Goal: Information Seeking & Learning: Learn about a topic

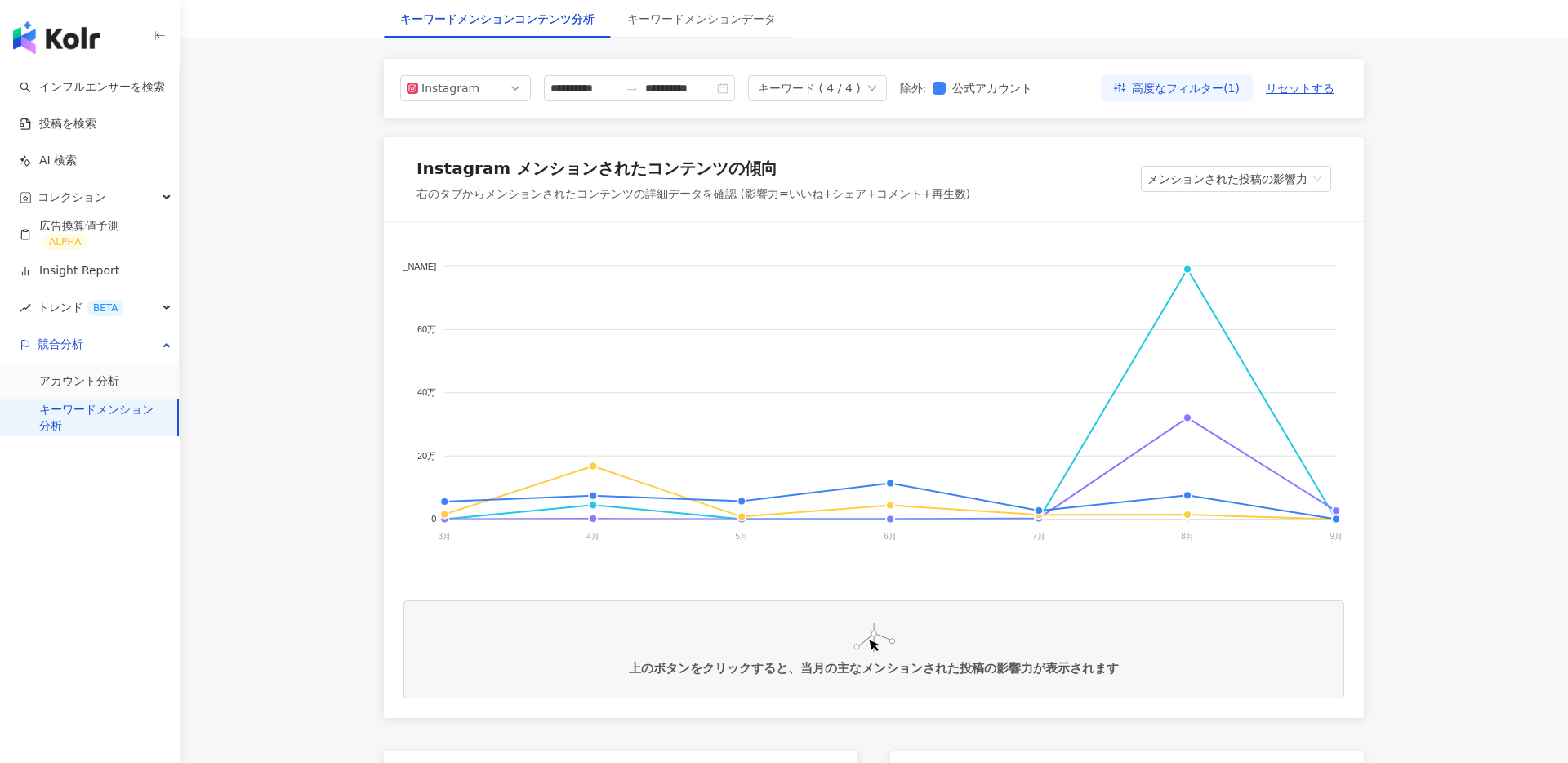
scroll to position [179, 0]
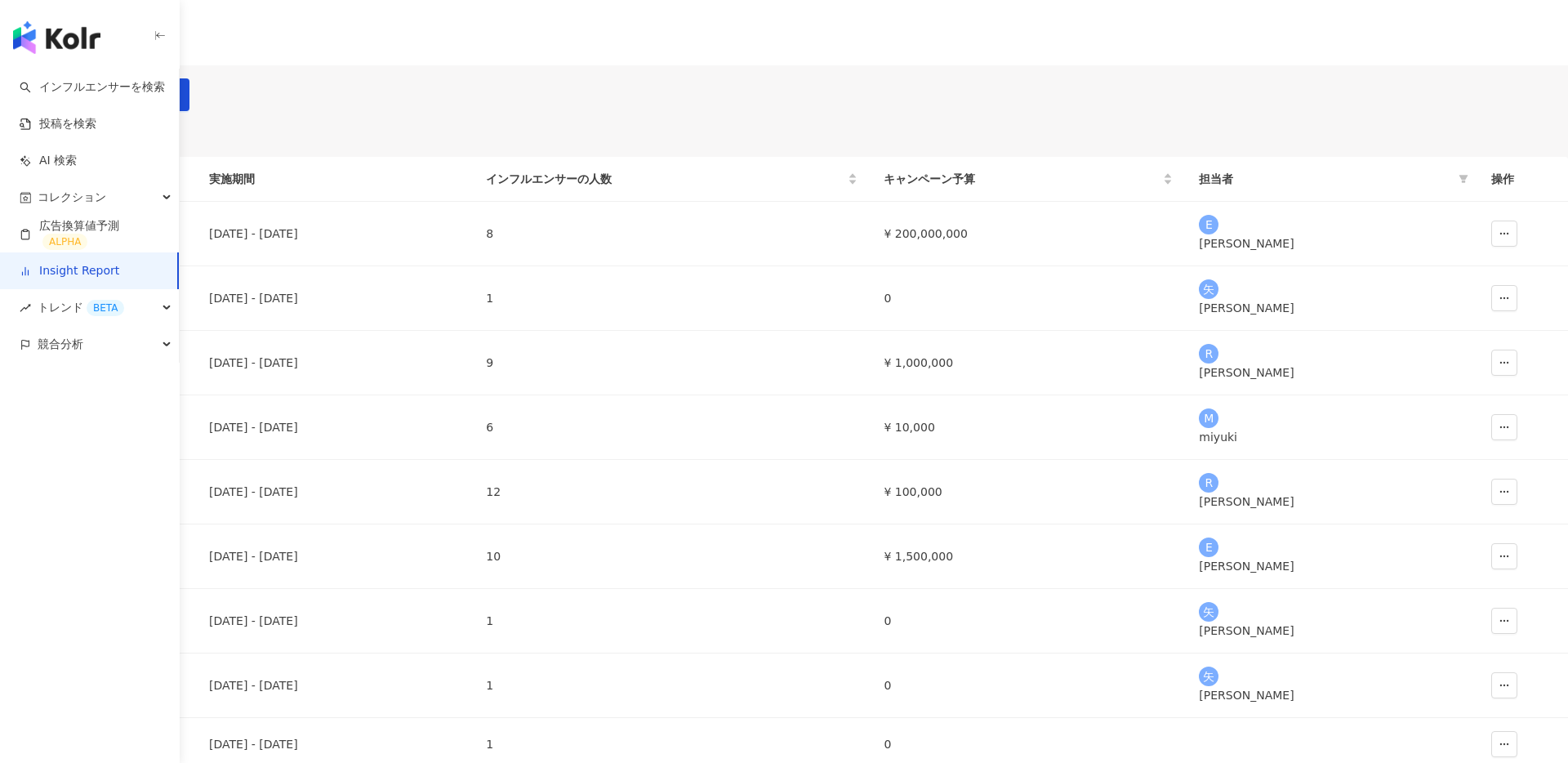
click at [58, 29] on img "button" at bounding box center [57, 38] width 88 height 33
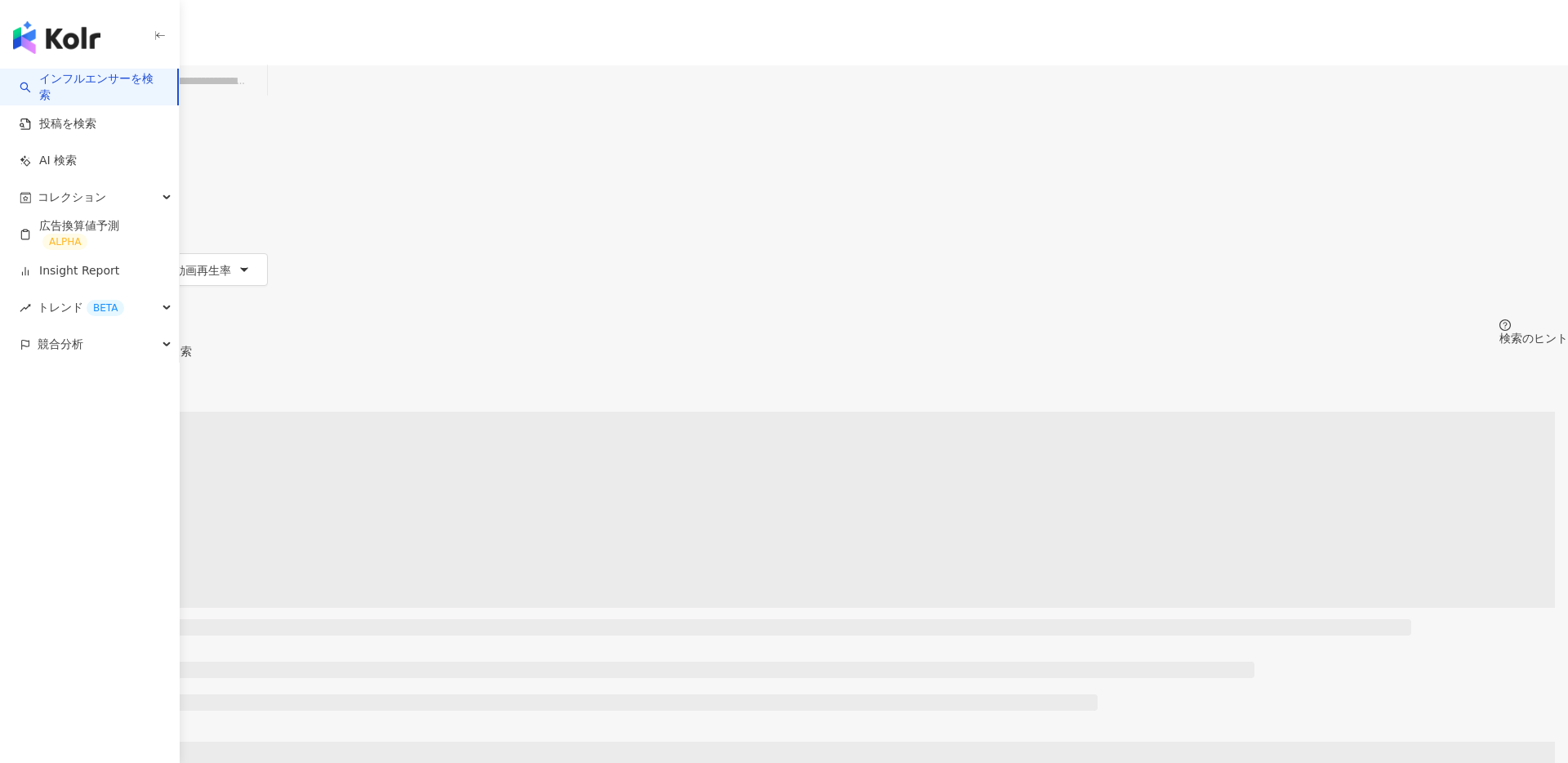
click at [260, 97] on input "search" at bounding box center [194, 81] width 132 height 31
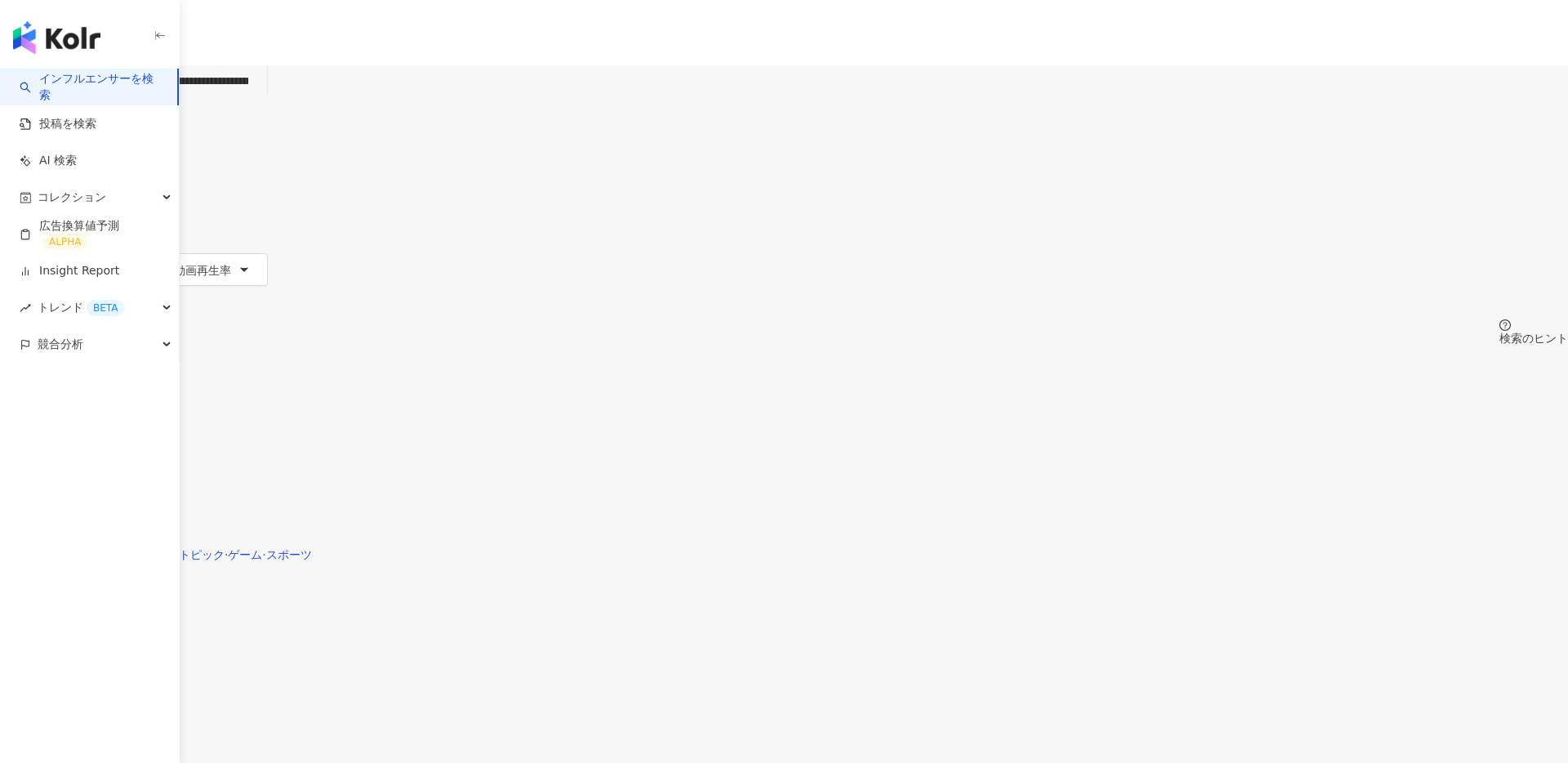
type input "**********"
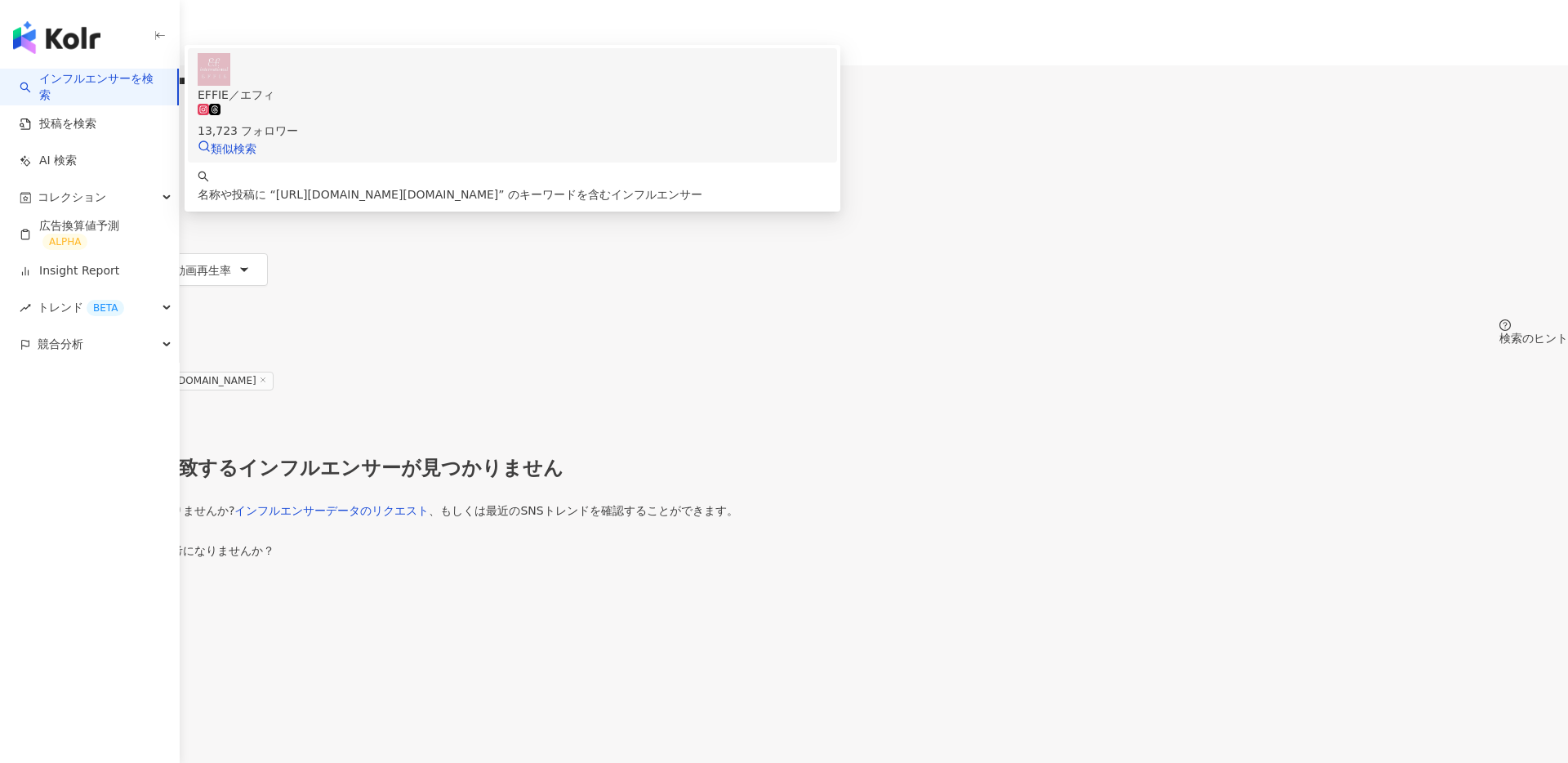
click at [664, 104] on div "EFFIE／エフィ" at bounding box center [513, 95] width 630 height 18
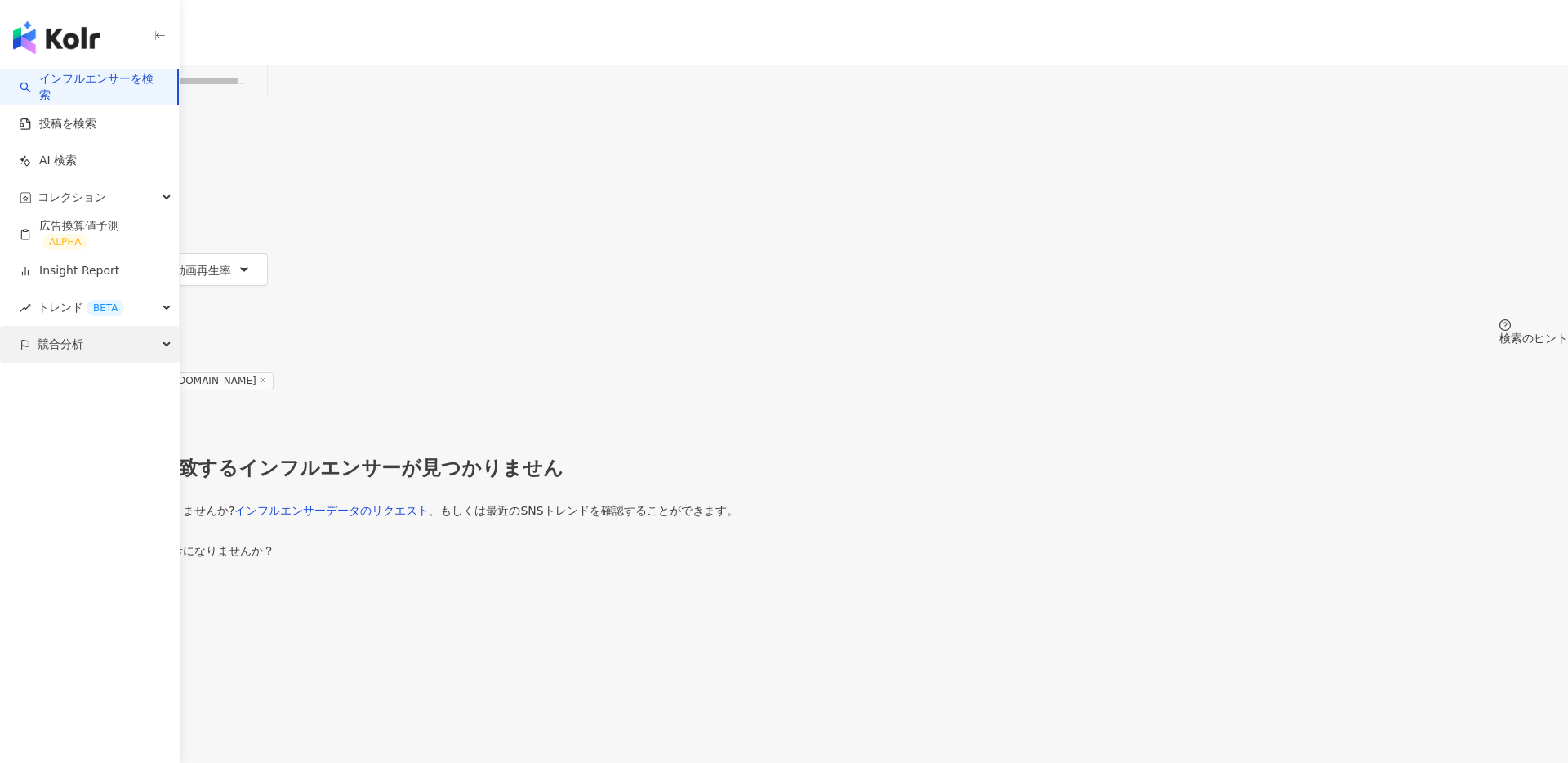
click at [99, 351] on div "競合分析" at bounding box center [89, 343] width 179 height 37
click at [98, 383] on link "アカウント分析" at bounding box center [79, 381] width 80 height 16
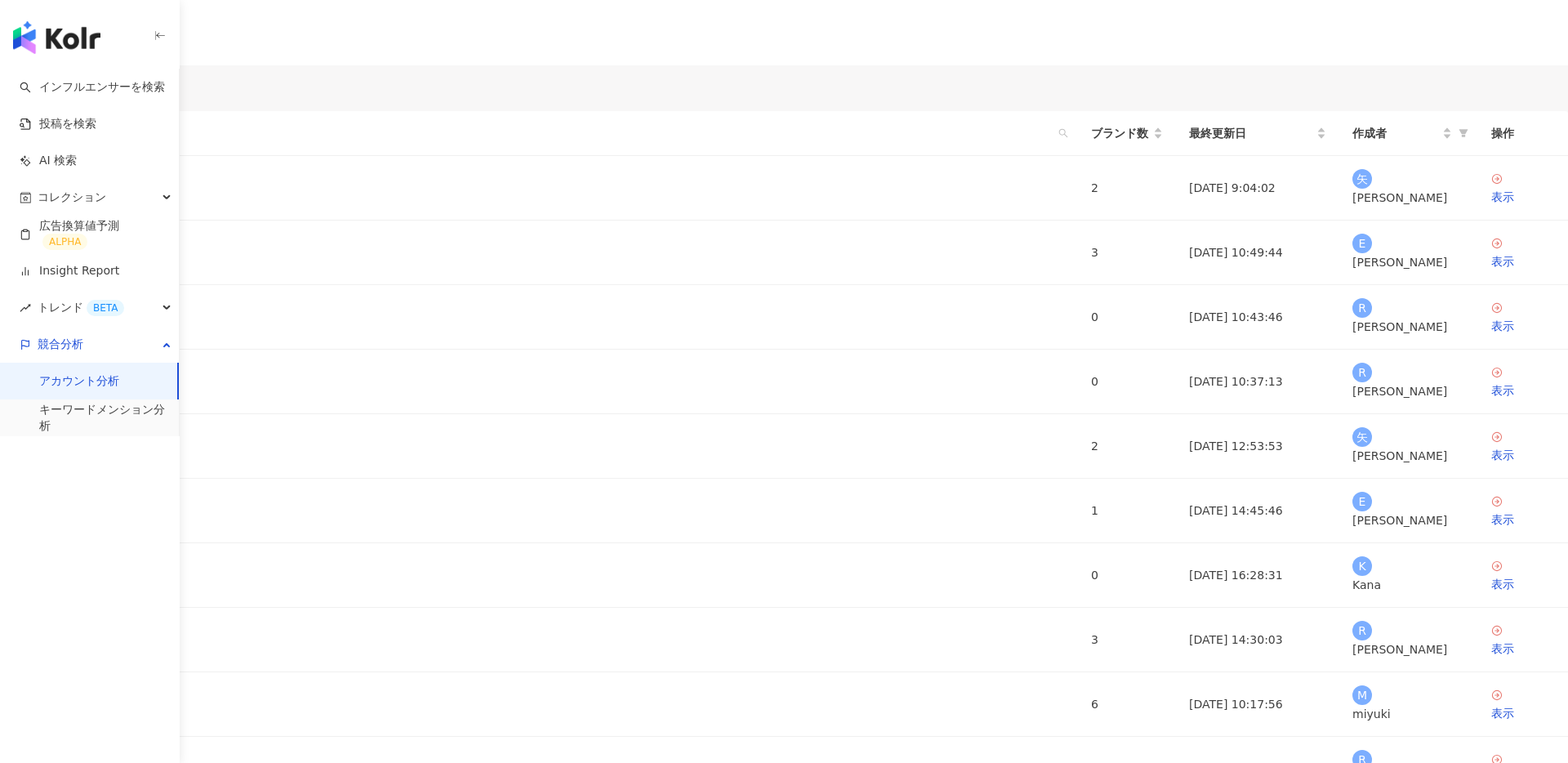
click at [156, 111] on button "分析レポートの作成" at bounding box center [78, 95] width 156 height 33
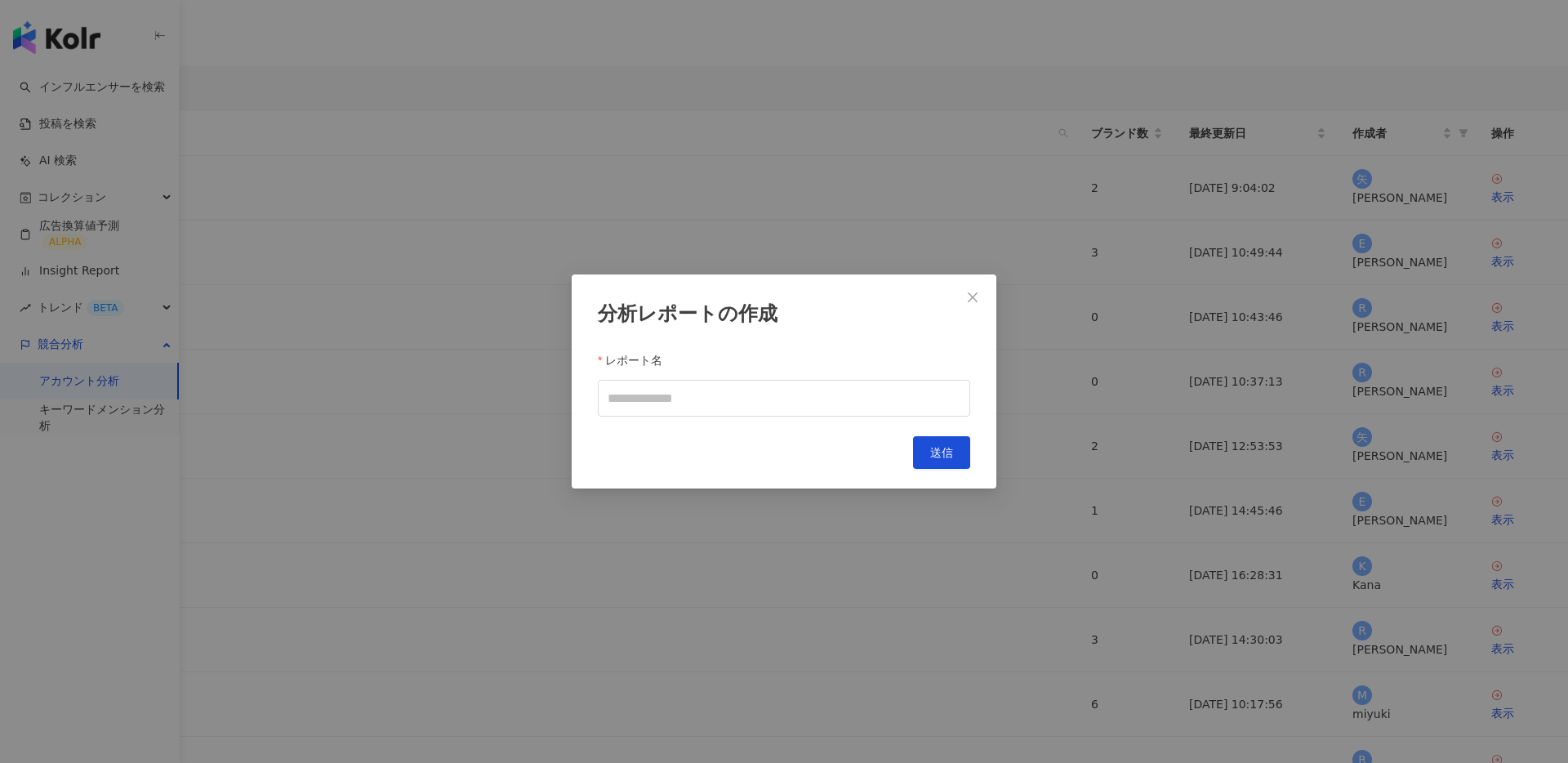
click at [776, 425] on div "分析レポートの作成 レポート名 キャンセル 送信" at bounding box center [784, 382] width 425 height 215
click at [801, 411] on input "レポート名" at bounding box center [784, 398] width 372 height 37
type input "****"
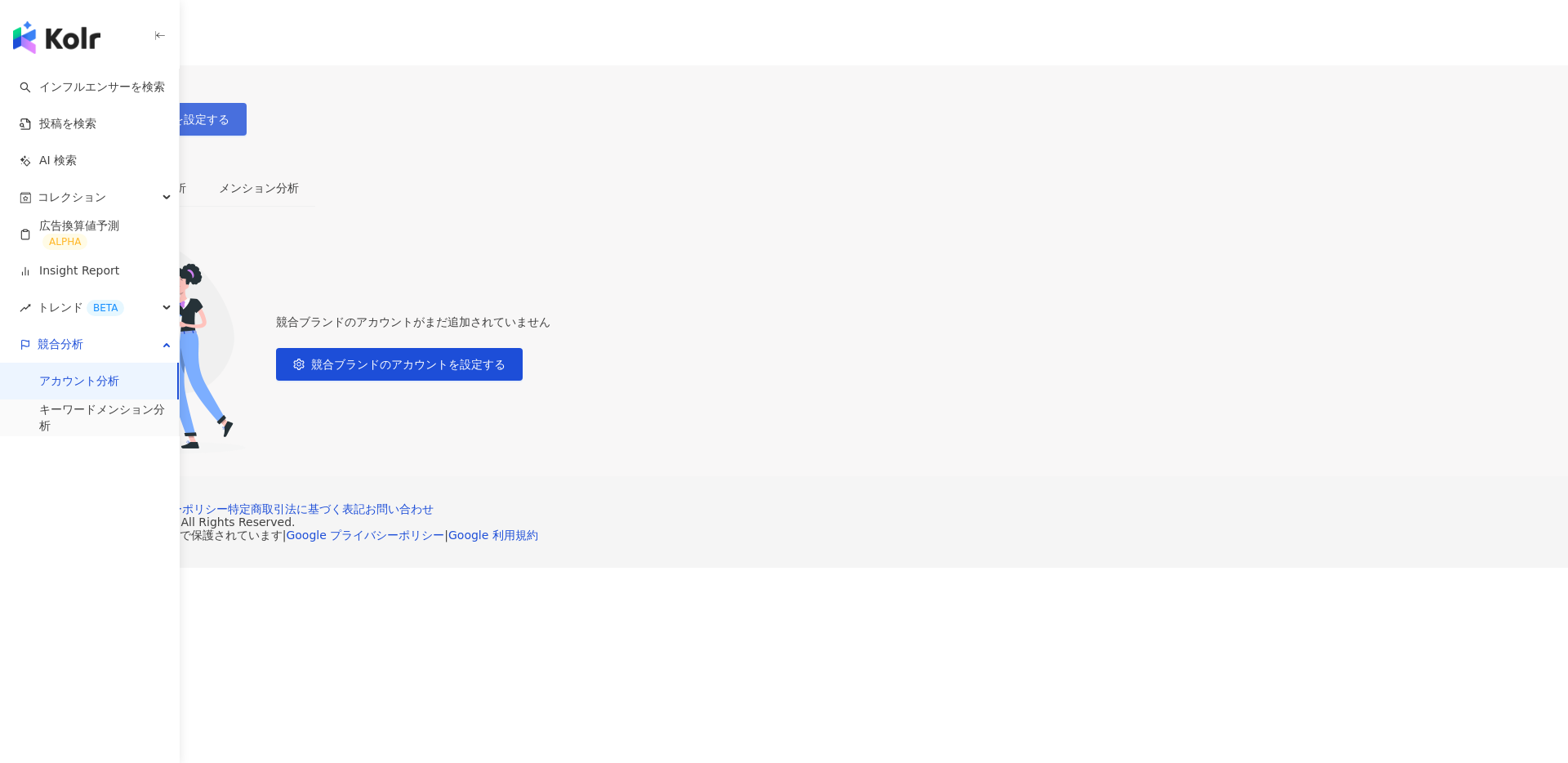
click at [230, 114] on span "競合ブランドのアカウントを設定する" at bounding box center [131, 119] width 194 height 13
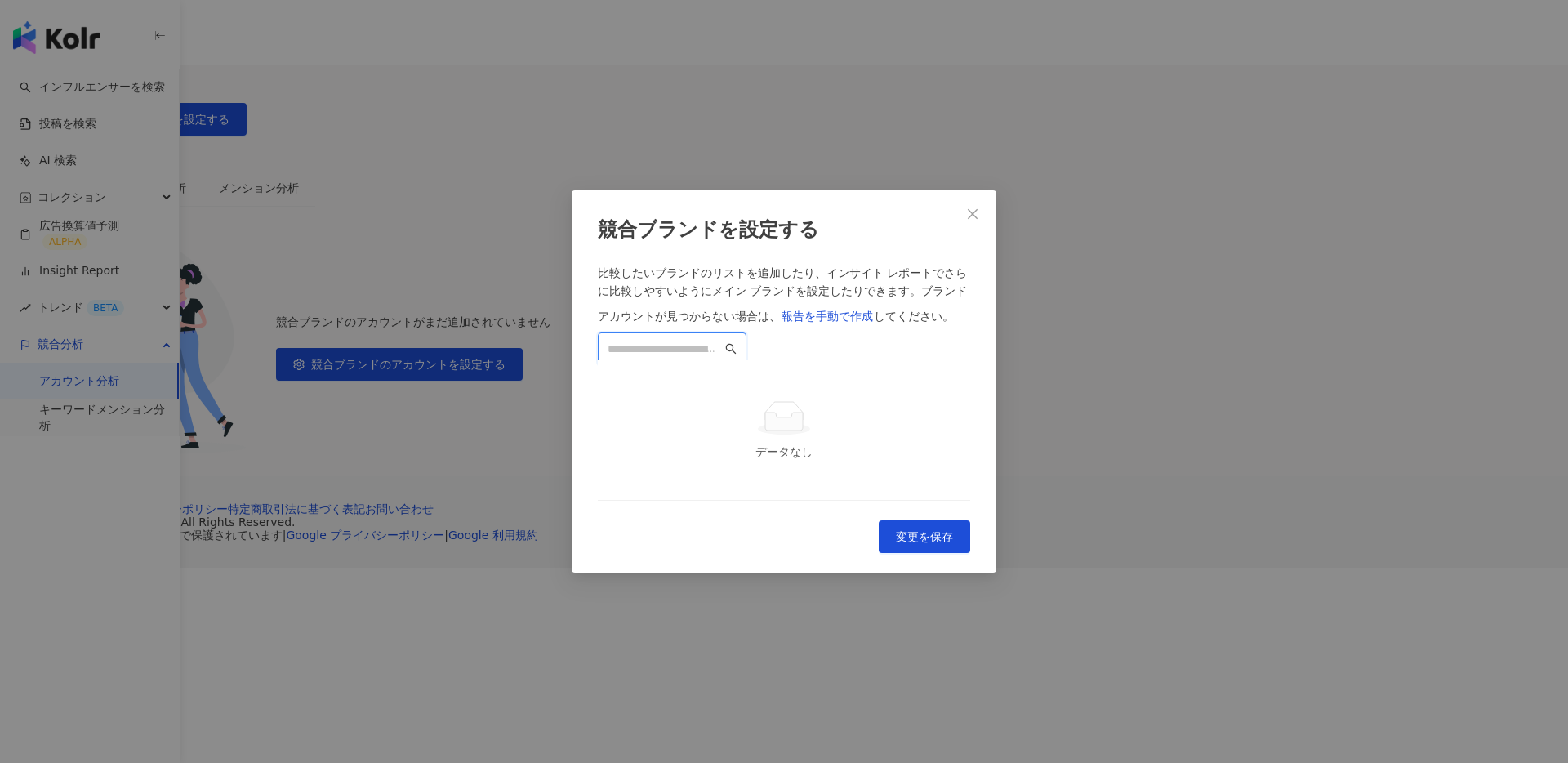
click at [722, 340] on input "search" at bounding box center [665, 349] width 114 height 18
paste input "**********"
type input "**********"
paste input "**********"
click at [751, 459] on div "13,723 フォロワー" at bounding box center [784, 468] width 346 height 18
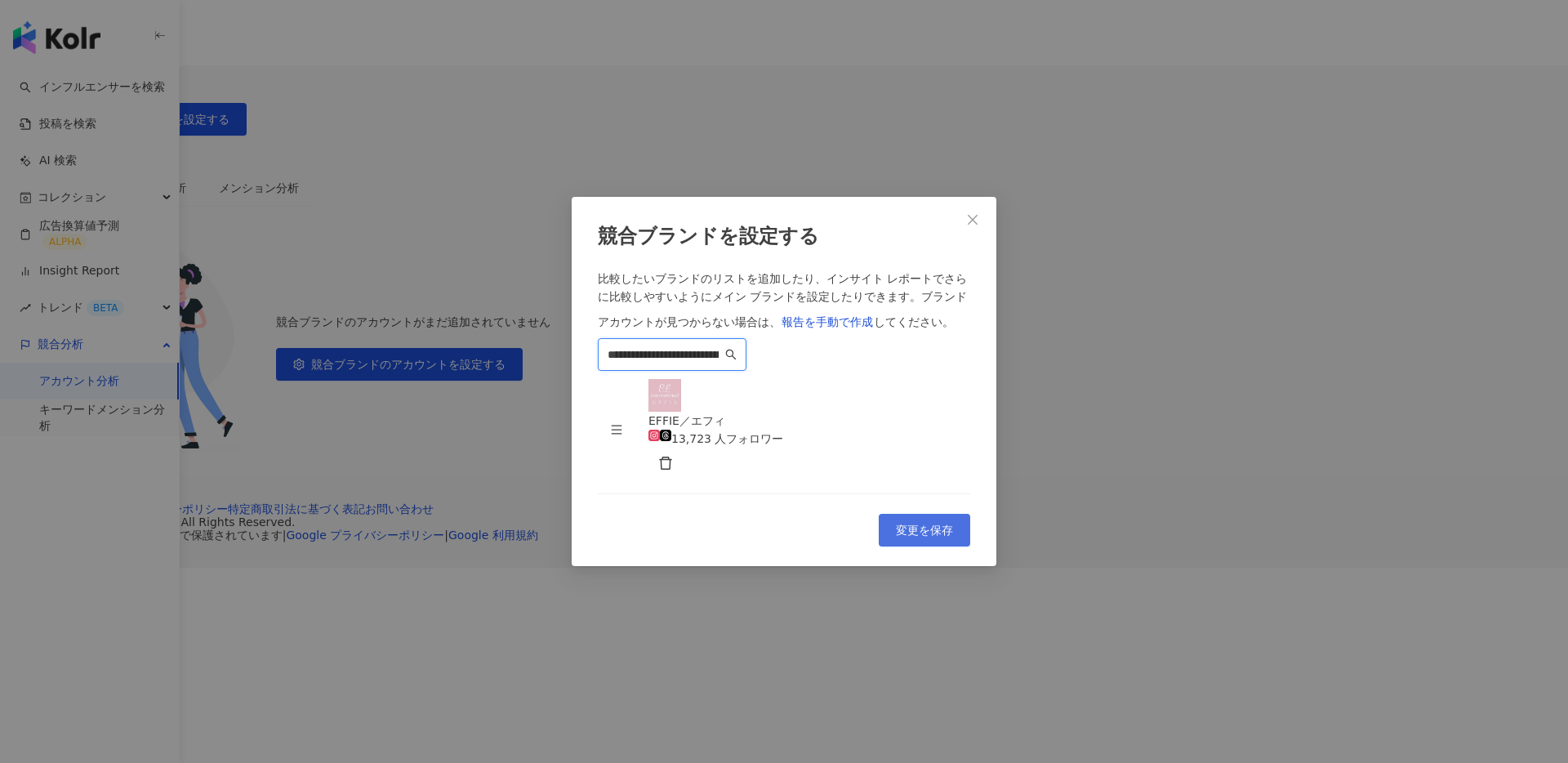
type input "**********"
click at [928, 537] on span "変更を保存" at bounding box center [925, 530] width 57 height 13
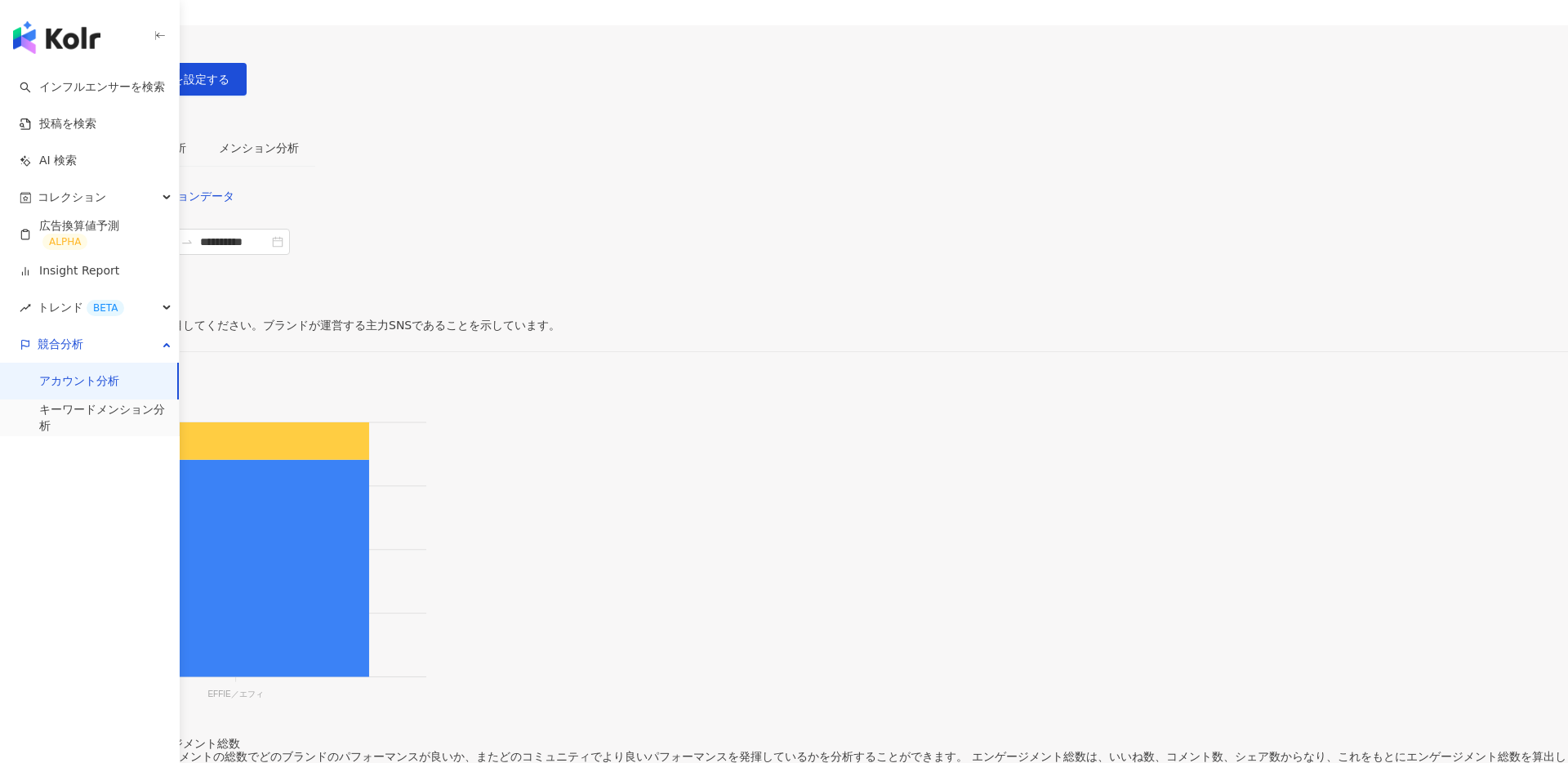
scroll to position [45, 0]
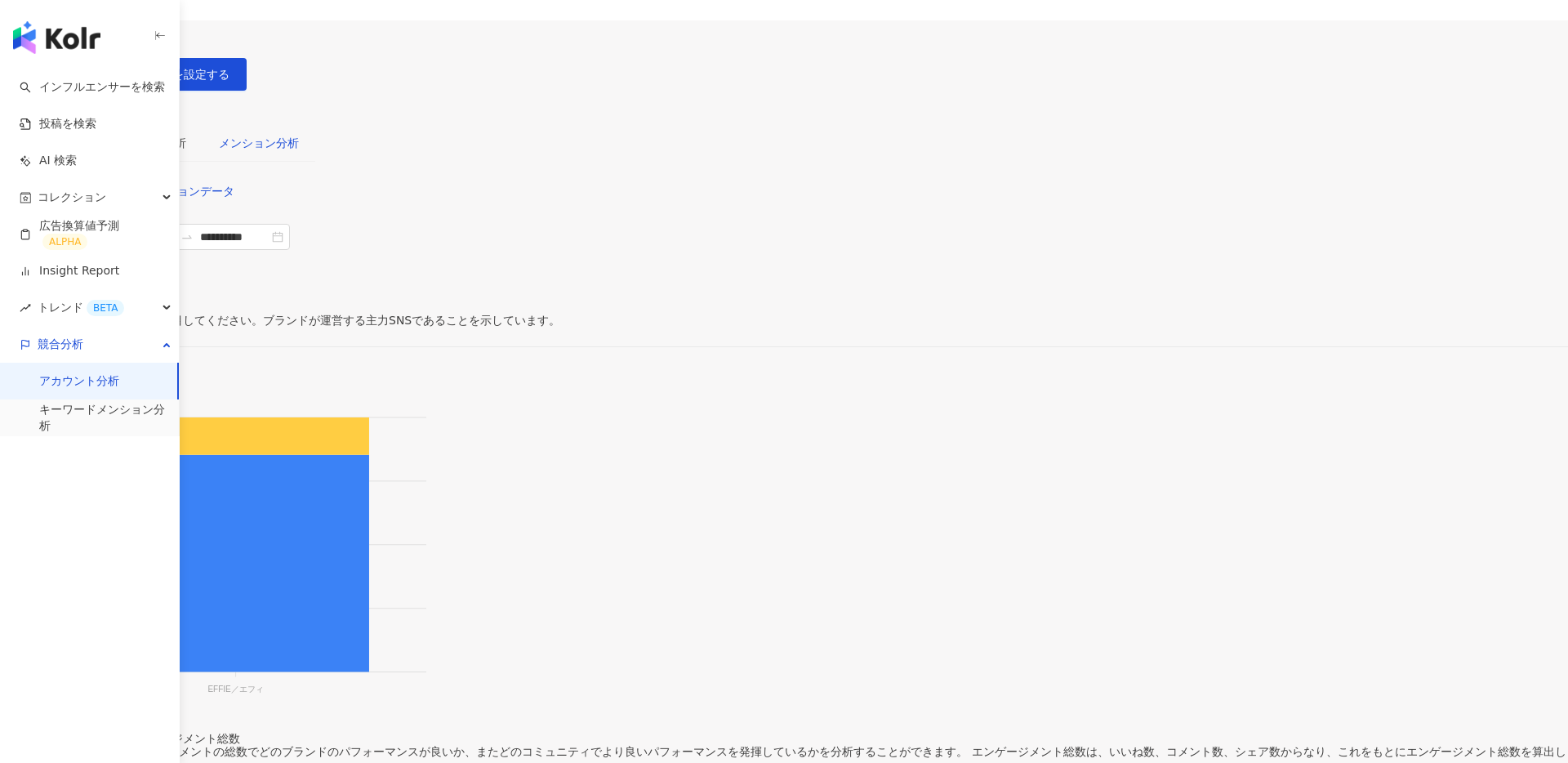
click at [299, 134] on div "メンション分析" at bounding box center [259, 143] width 80 height 18
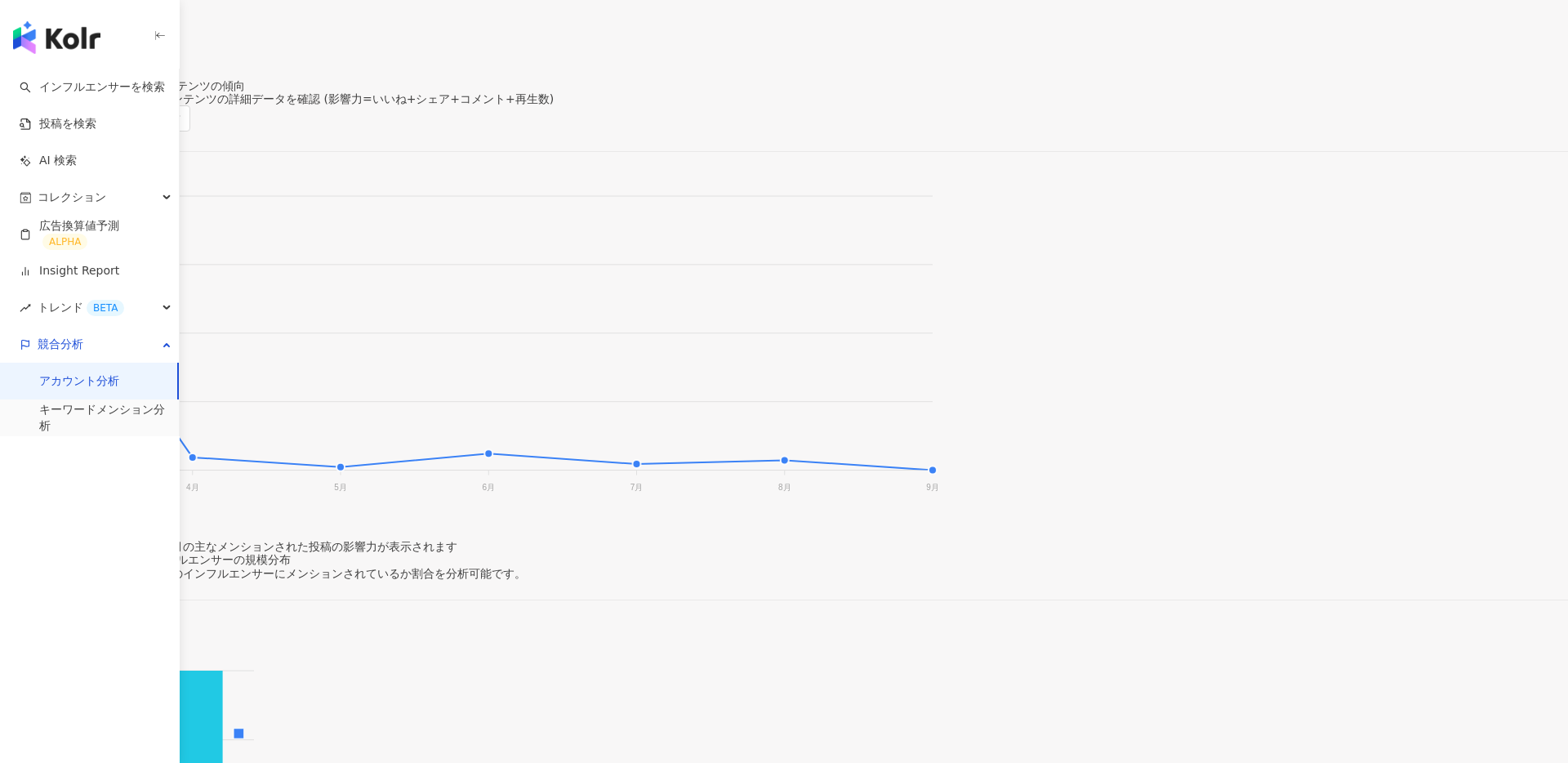
scroll to position [276, 0]
click at [446, 219] on foreignobject at bounding box center [470, 334] width 941 height 326
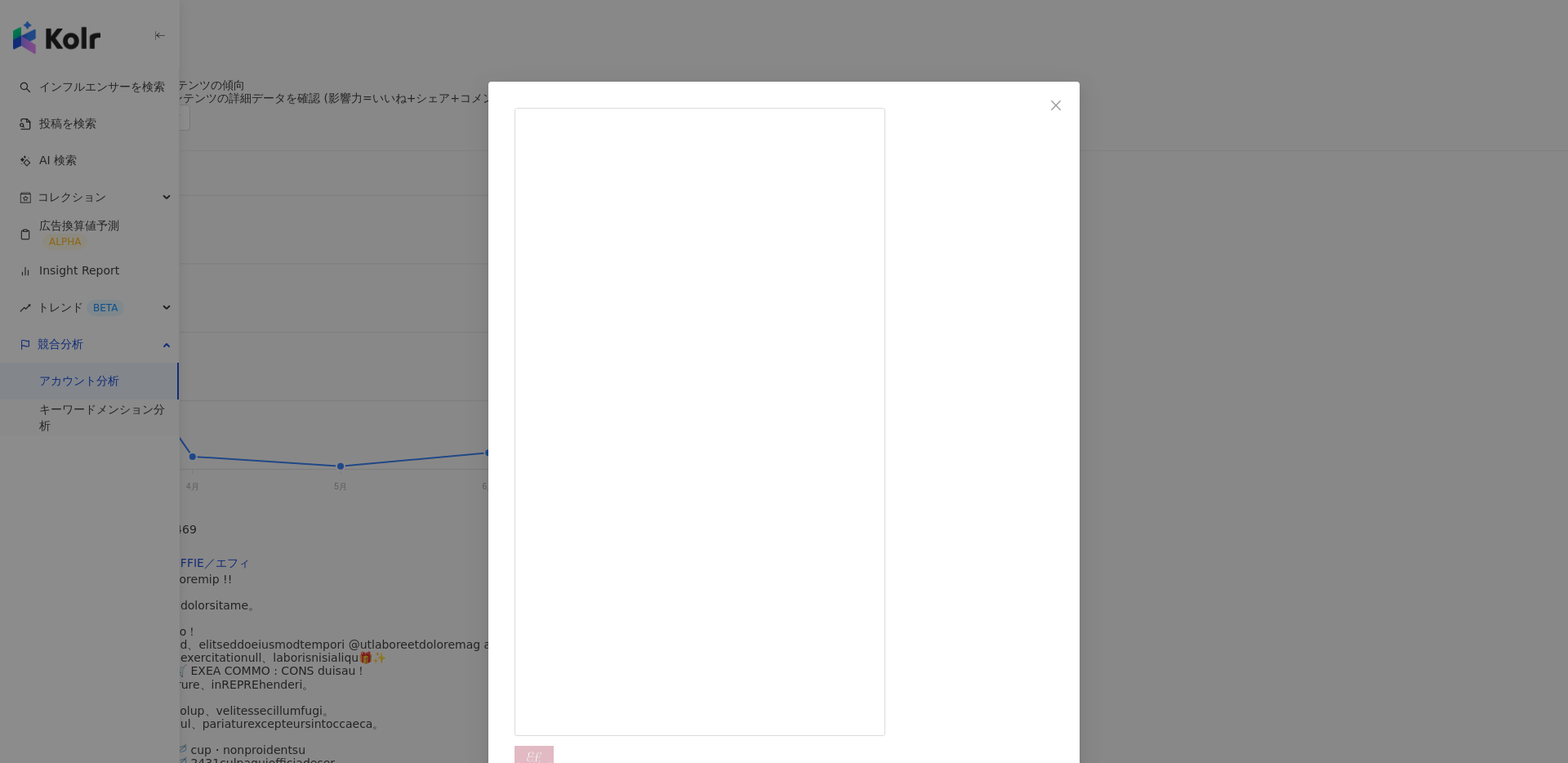
click at [1072, 106] on span "Close" at bounding box center [1056, 106] width 33 height 13
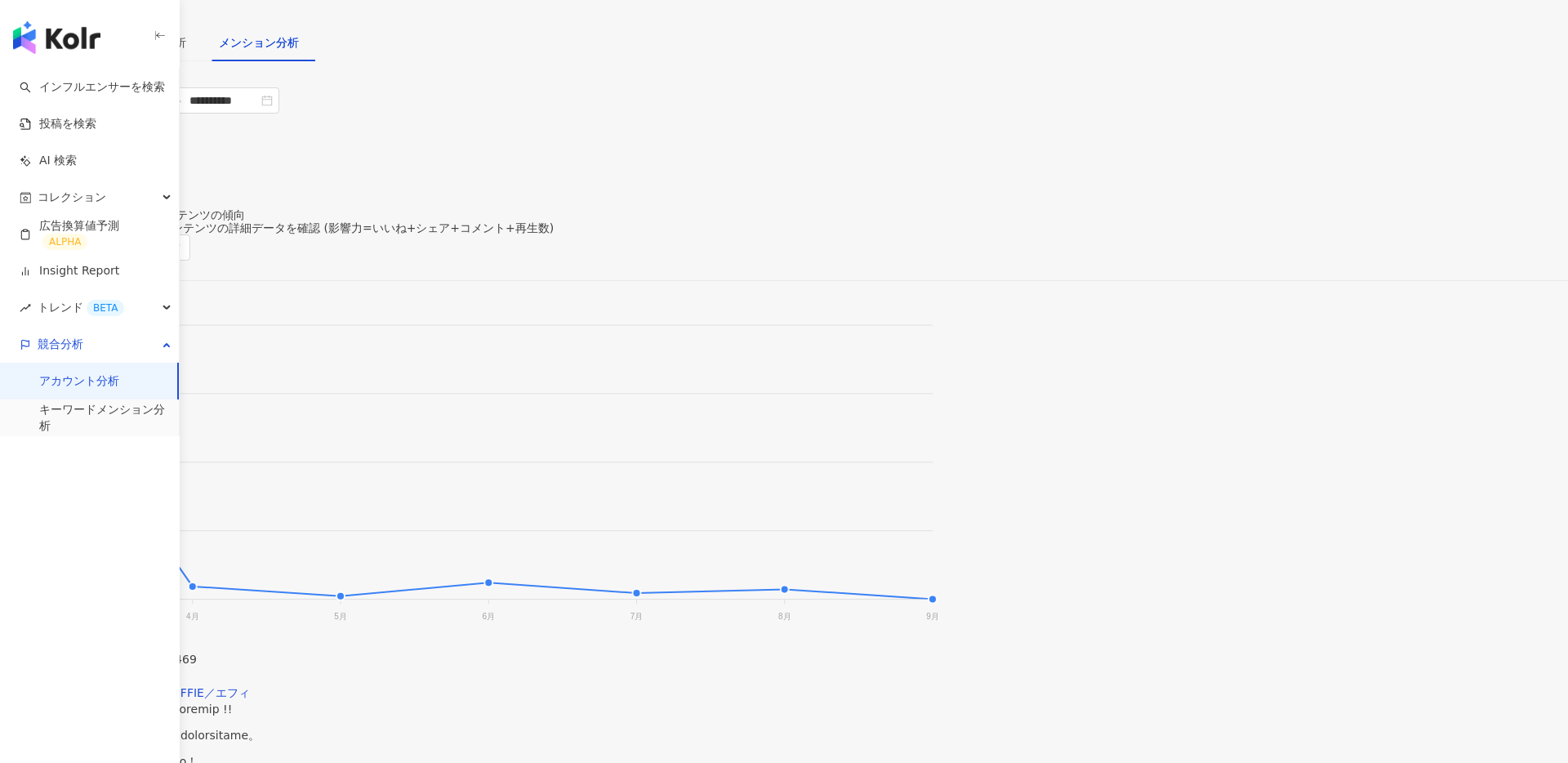
scroll to position [133, 0]
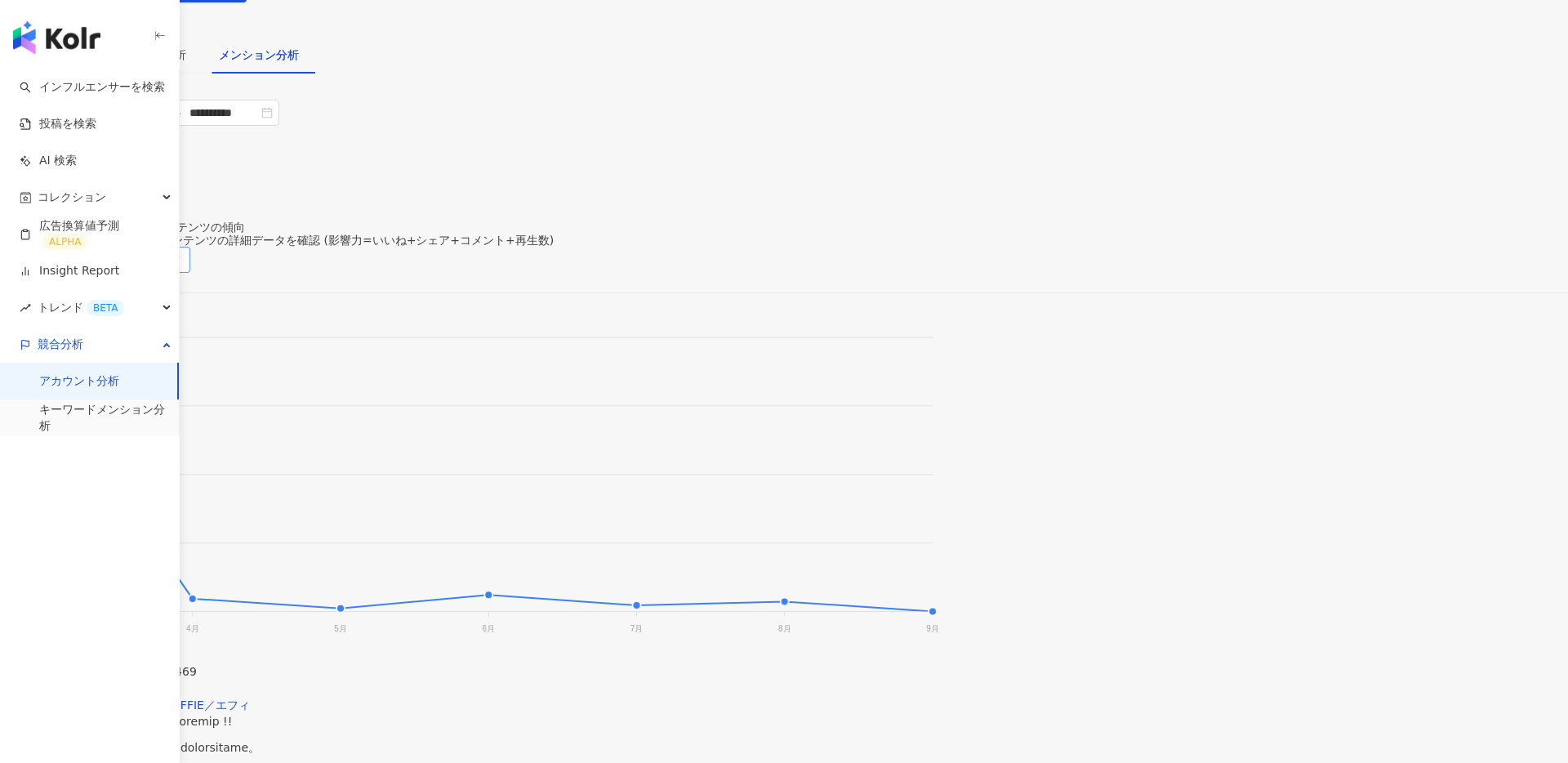
click at [183, 248] on span "メンションされた投稿の影響力" at bounding box center [95, 259] width 177 height 24
click at [1262, 287] on div "メンションされた投稿数" at bounding box center [1291, 287] width 275 height 18
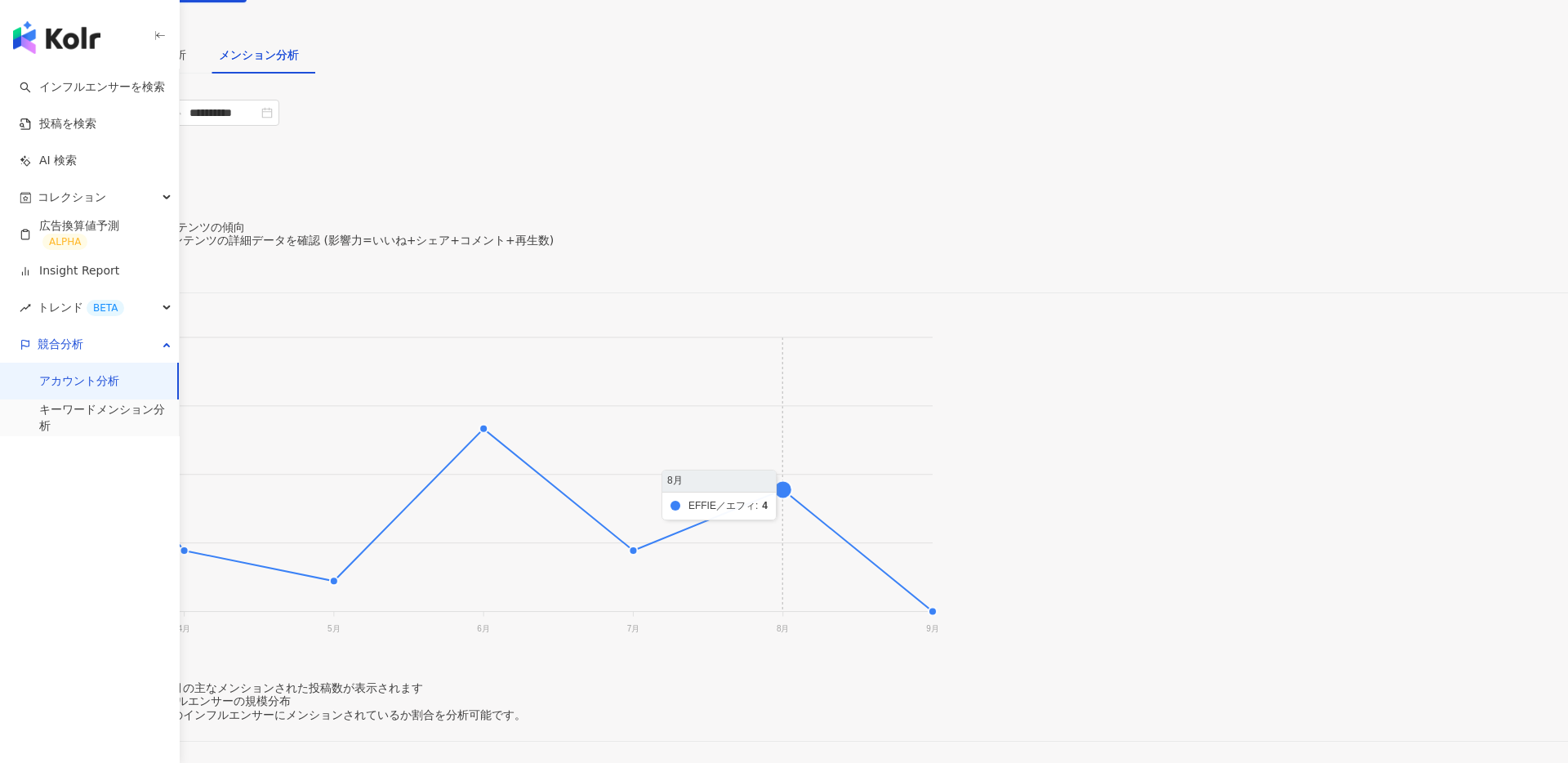
click at [941, 471] on foreignobject at bounding box center [470, 476] width 941 height 326
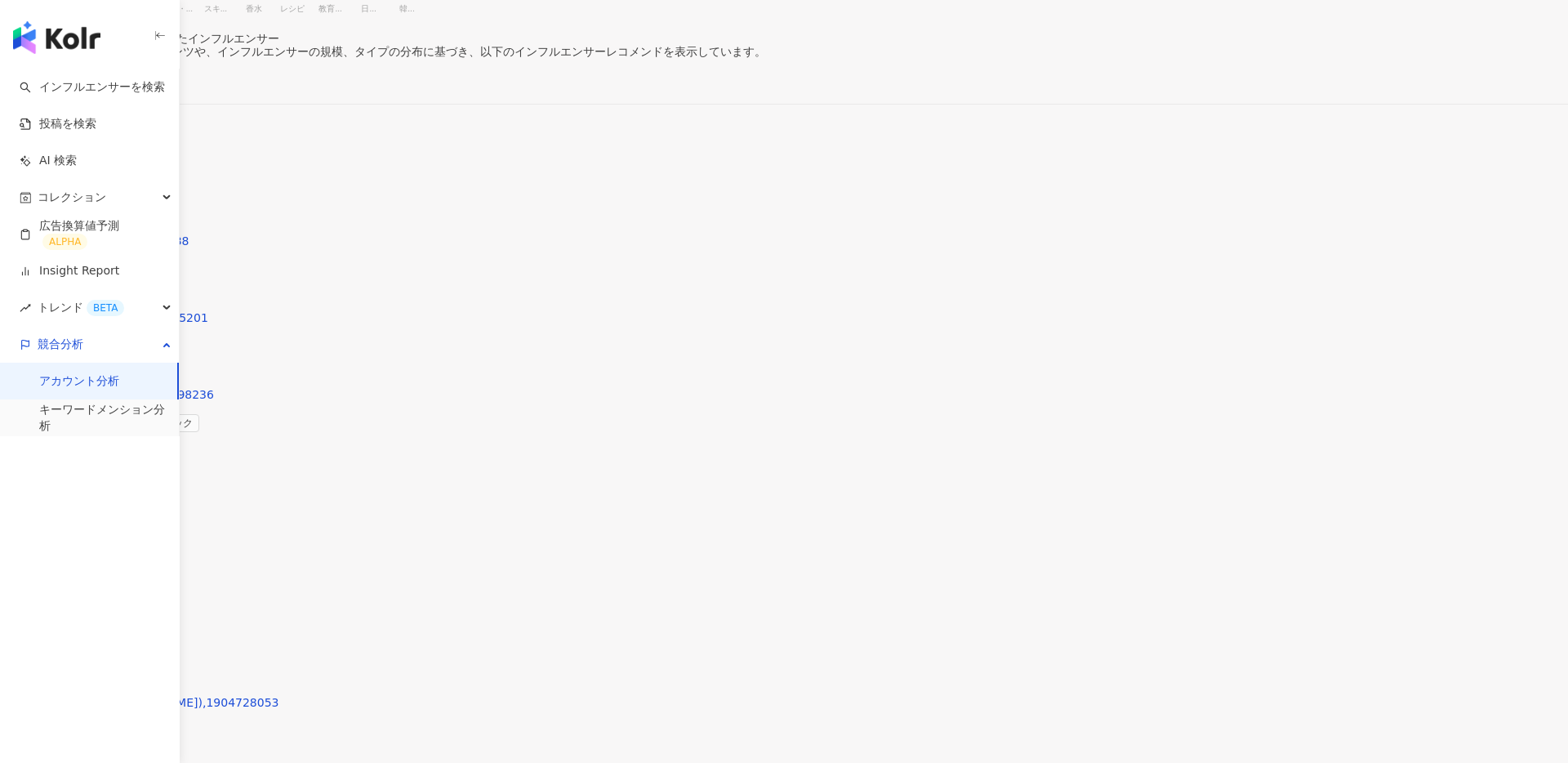
scroll to position [2980, 0]
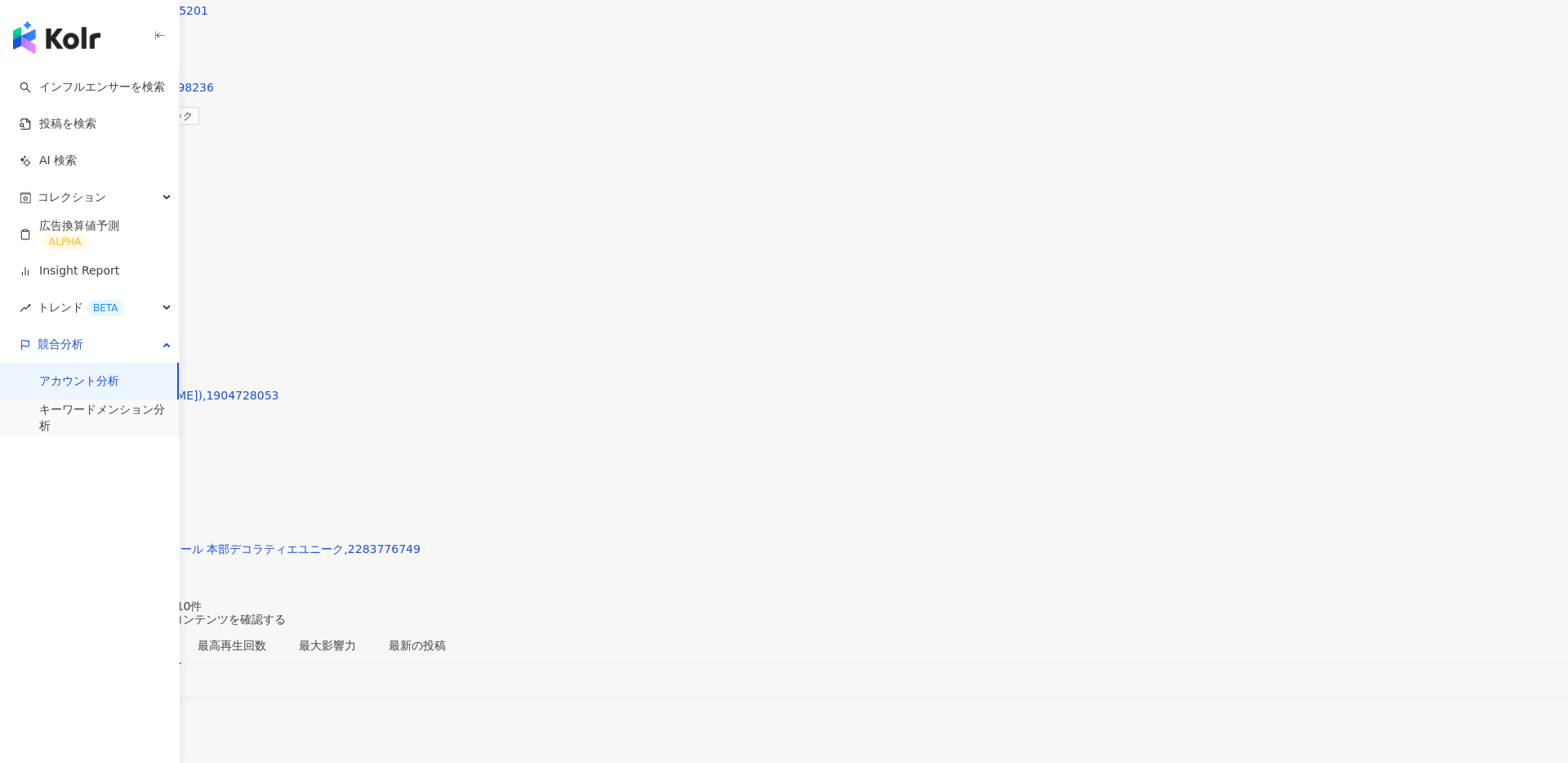
scroll to position [3217, 0]
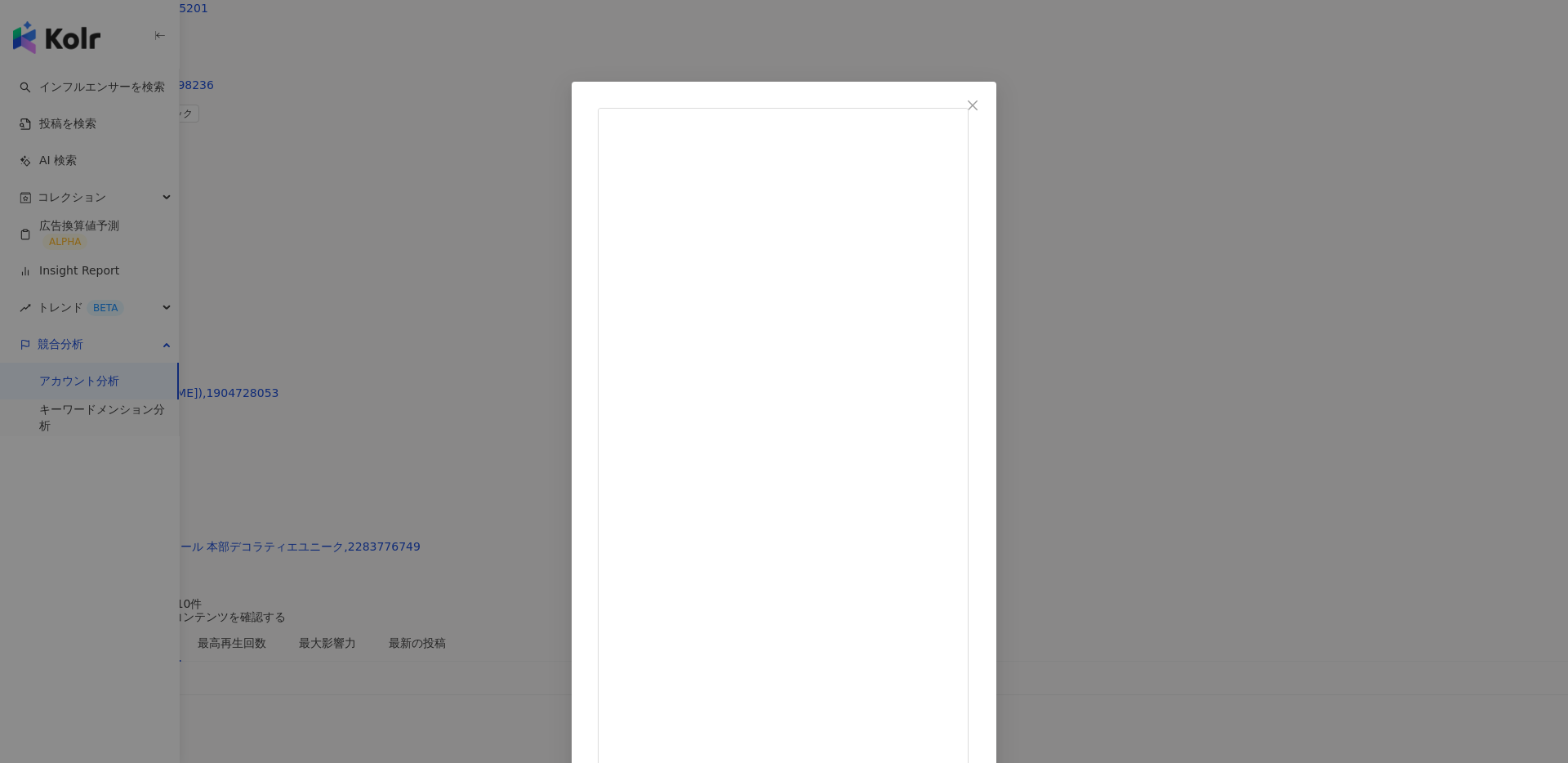
scroll to position [0, 0]
click at [979, 108] on icon "close" at bounding box center [972, 106] width 13 height 13
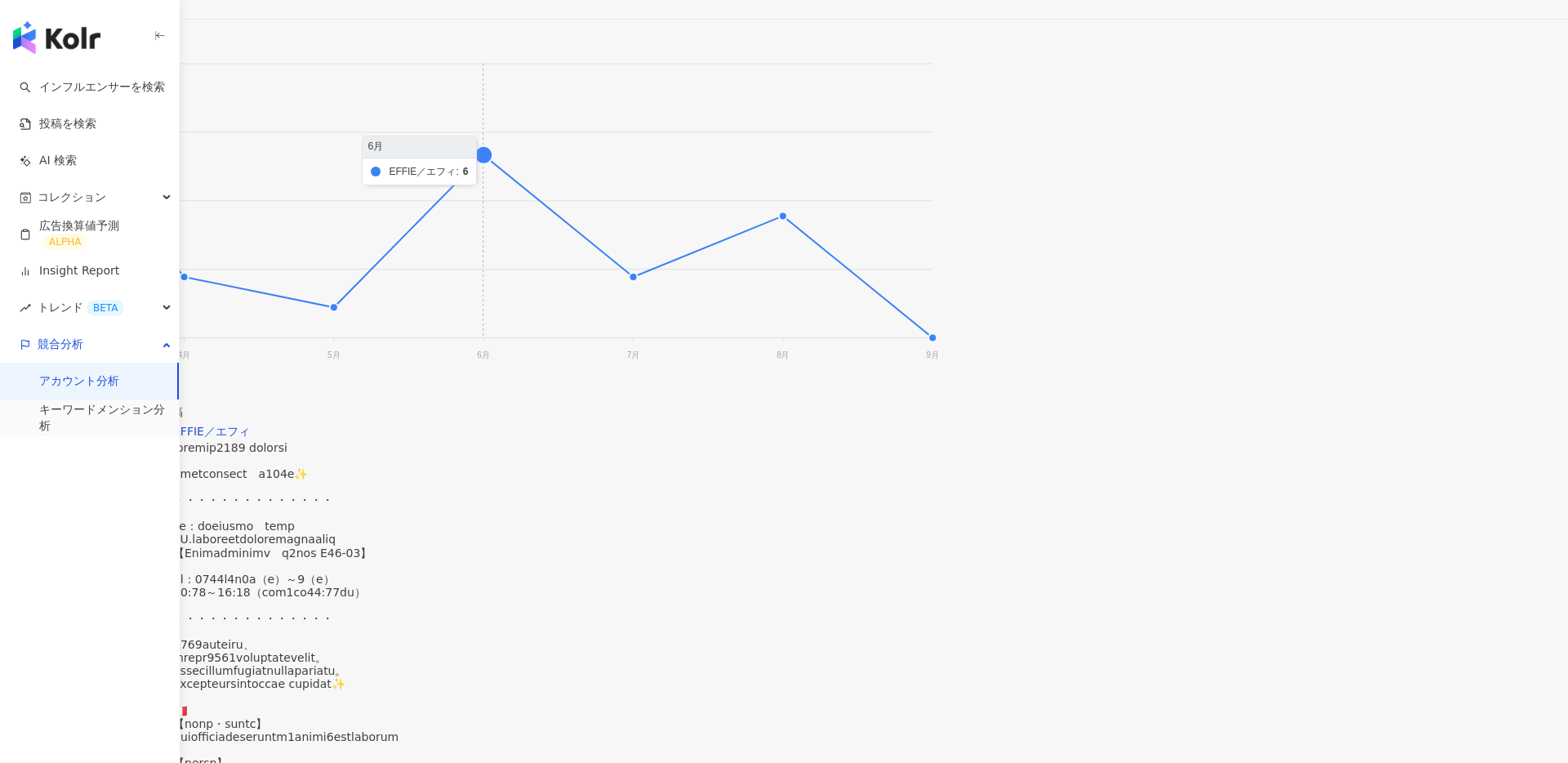
scroll to position [412, 0]
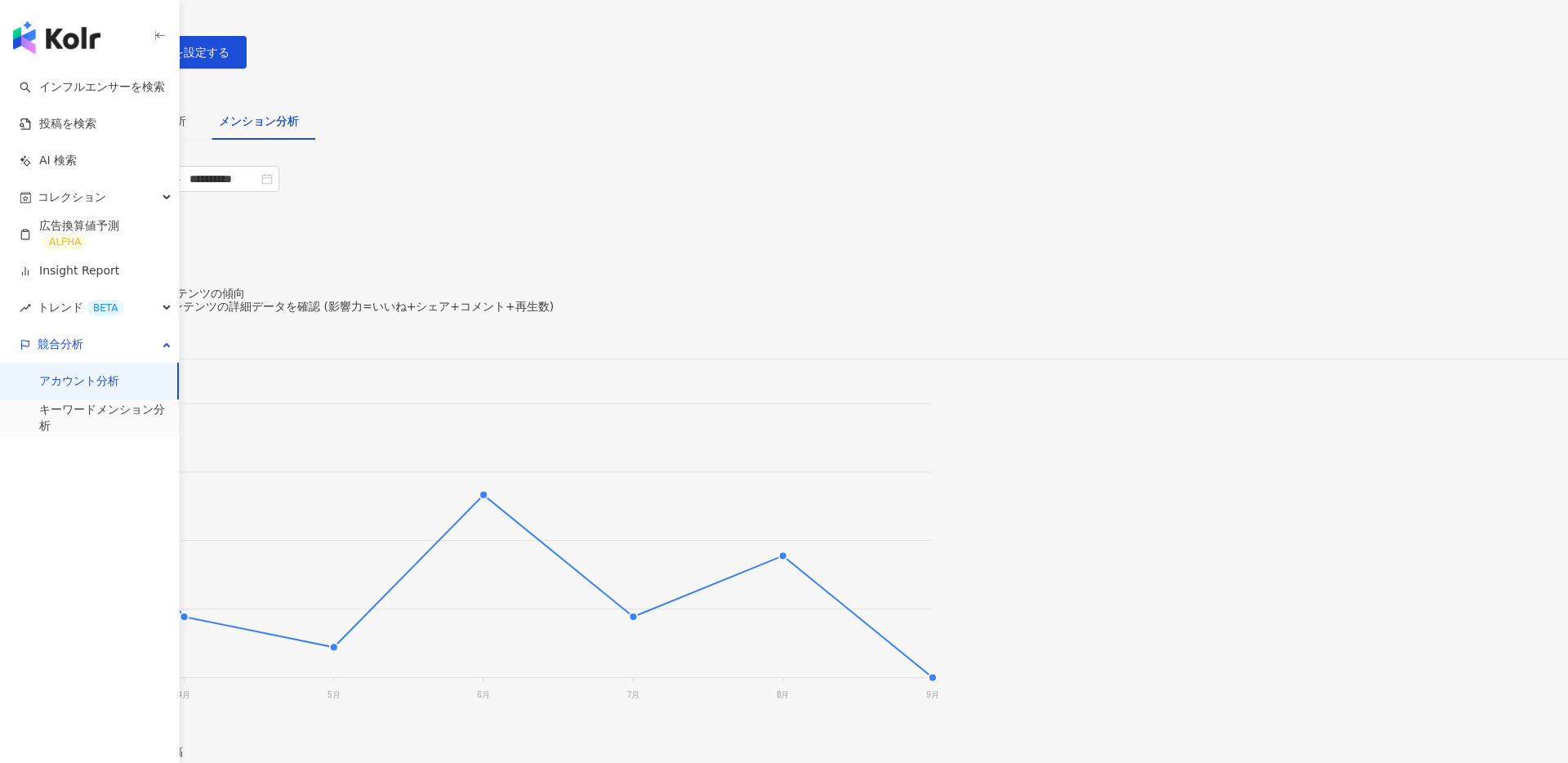
scroll to position [0, 0]
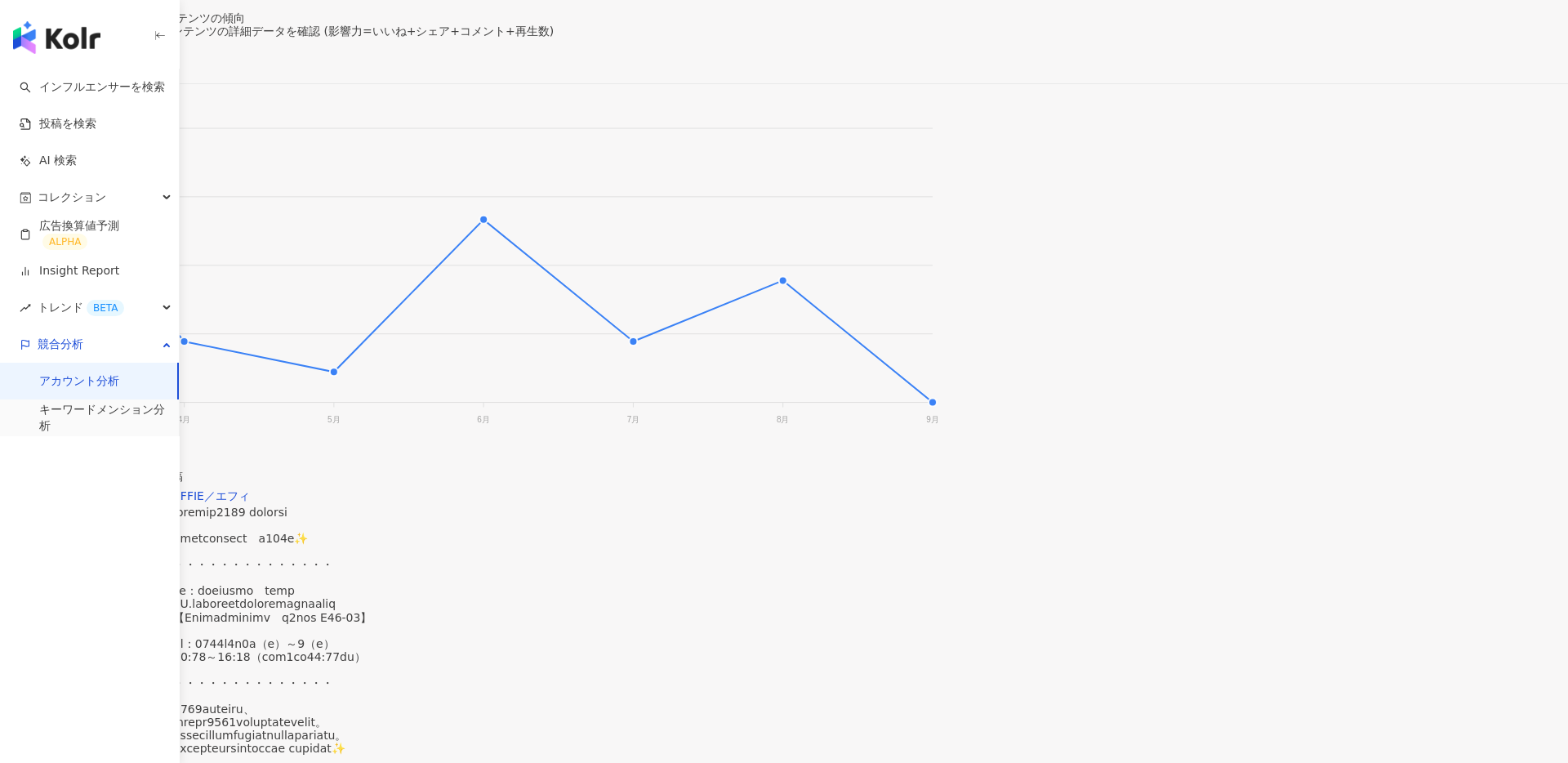
scroll to position [357, 0]
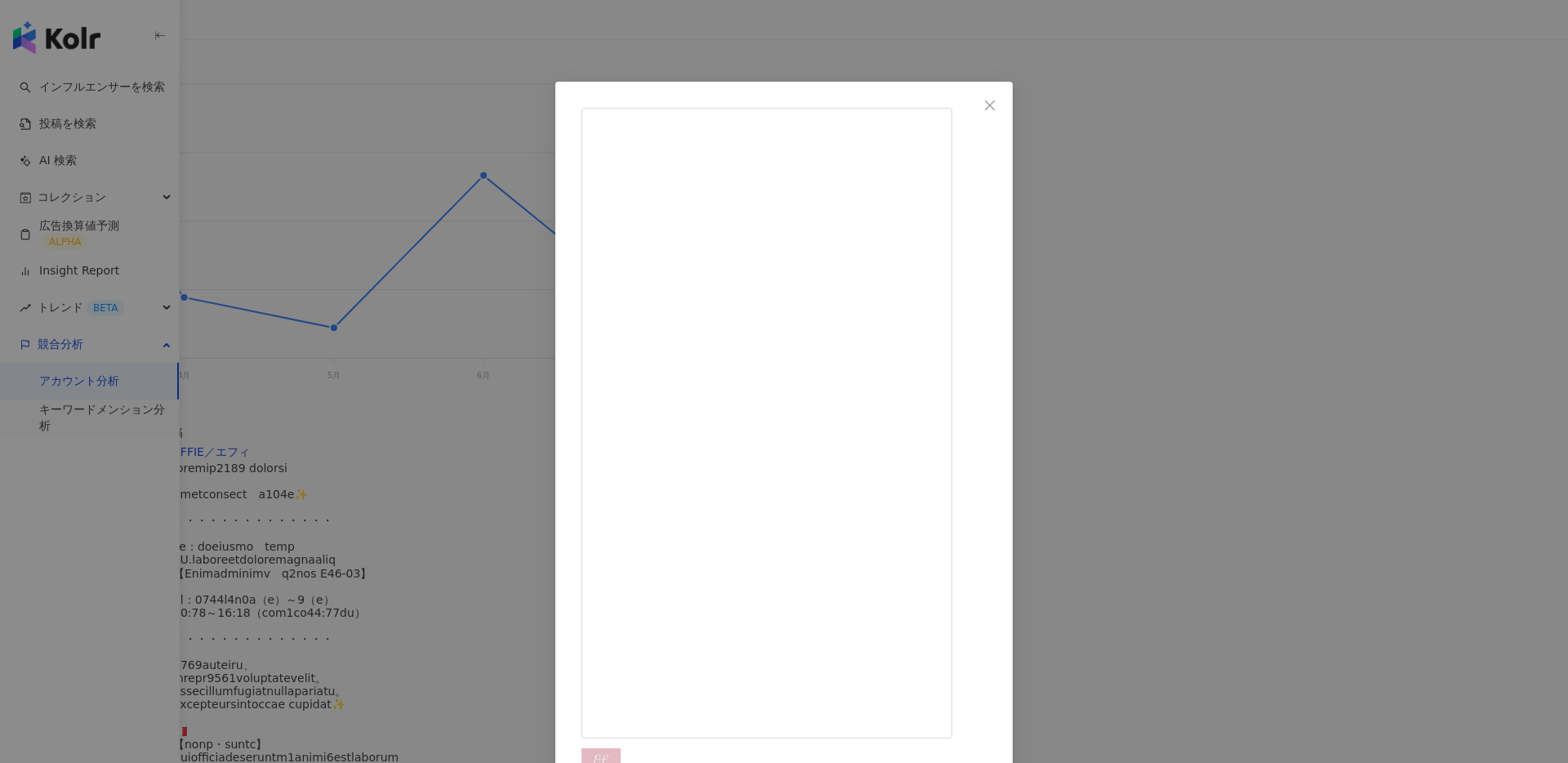
scroll to position [394, 0]
click at [1006, 117] on button "Close" at bounding box center [990, 106] width 33 height 33
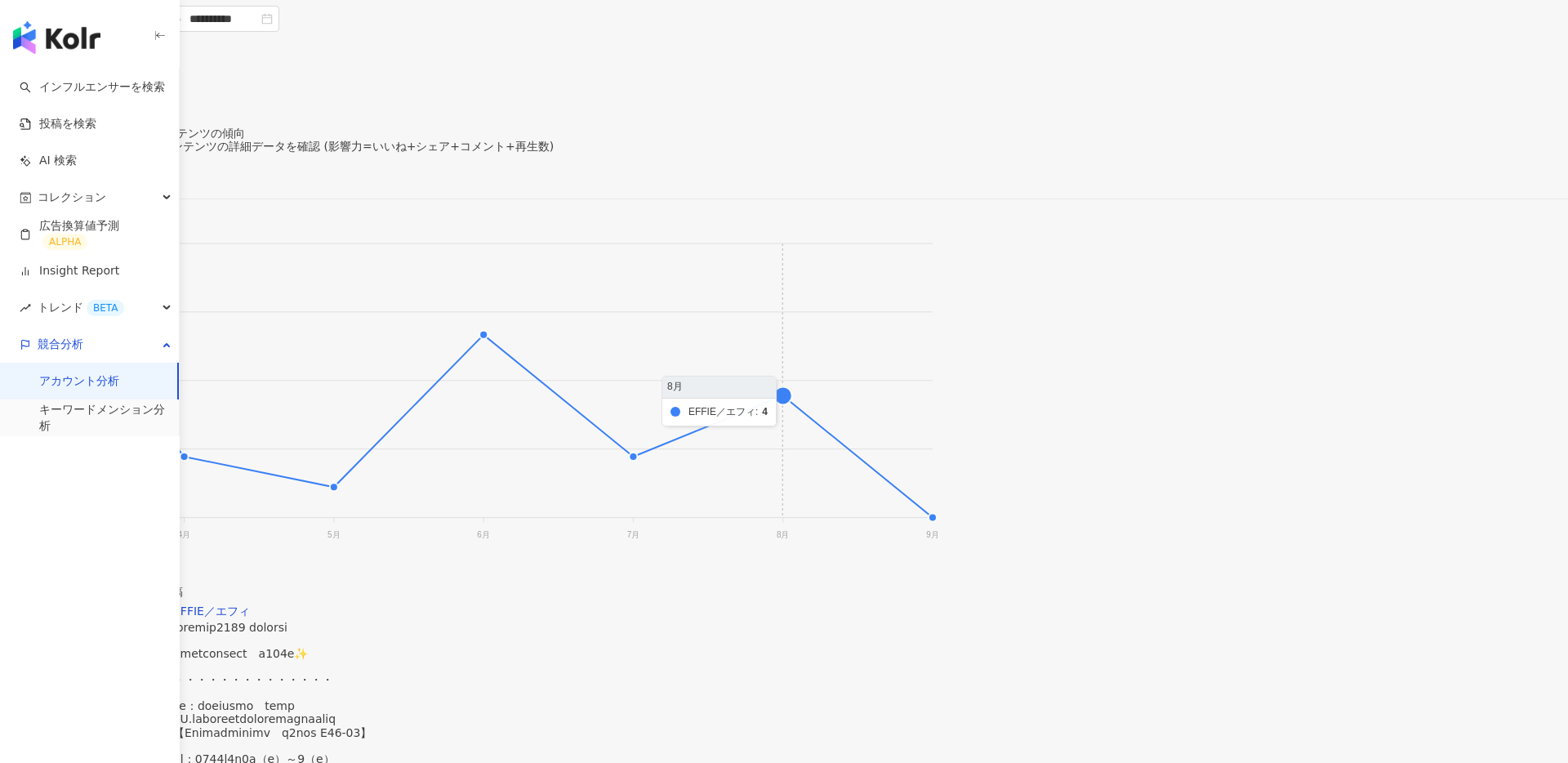
scroll to position [145, 0]
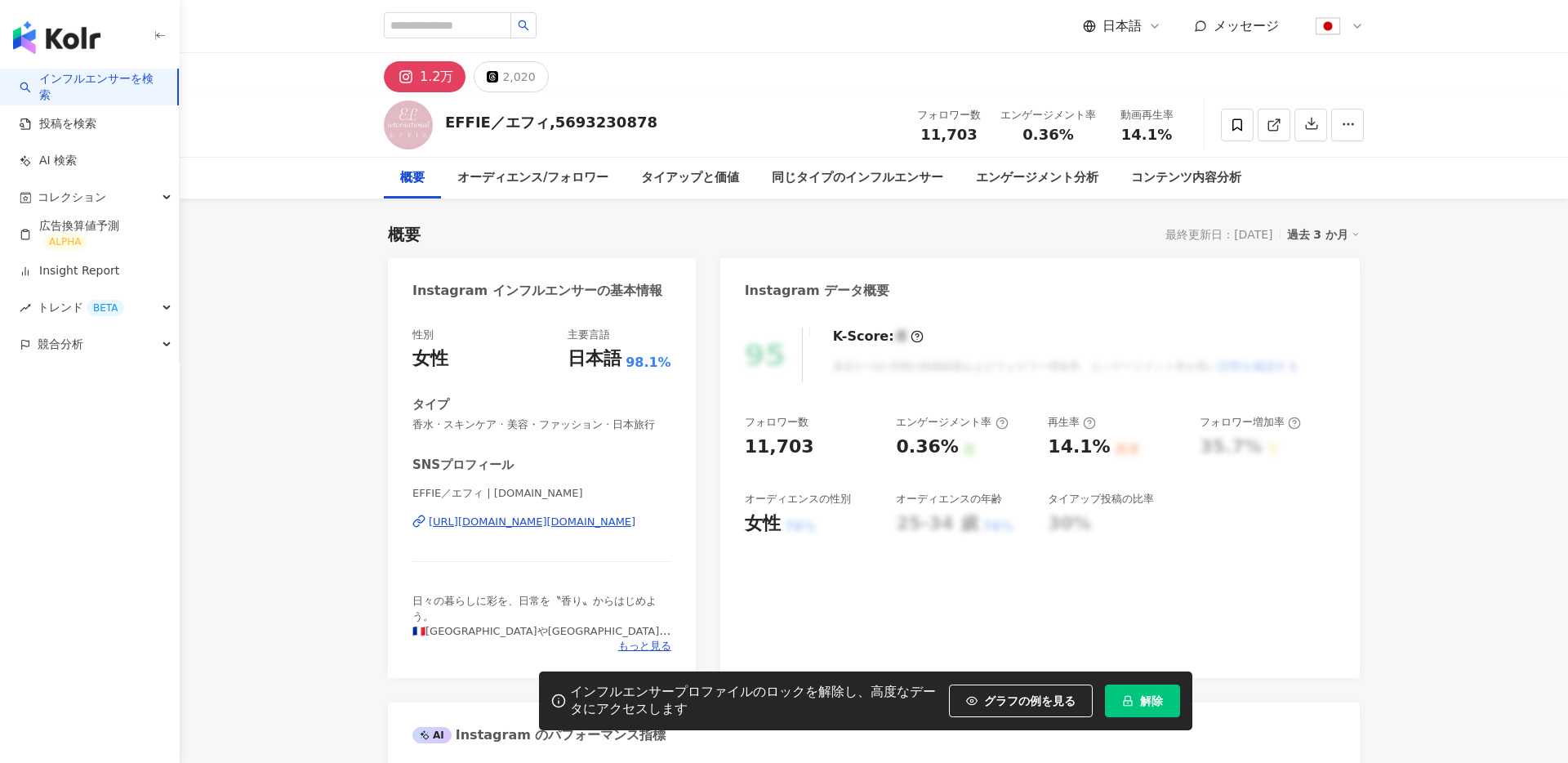
click at [1160, 702] on span "解除" at bounding box center [1152, 700] width 23 height 13
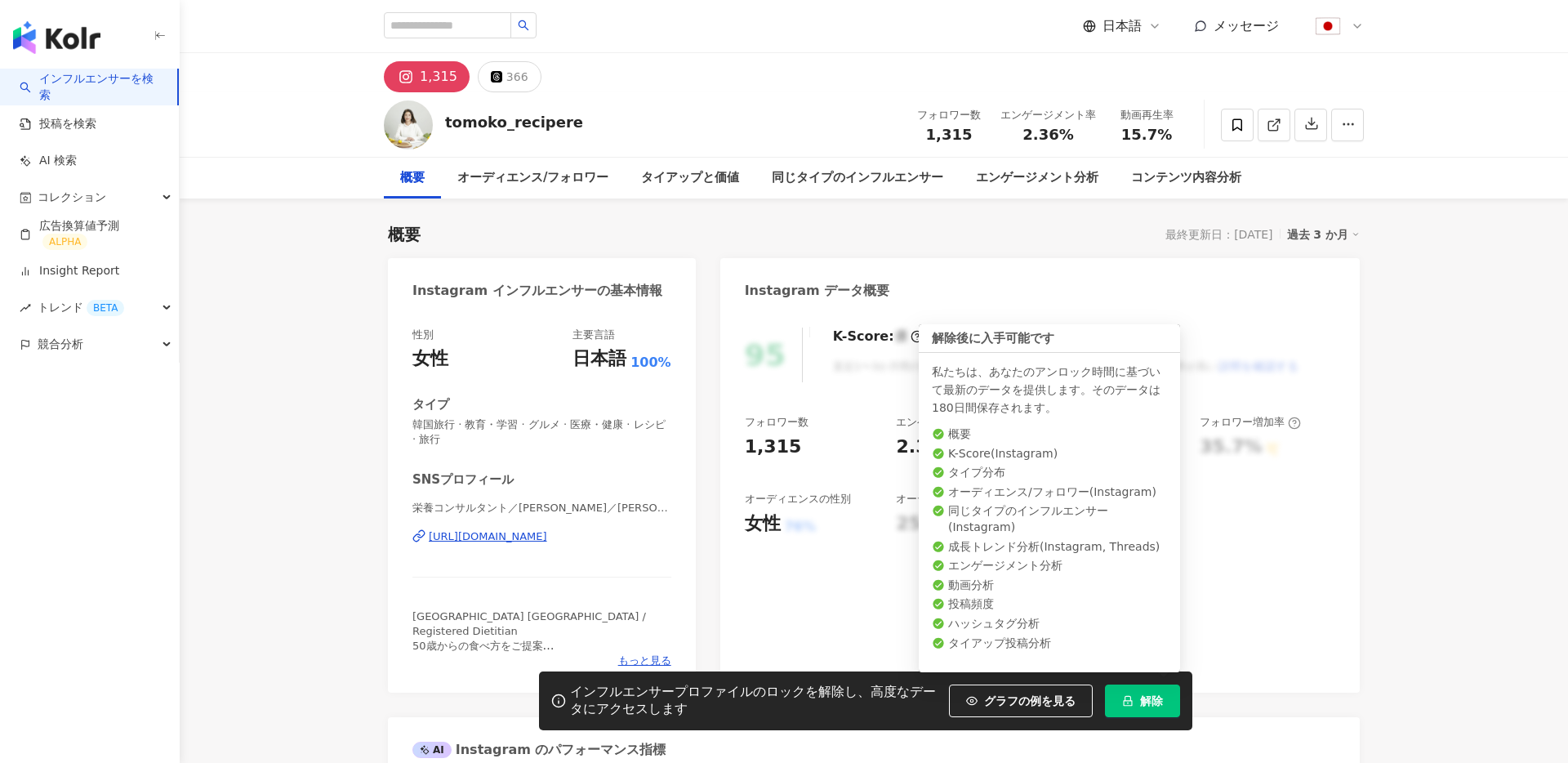
click at [1146, 706] on button "解除" at bounding box center [1143, 700] width 75 height 33
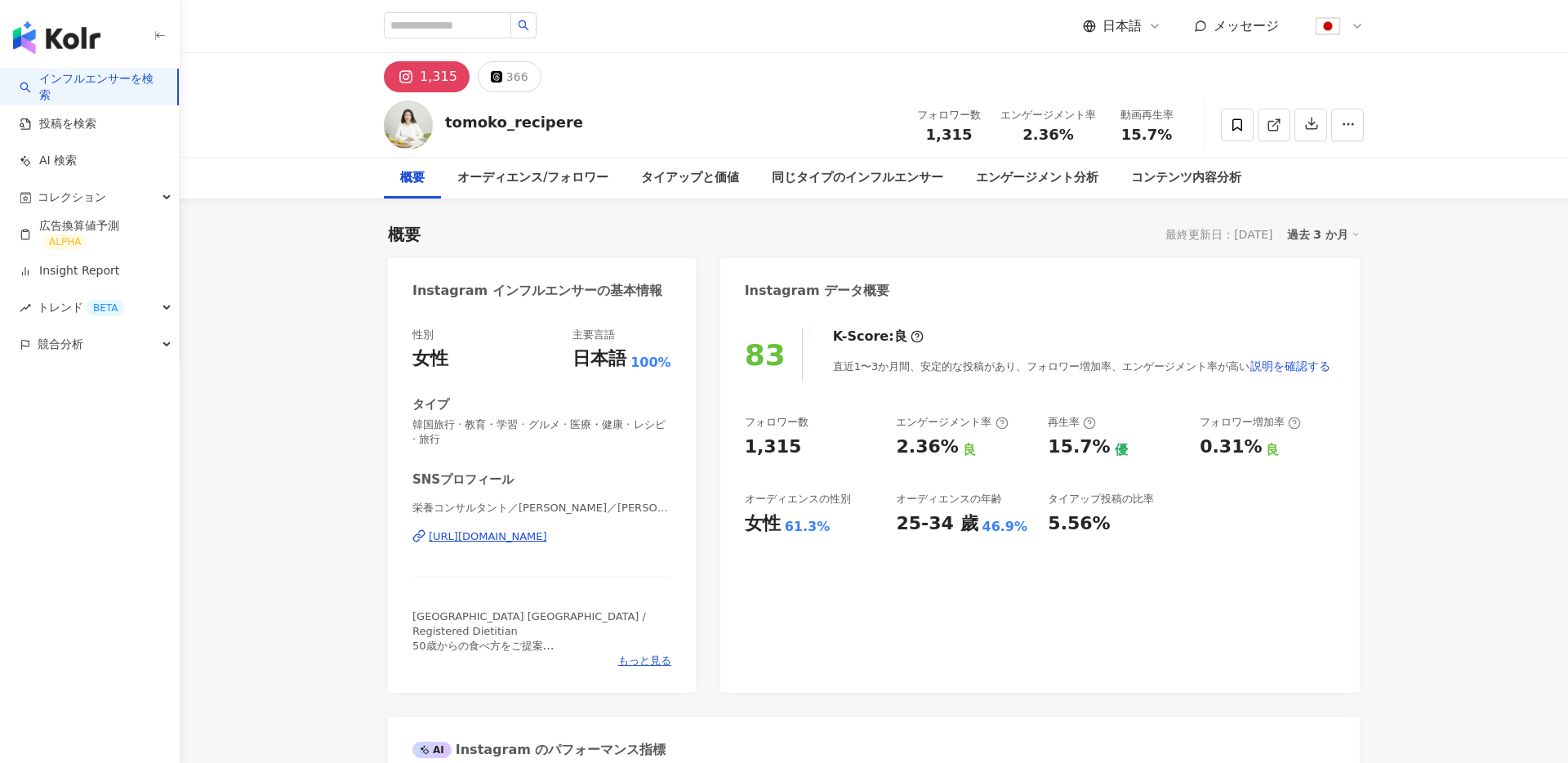
click at [740, 228] on div "概要 最終更新日：2025/09/17 過去 3 か月" at bounding box center [874, 234] width 972 height 23
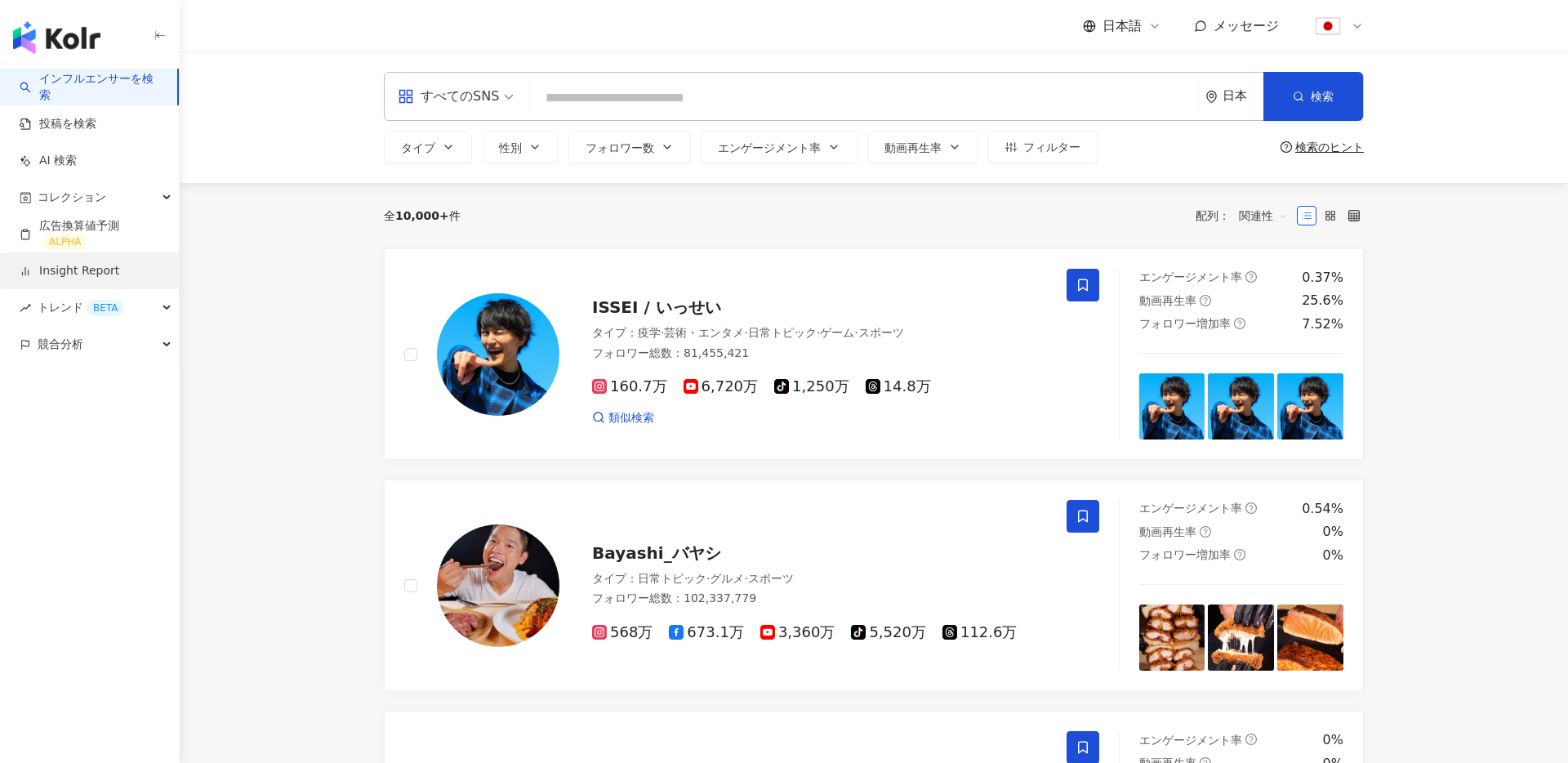
click at [118, 276] on link "Insight Report" at bounding box center [69, 271] width 99 height 16
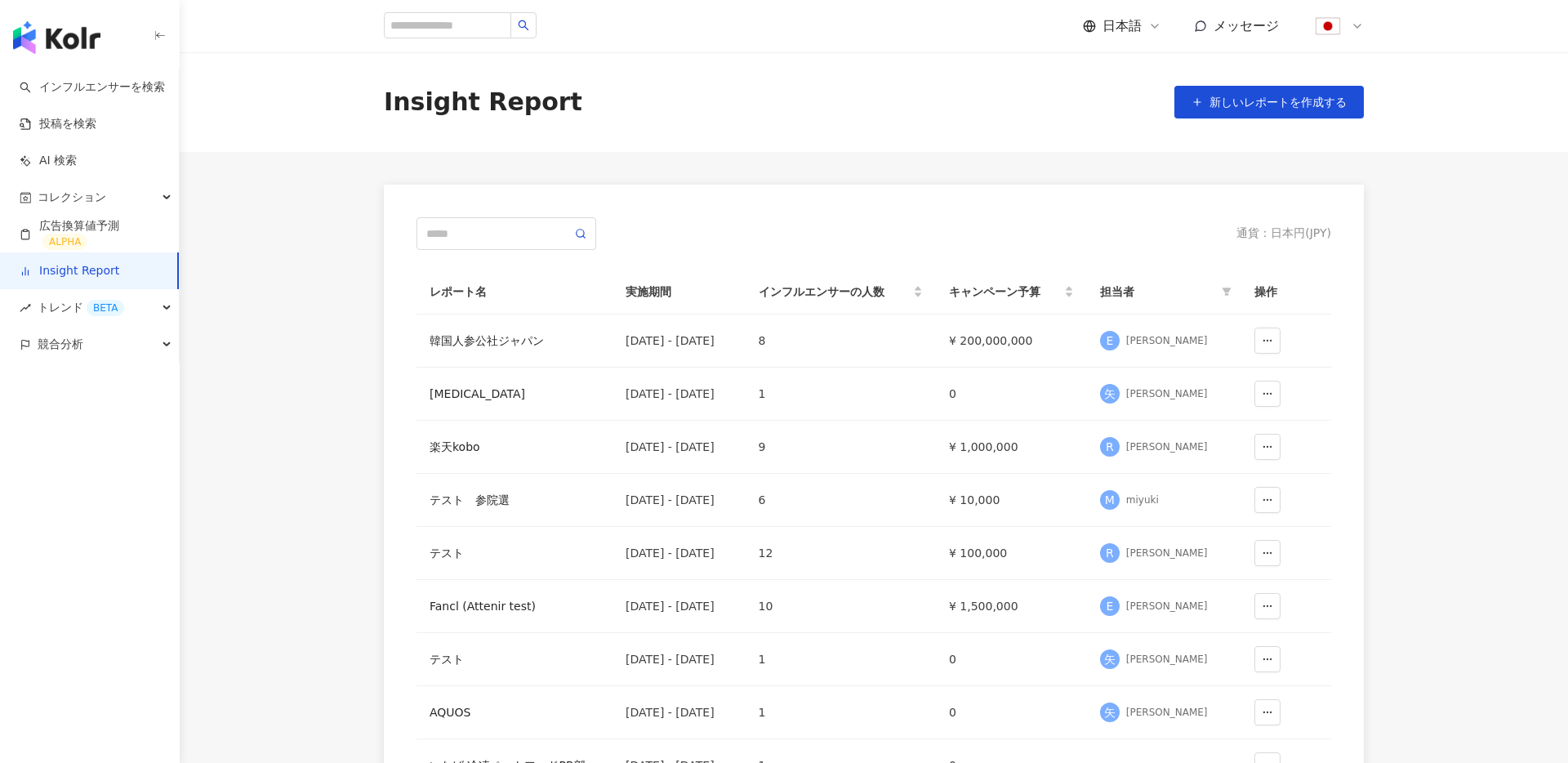
scroll to position [349, 0]
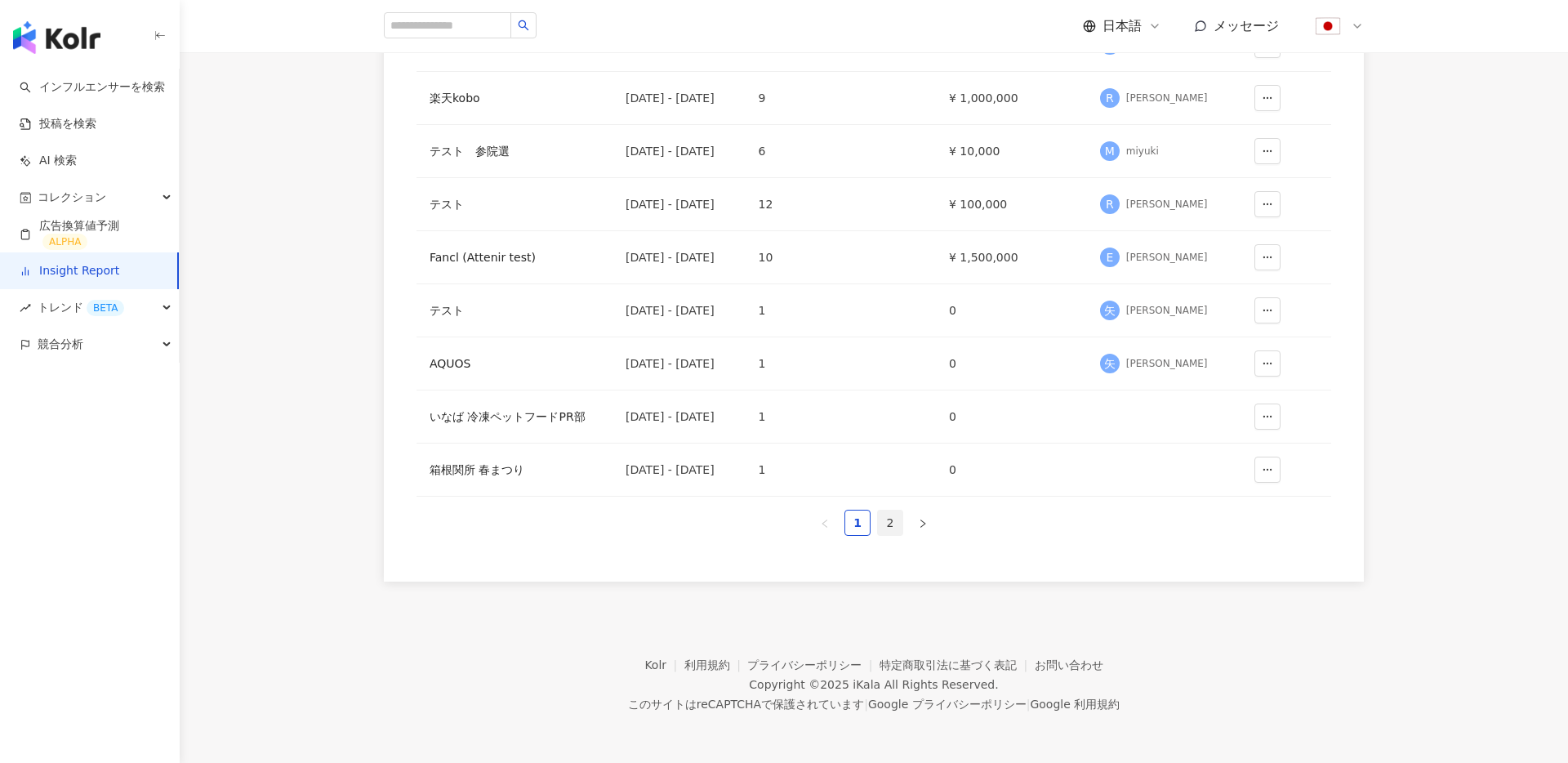
click at [886, 516] on link "2" at bounding box center [890, 522] width 24 height 24
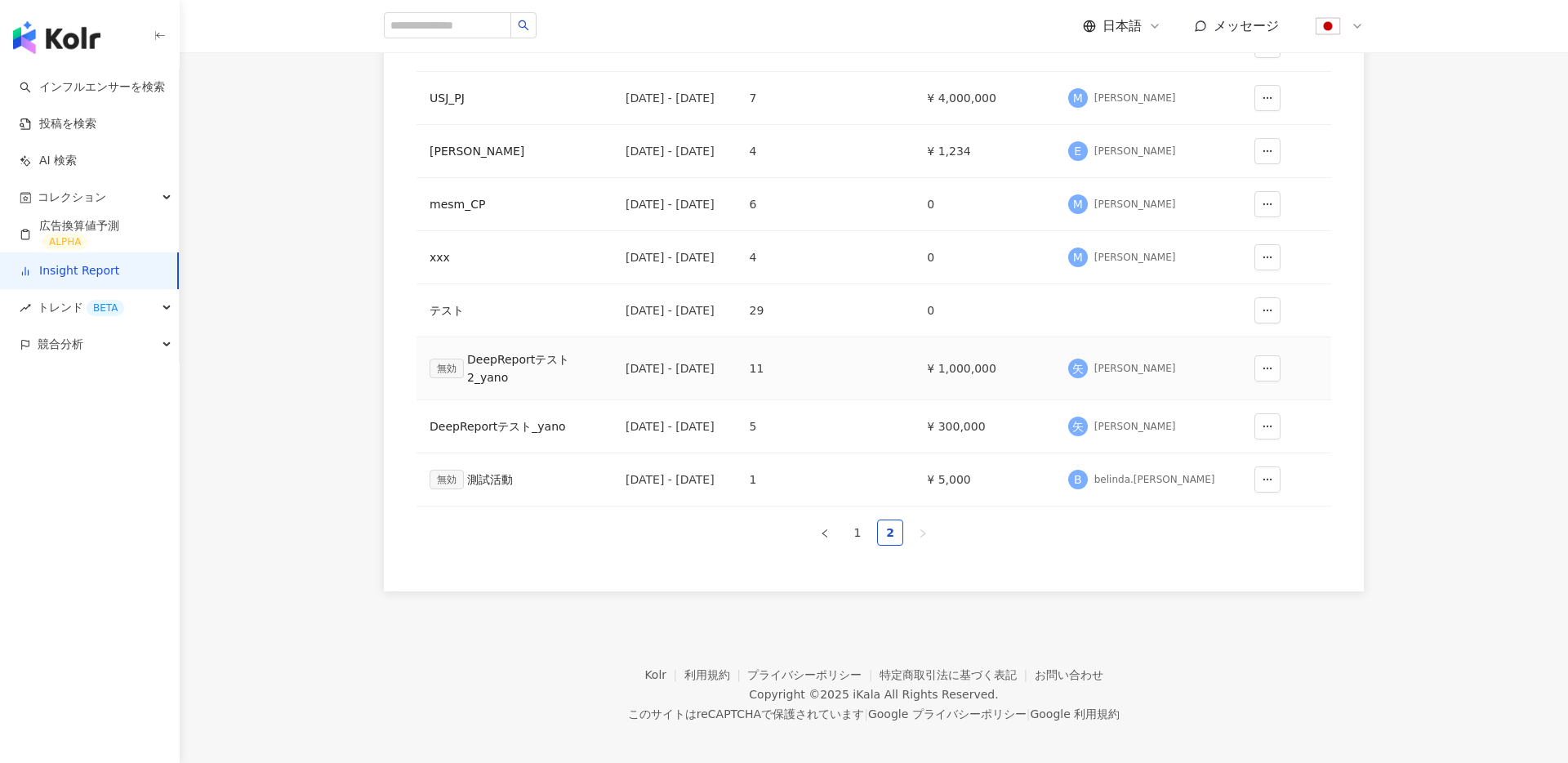
scroll to position [71, 0]
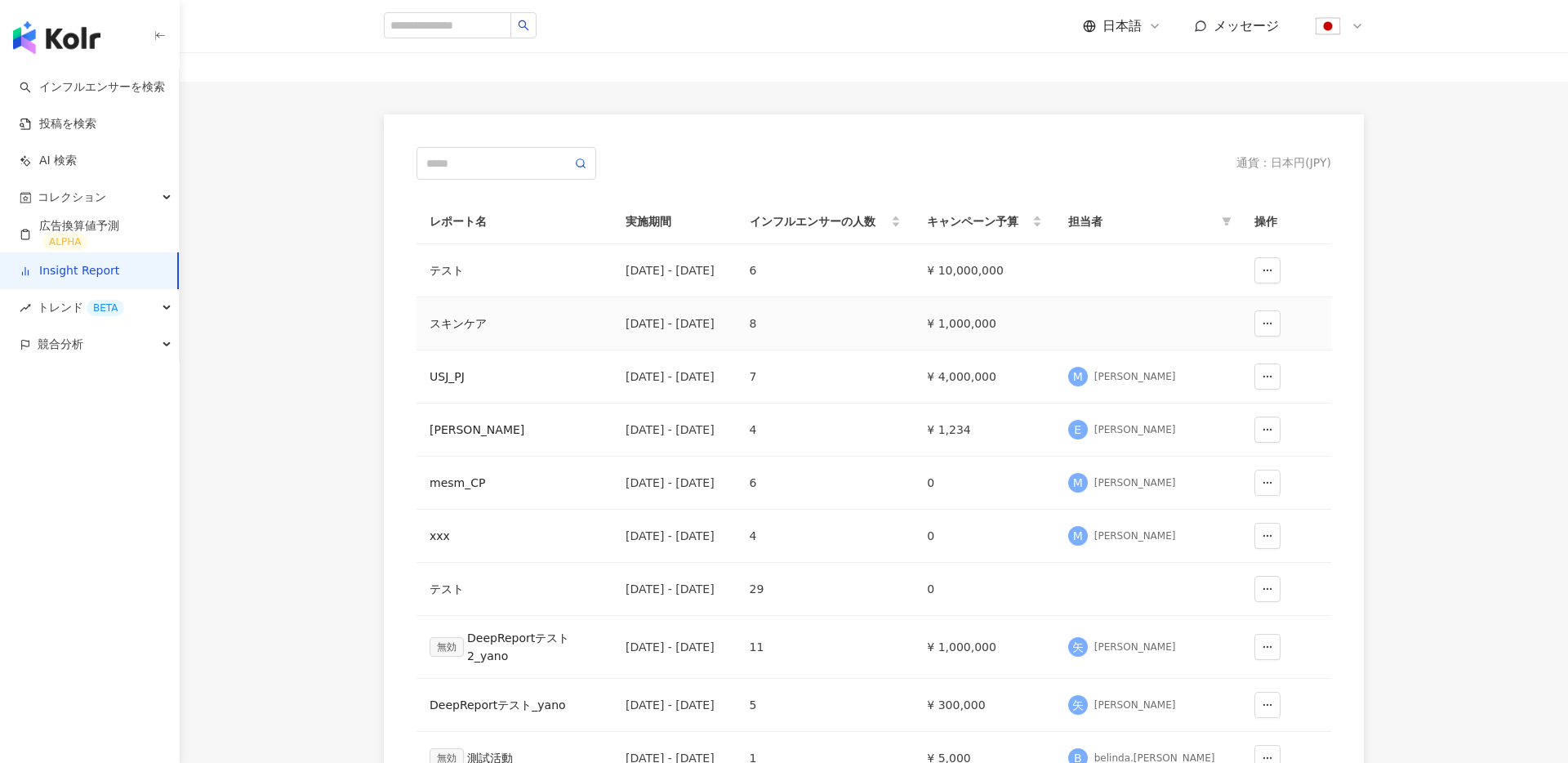
click at [466, 320] on div "スキンケア" at bounding box center [514, 324] width 170 height 18
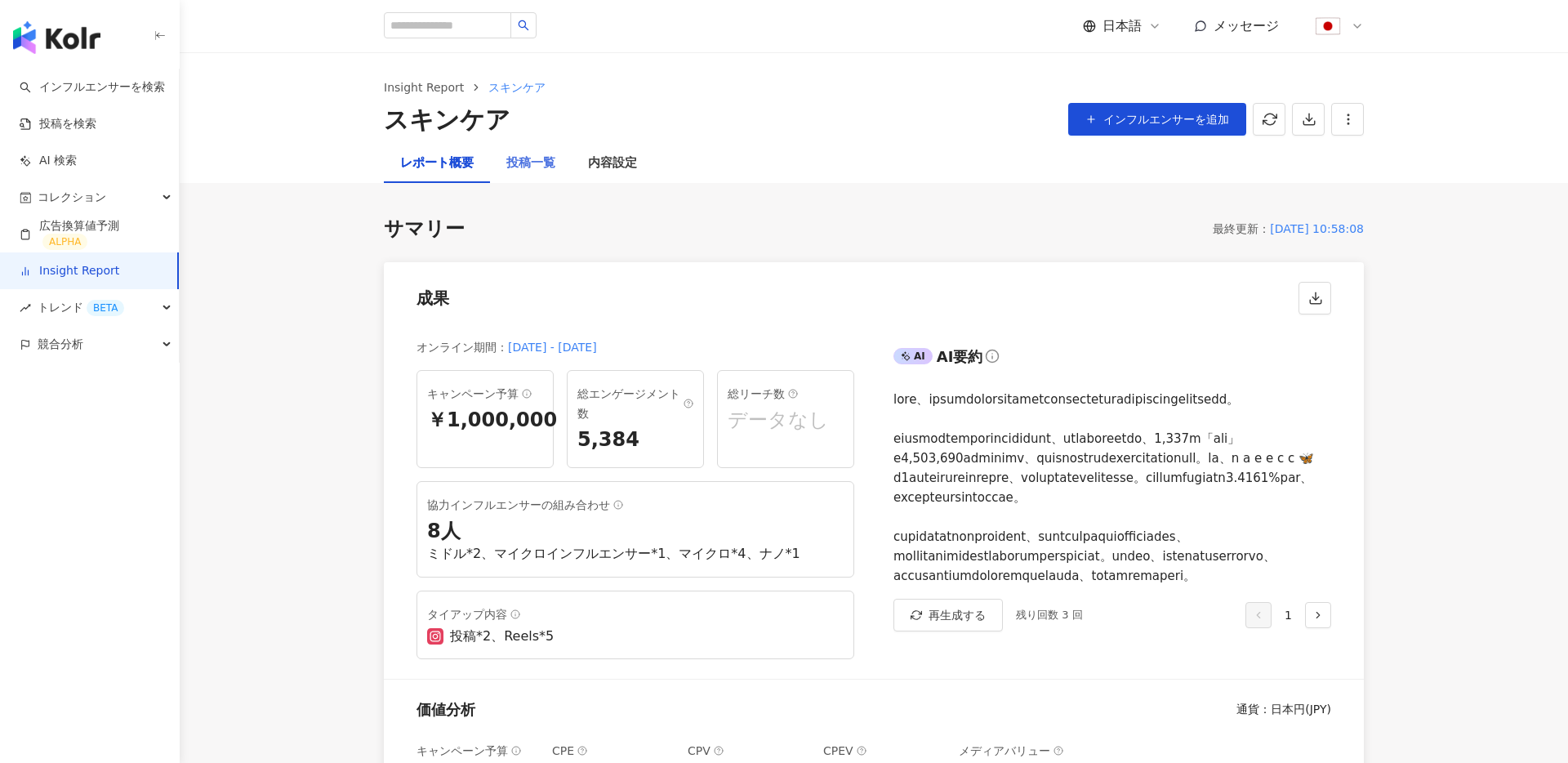
click at [555, 146] on div "投稿一覧" at bounding box center [530, 164] width 81 height 39
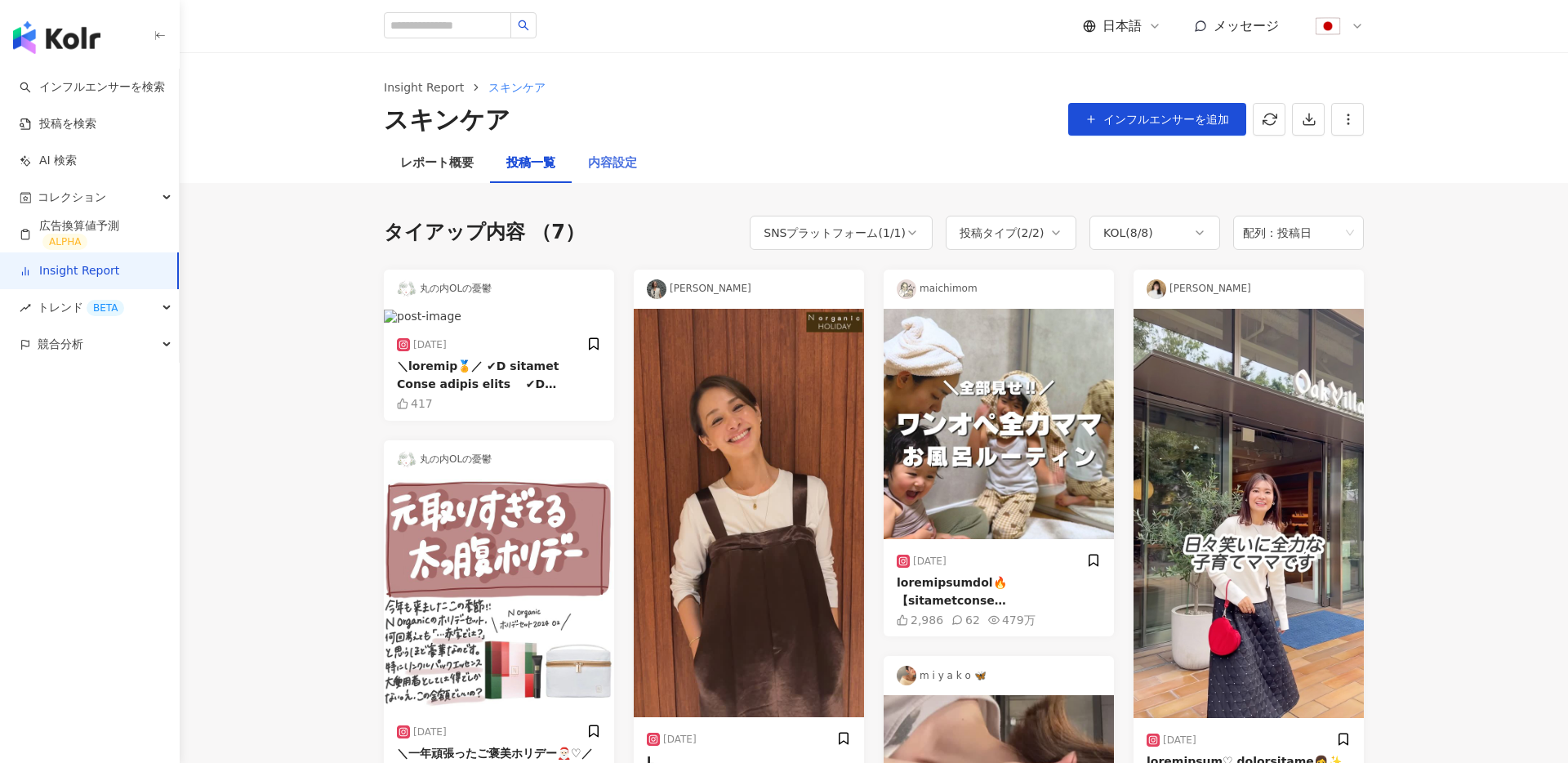
click at [640, 171] on div "内容設定" at bounding box center [612, 164] width 81 height 39
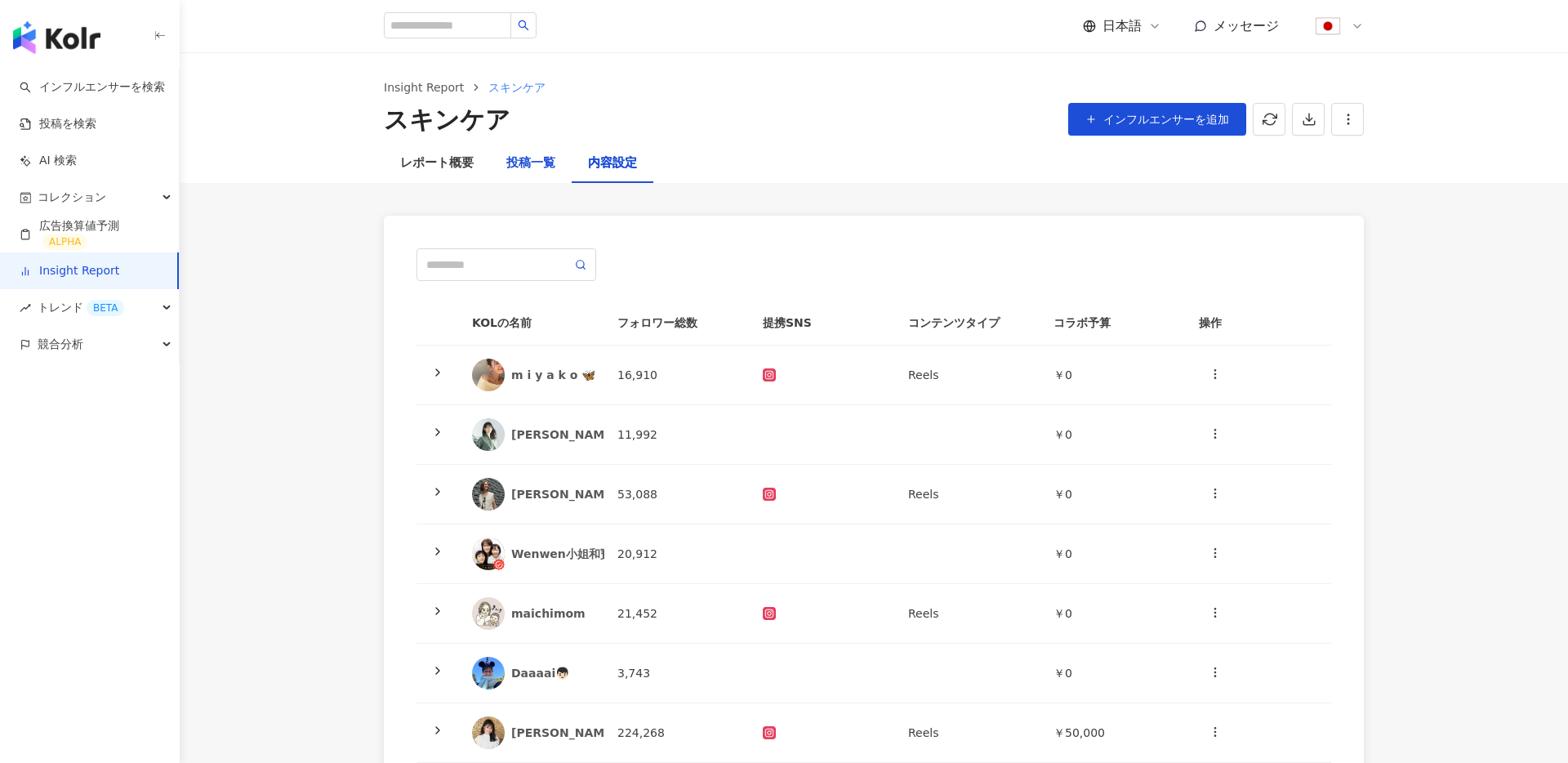
click at [521, 157] on div "投稿一覧" at bounding box center [530, 164] width 49 height 20
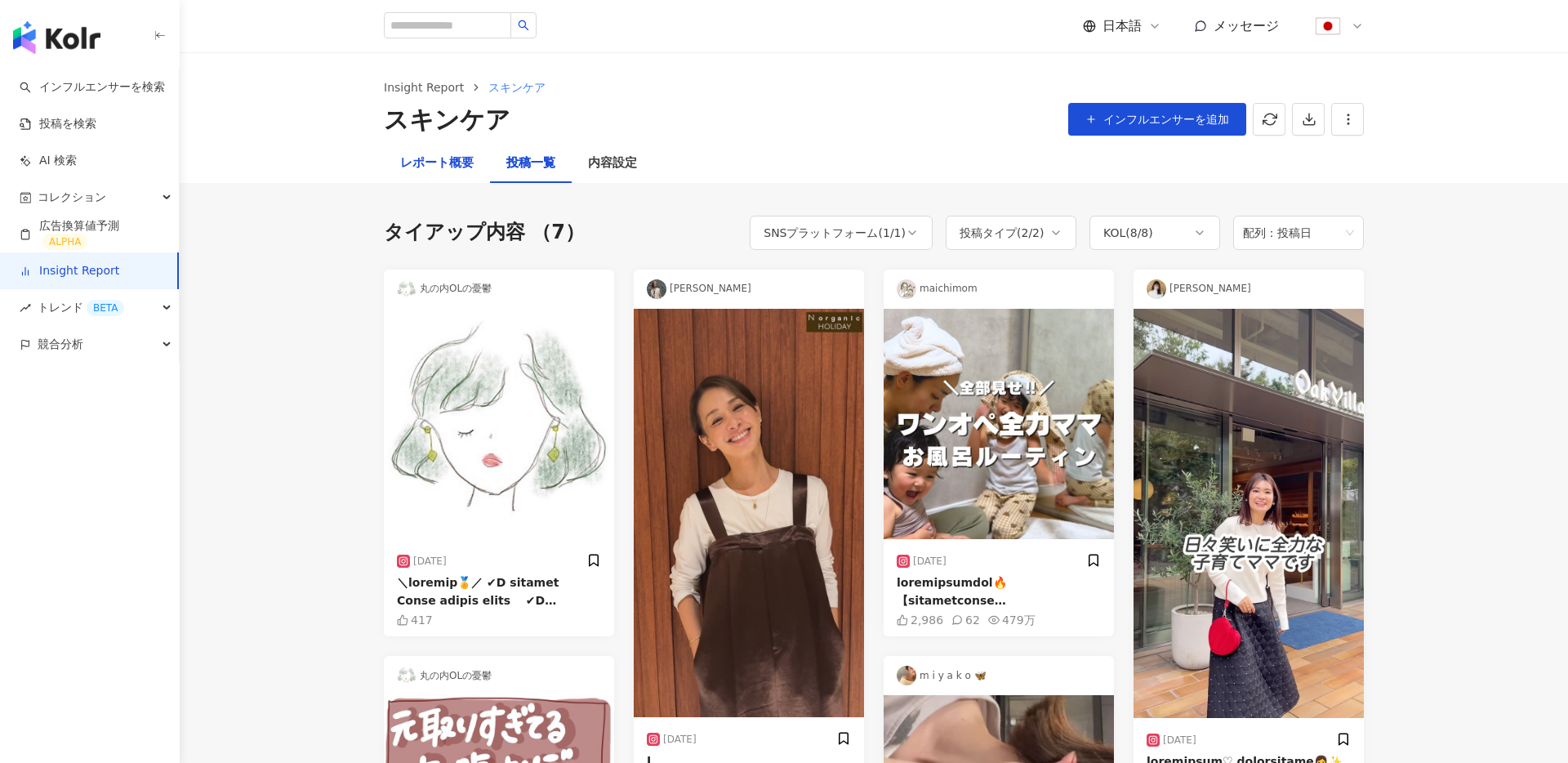
click at [445, 157] on div "レポート概要" at bounding box center [436, 164] width 73 height 20
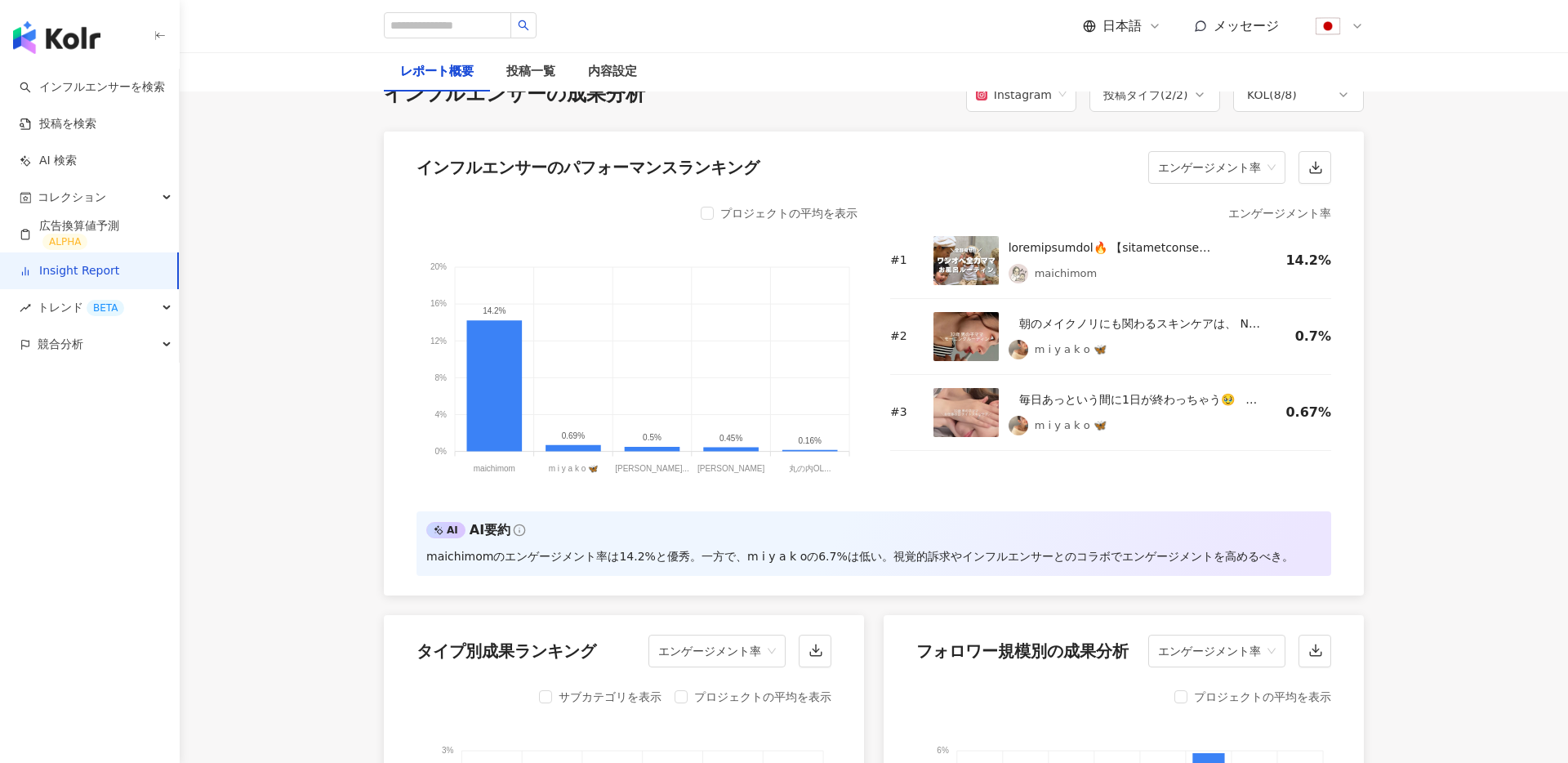
scroll to position [1277, 0]
click at [504, 450] on icon at bounding box center [495, 385] width 55 height 131
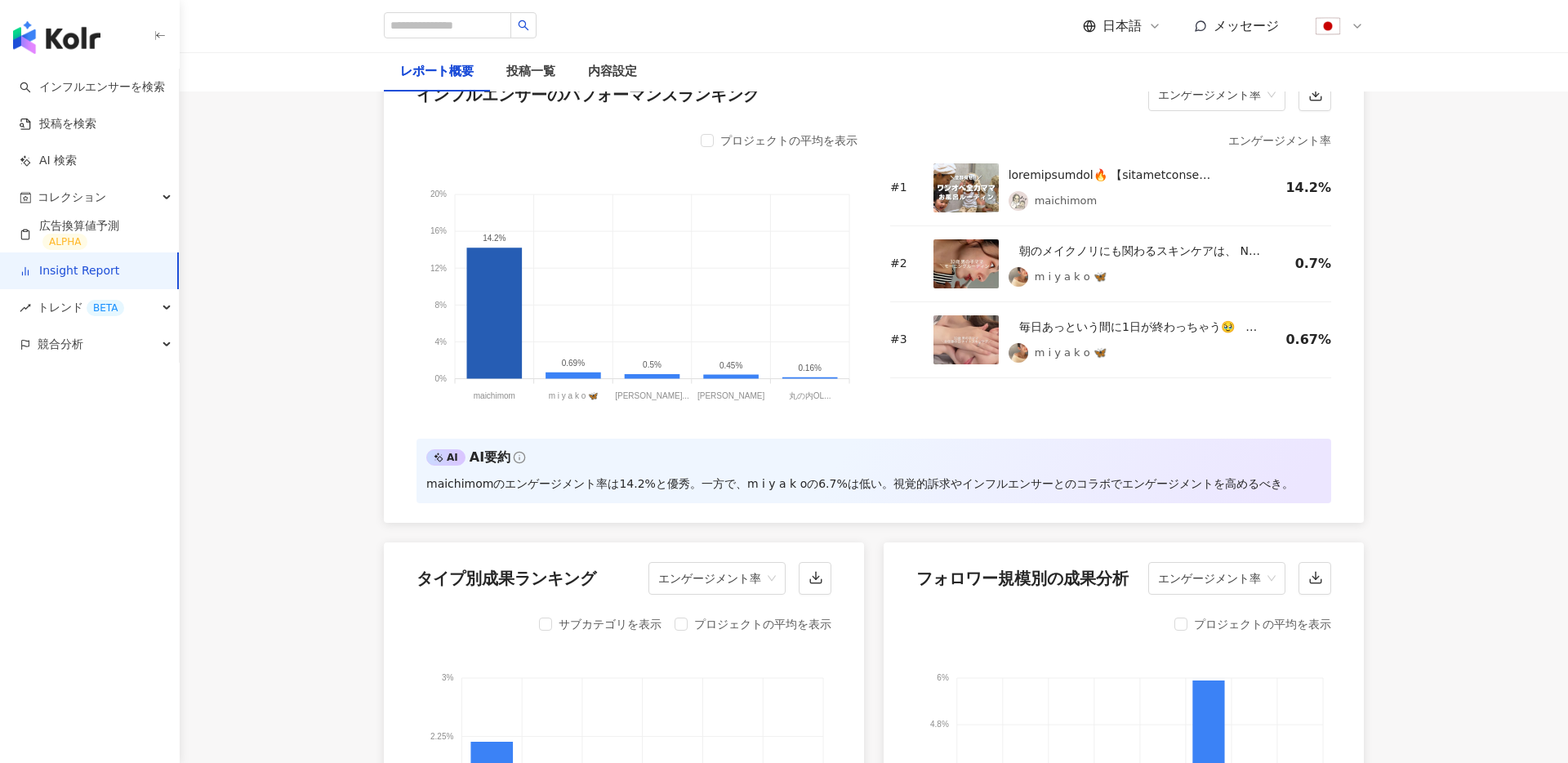
scroll to position [1351, 0]
click at [986, 212] on img at bounding box center [966, 187] width 65 height 49
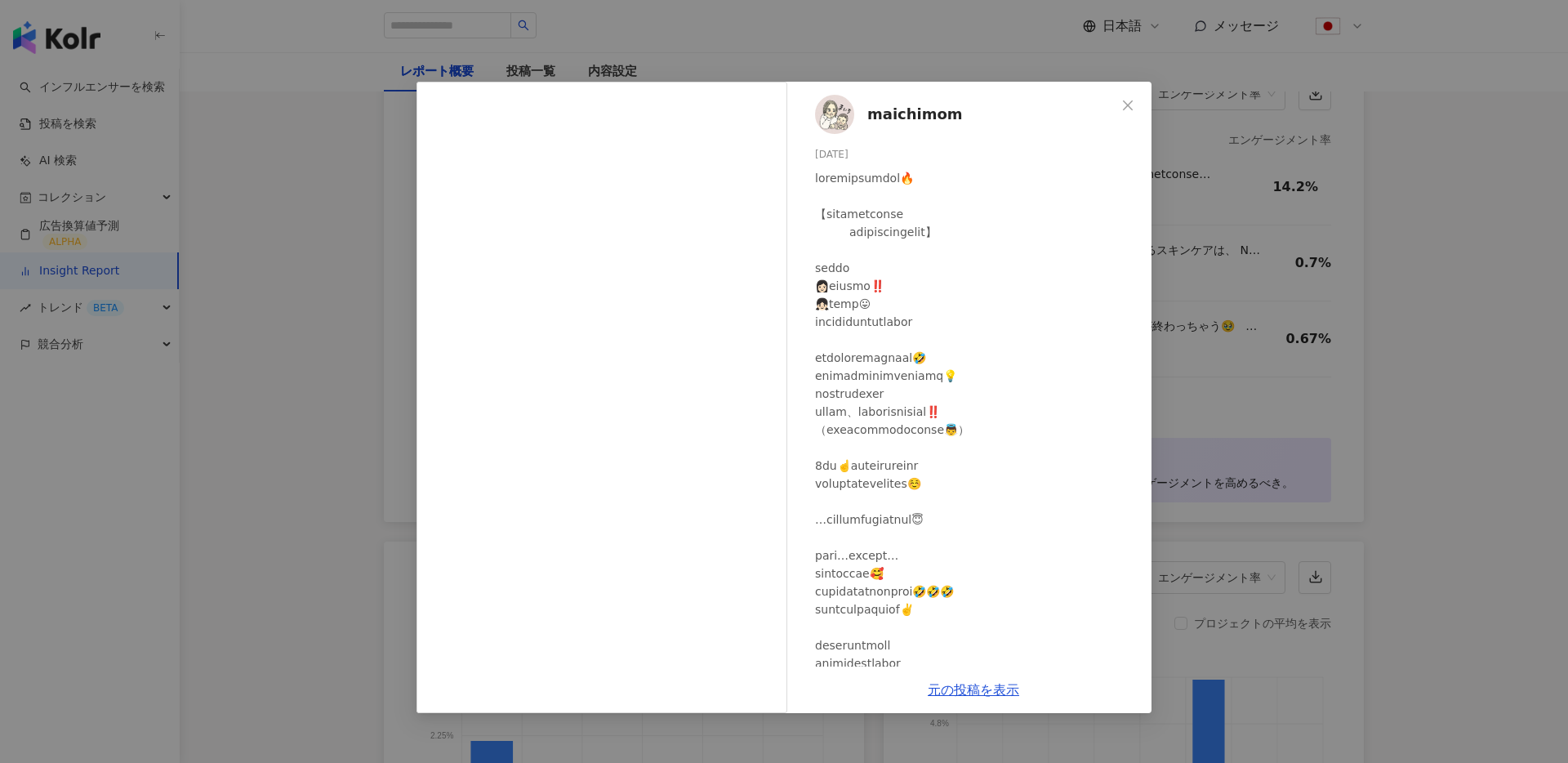
click at [1219, 114] on div "maichimom 2024/11/26 2,986 62 479万 元の投稿を表示" at bounding box center [784, 381] width 1568 height 763
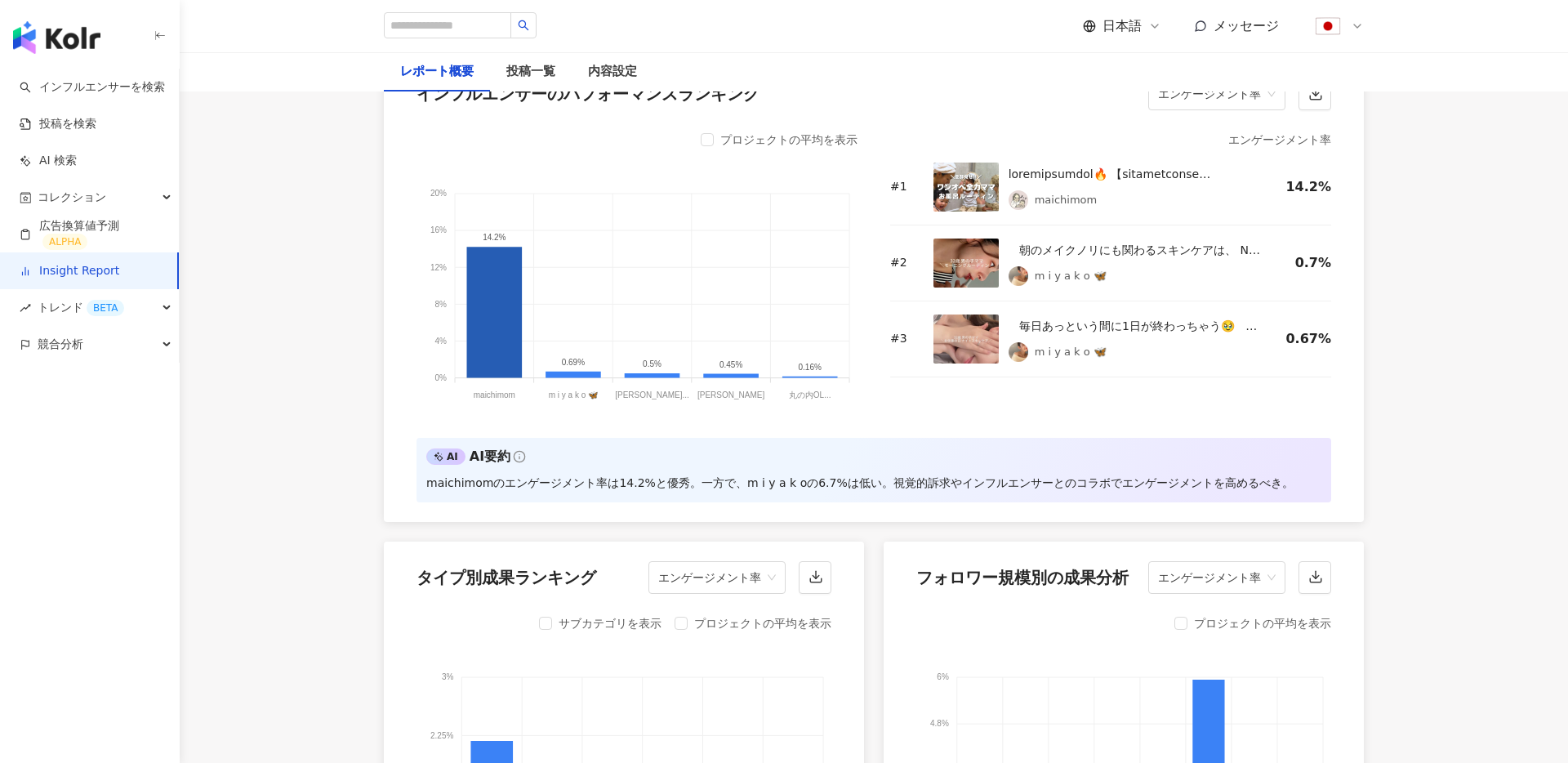
click at [1050, 208] on div "maichimom" at bounding box center [1066, 200] width 63 height 16
click at [1064, 208] on div "maichimom" at bounding box center [1066, 200] width 63 height 16
click at [971, 212] on img at bounding box center [966, 187] width 65 height 49
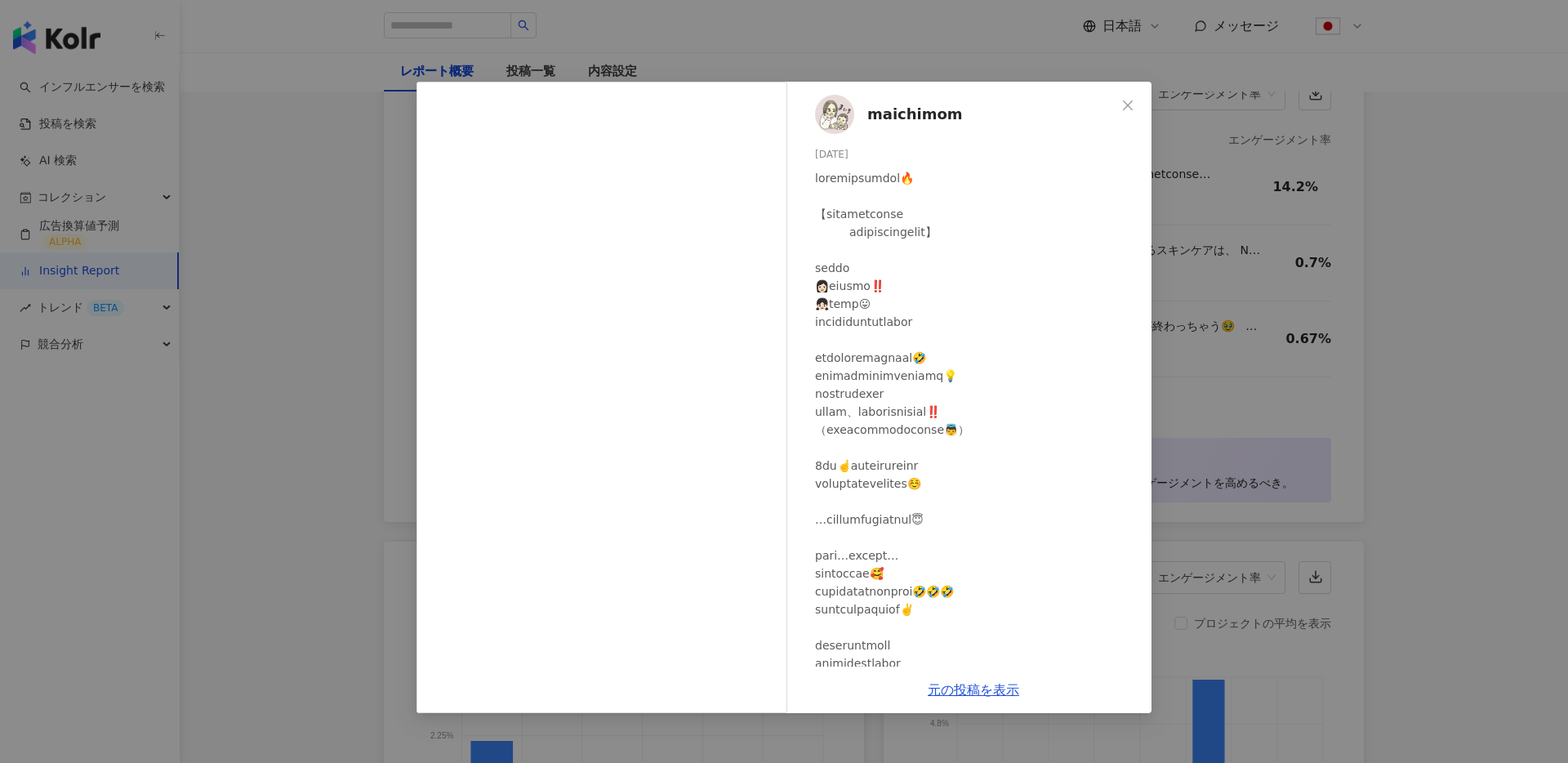
click at [927, 129] on div "maichimom 2024/11/26 2,986 62 479万" at bounding box center [973, 374] width 356 height 585
click at [943, 112] on span "maichimom" at bounding box center [915, 114] width 96 height 23
click at [278, 284] on div "maichimom 2024/11/26 2,986 62 479万 元の投稿を表示" at bounding box center [784, 381] width 1568 height 763
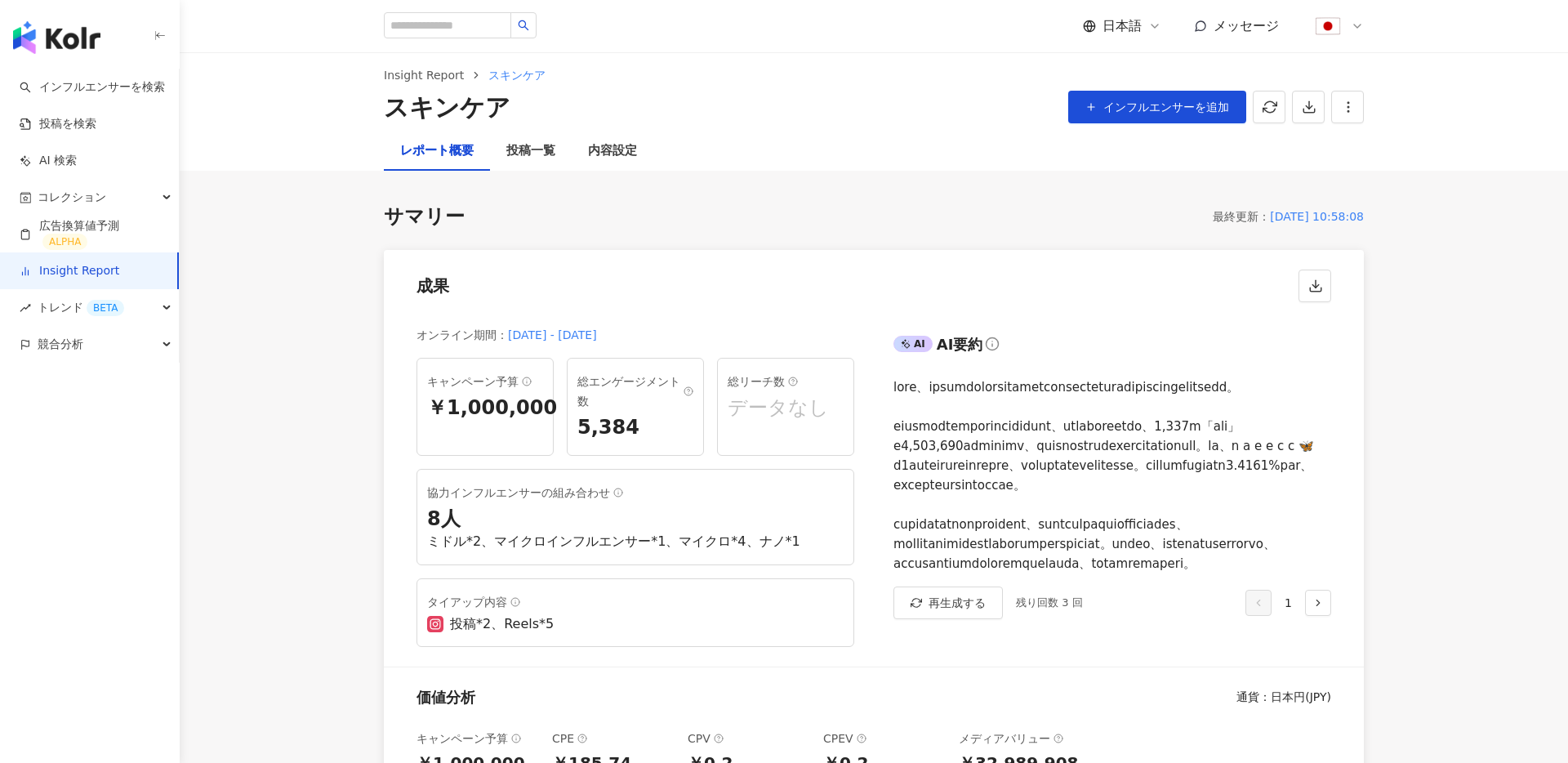
scroll to position [0, 0]
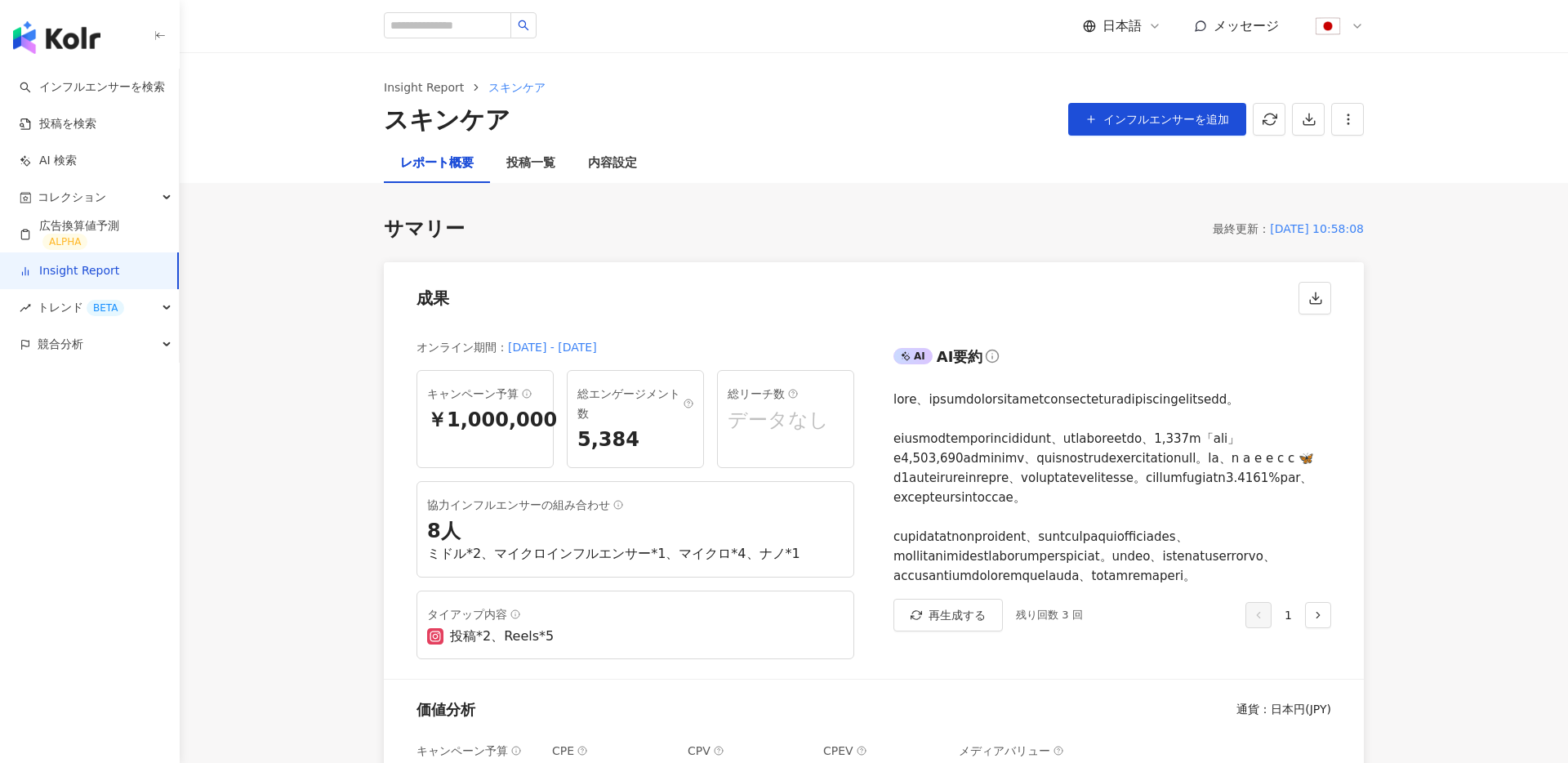
click at [59, 53] on img "button" at bounding box center [57, 38] width 88 height 33
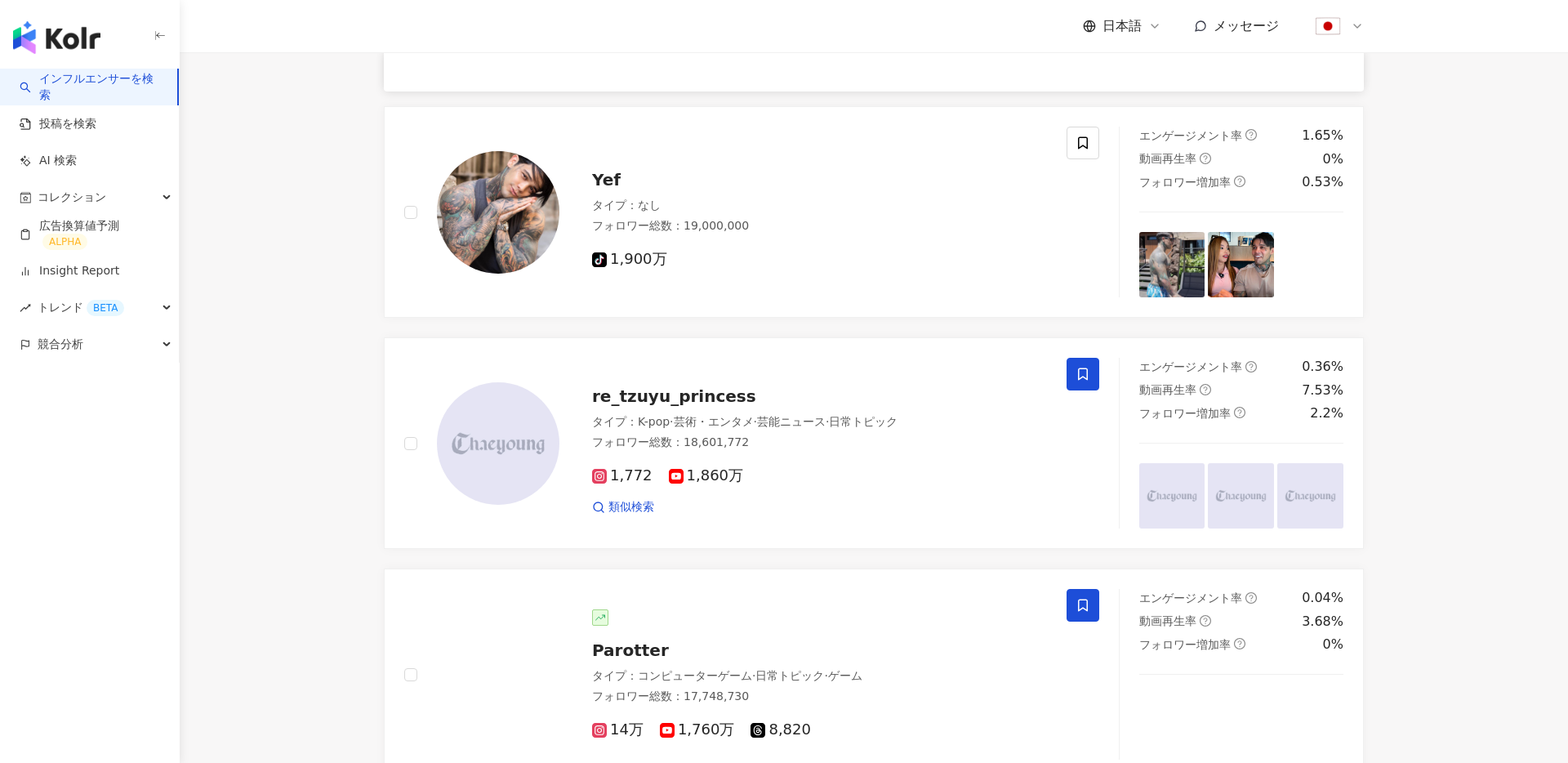
scroll to position [2646, 0]
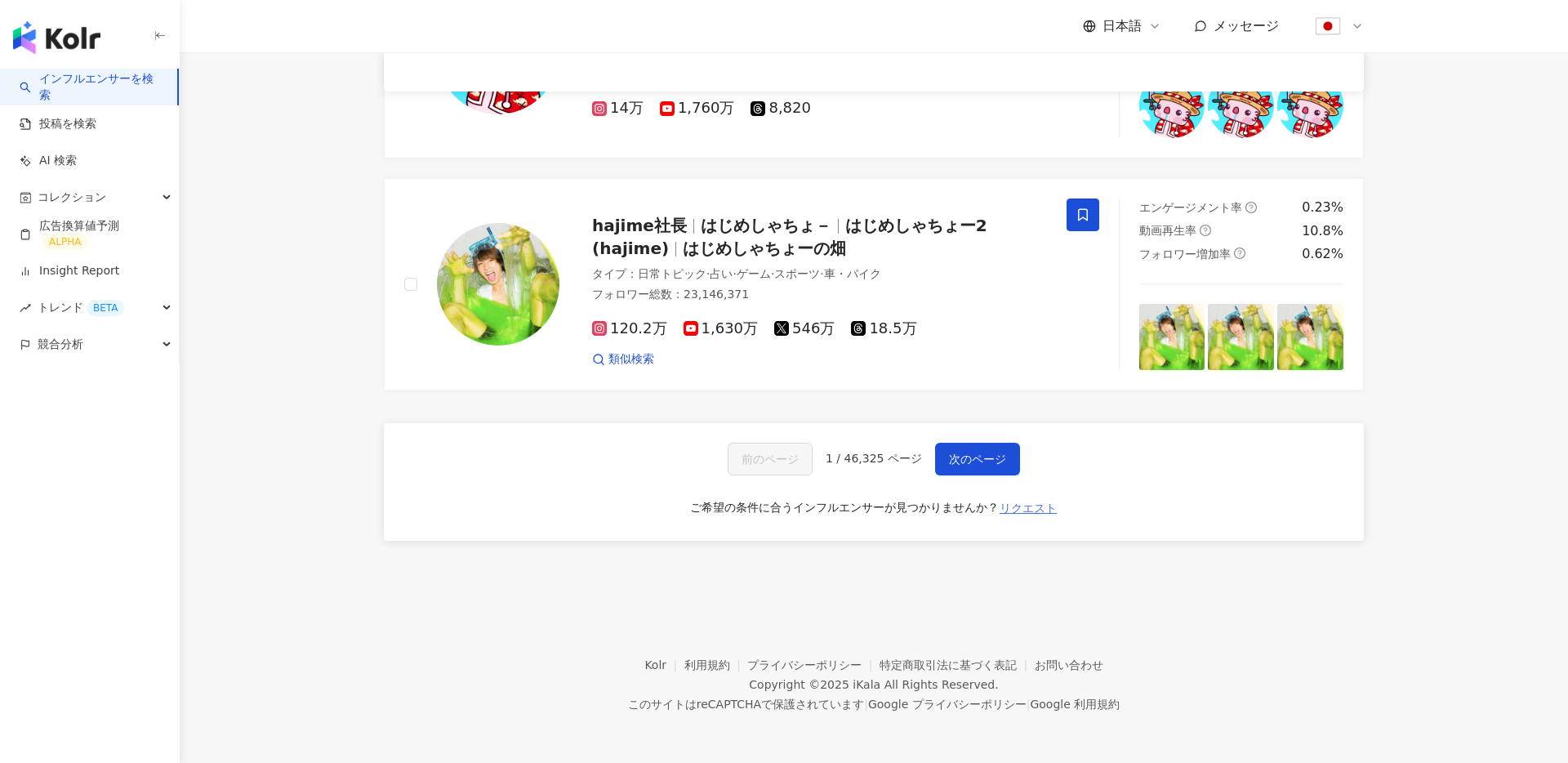
click at [1031, 513] on span "リクエスト" at bounding box center [1029, 508] width 57 height 13
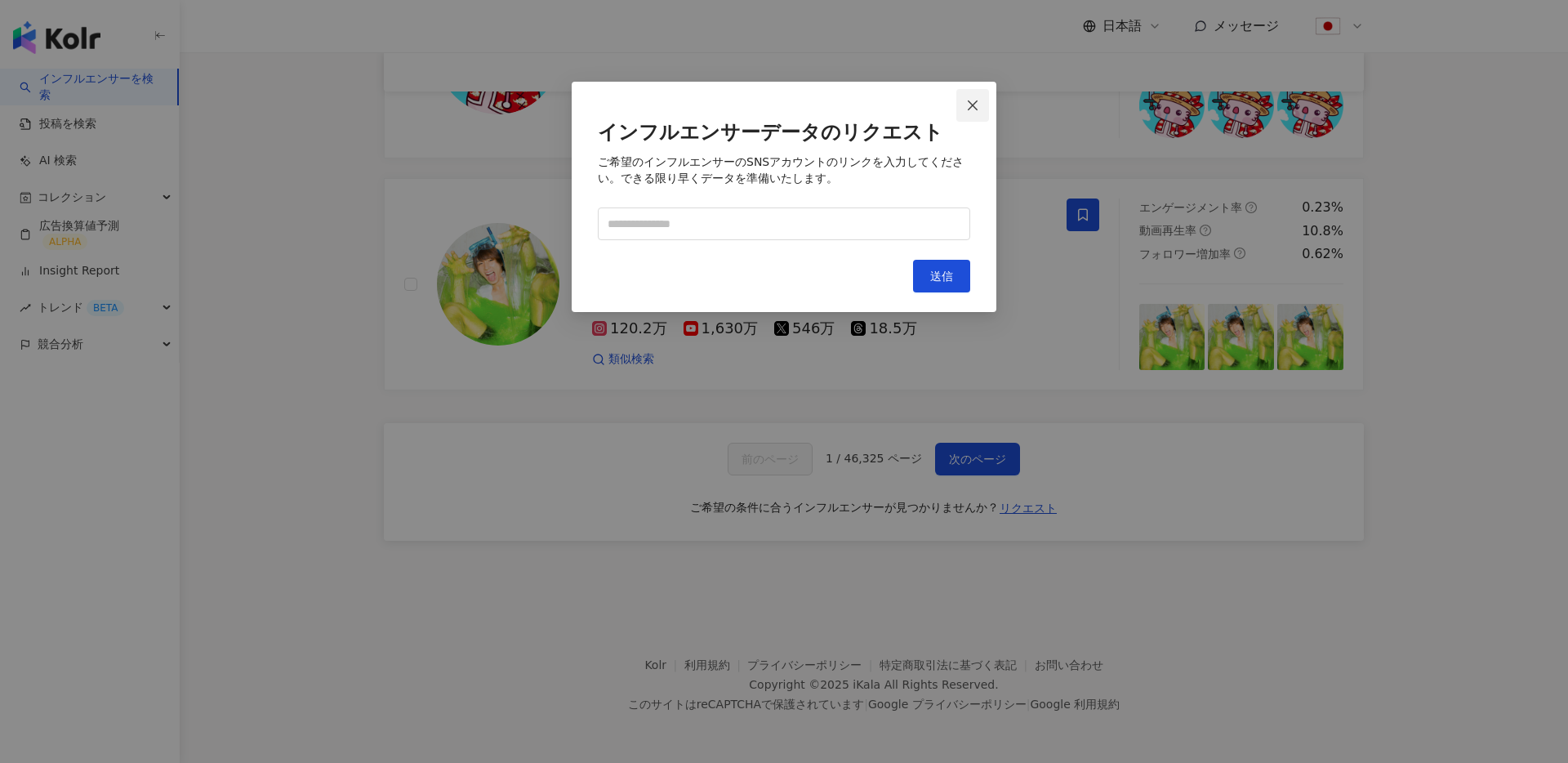
click at [962, 107] on span "Close" at bounding box center [972, 106] width 33 height 13
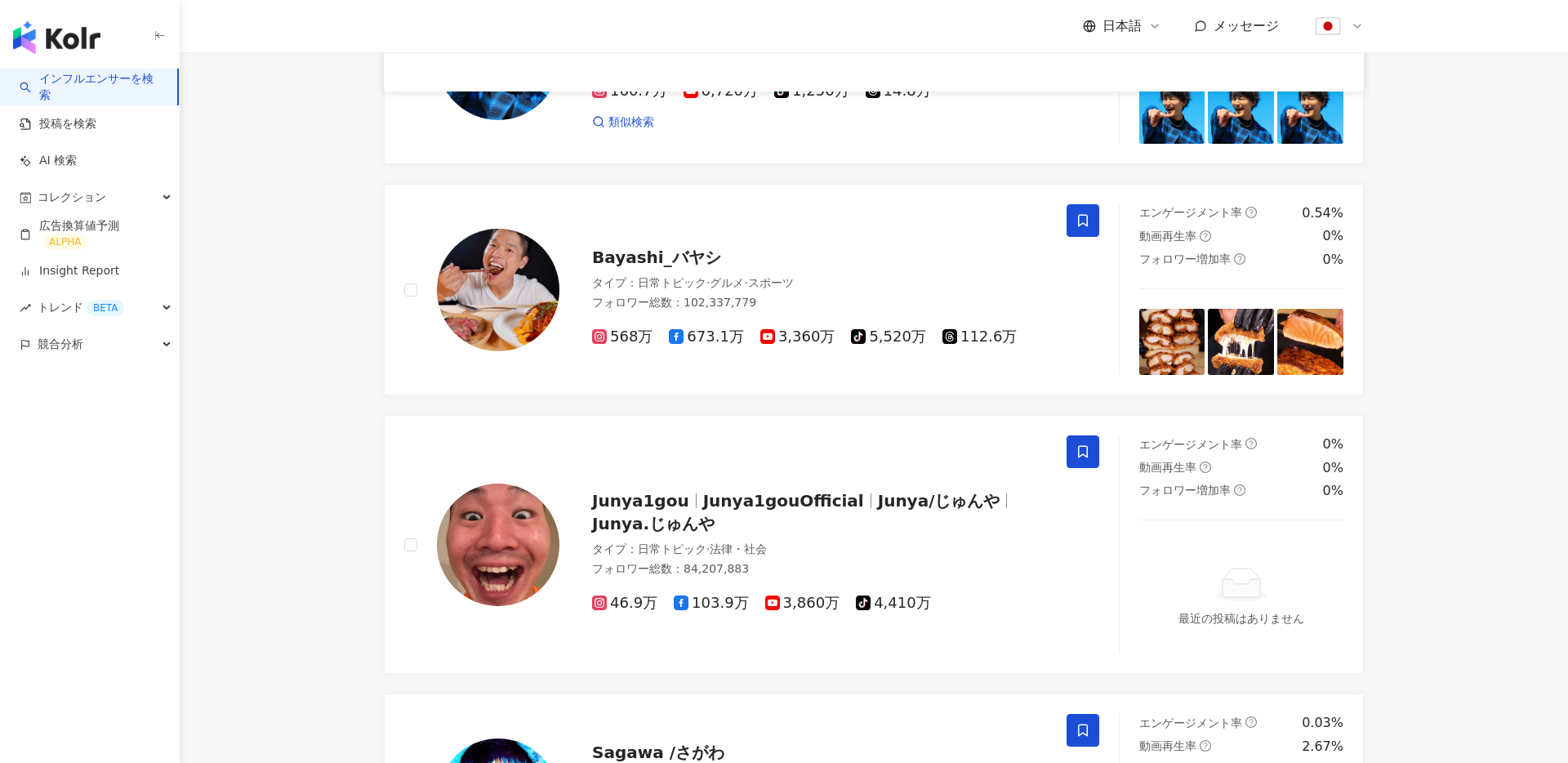
scroll to position [192, 0]
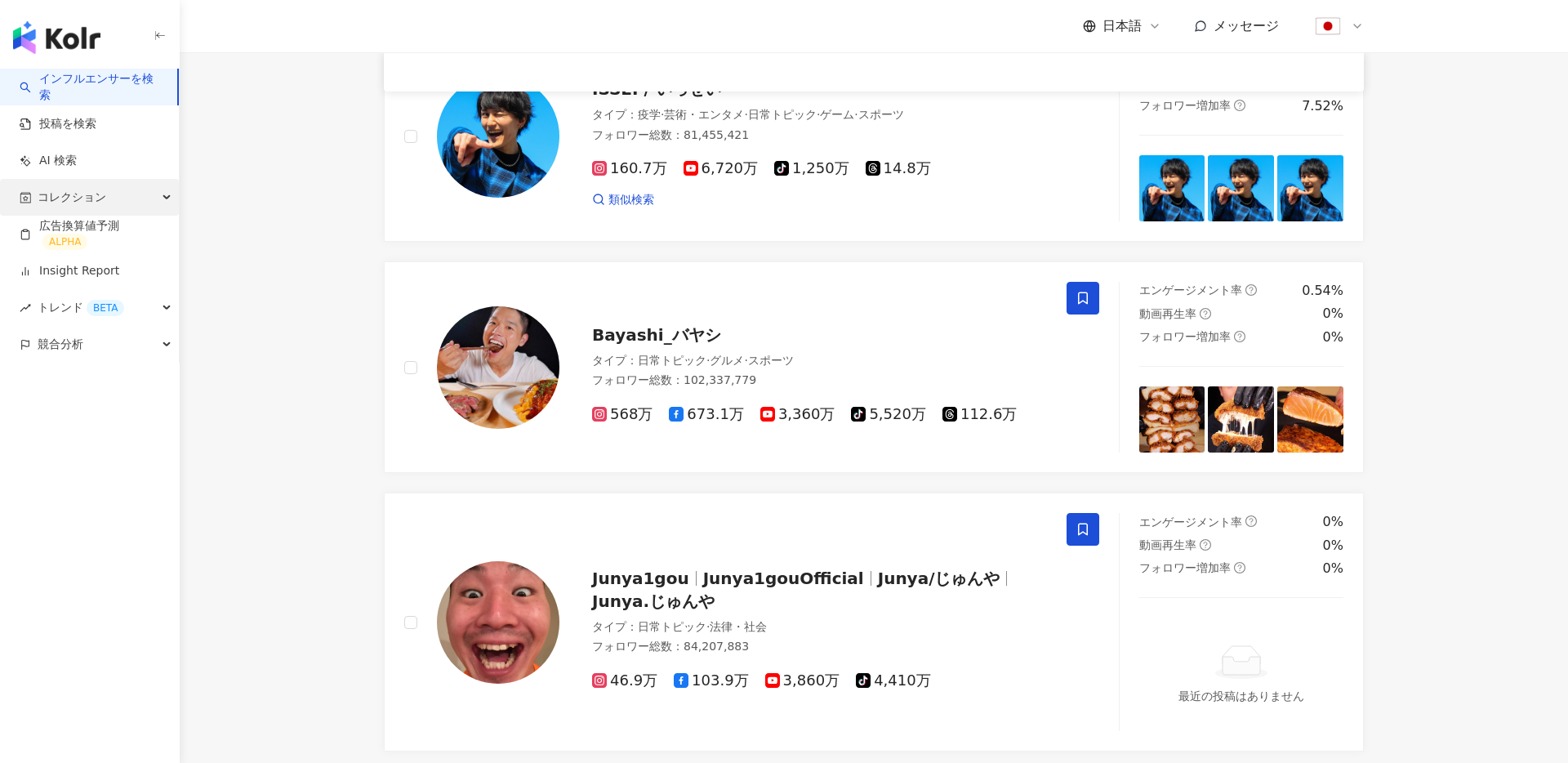
click at [127, 197] on div "コレクション" at bounding box center [89, 197] width 179 height 37
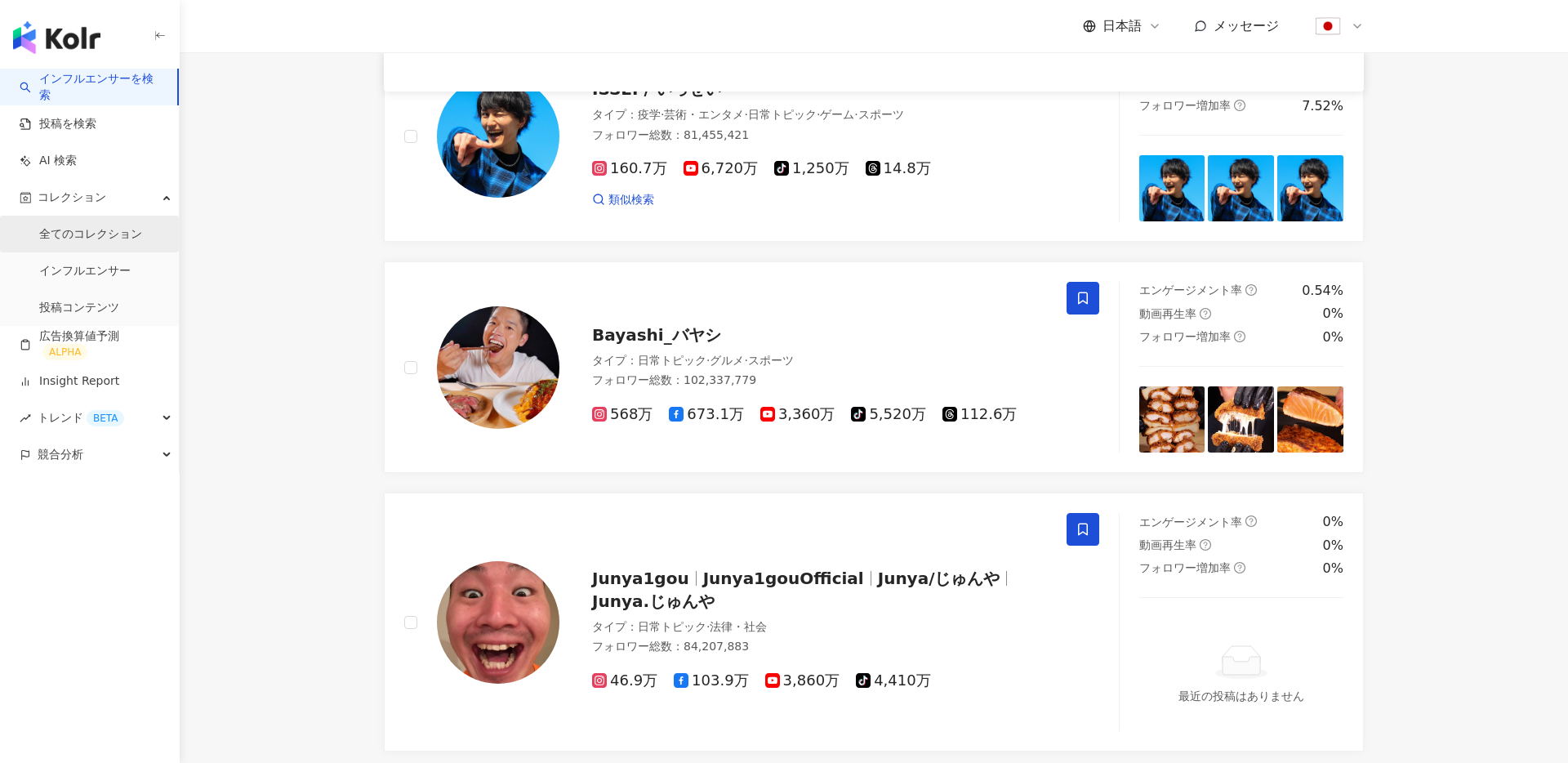
click at [97, 227] on link "全てのコレクション" at bounding box center [90, 234] width 103 height 16
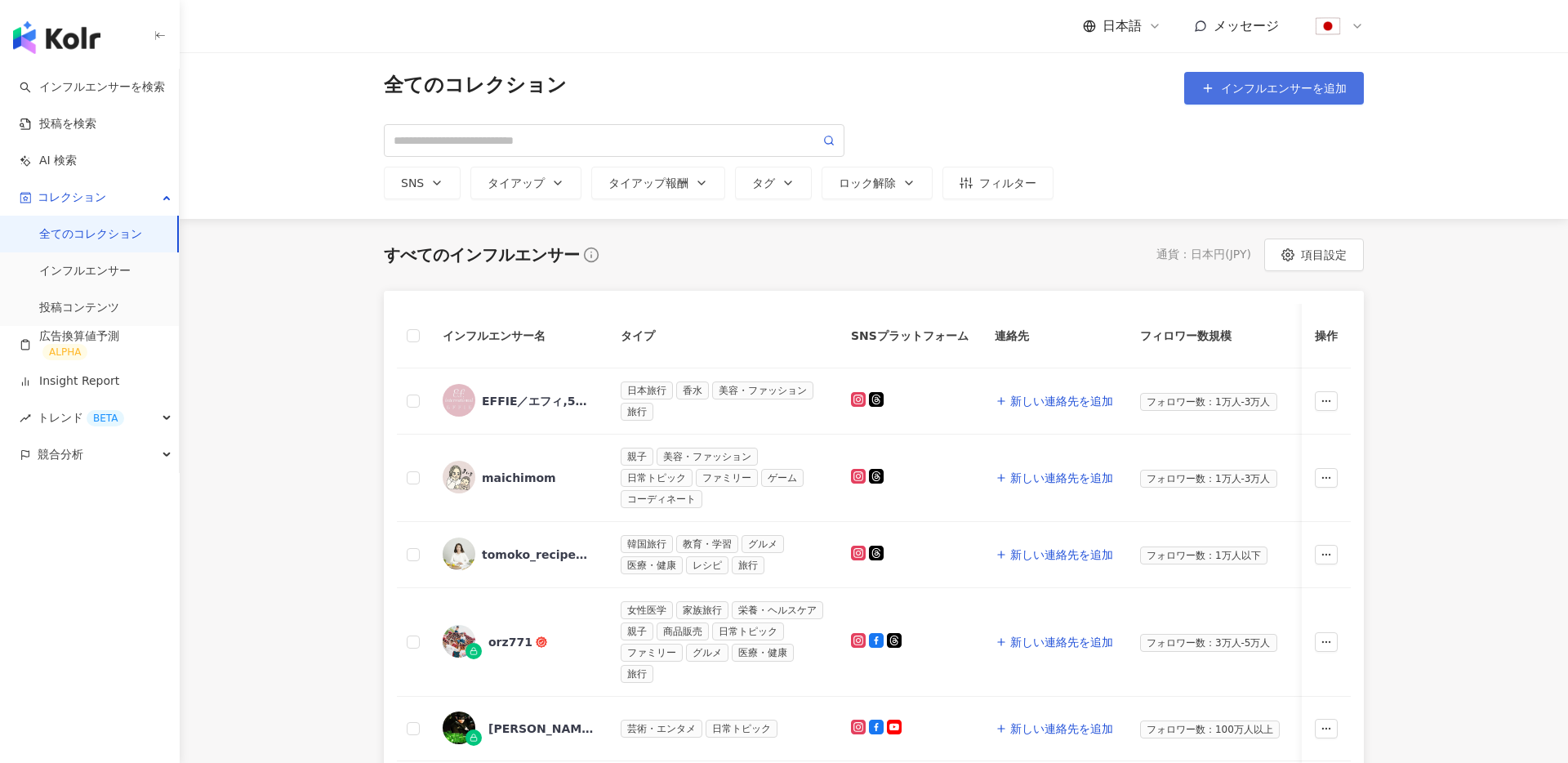
click at [1299, 91] on span "インフルエンサーを追加" at bounding box center [1284, 88] width 126 height 13
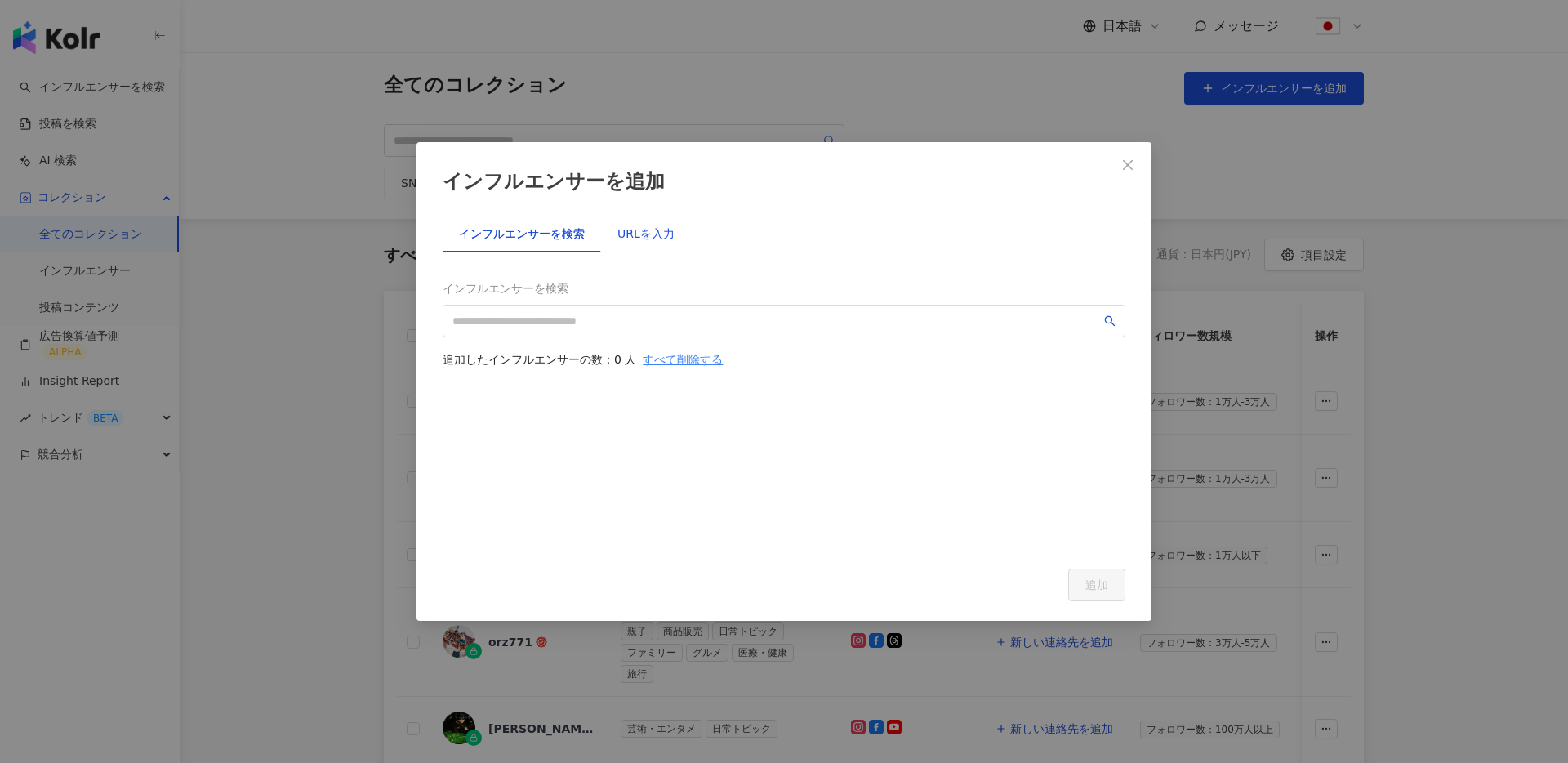
click at [657, 234] on div "URLを入力" at bounding box center [646, 233] width 57 height 18
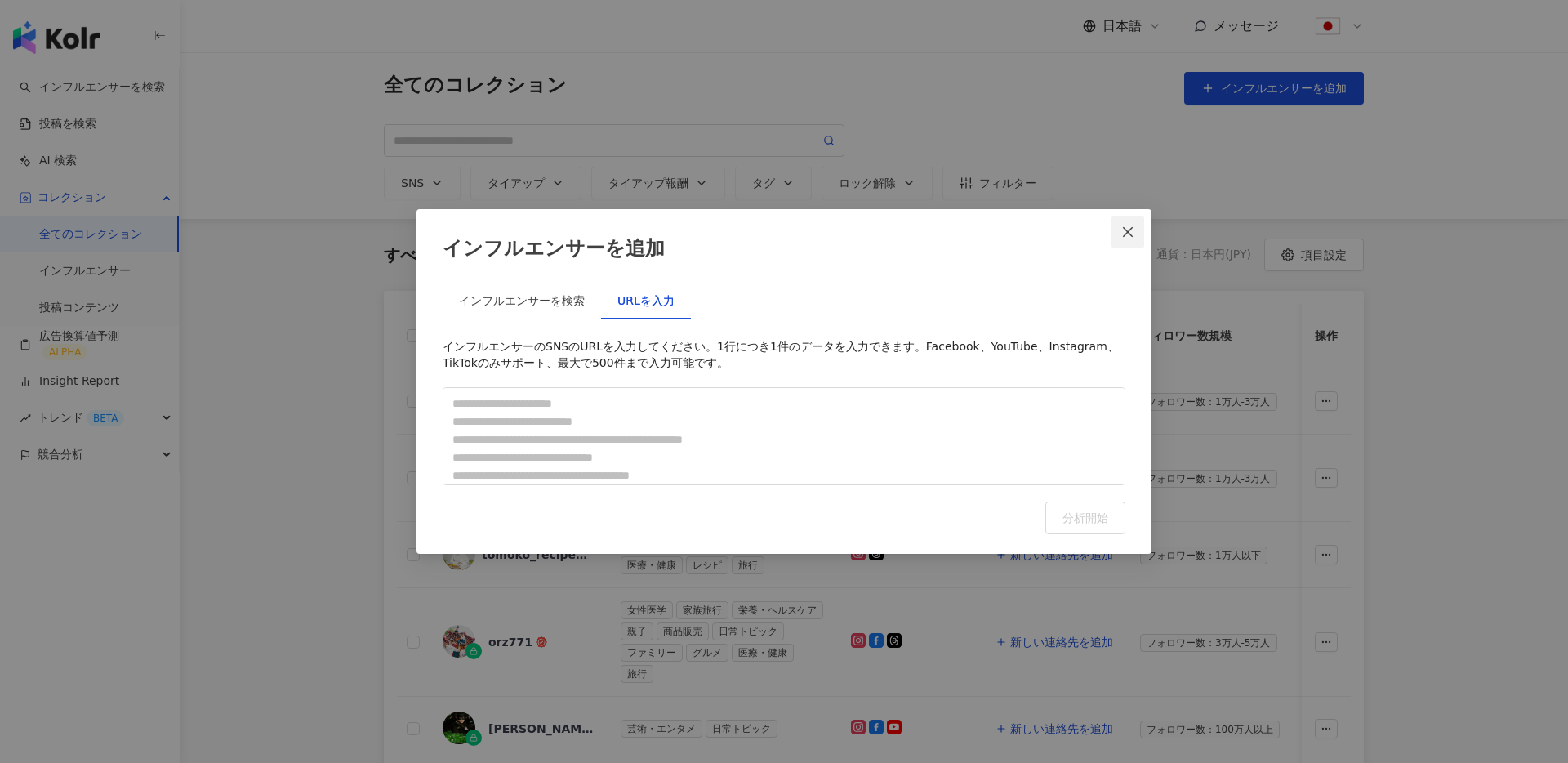
click at [1126, 234] on icon "close" at bounding box center [1128, 232] width 13 height 13
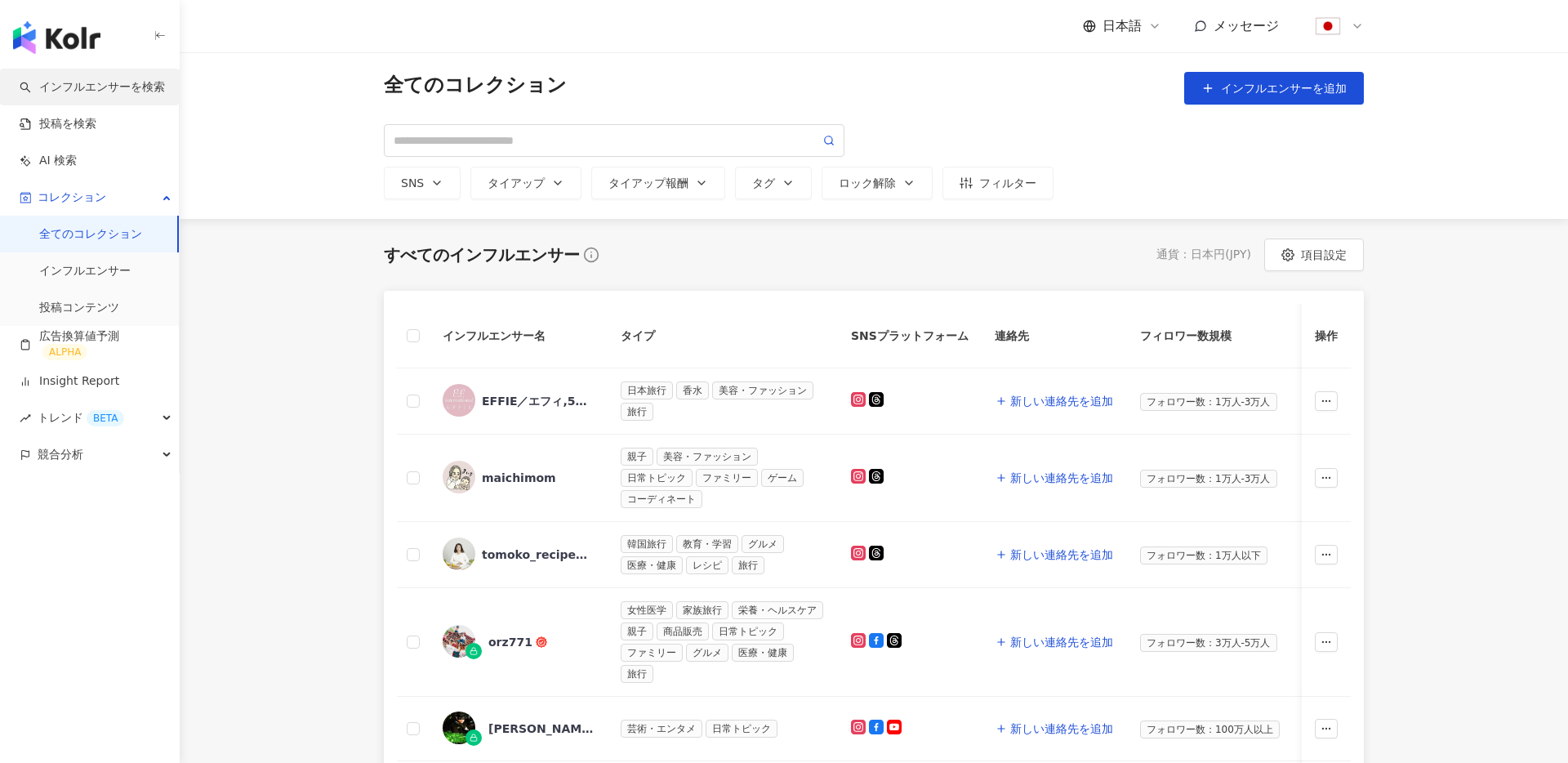
click at [141, 96] on link "インフルエンサーを検索" at bounding box center [92, 88] width 146 height 16
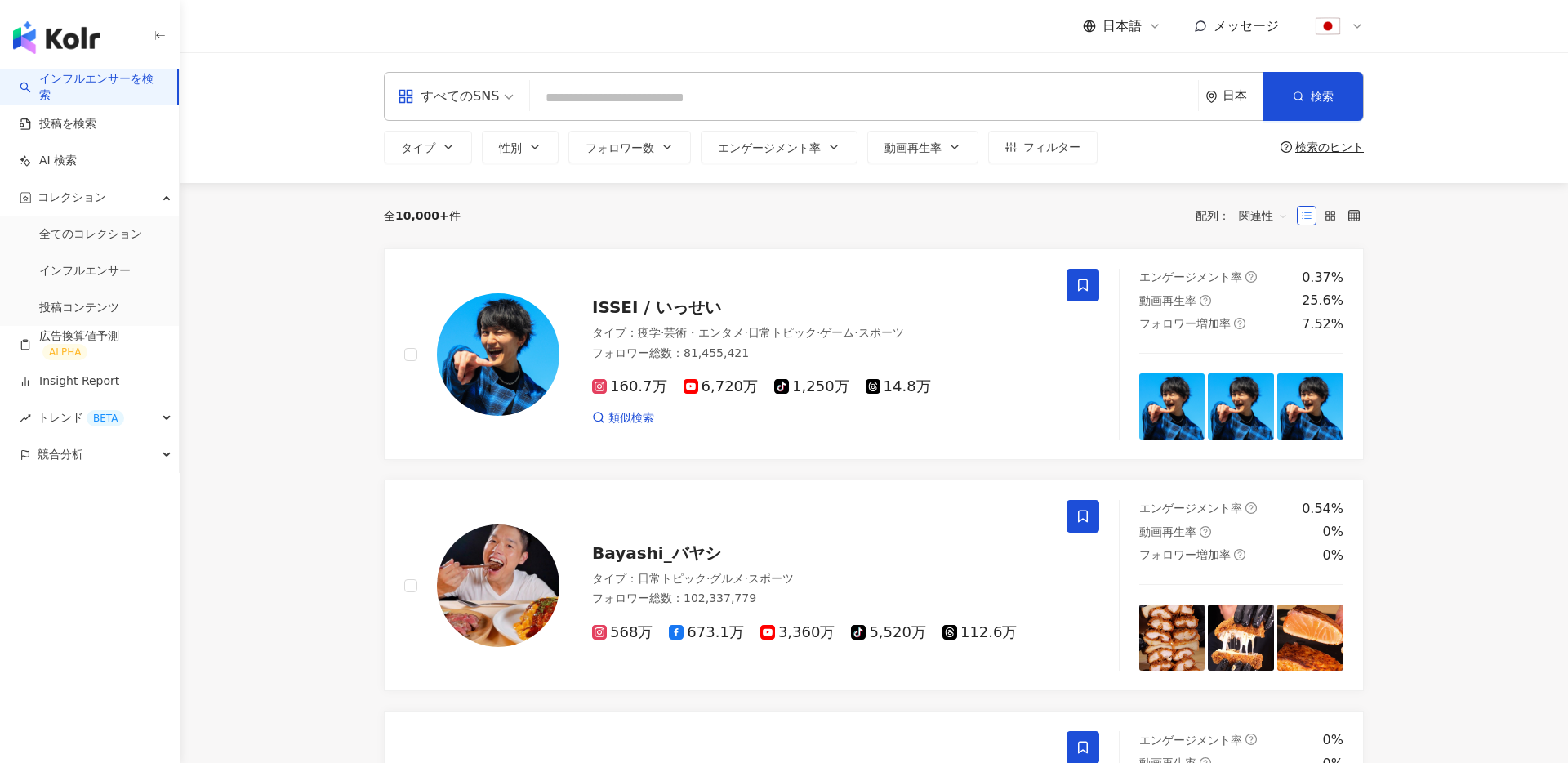
click at [484, 98] on div "すべてのSNS" at bounding box center [448, 96] width 101 height 26
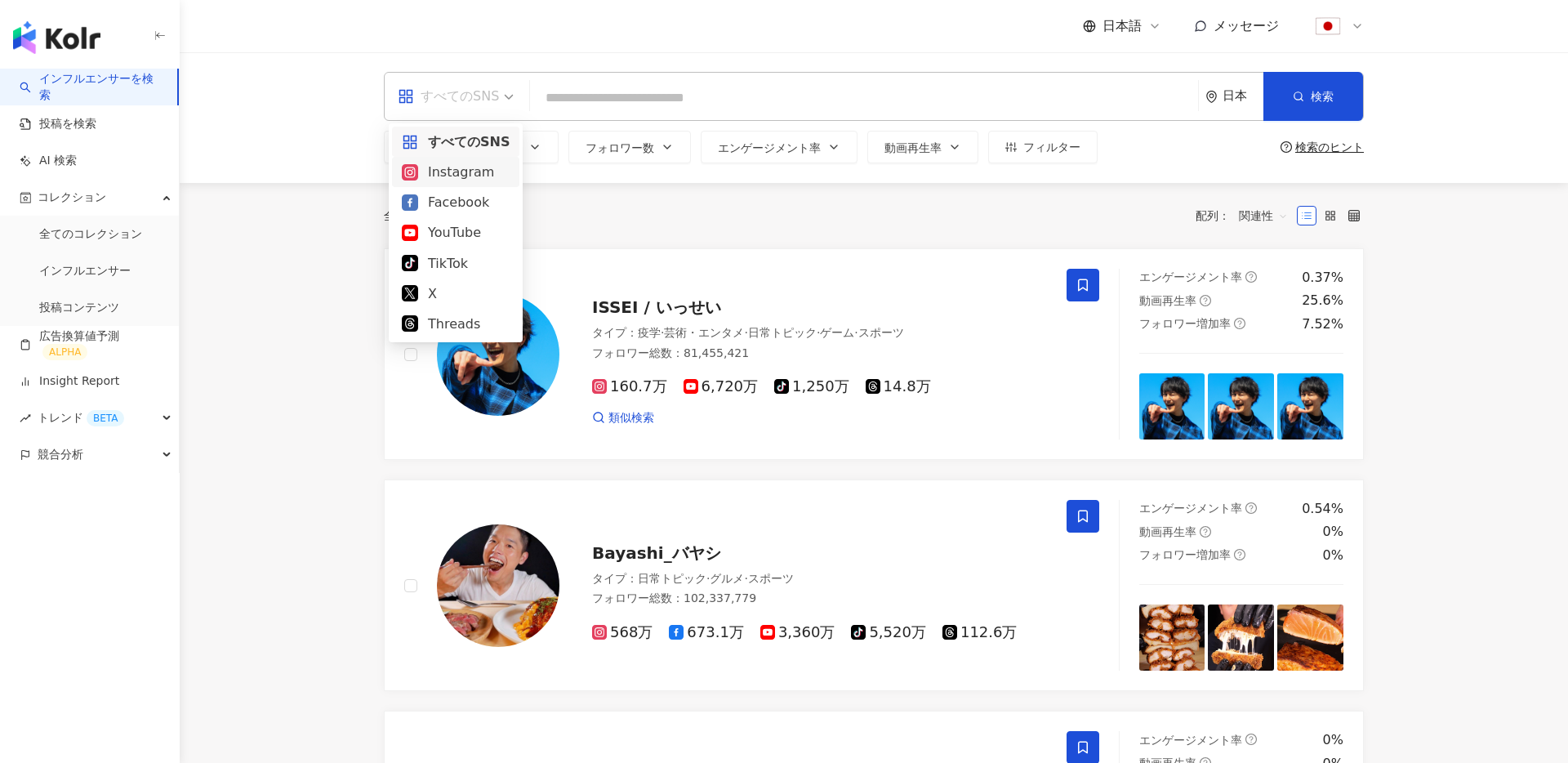
click at [459, 182] on div "Instagram" at bounding box center [455, 172] width 127 height 30
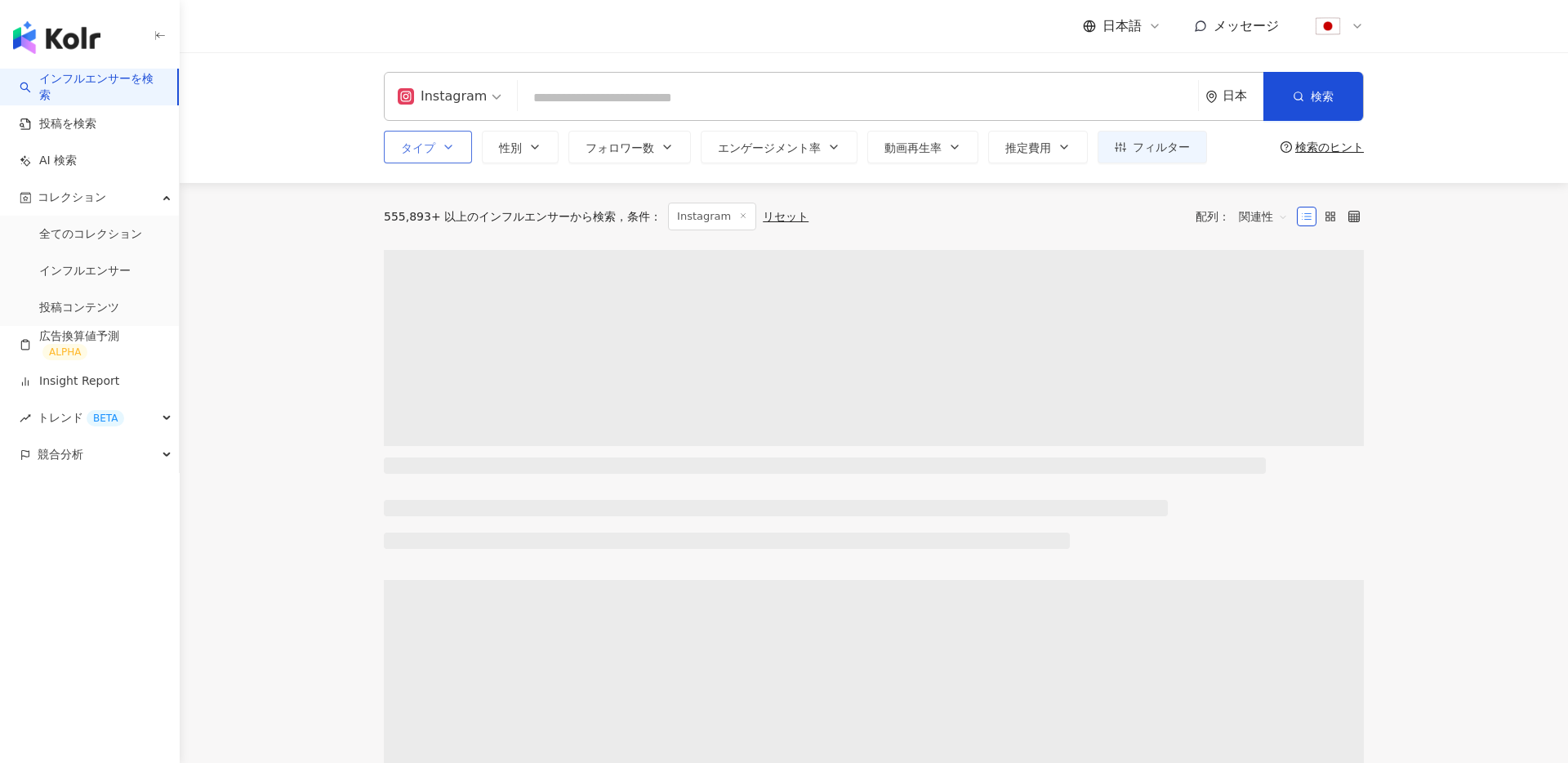
click at [452, 155] on button "タイプ" at bounding box center [428, 147] width 89 height 33
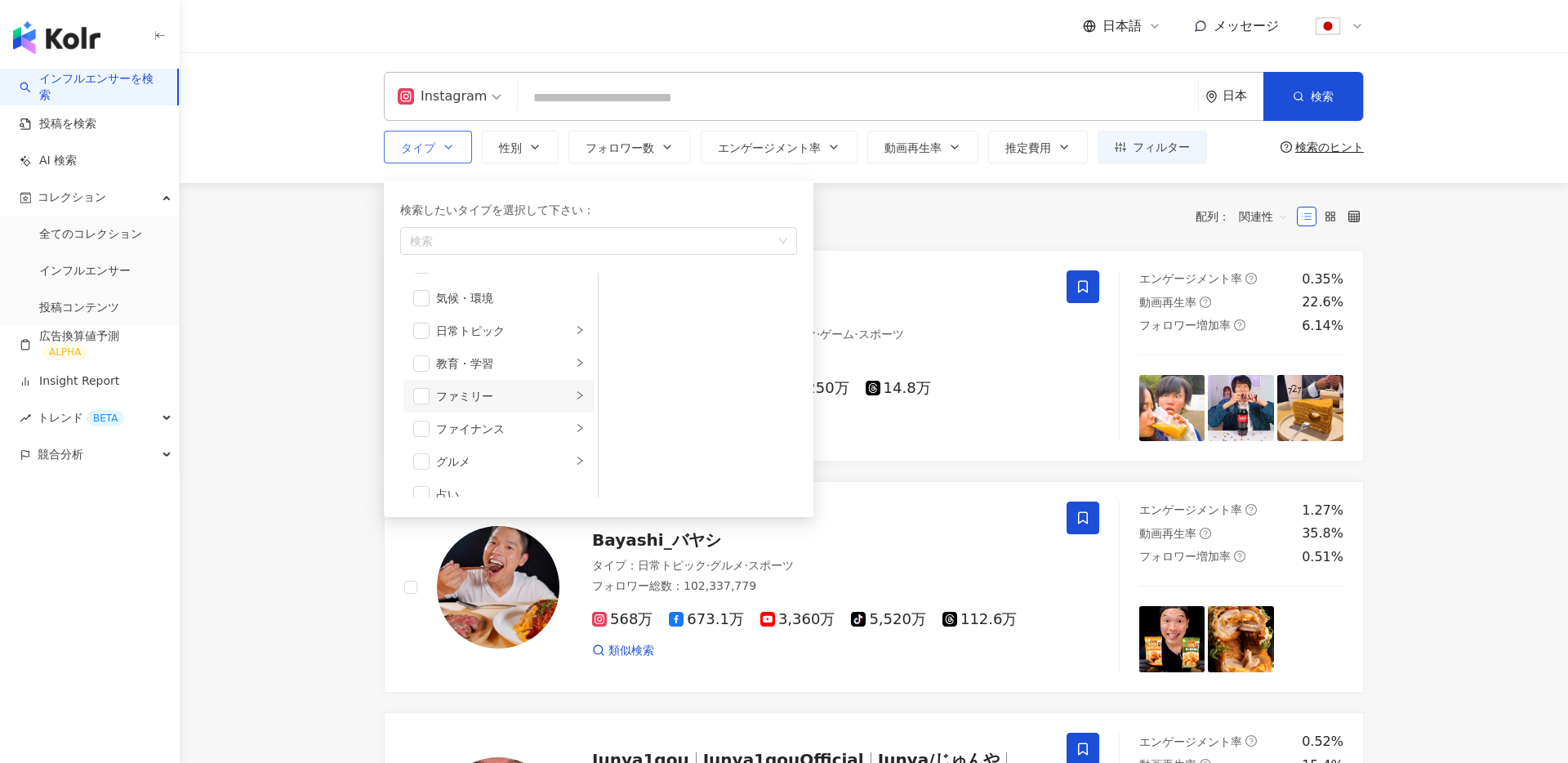
scroll to position [62, 0]
click at [418, 391] on span "button" at bounding box center [421, 394] width 16 height 16
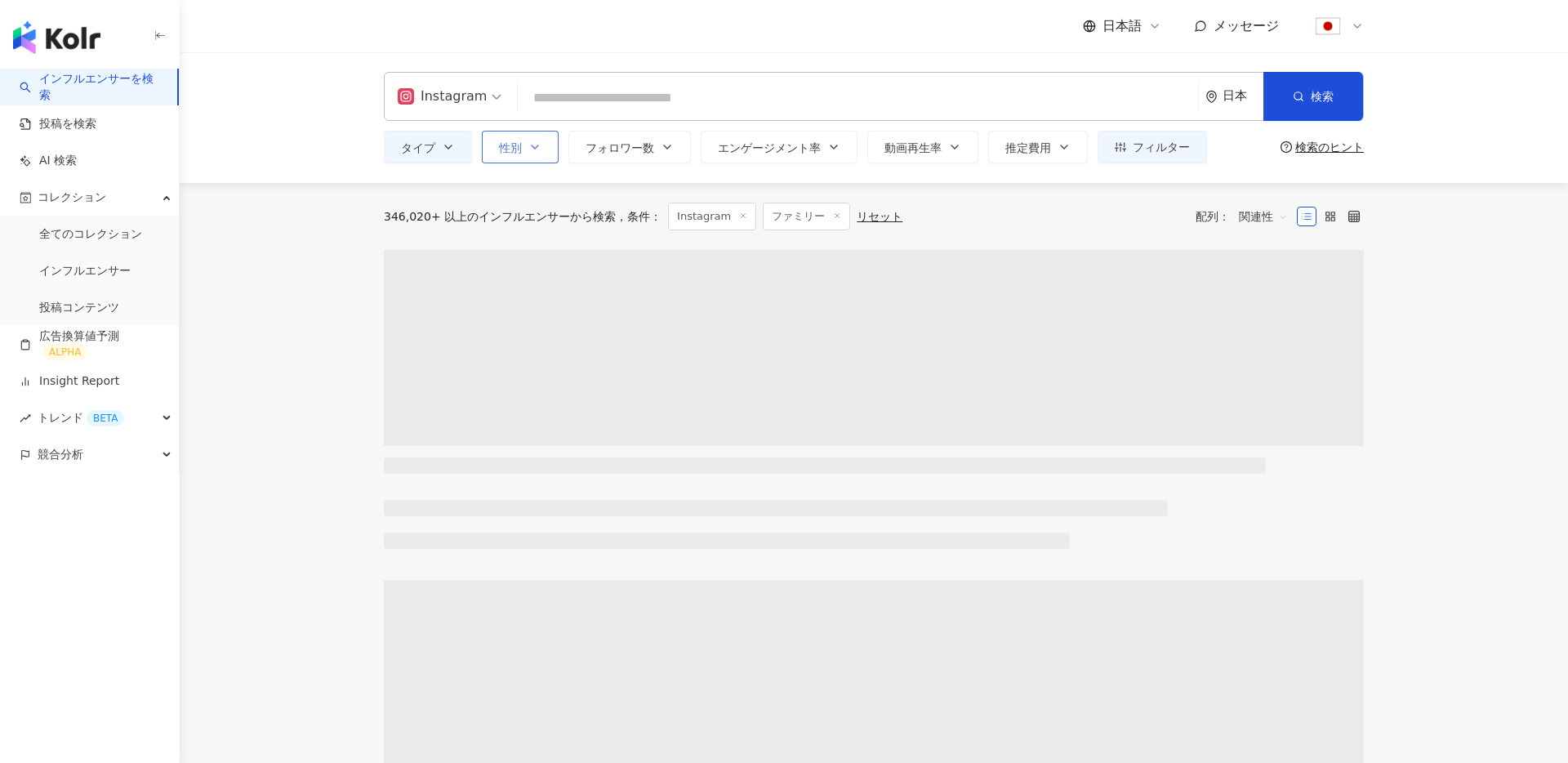
click at [533, 149] on icon "button" at bounding box center [535, 147] width 13 height 13
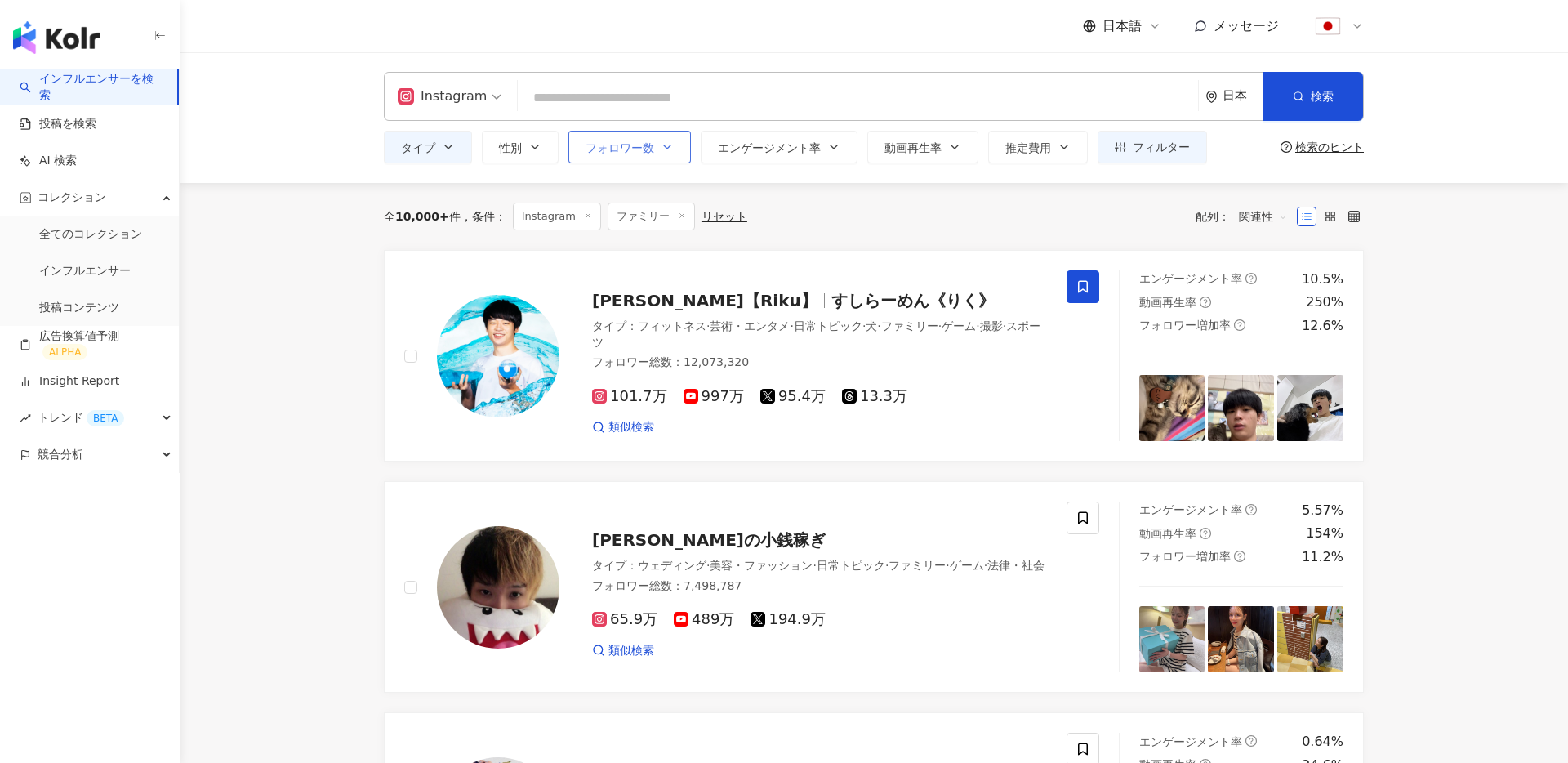
click at [636, 147] on span "フォロワー数" at bounding box center [620, 148] width 69 height 13
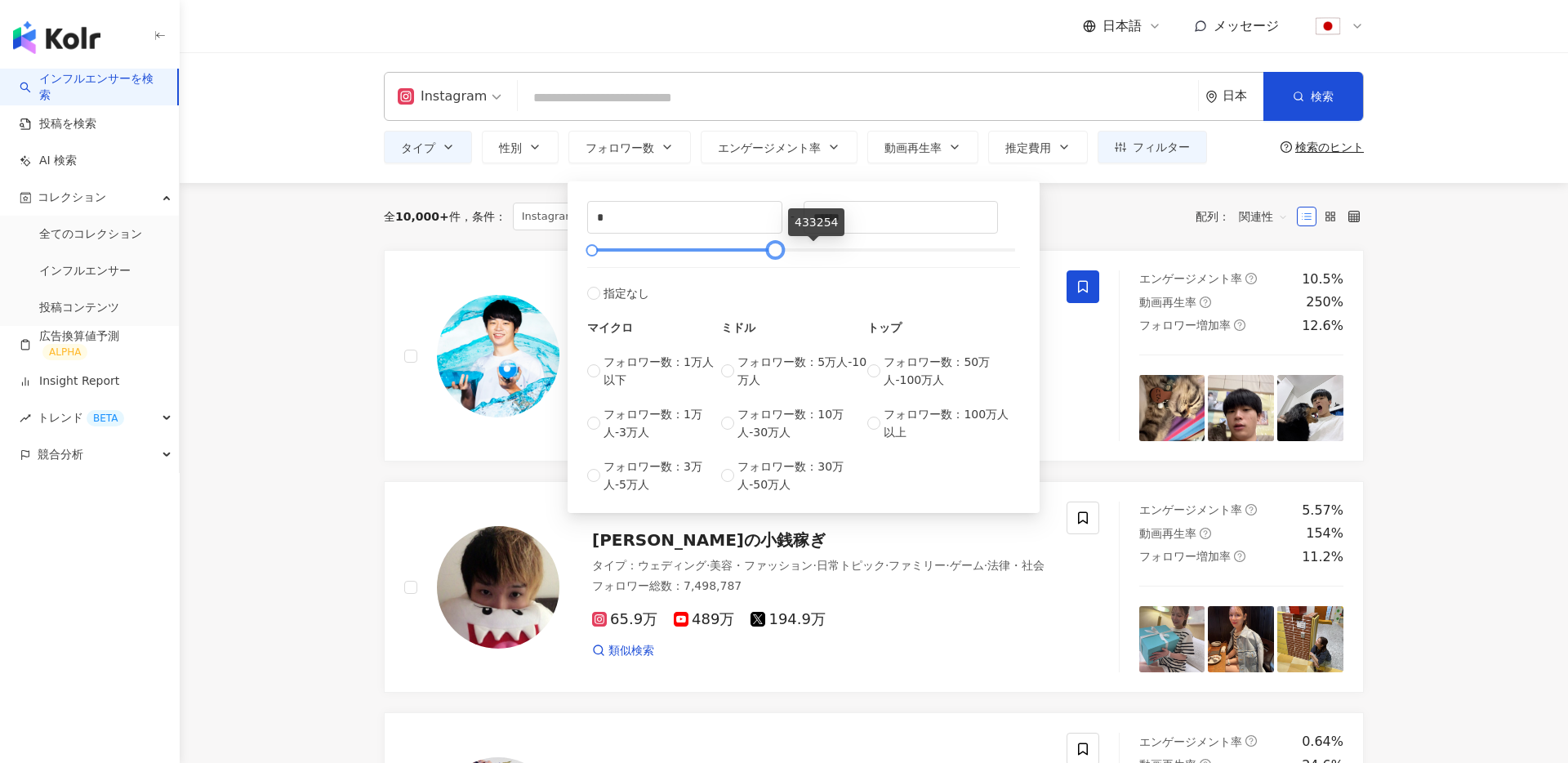
type input "******"
drag, startPoint x: 1018, startPoint y: 250, endPoint x: 767, endPoint y: 250, distance: 251.0
click at [767, 250] on div at bounding box center [765, 250] width 9 height 9
click at [631, 471] on span "フォロワー数：3万人-5万人" at bounding box center [663, 475] width 118 height 36
type input "*****"
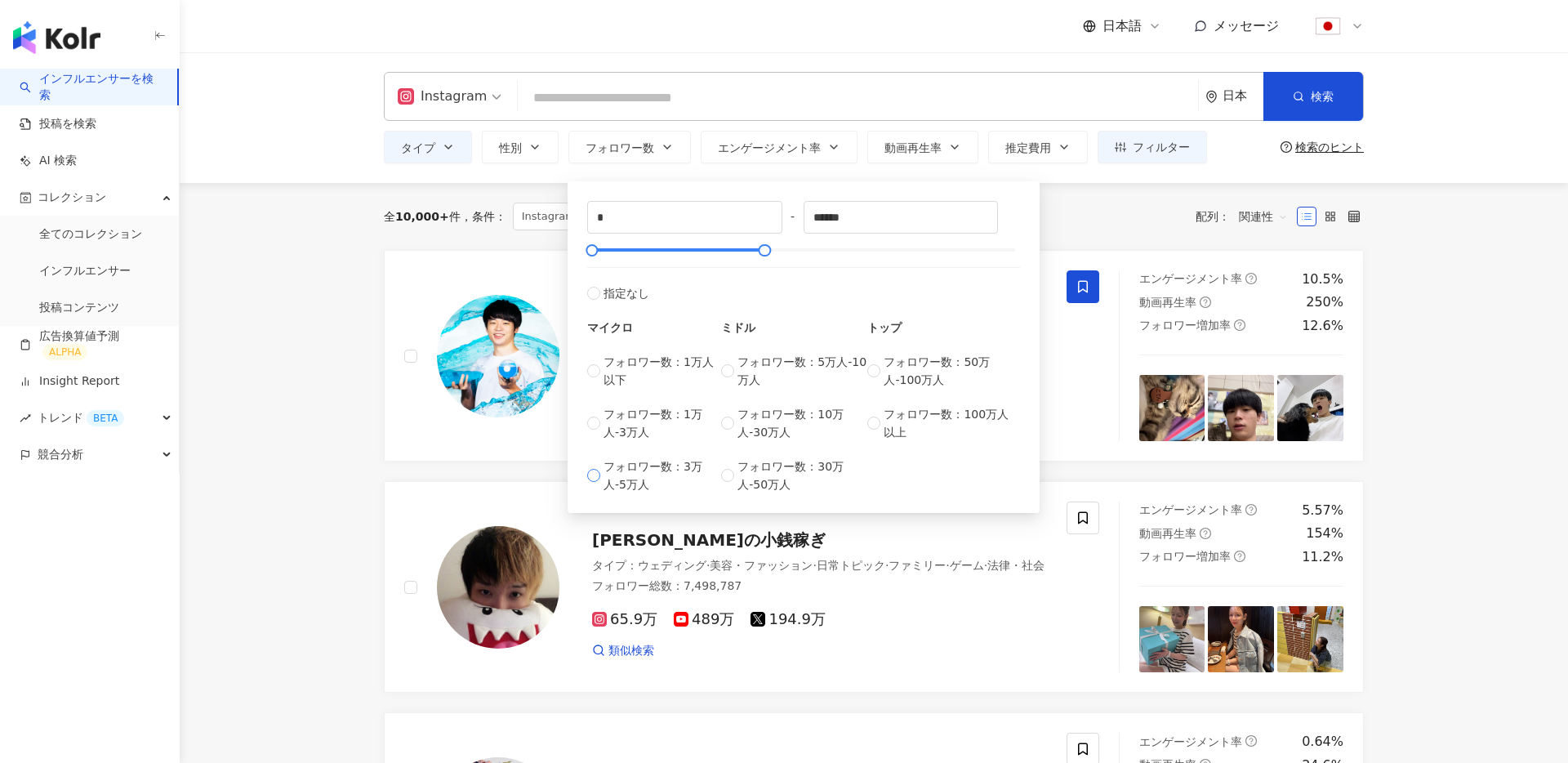
type input "*****"
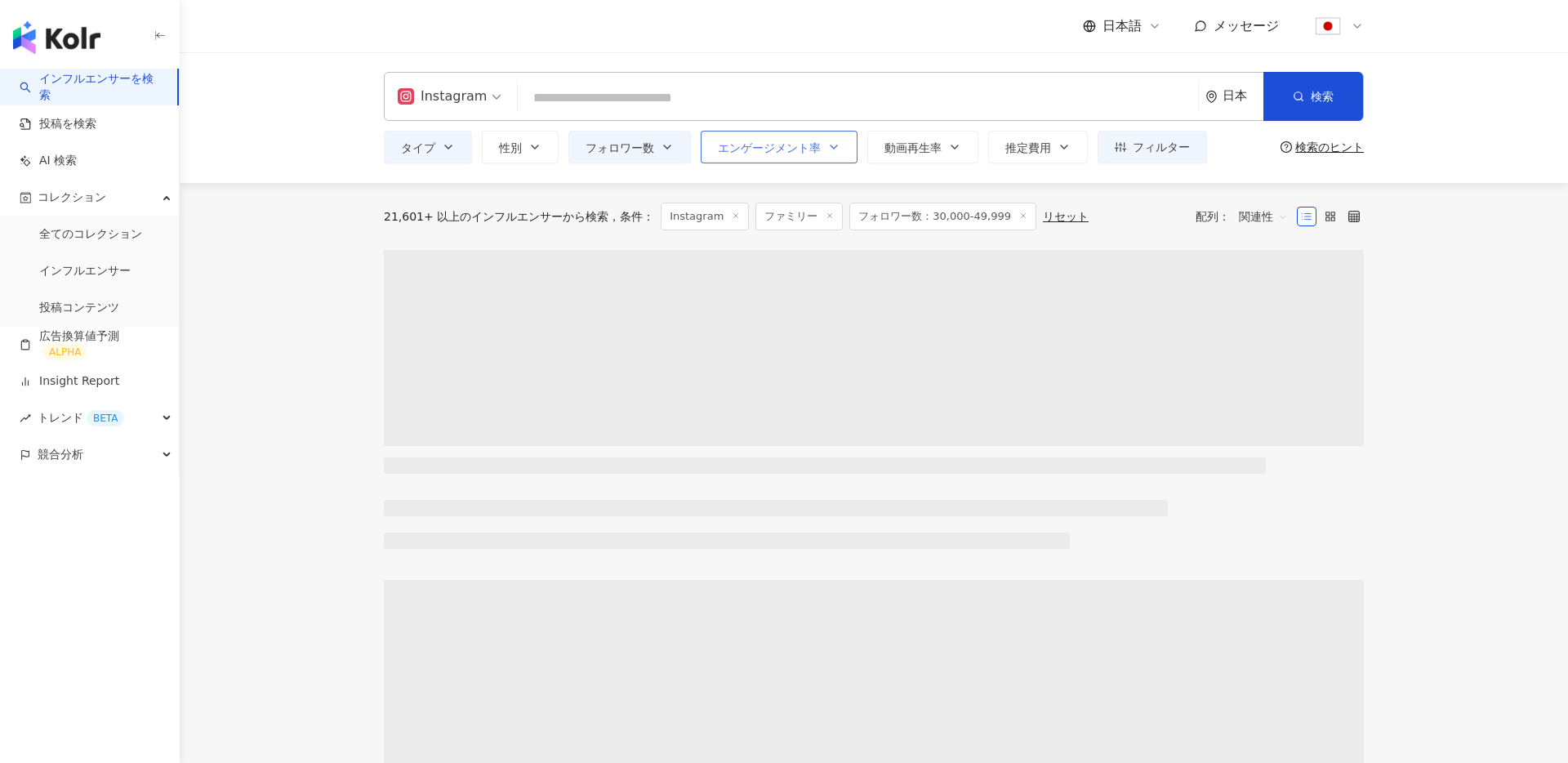
click at [818, 147] on span "エンゲージメント率" at bounding box center [769, 148] width 103 height 13
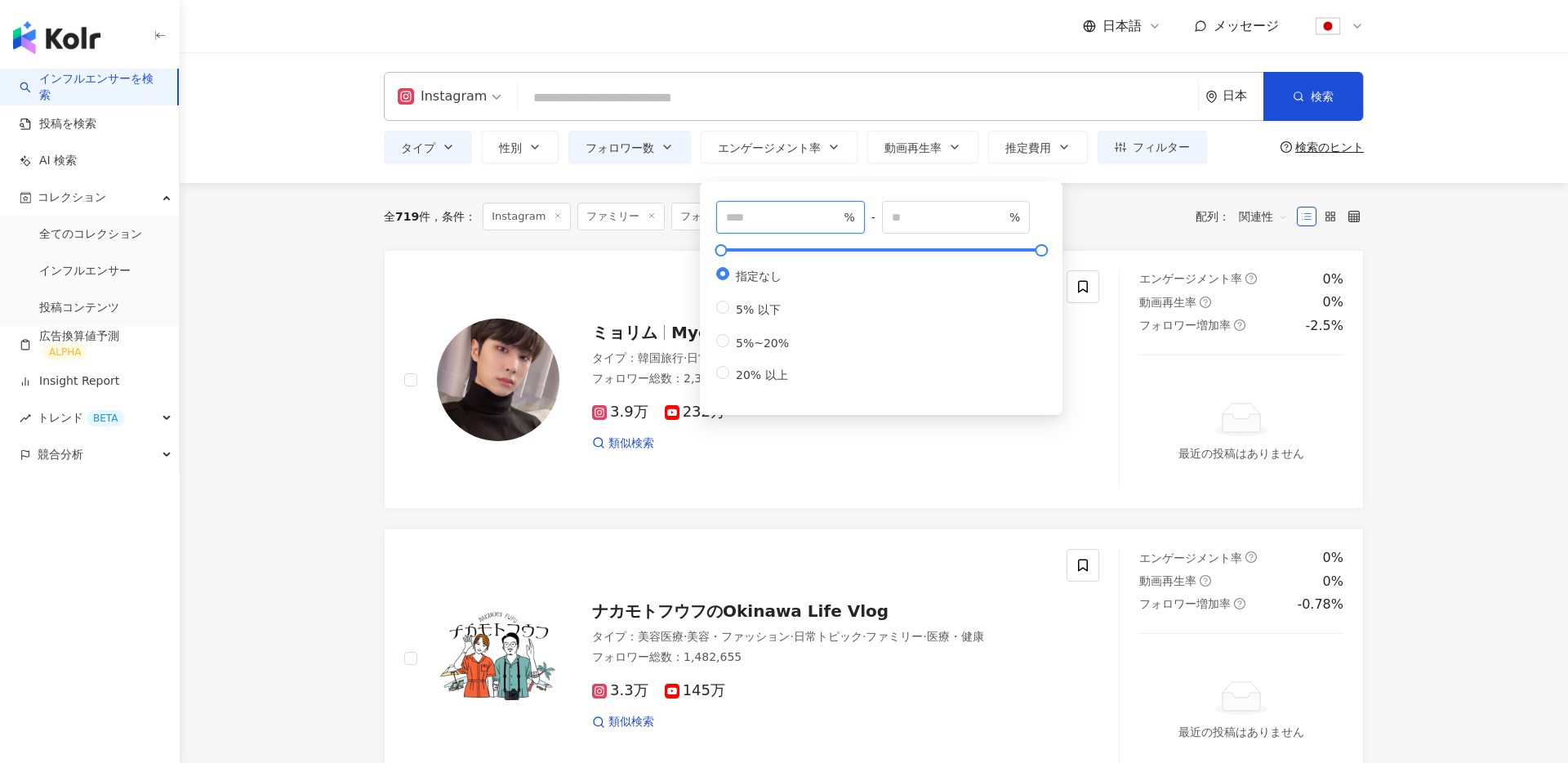
click at [789, 212] on input "number" at bounding box center [784, 217] width 114 height 18
type input "***"
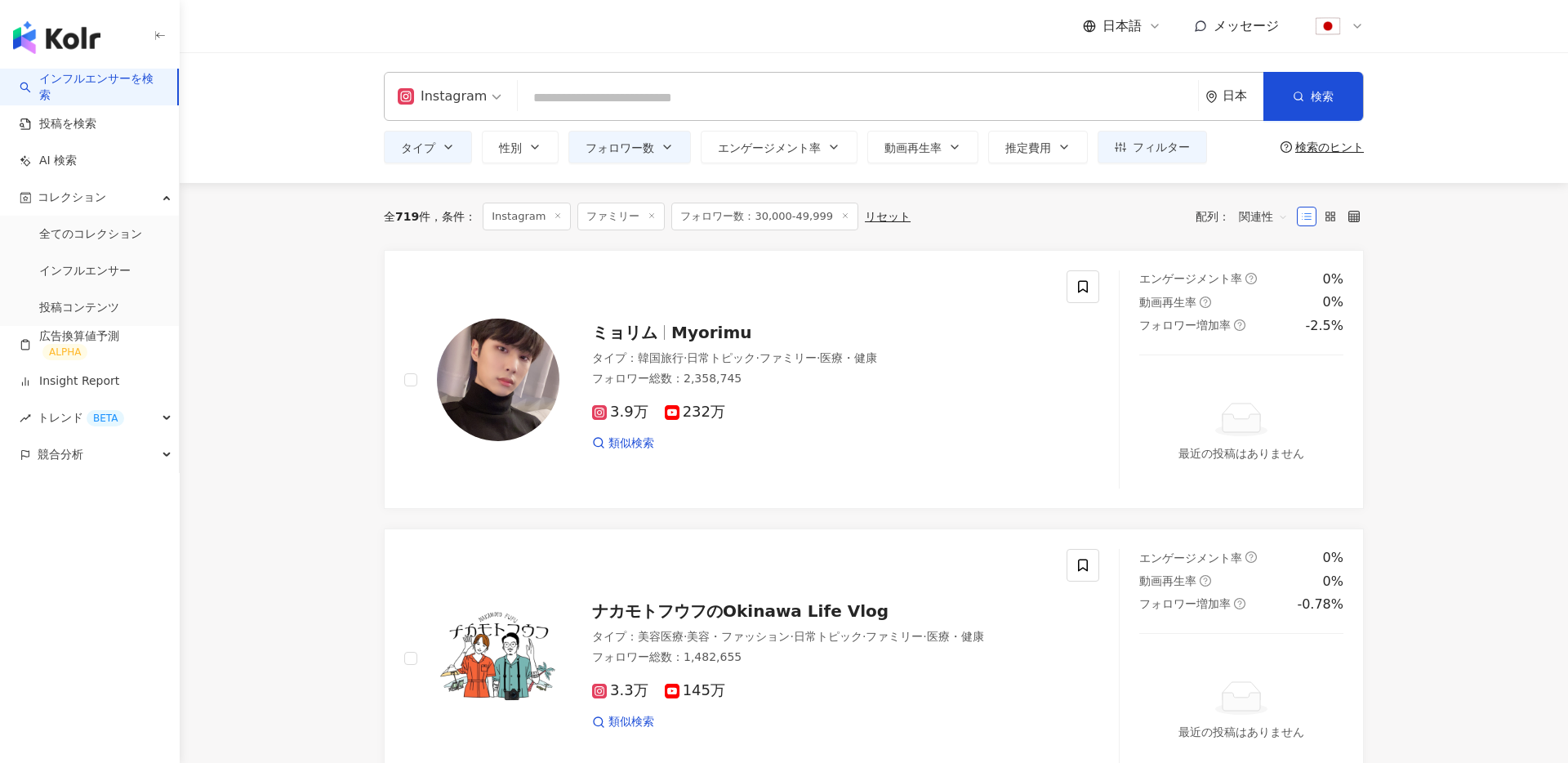
click at [1153, 210] on div "全 719 件 条件 ： Instagram ファミリー フォロワー数：30,000-49,999 リセット 配列： 関連性" at bounding box center [874, 216] width 980 height 28
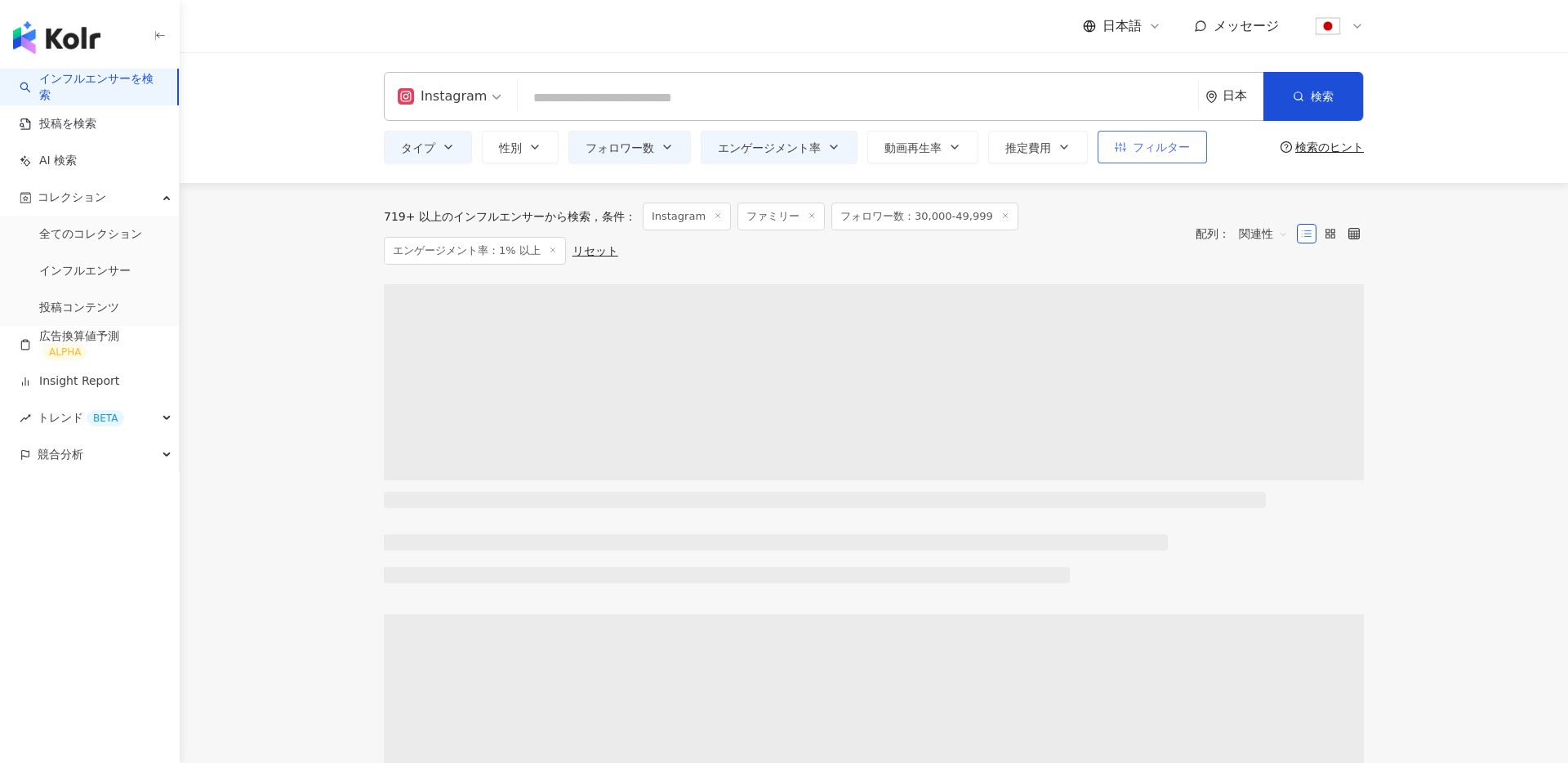
click at [1163, 152] on span "フィルター" at bounding box center [1162, 147] width 57 height 13
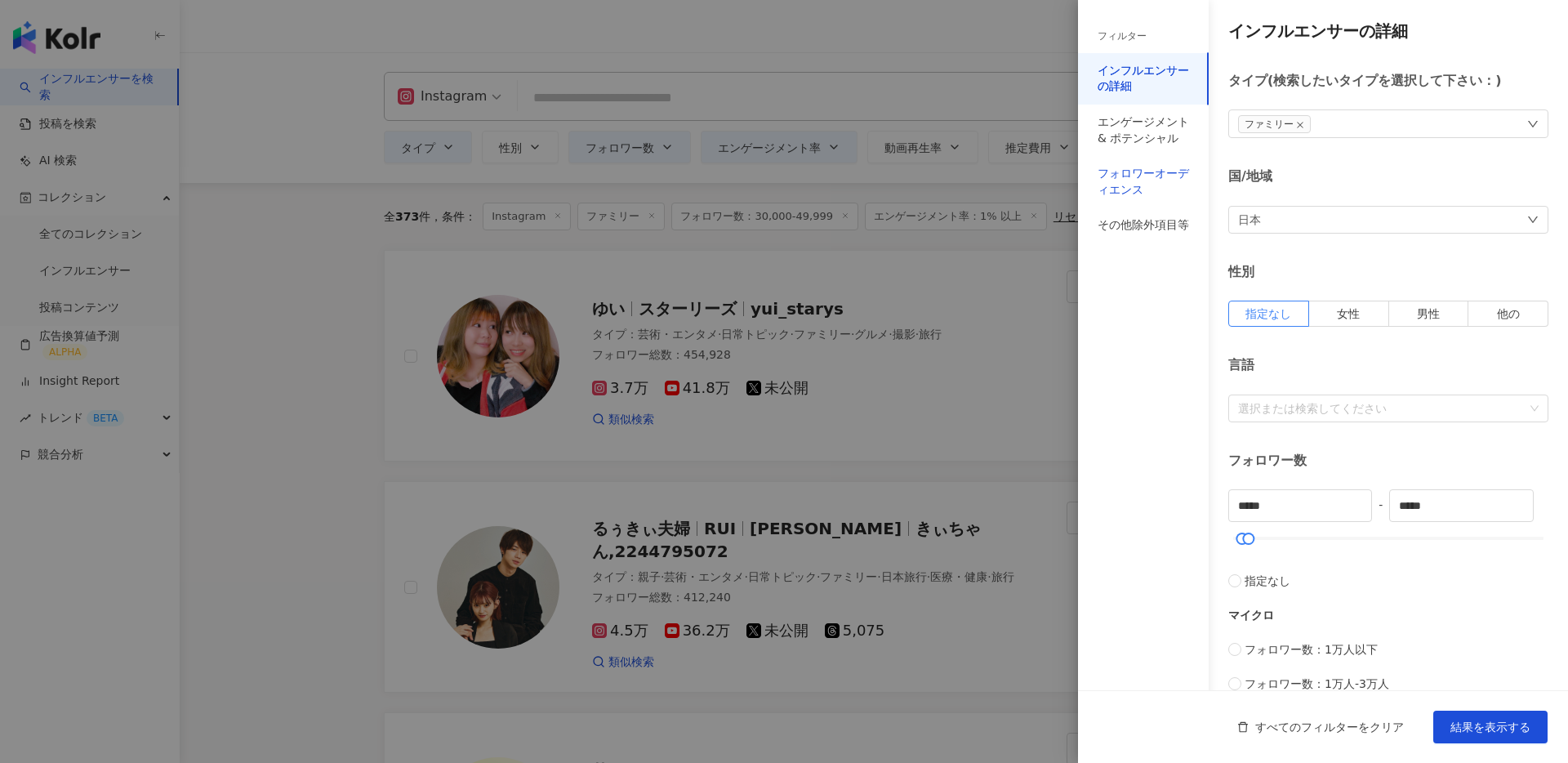
click at [1141, 195] on div "フォロワーオーディエンス" at bounding box center [1143, 182] width 91 height 32
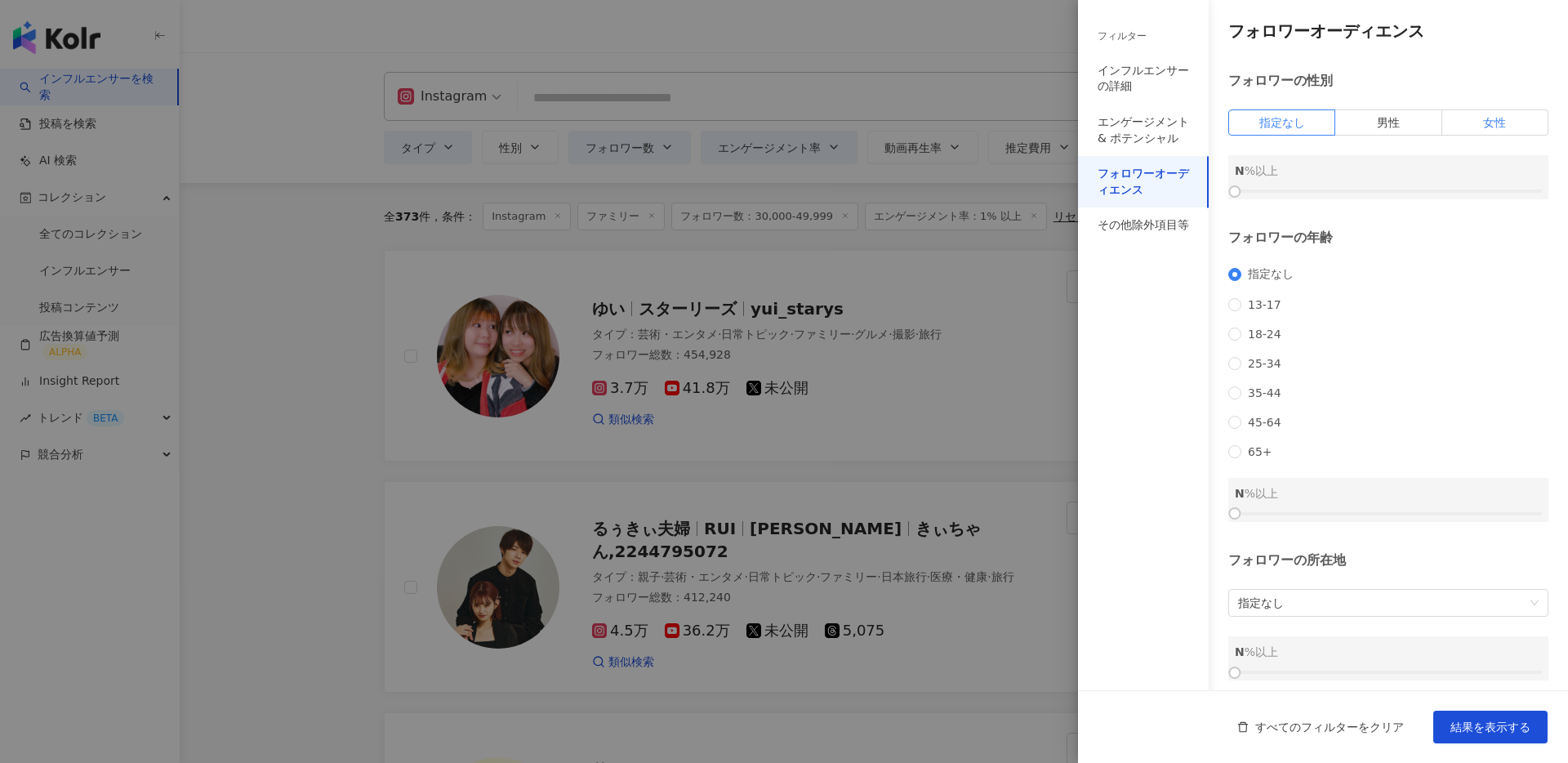
click at [1475, 121] on label "女性" at bounding box center [1496, 122] width 106 height 26
drag, startPoint x: 1236, startPoint y: 192, endPoint x: 1417, endPoint y: 191, distance: 181.0
click at [1417, 191] on div at bounding box center [1416, 191] width 9 height 9
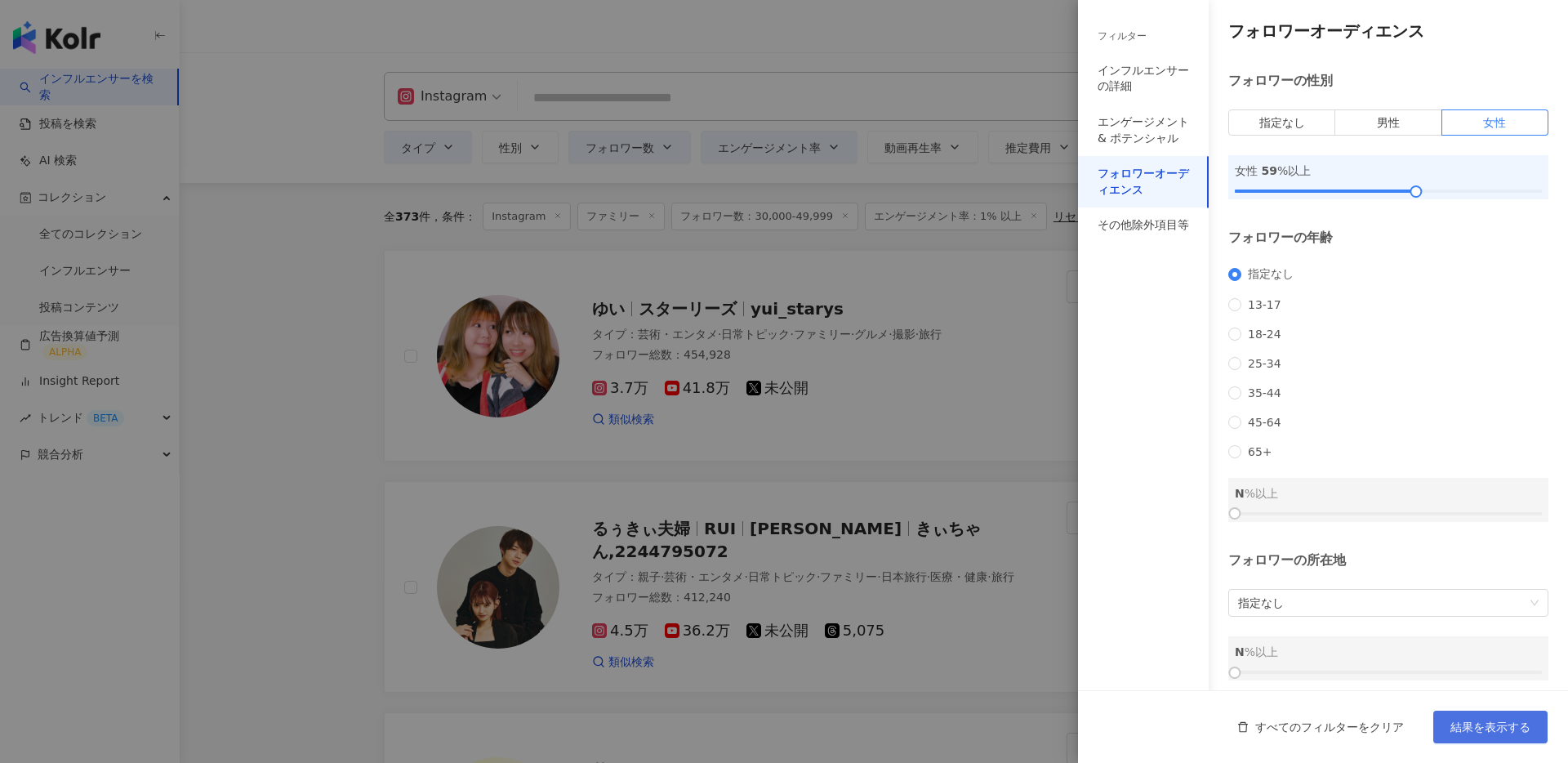
click at [1488, 718] on button "結果を表示する" at bounding box center [1491, 727] width 114 height 33
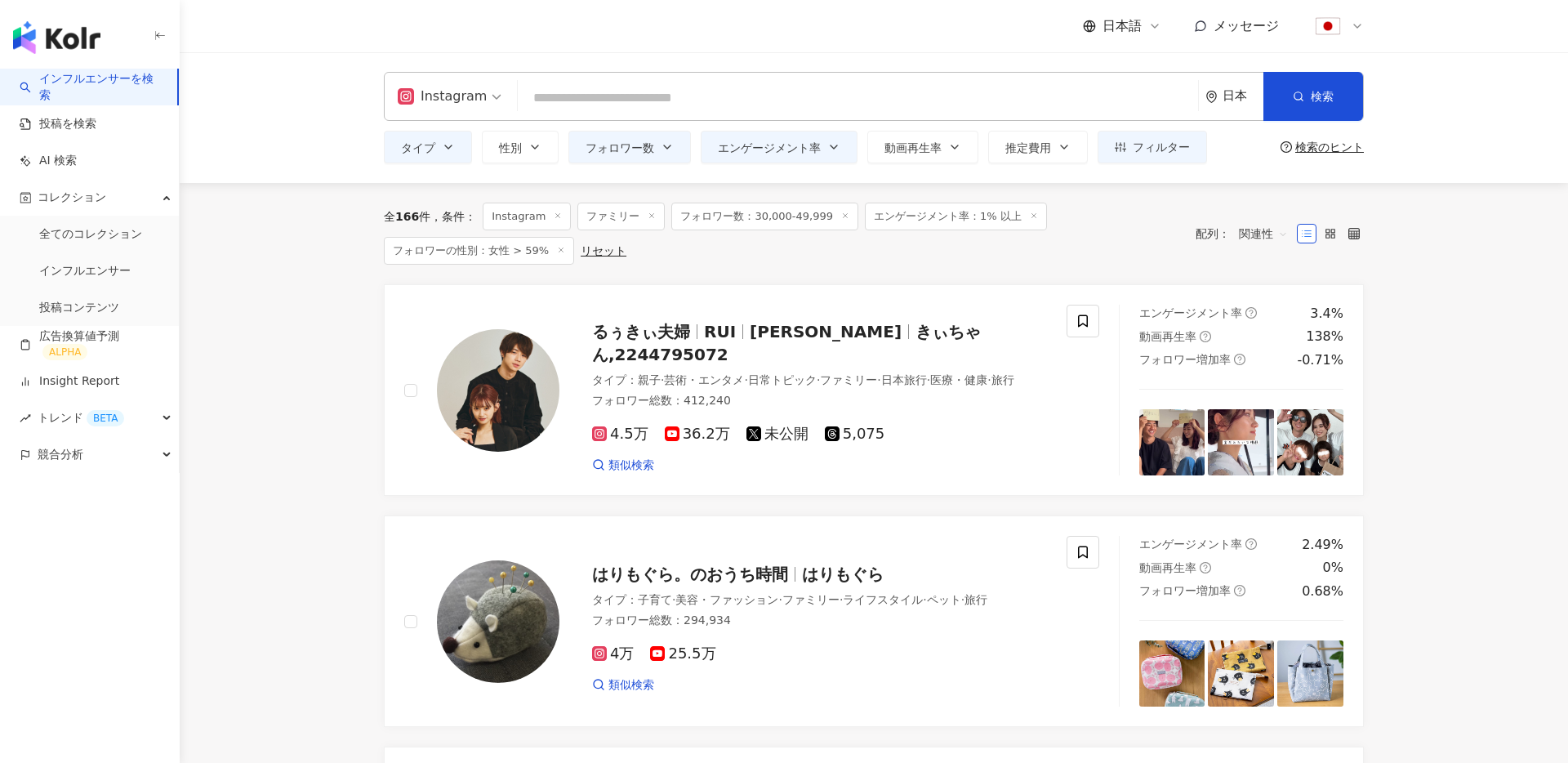
click at [767, 110] on input "search" at bounding box center [858, 97] width 667 height 31
paste input "**"
type input "**"
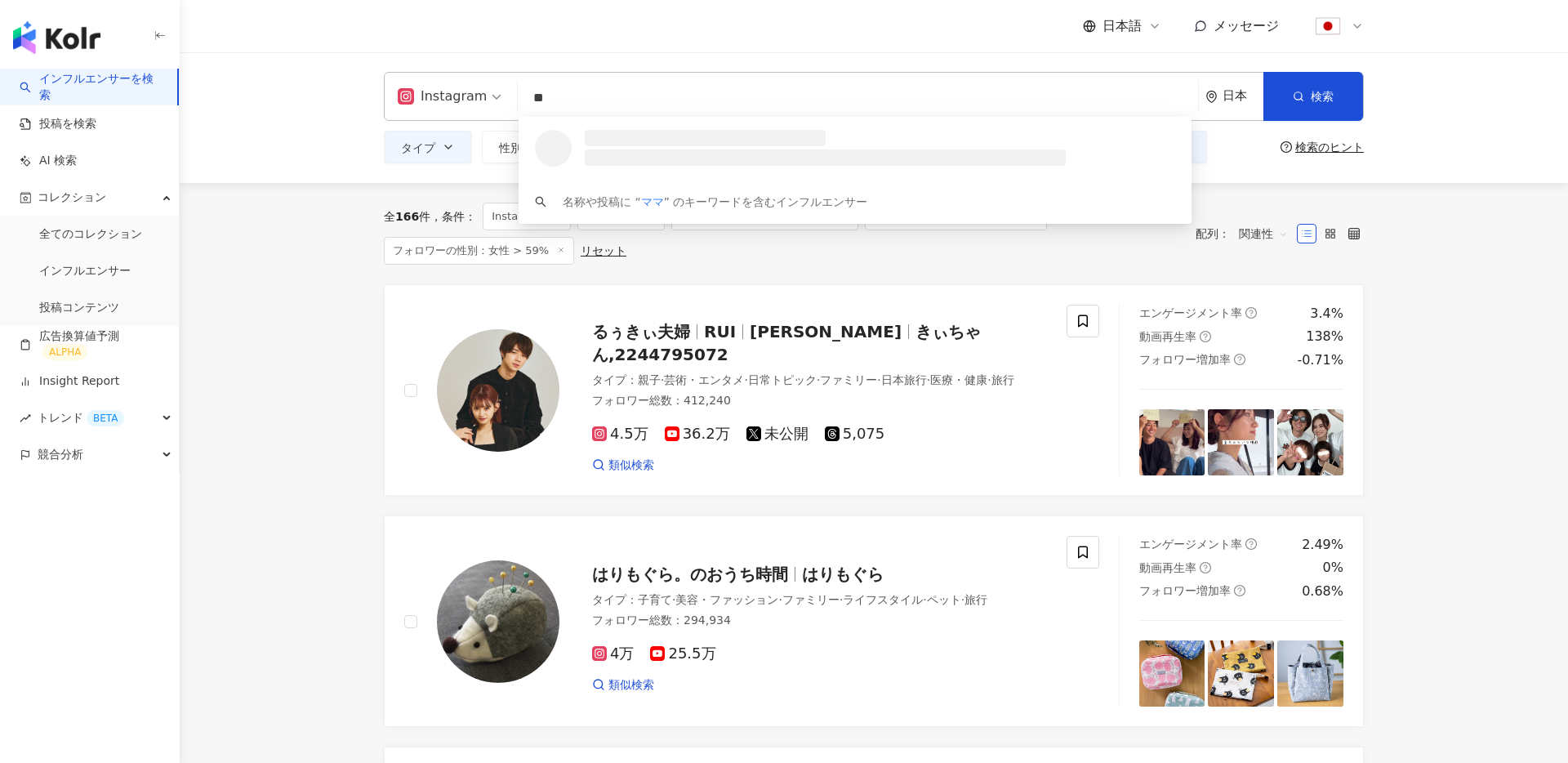
drag, startPoint x: 584, startPoint y: 97, endPoint x: 507, endPoint y: 98, distance: 77.0
click at [507, 97] on div "Instagram ** 日本 検索 loading 名称や投稿に “ ママ ” のキーワードを含むインフルエンサー" at bounding box center [874, 96] width 980 height 49
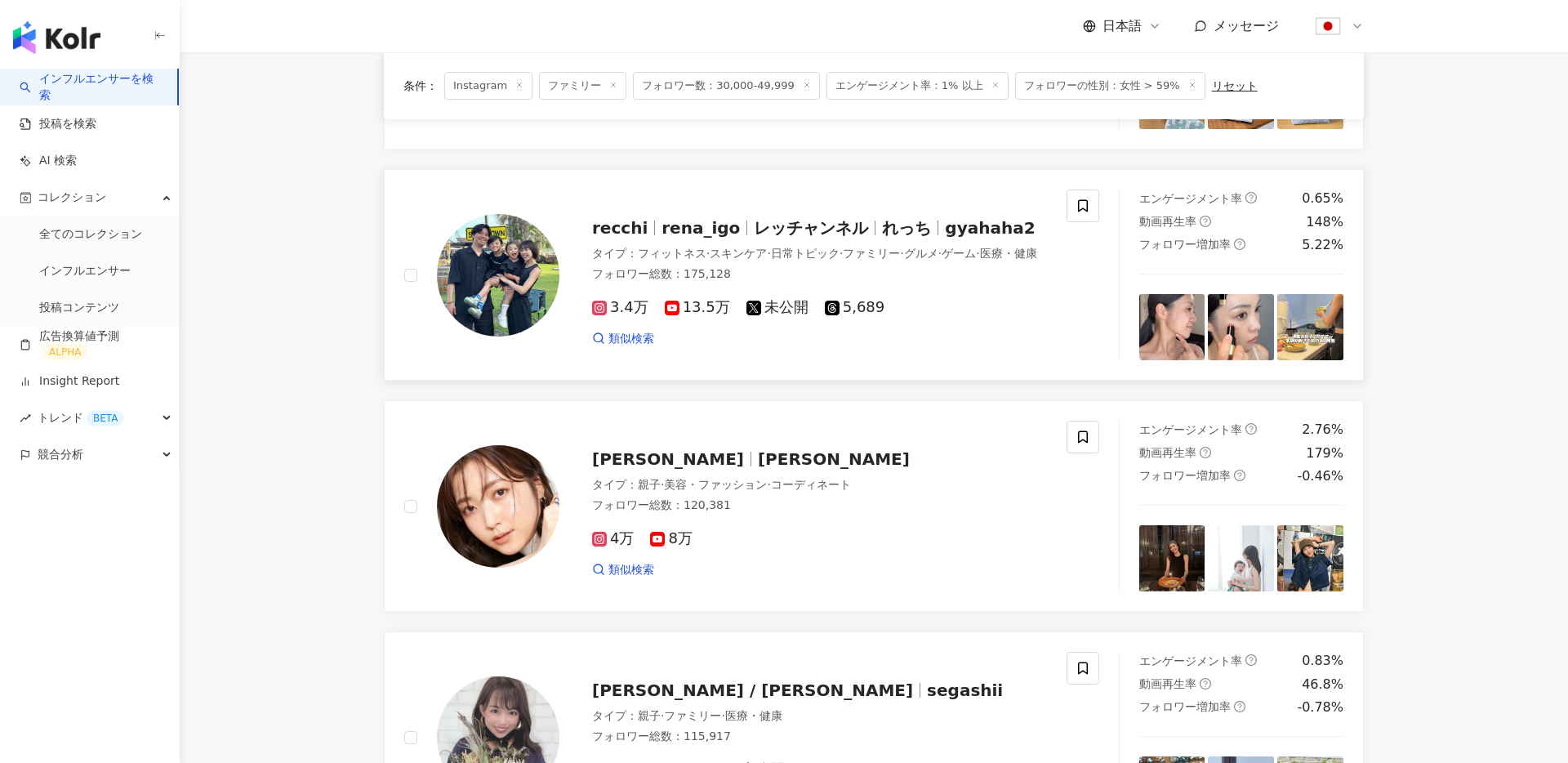
scroll to position [560, 0]
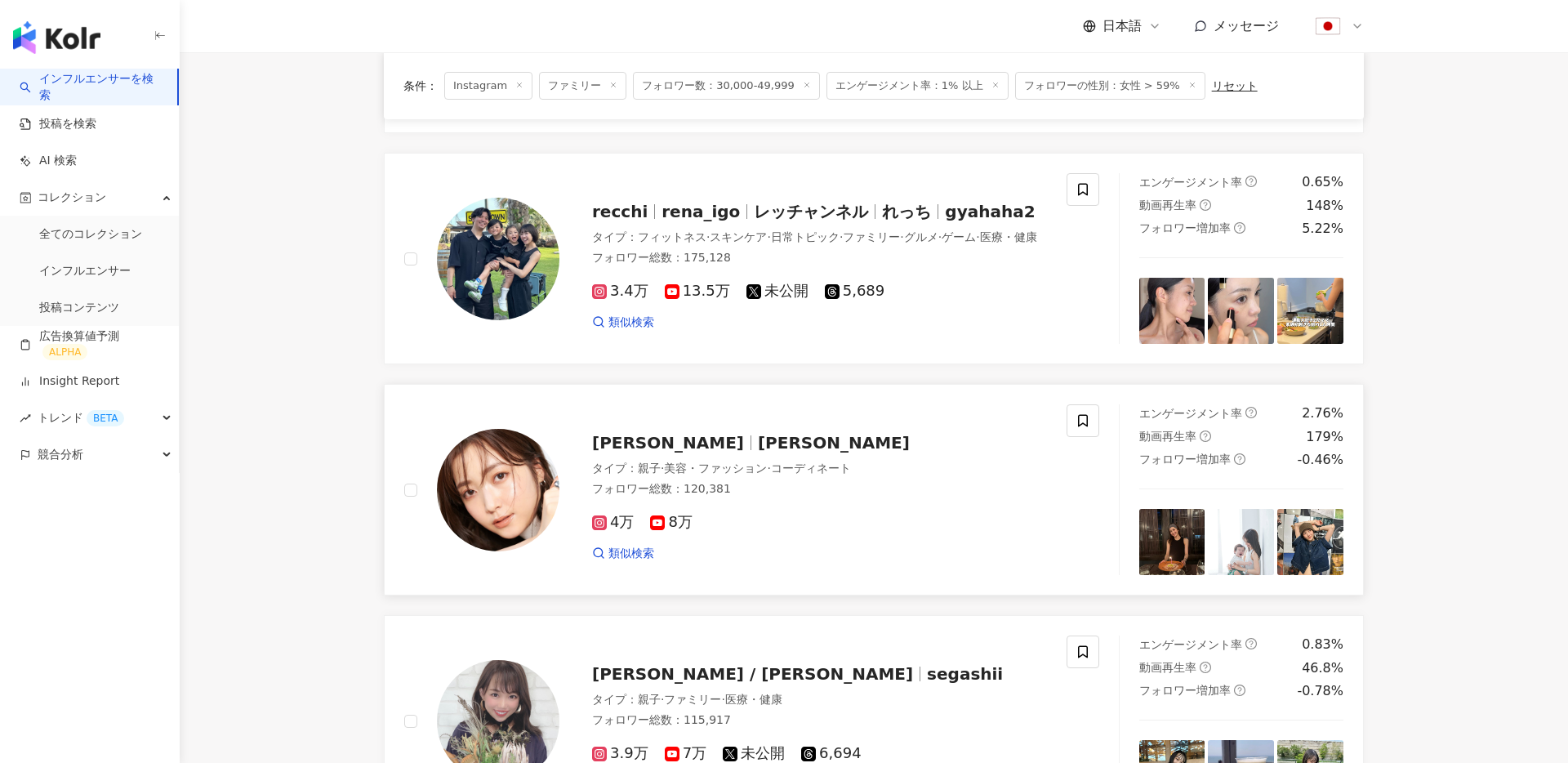
click at [476, 490] on img at bounding box center [498, 489] width 123 height 123
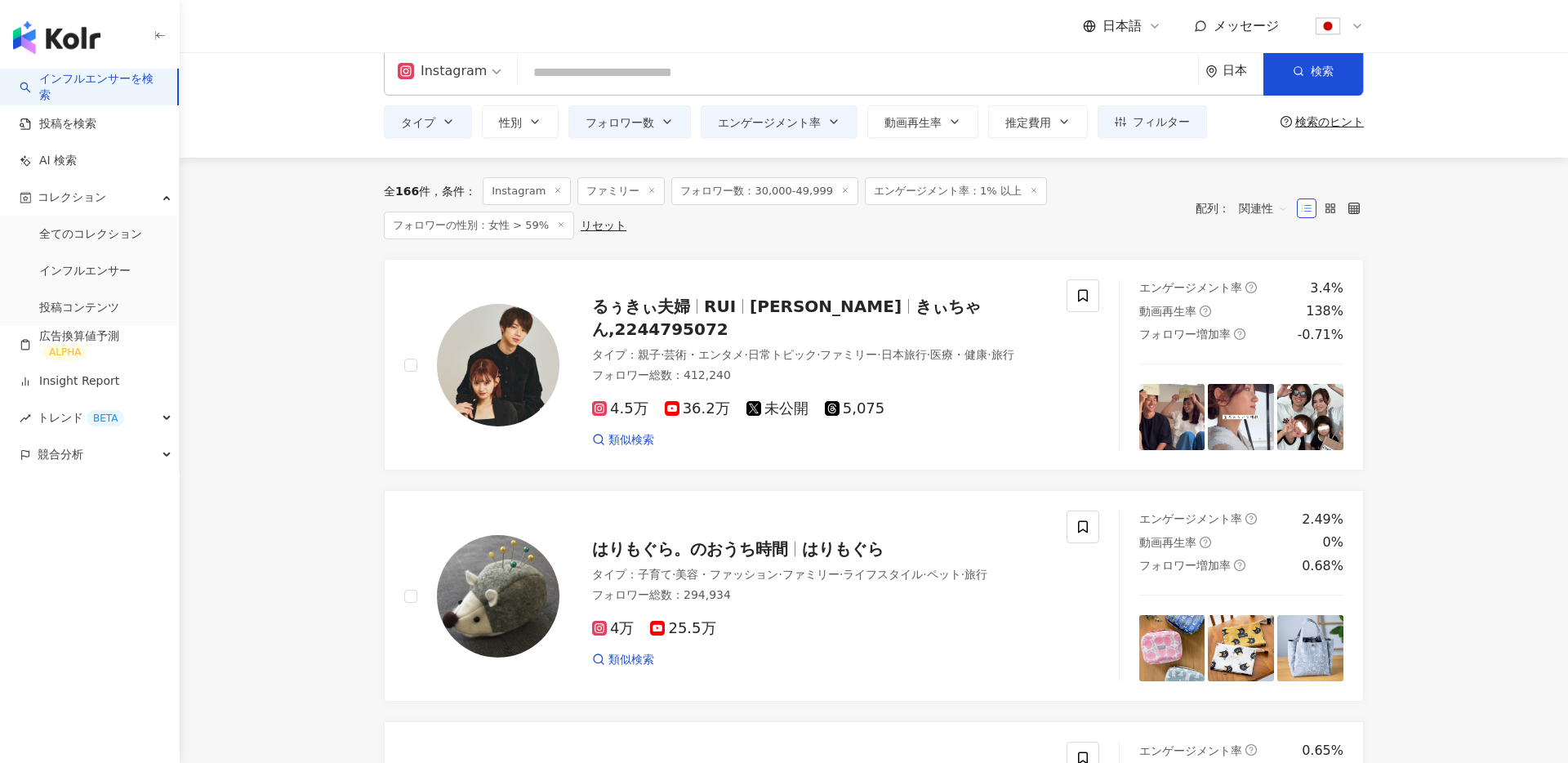
scroll to position [0, 0]
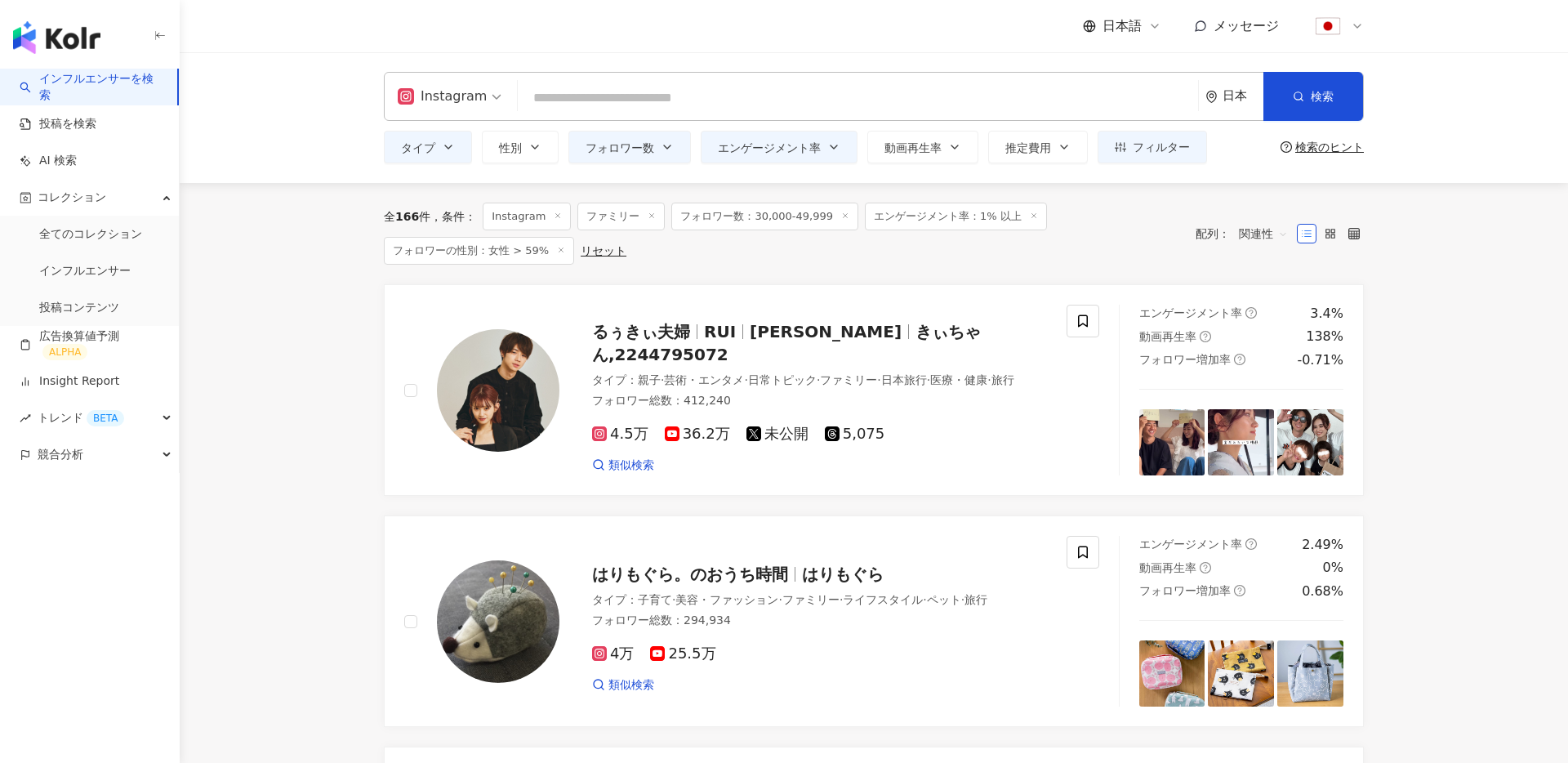
click at [847, 267] on div "全 166 件 条件 ： Instagram ファミリー フォロワー数：30,000-49,999 エンゲージメント率：1% 以上 フォロワーの性別：女性 >…" at bounding box center [874, 233] width 980 height 101
click at [1219, 101] on div "日本" at bounding box center [1234, 96] width 58 height 47
click at [1123, 209] on div "台湾" at bounding box center [1115, 215] width 23 height 30
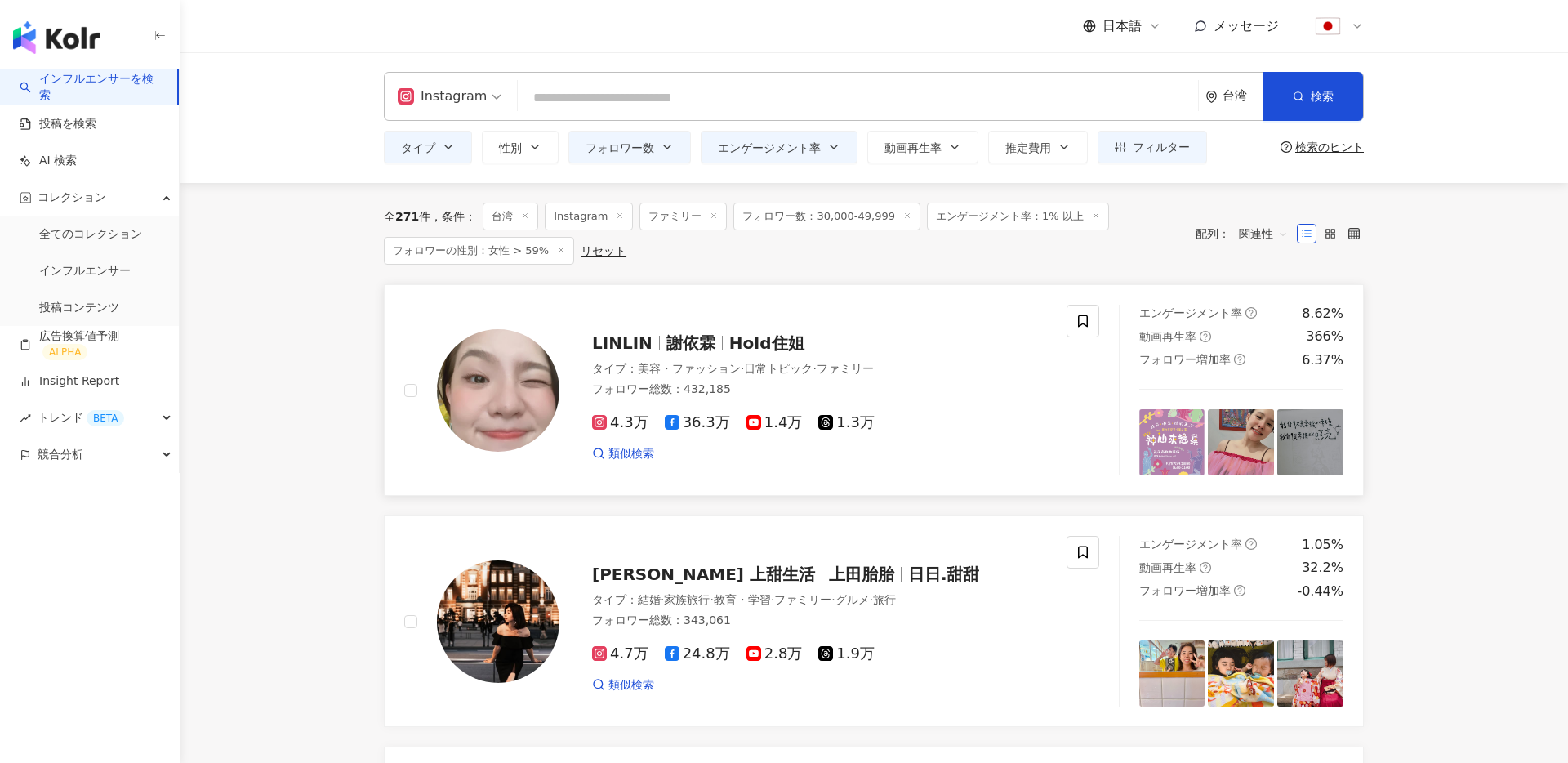
click at [673, 348] on span "謝依霖" at bounding box center [691, 343] width 49 height 20
click at [1225, 99] on div "台湾" at bounding box center [1243, 97] width 41 height 14
click at [1136, 241] on div "日本" at bounding box center [1174, 244] width 160 height 30
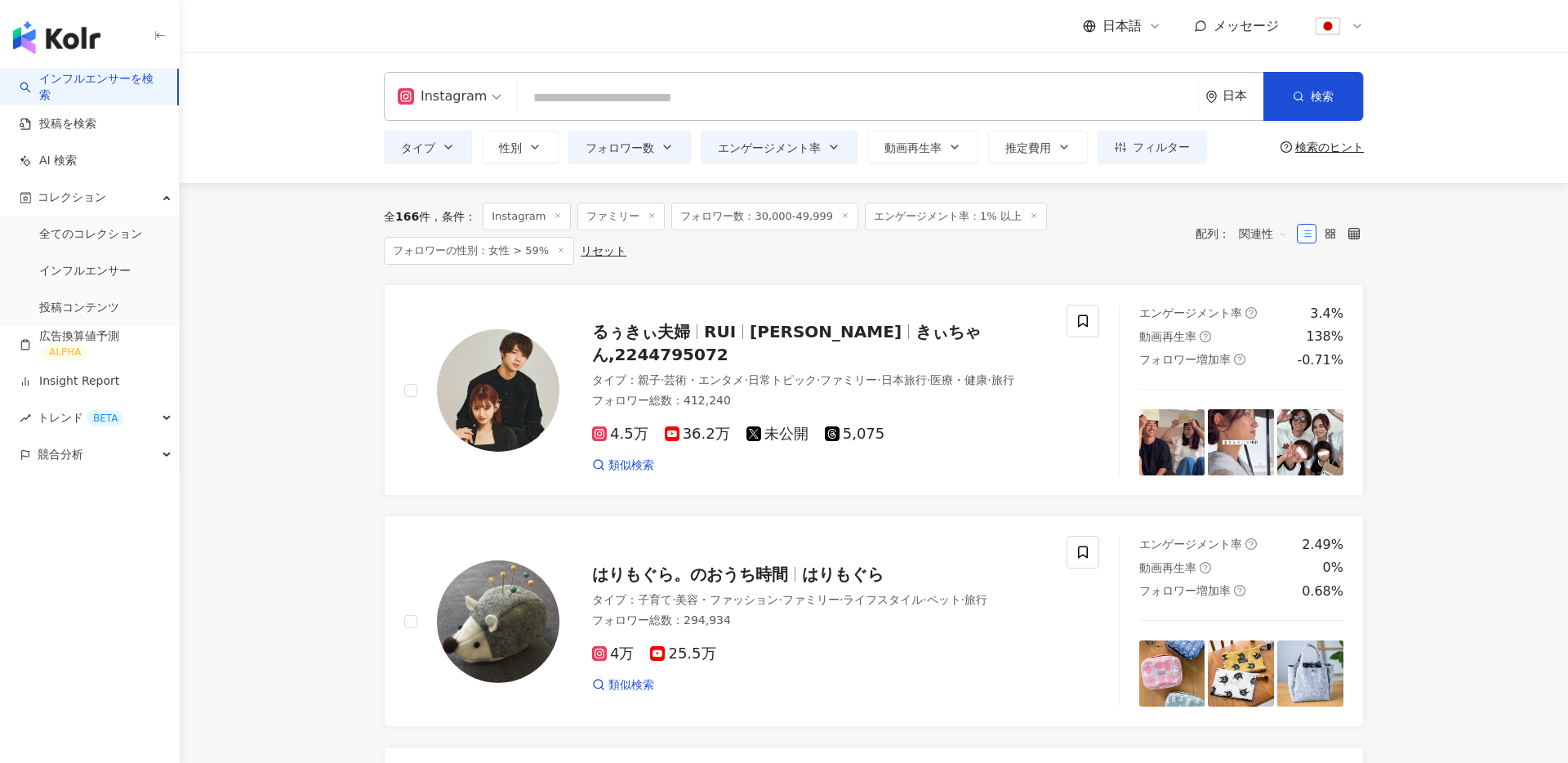
click at [602, 254] on div "リセット" at bounding box center [603, 250] width 46 height 13
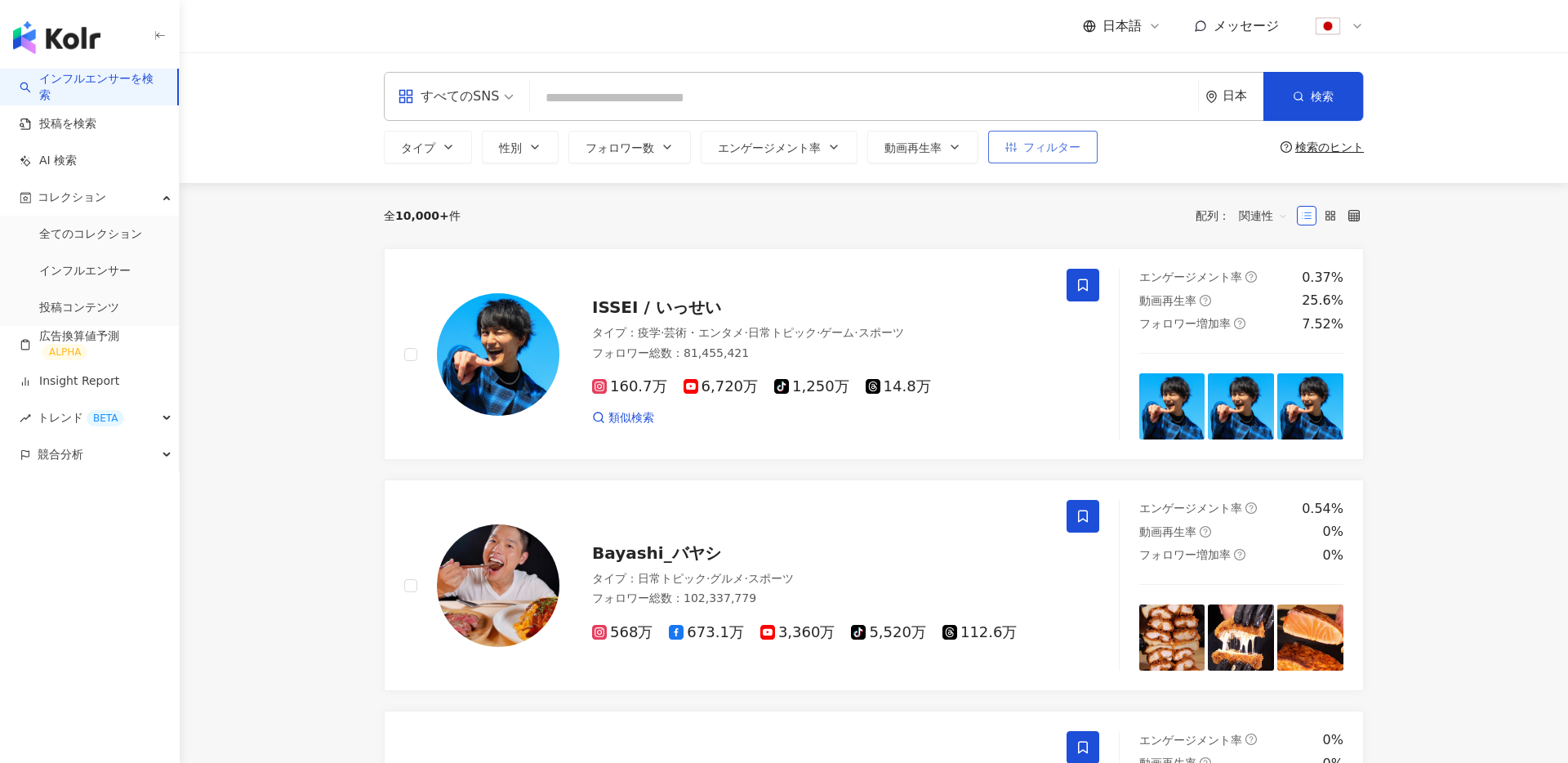
click at [1055, 159] on button "フィルター" at bounding box center [1043, 147] width 109 height 33
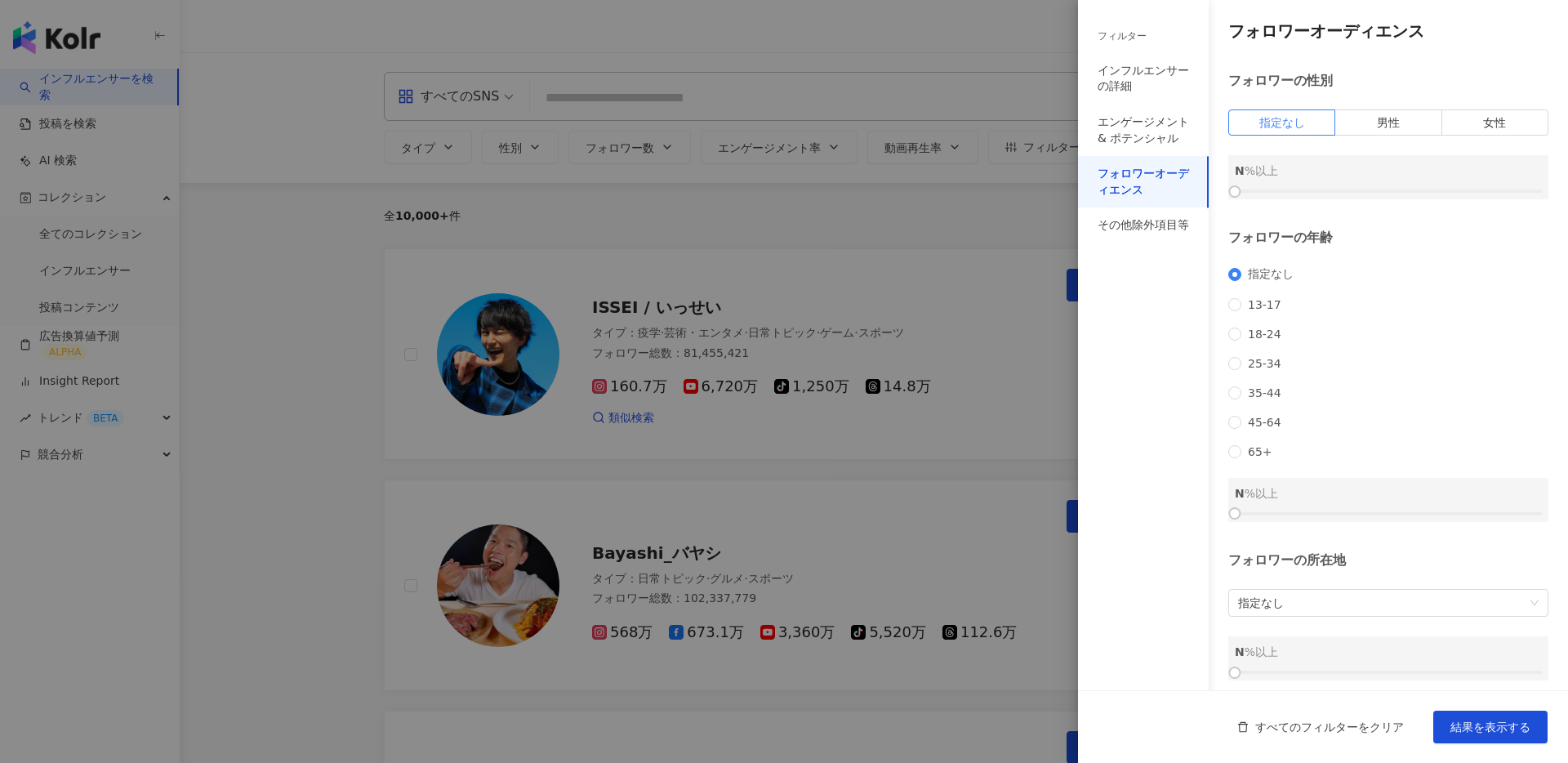
scroll to position [36, 0]
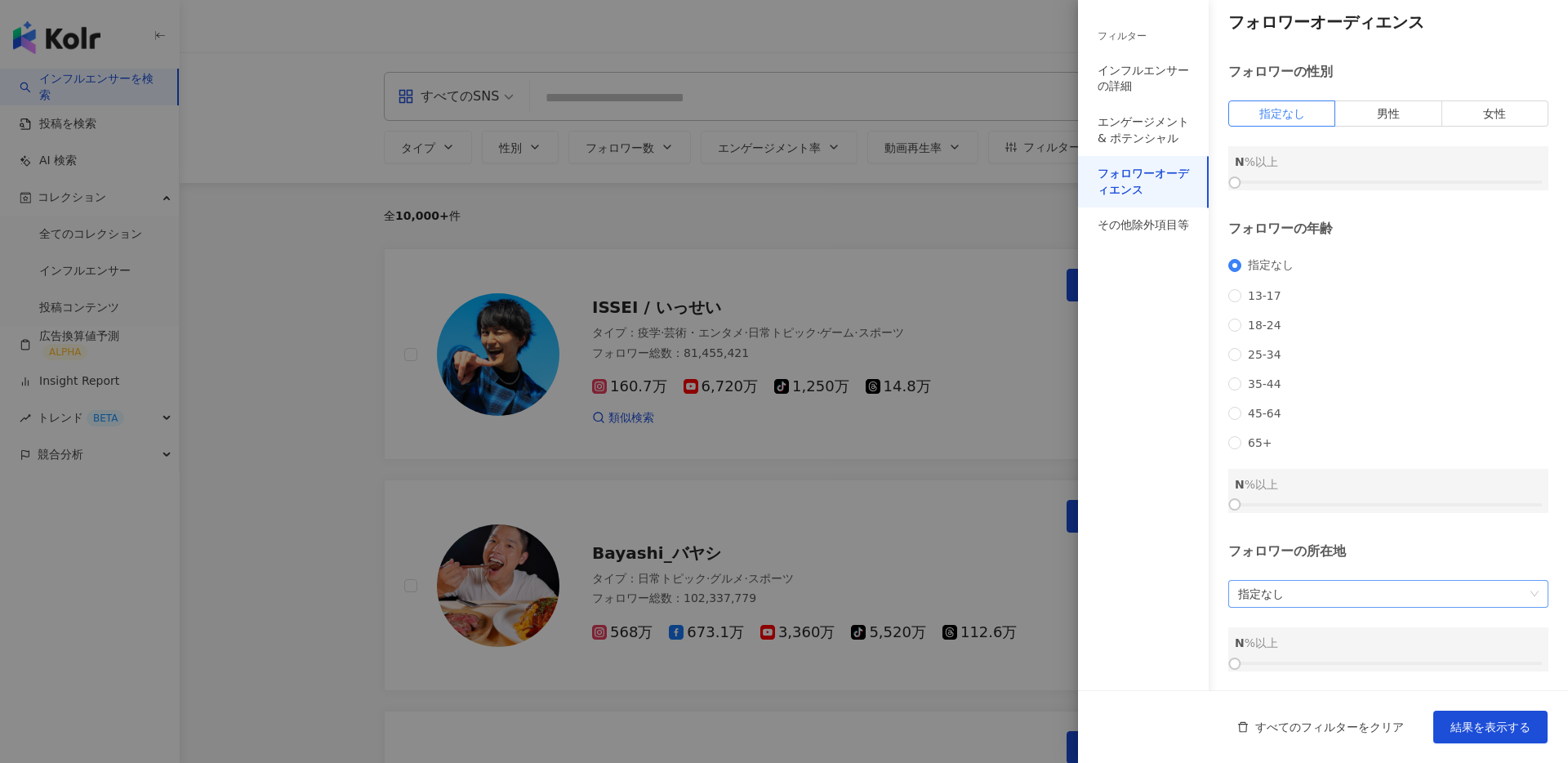
click at [1337, 607] on div "指定なし" at bounding box center [1389, 593] width 320 height 28
type input "**"
drag, startPoint x: 1233, startPoint y: 666, endPoint x: 1416, endPoint y: 657, distance: 183.2
click at [1416, 659] on div at bounding box center [1420, 664] width 9 height 9
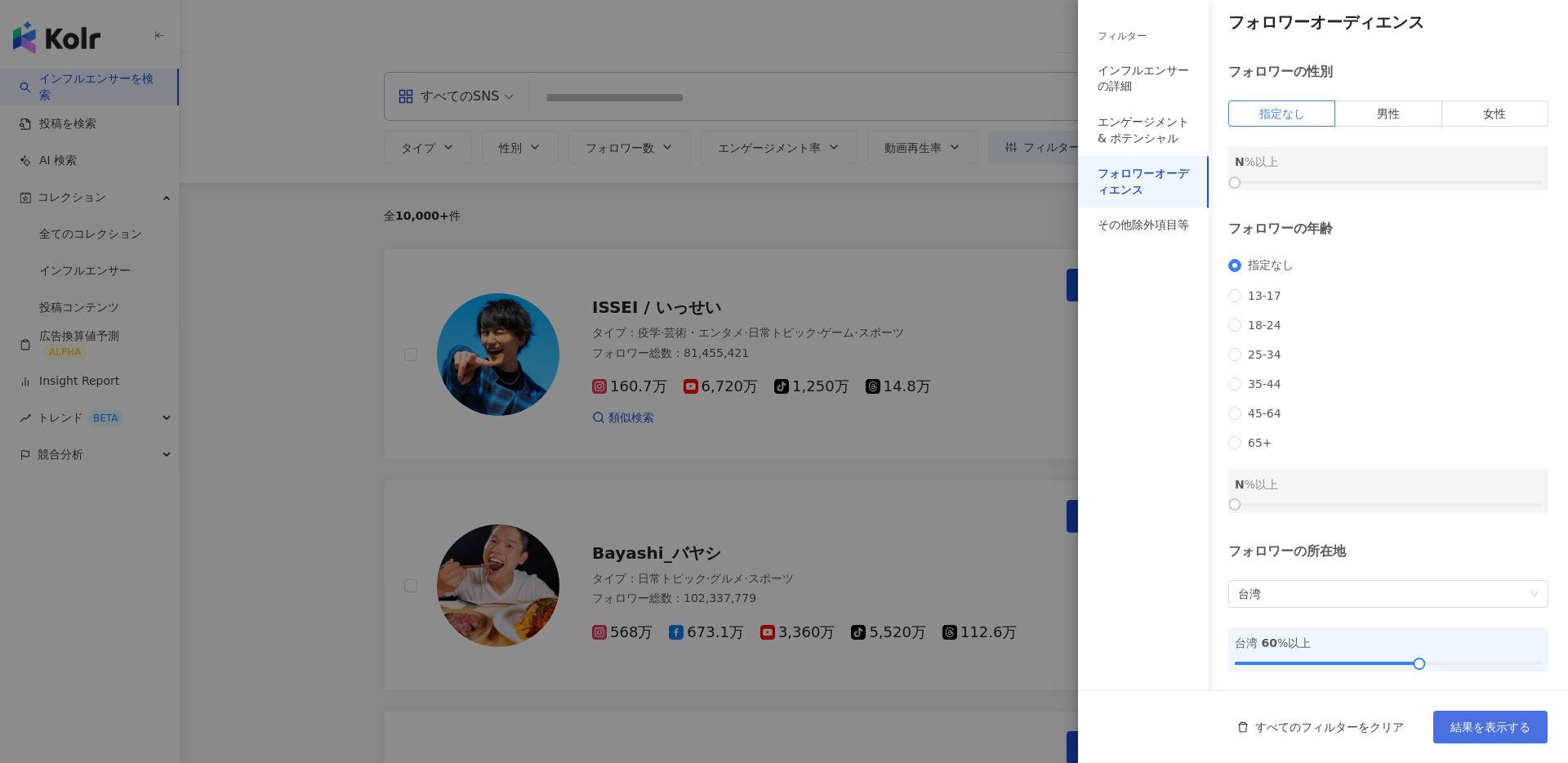
click at [1484, 725] on span "結果を表示する" at bounding box center [1490, 726] width 80 height 13
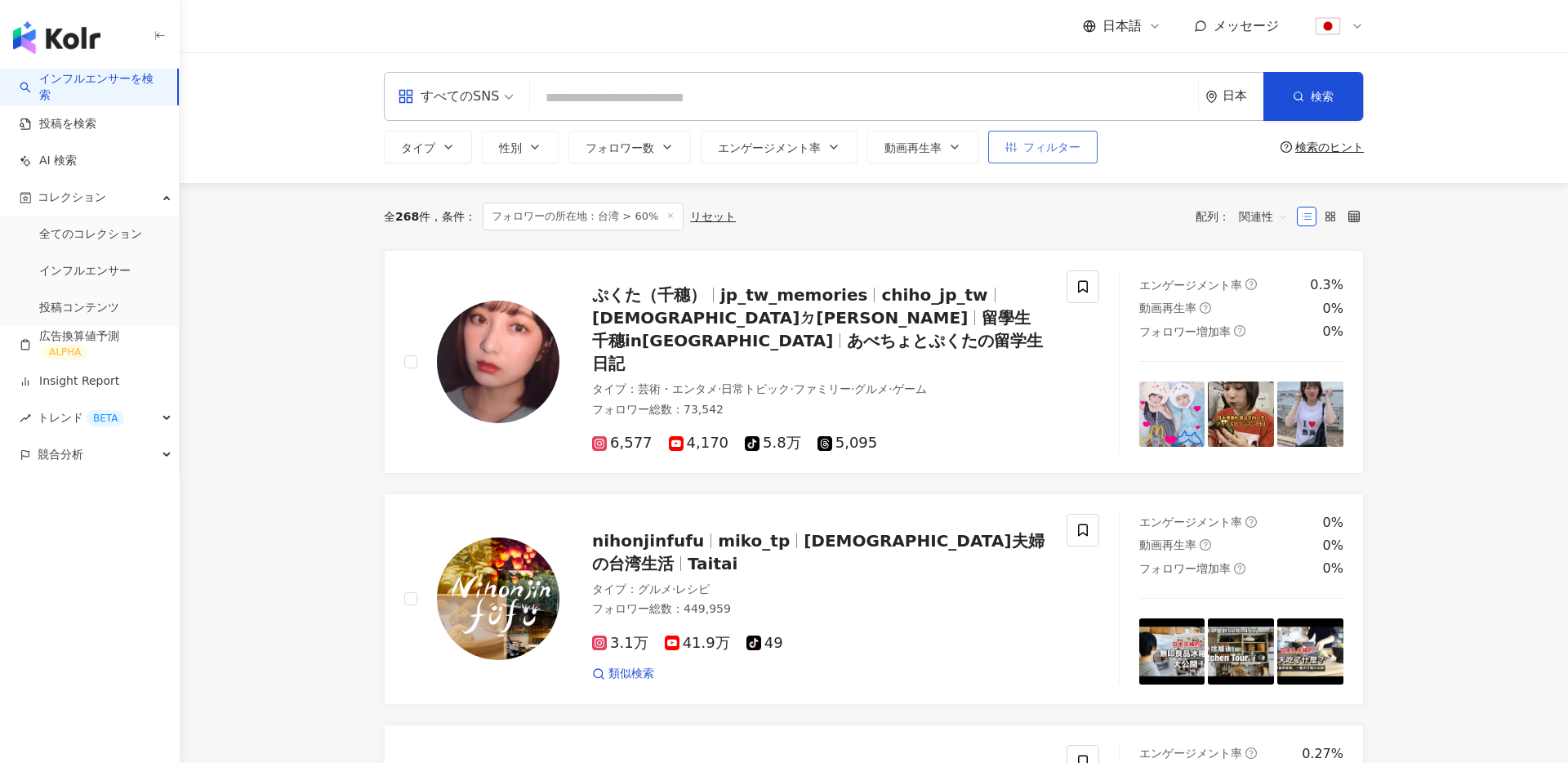
click at [1066, 156] on button "フィルター" at bounding box center [1043, 147] width 109 height 33
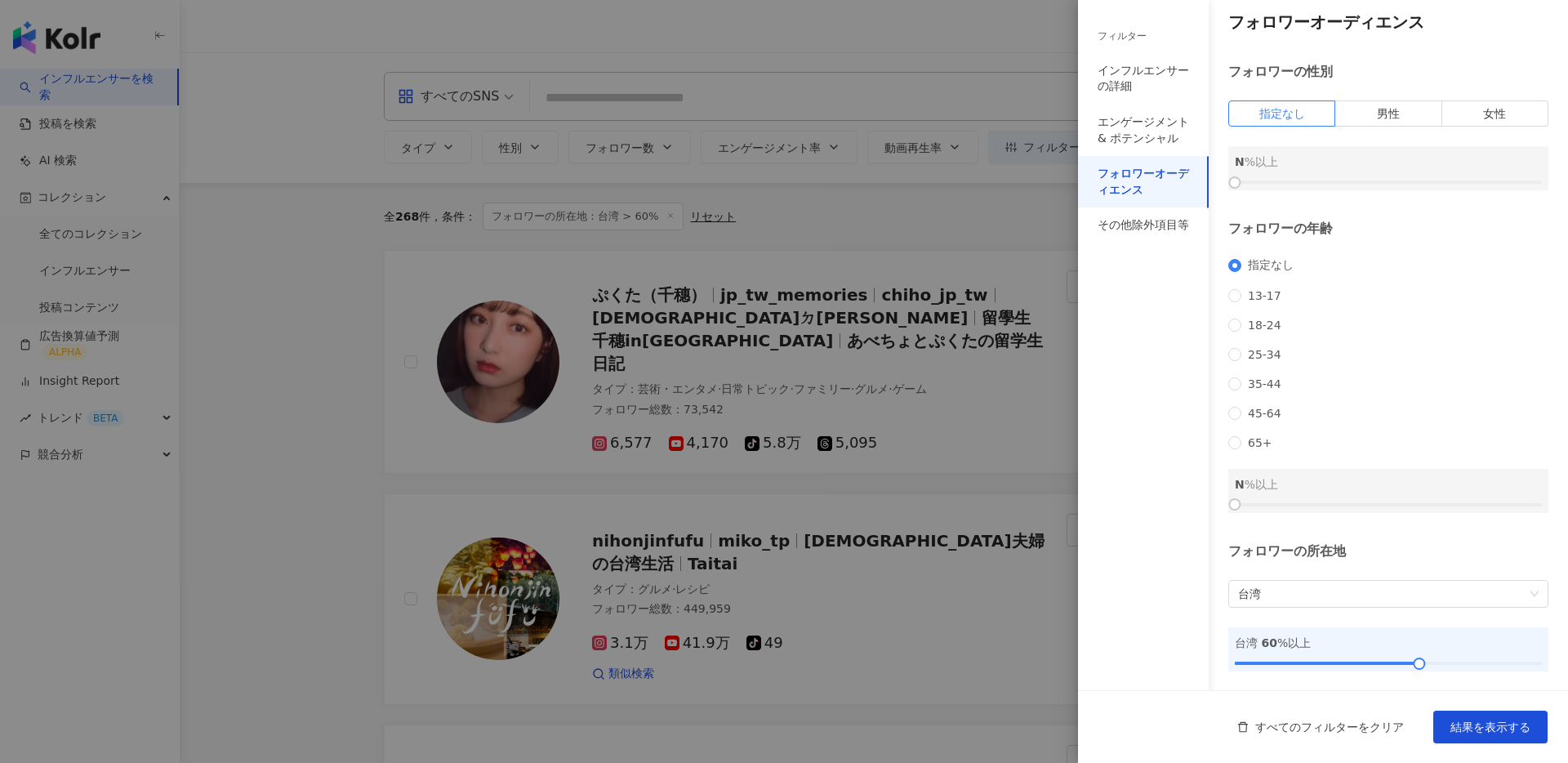
click at [885, 415] on div at bounding box center [784, 381] width 1568 height 763
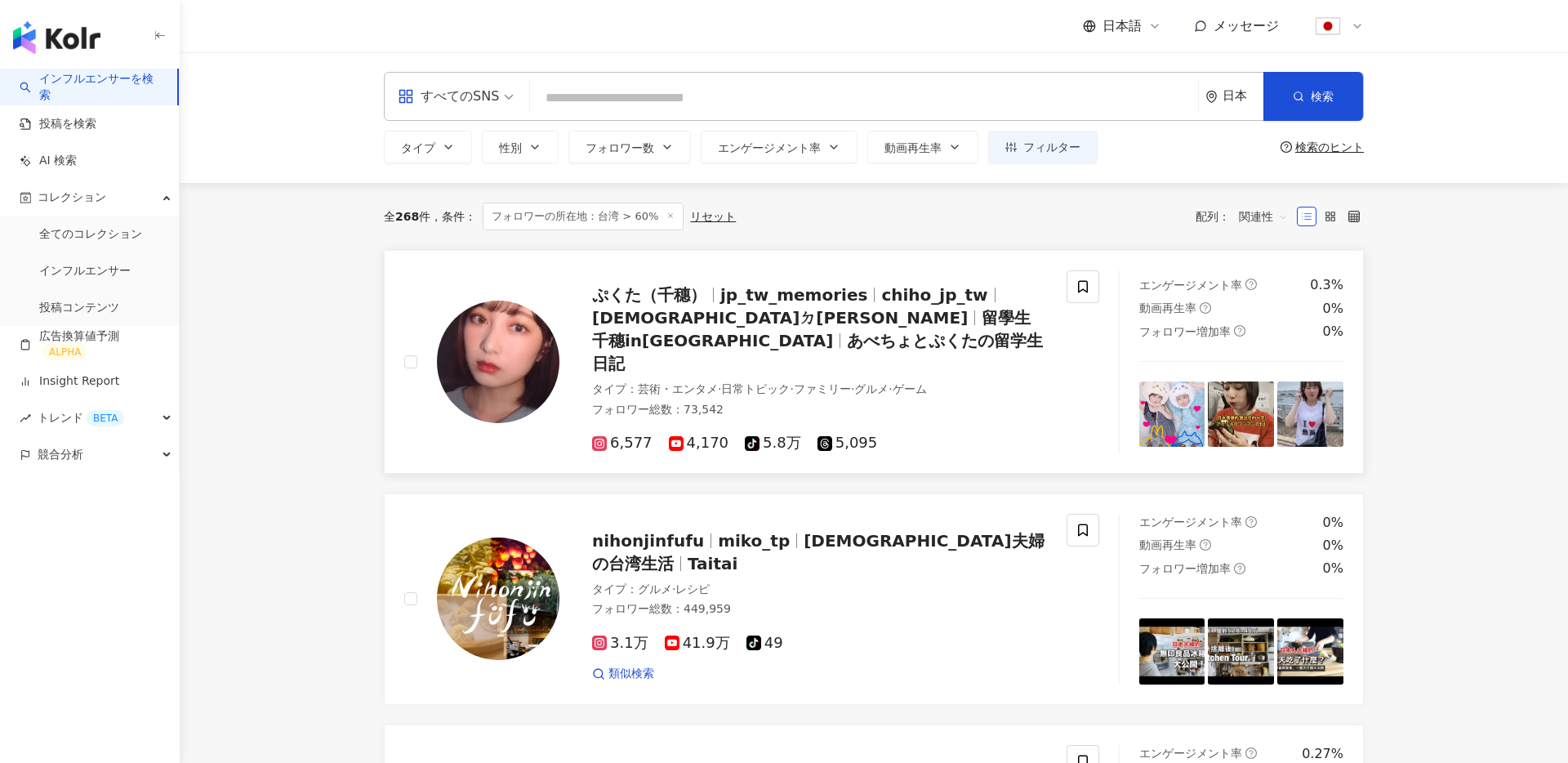
click at [495, 355] on img at bounding box center [498, 361] width 123 height 123
click at [1200, 90] on div "すべてのSNS 日本 検索 eb8f444c-79df-4ede-957c-1025ca8f1c04 さきち🖋 ママの子育て漫画 7,488 フォロワー 1,…" at bounding box center [874, 96] width 980 height 49
click at [1216, 96] on icon "environment" at bounding box center [1211, 97] width 10 height 13
click at [1134, 208] on div "台湾" at bounding box center [1174, 215] width 160 height 30
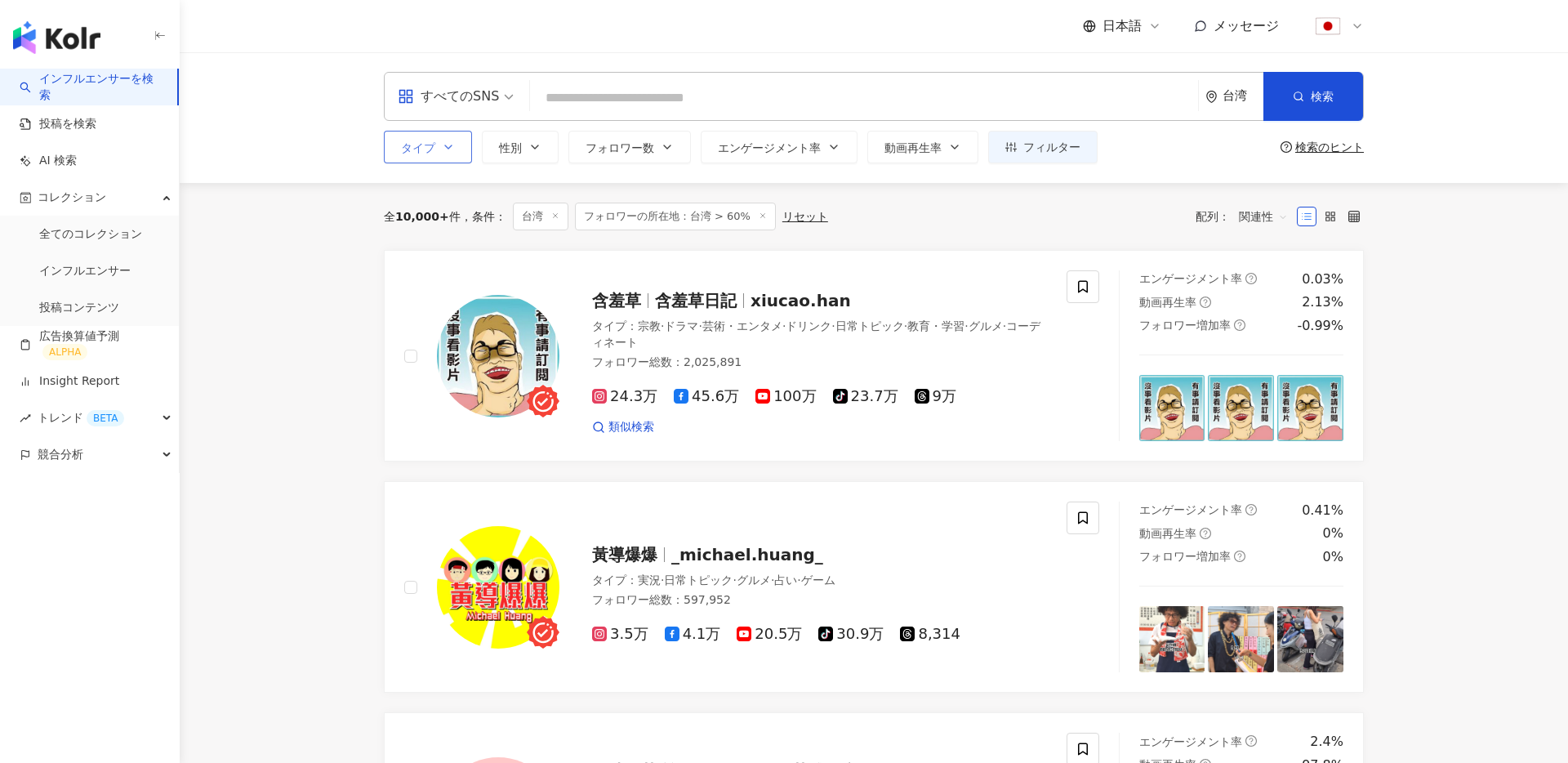
click at [437, 156] on button "タイプ" at bounding box center [428, 147] width 89 height 33
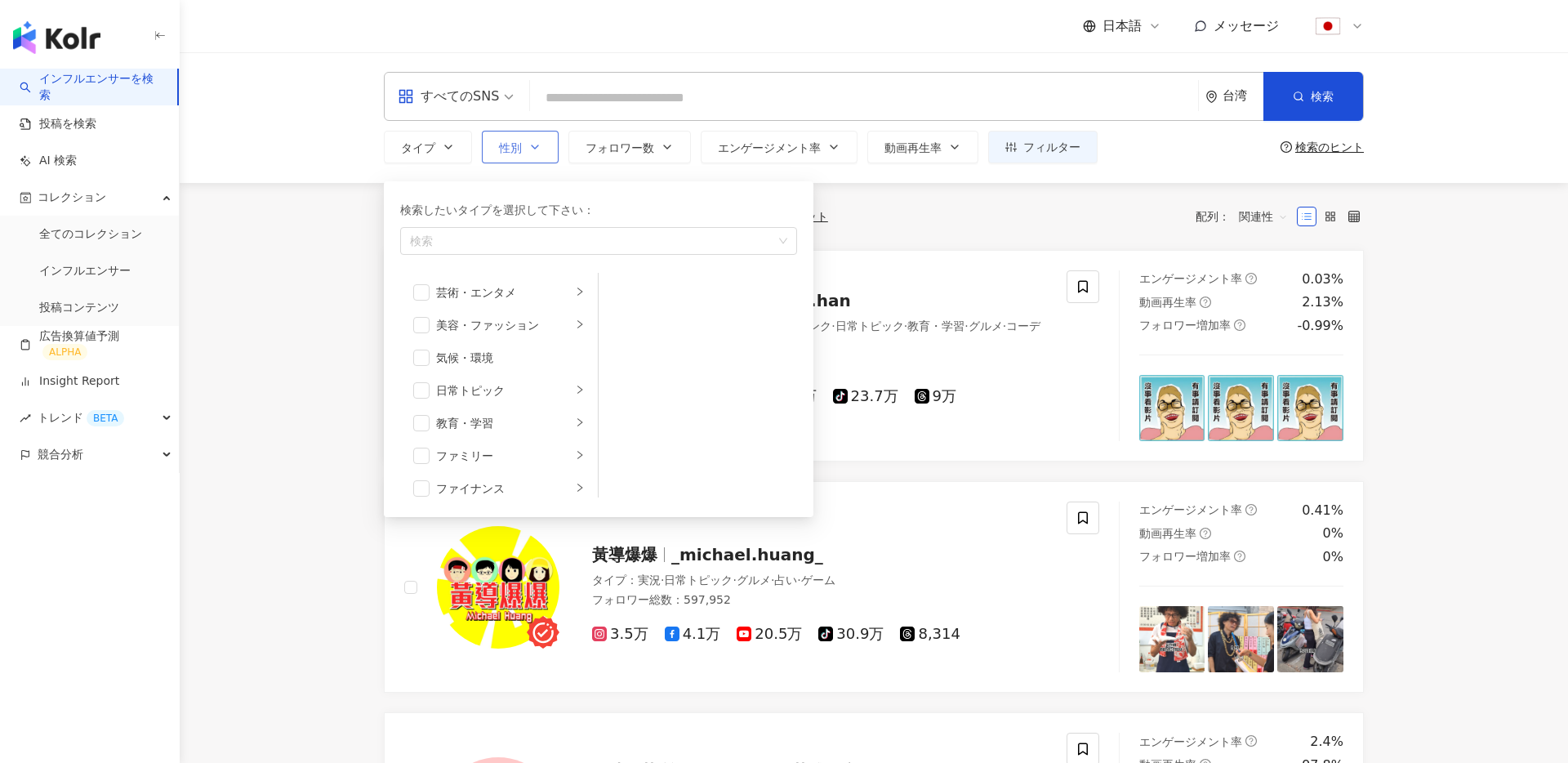
click at [541, 155] on button "性別" at bounding box center [521, 147] width 77 height 33
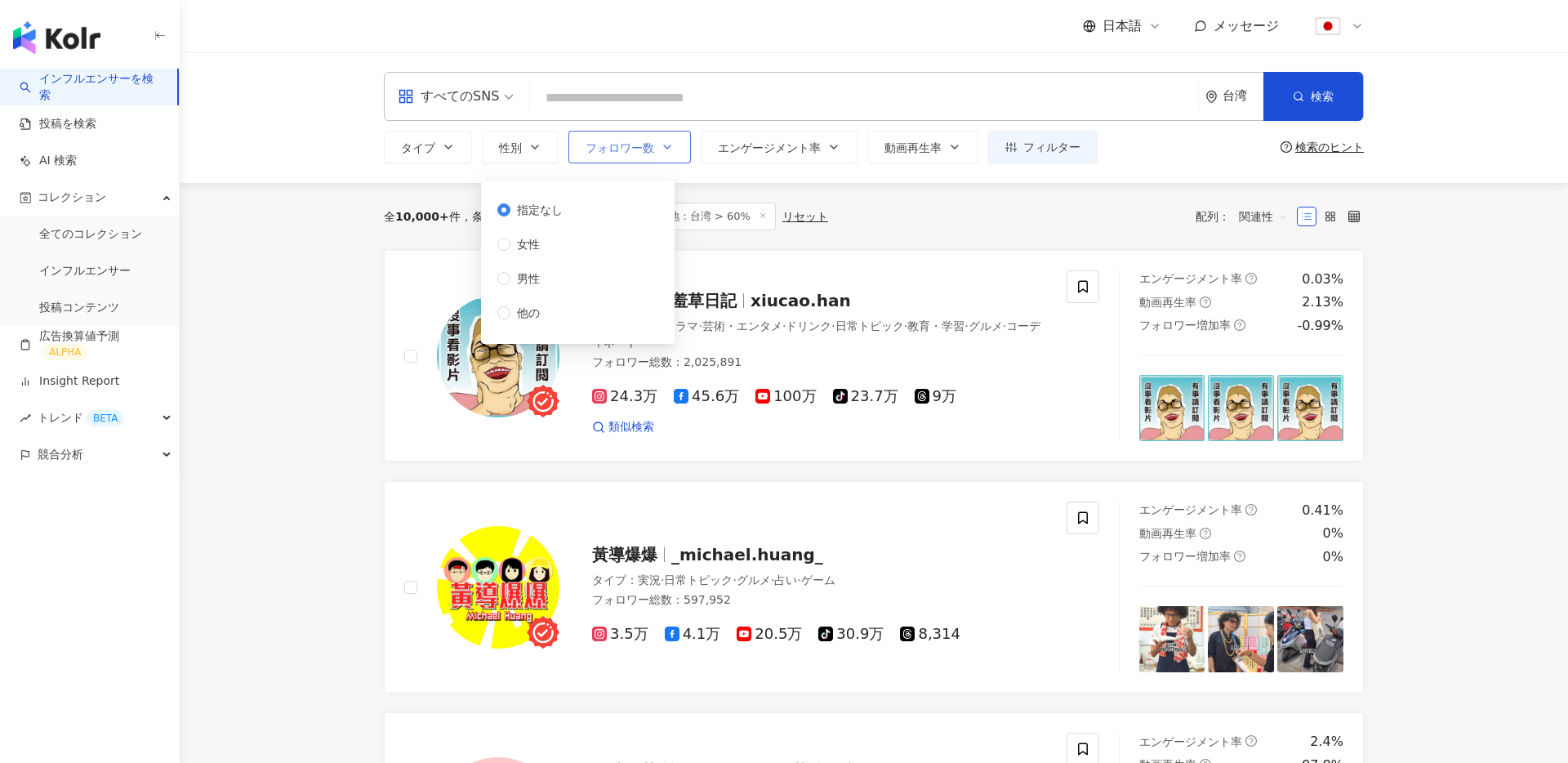
click at [652, 156] on button "フォロワー数" at bounding box center [630, 147] width 123 height 33
type input "*"
type input "*******"
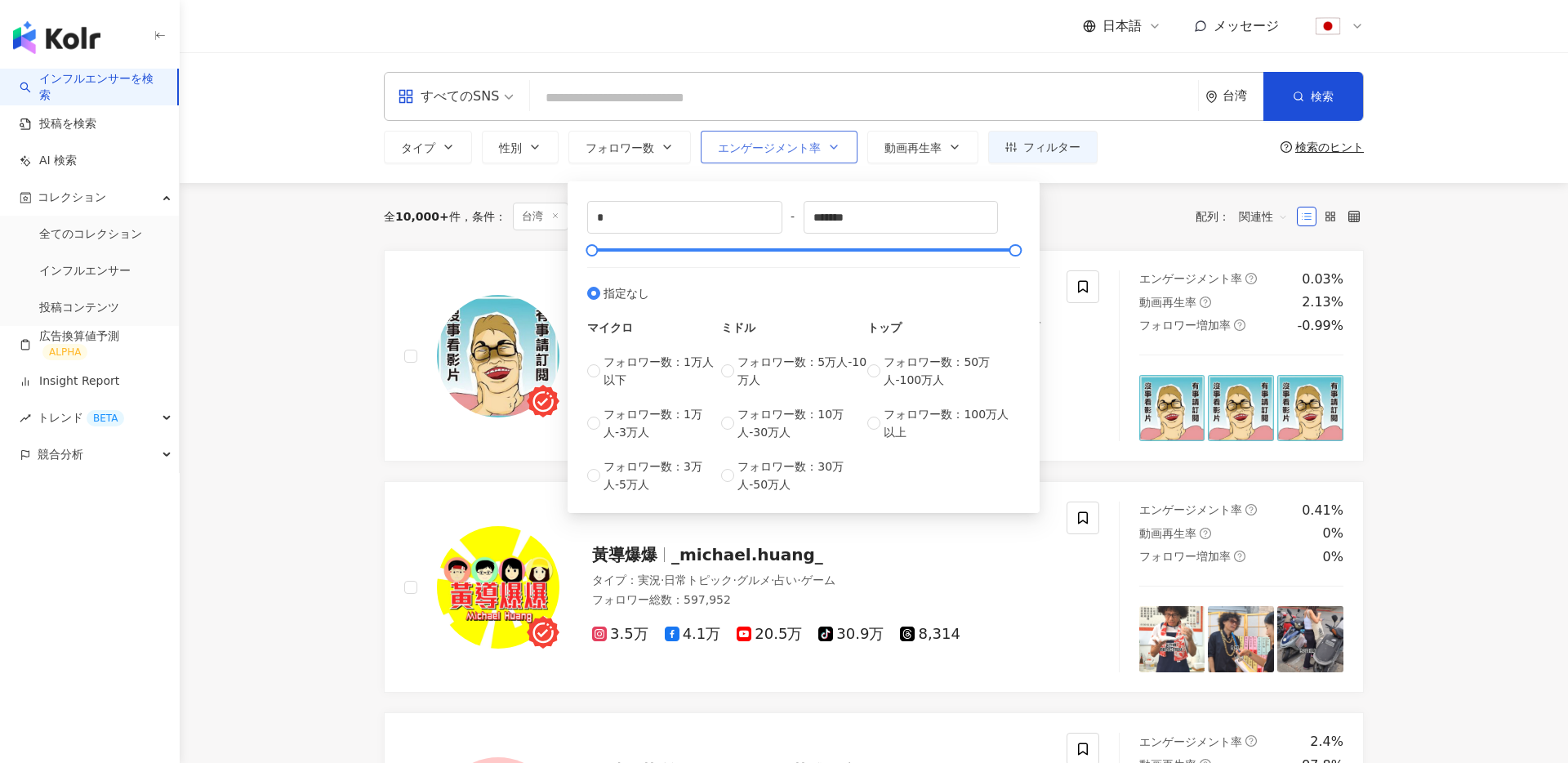
click at [787, 156] on button "エンゲージメント率" at bounding box center [779, 147] width 157 height 33
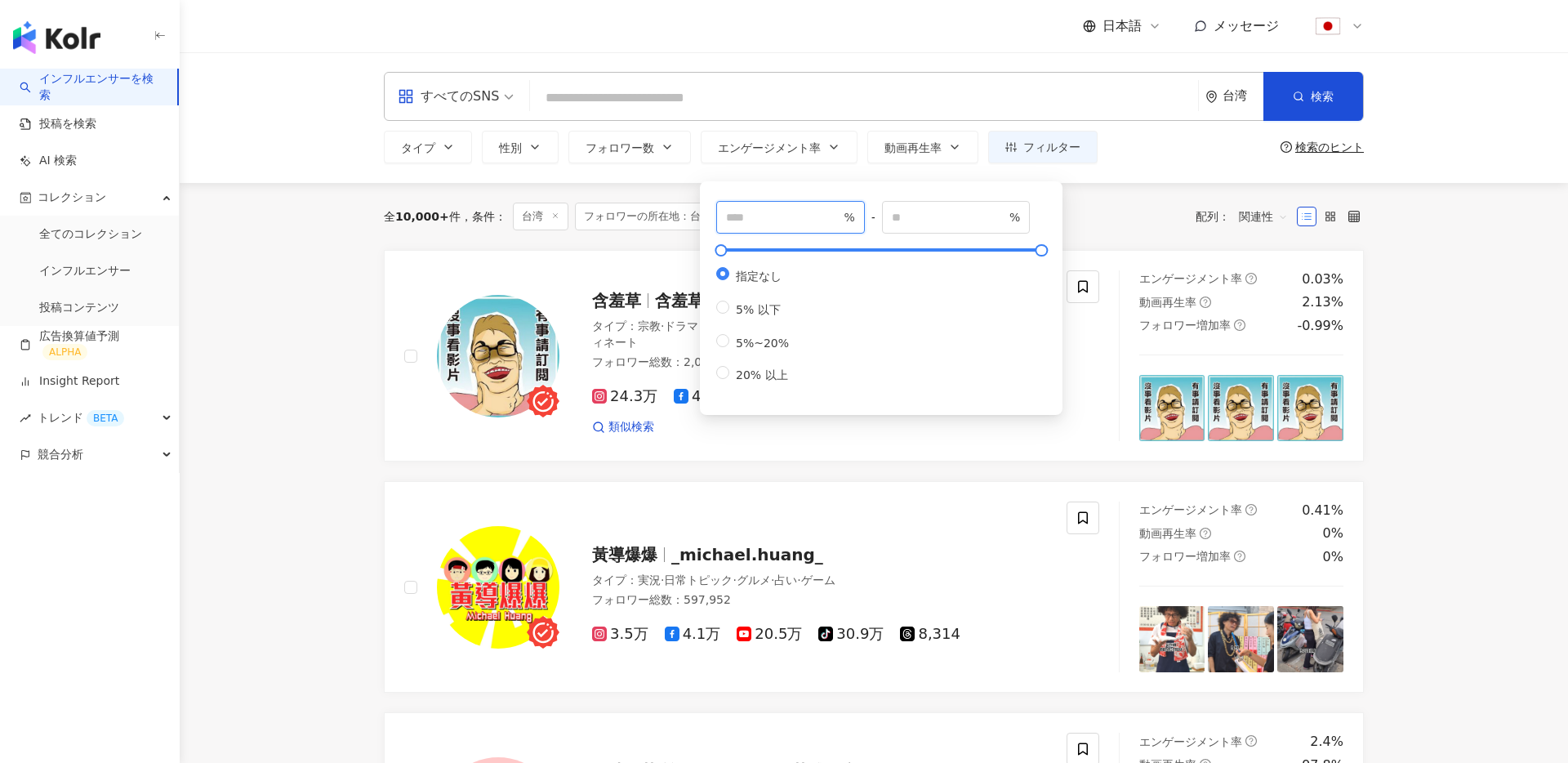
click at [787, 213] on input "number" at bounding box center [784, 217] width 114 height 18
type input "*"
click at [655, 192] on div "全 10,000+ 件 条件 ： 台湾 フォロワーの所在地：台湾 > 60% リセット 配列： 関連性" at bounding box center [874, 216] width 980 height 67
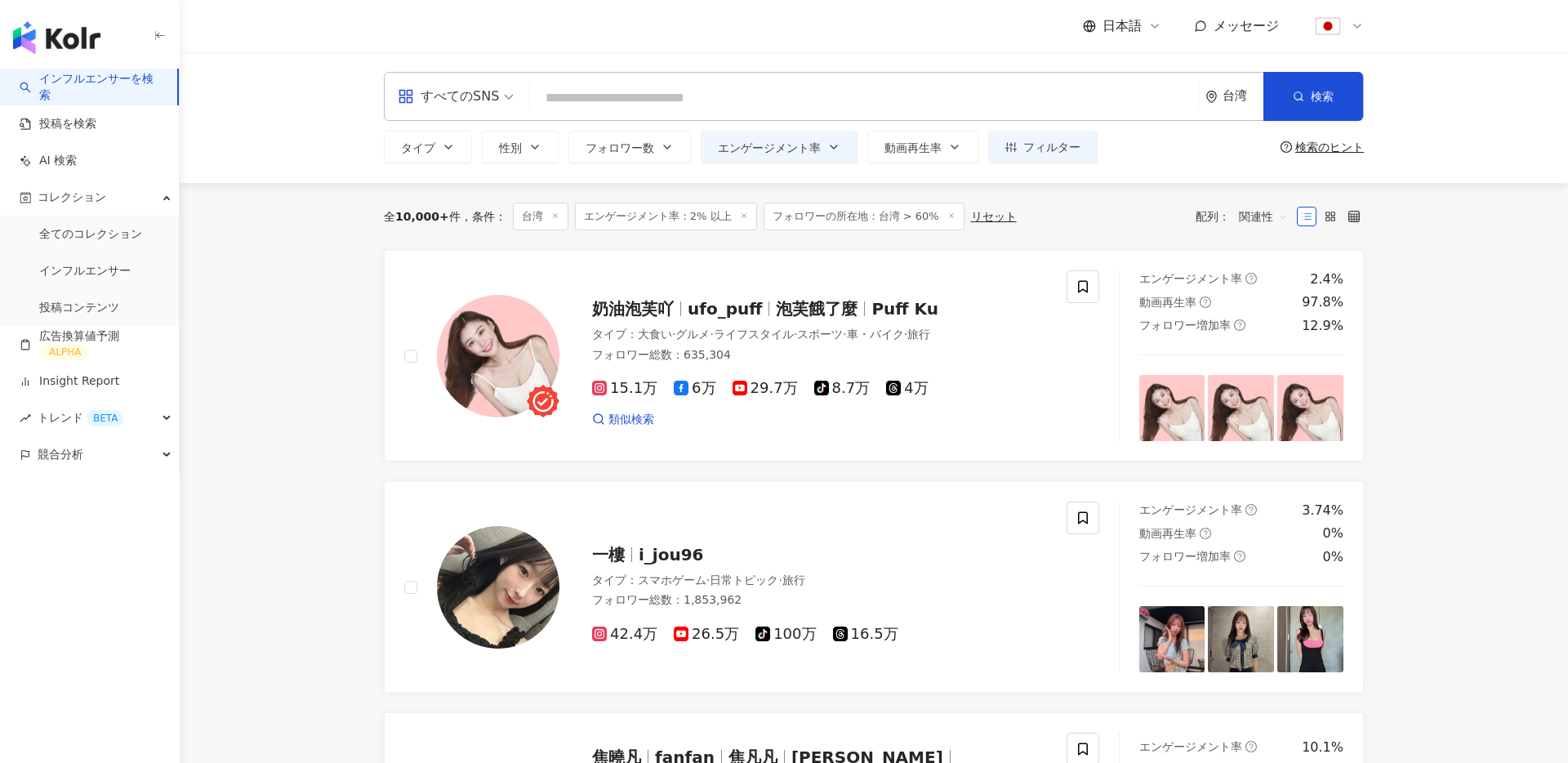
click at [98, 449] on div "競合分析" at bounding box center [89, 454] width 179 height 37
click at [87, 487] on link "アカウント分析" at bounding box center [79, 492] width 80 height 16
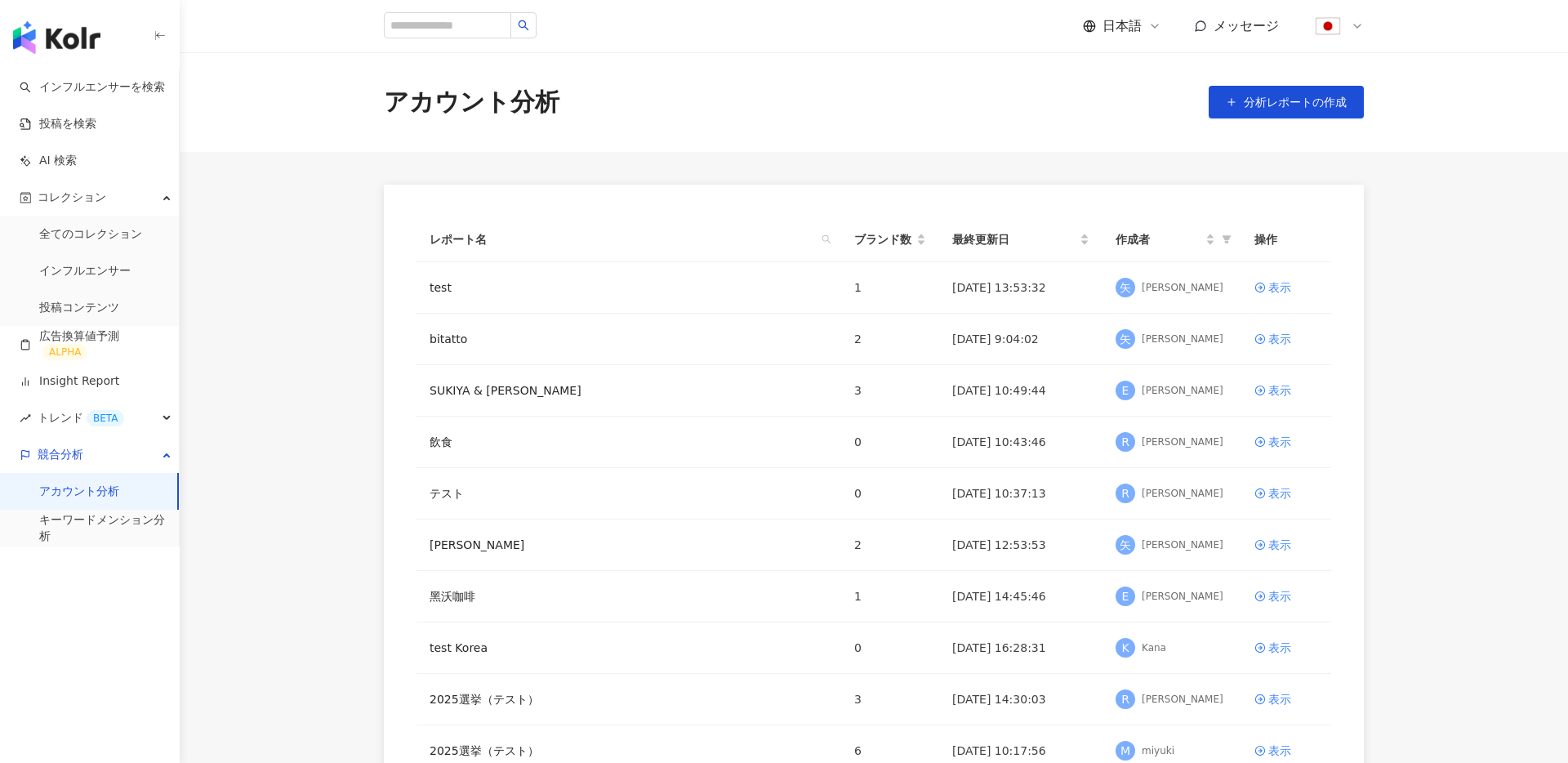
click at [318, 249] on main "アカウント分析 分析レポートの作成 レポート名 ブランド数 最終更新日 作成者 操作 test 1 2025/09/17 13:53:32 矢 矢野光俊 表示…" at bounding box center [874, 456] width 1389 height 810
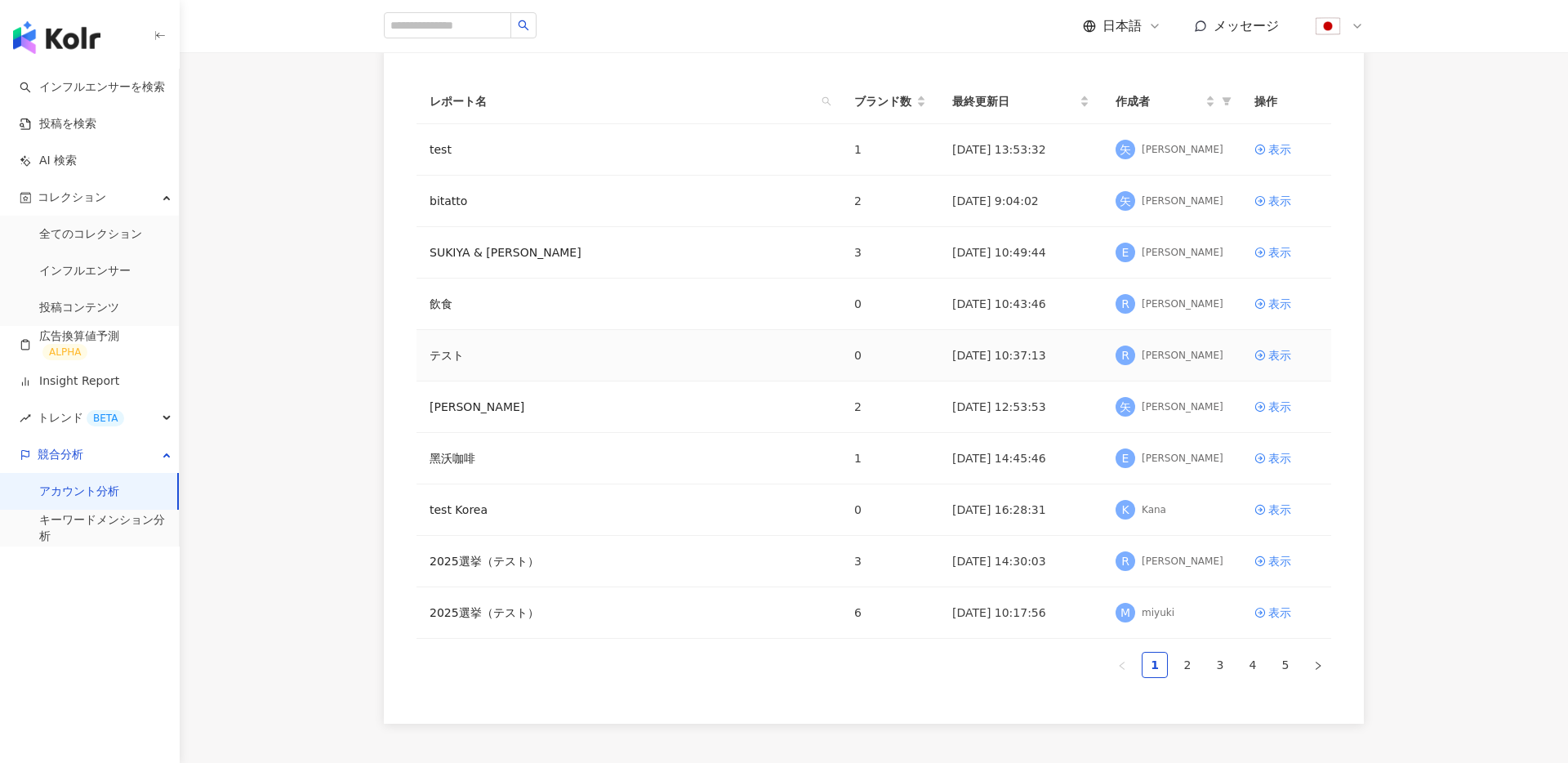
scroll to position [148, 0]
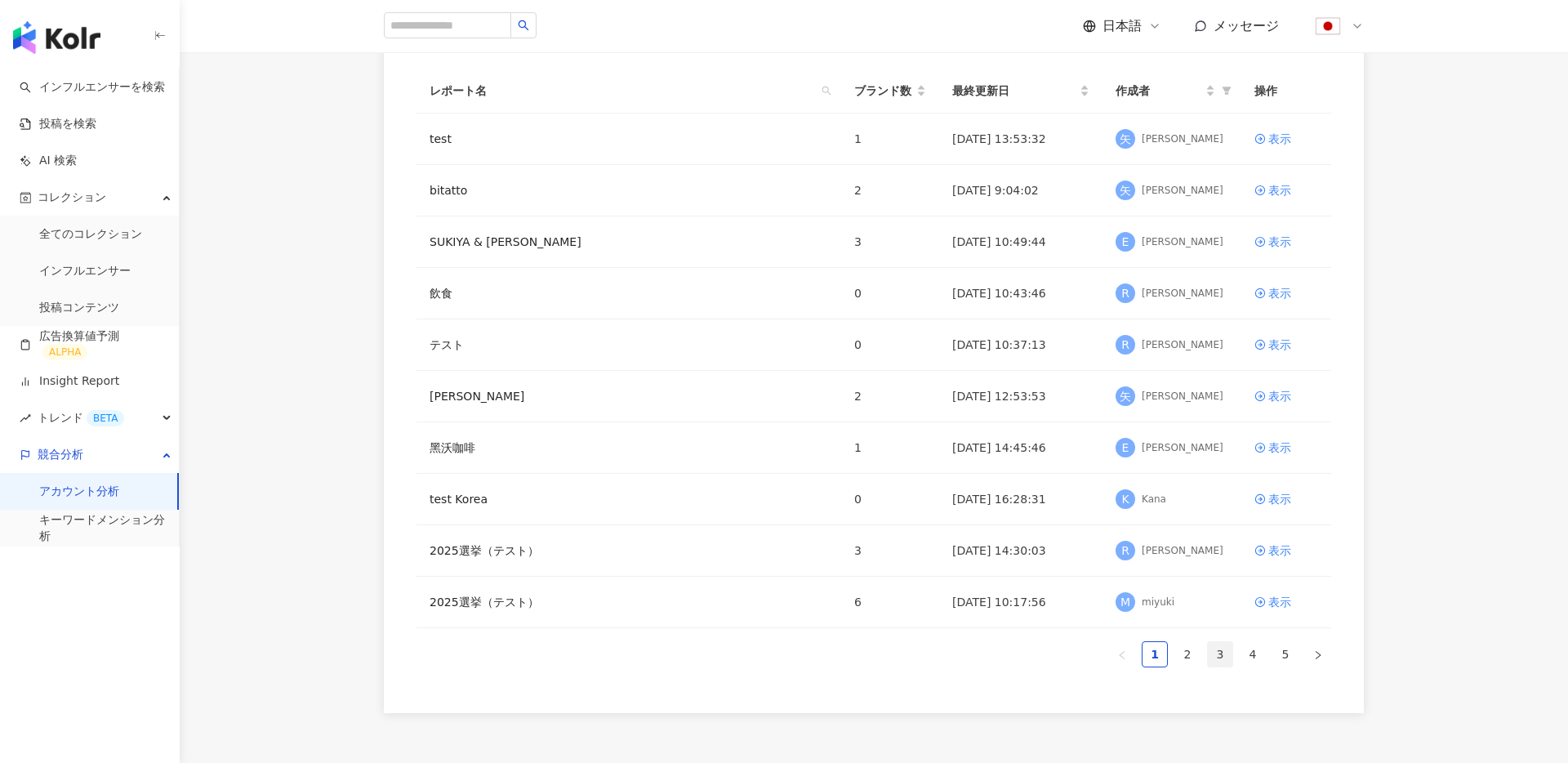
click at [1227, 657] on link "3" at bounding box center [1220, 654] width 24 height 24
click at [439, 340] on link "アパレル" at bounding box center [452, 344] width 46 height 18
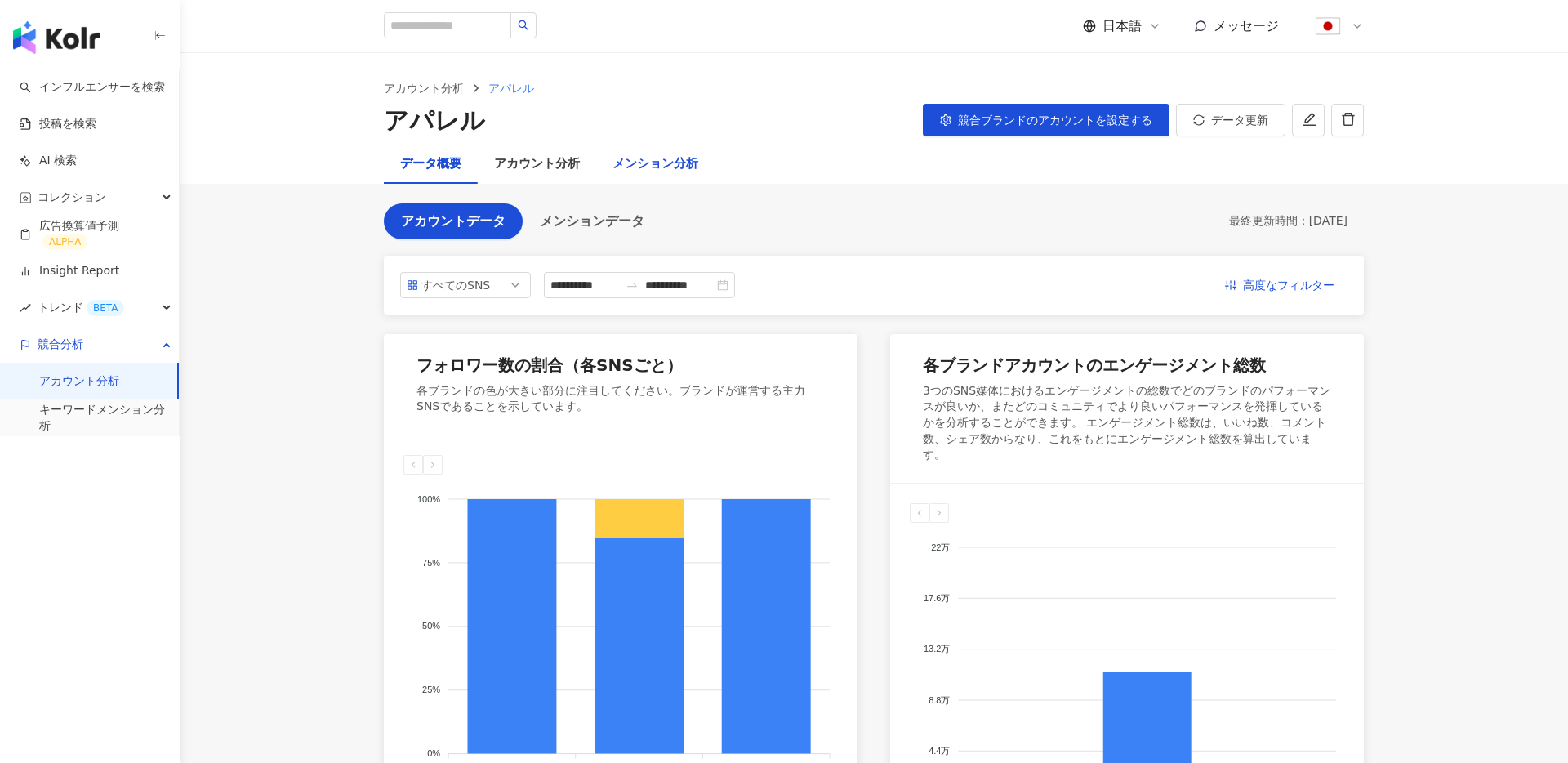
click at [658, 168] on div "メンション分析" at bounding box center [656, 165] width 86 height 20
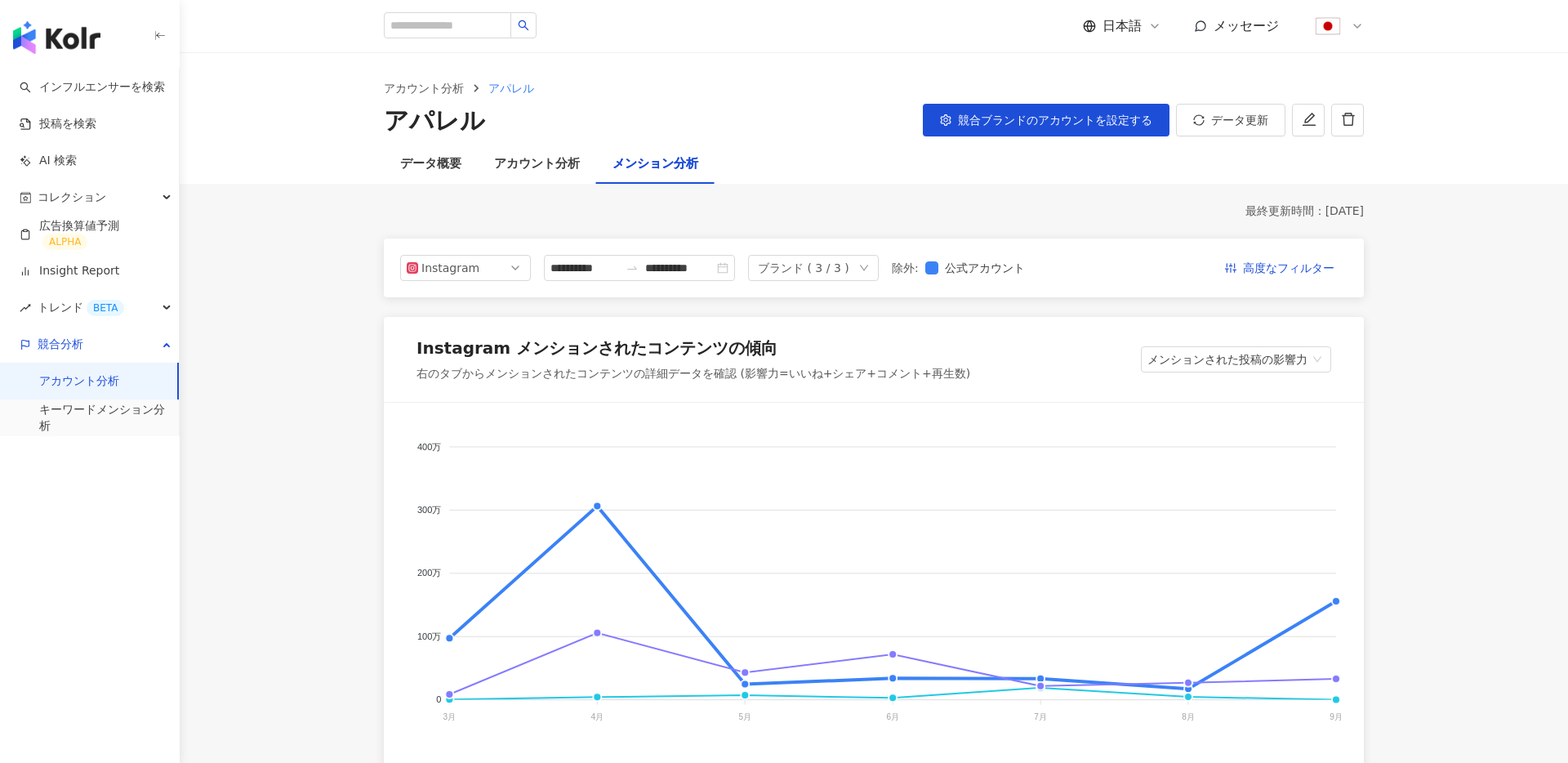
scroll to position [143, 0]
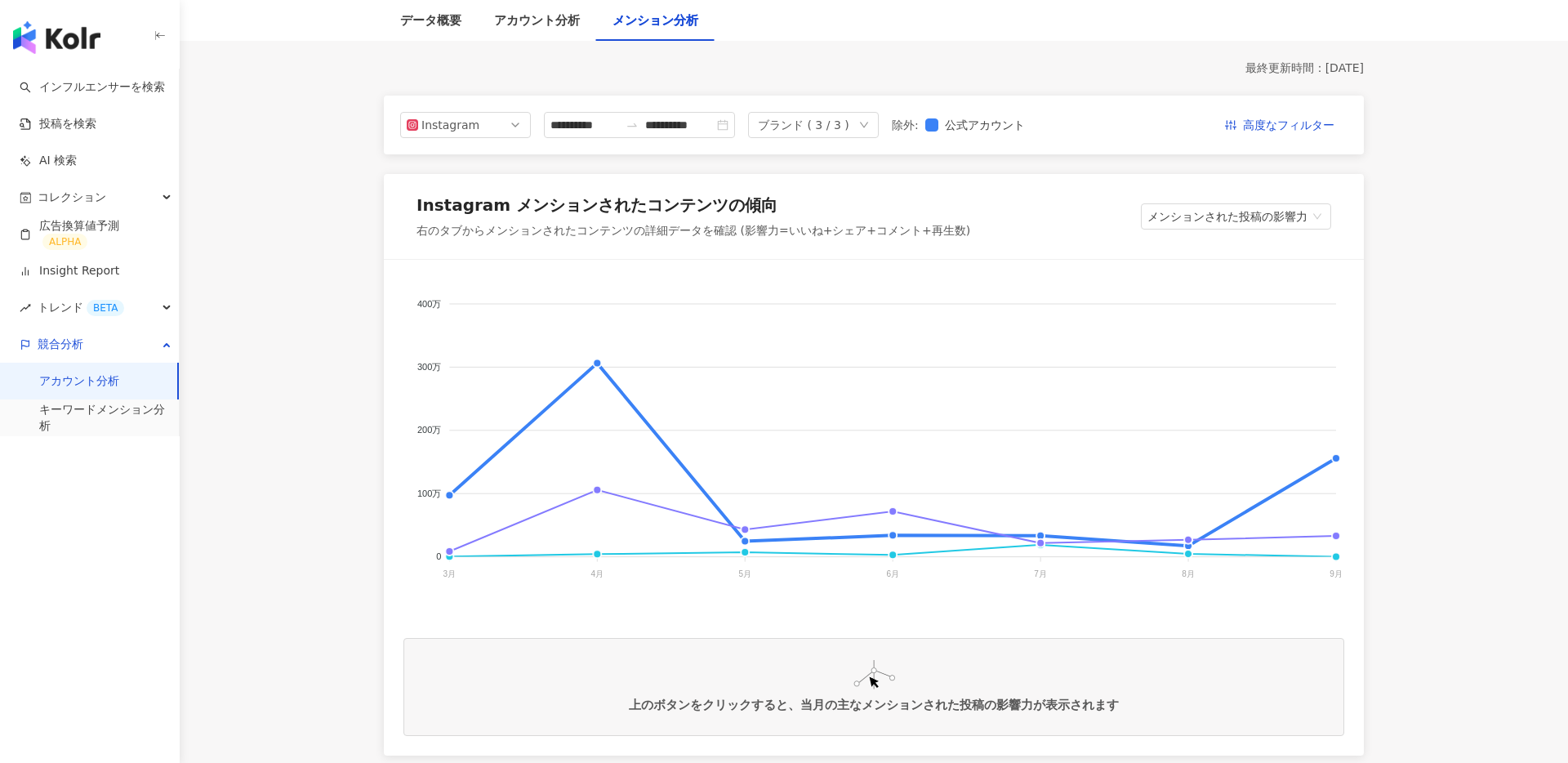
click at [1313, 155] on div "**********" at bounding box center [874, 125] width 980 height 59
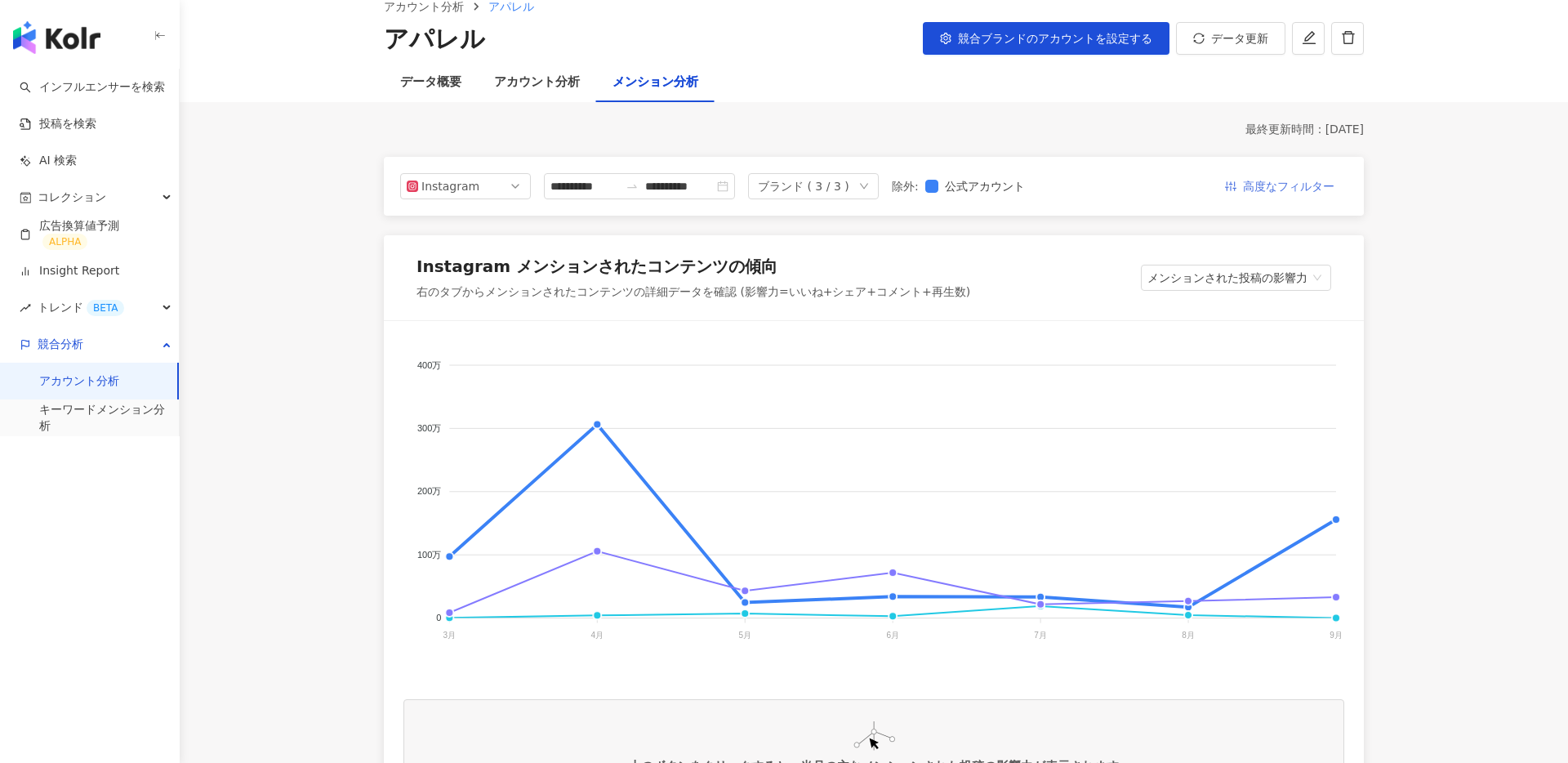
click at [1275, 186] on span "高度なフィルター" at bounding box center [1289, 187] width 91 height 26
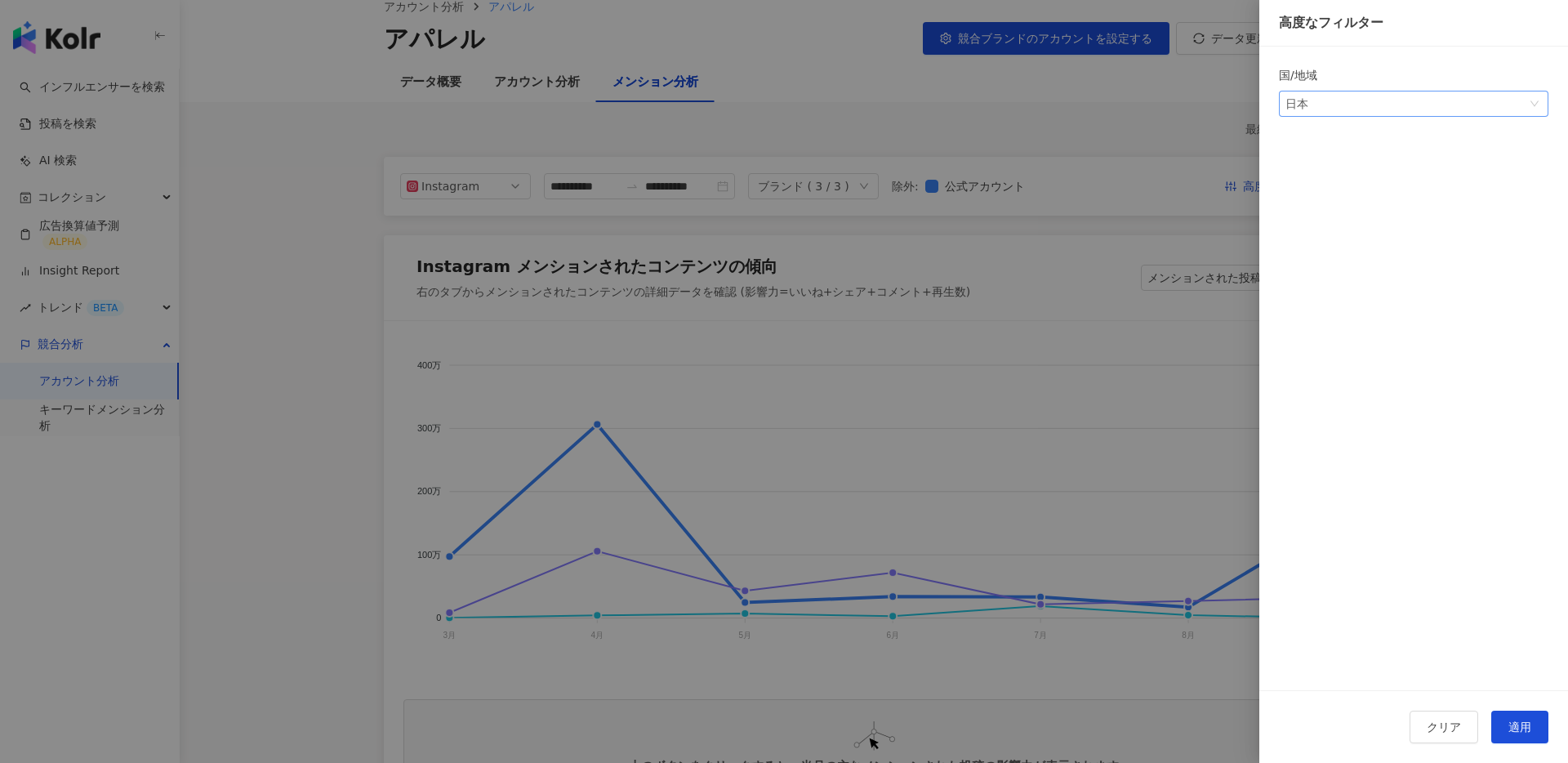
click at [1370, 113] on span "日本" at bounding box center [1413, 103] width 257 height 24
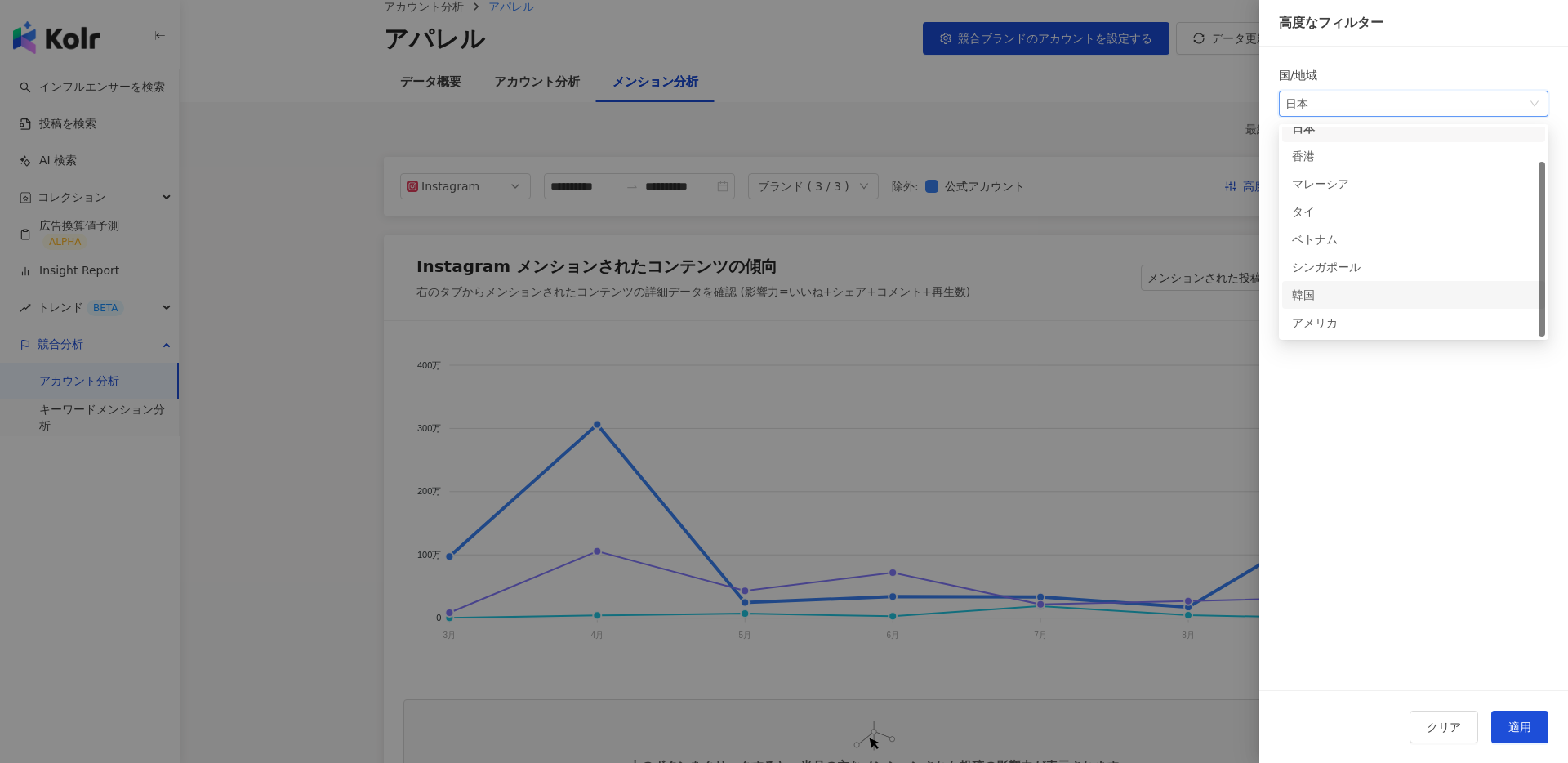
scroll to position [103, 0]
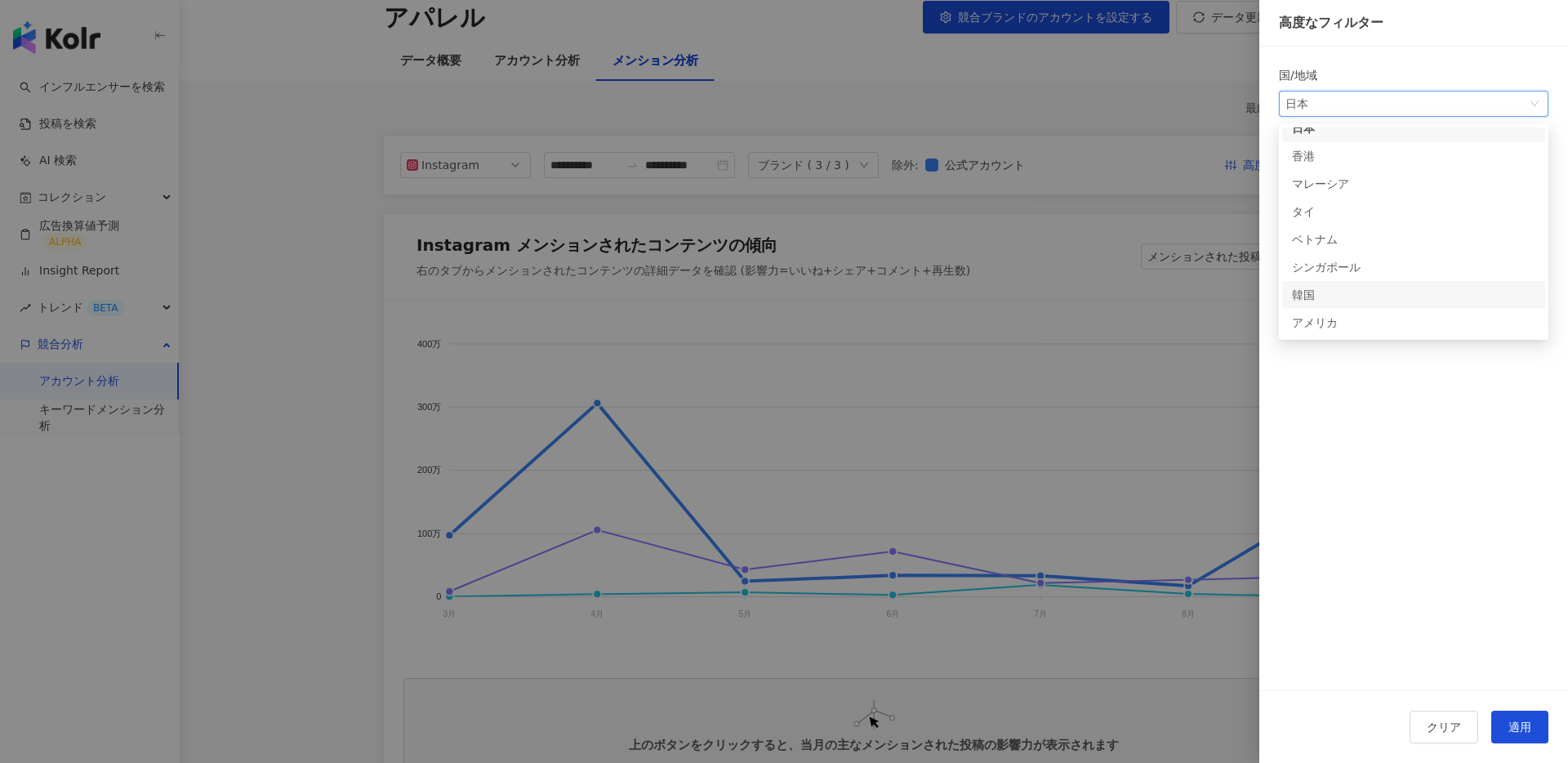
click at [1040, 129] on div at bounding box center [784, 381] width 1568 height 763
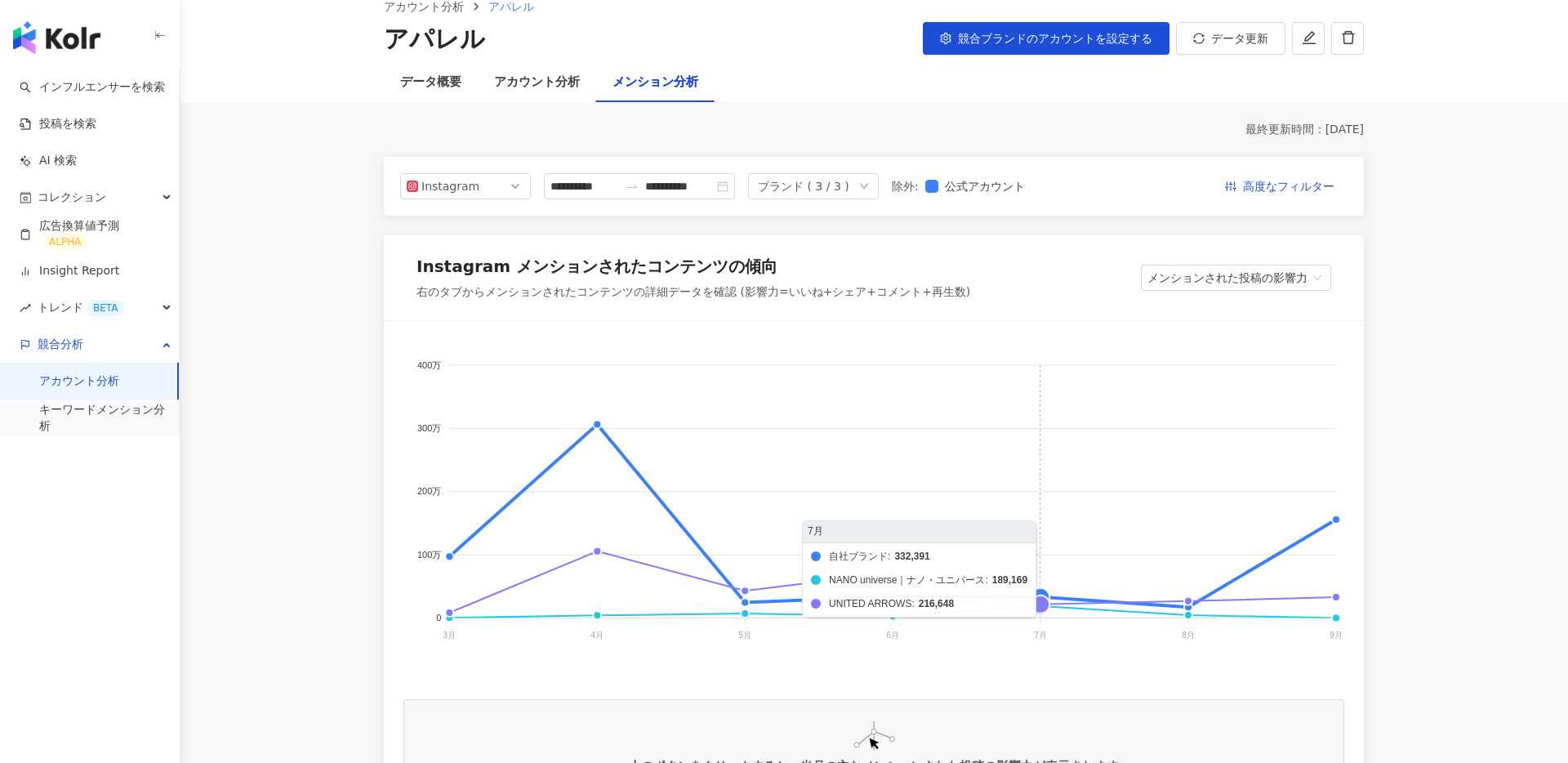
scroll to position [146, 0]
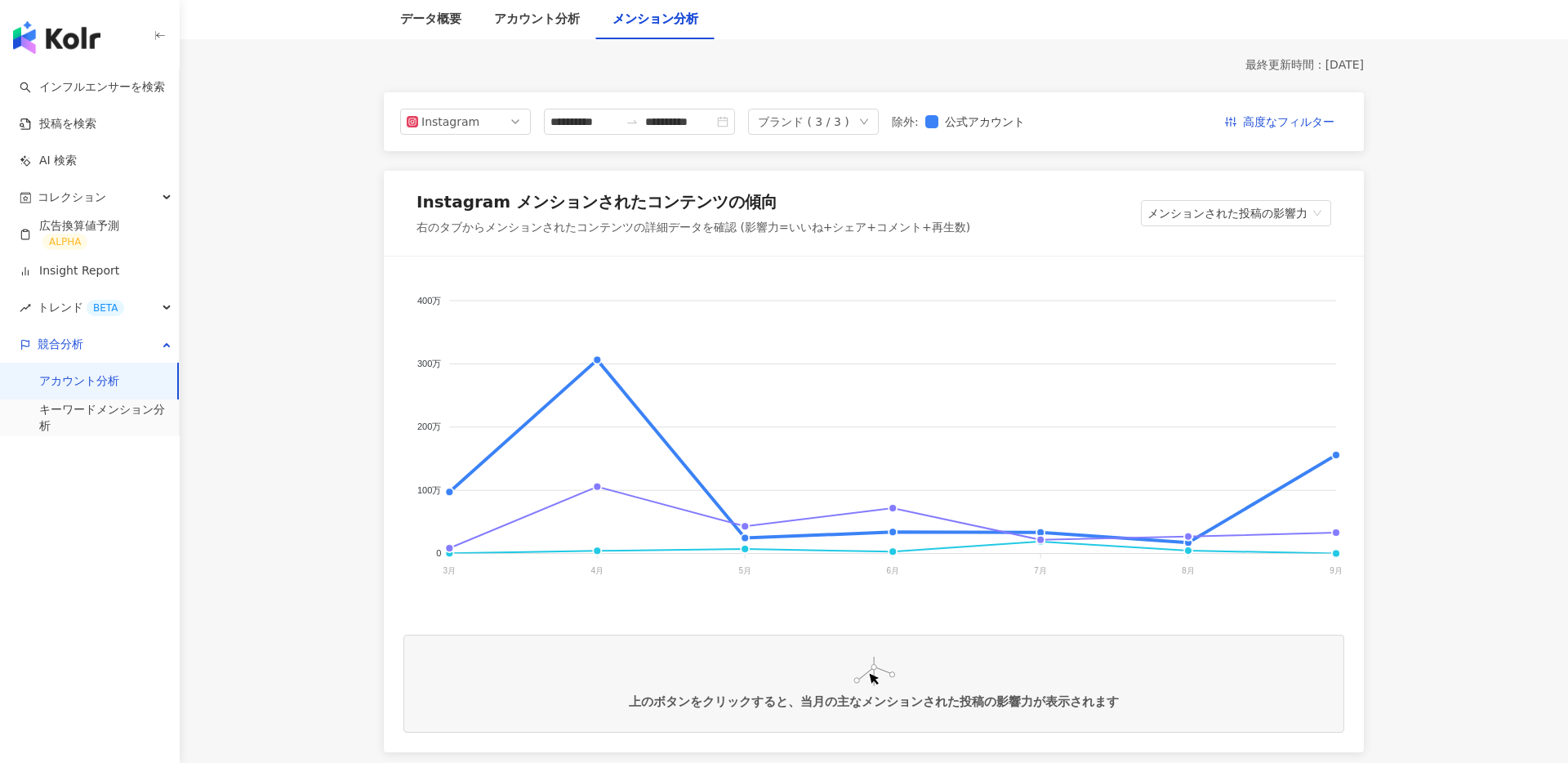
click at [99, 373] on link "アカウント分析" at bounding box center [79, 381] width 80 height 16
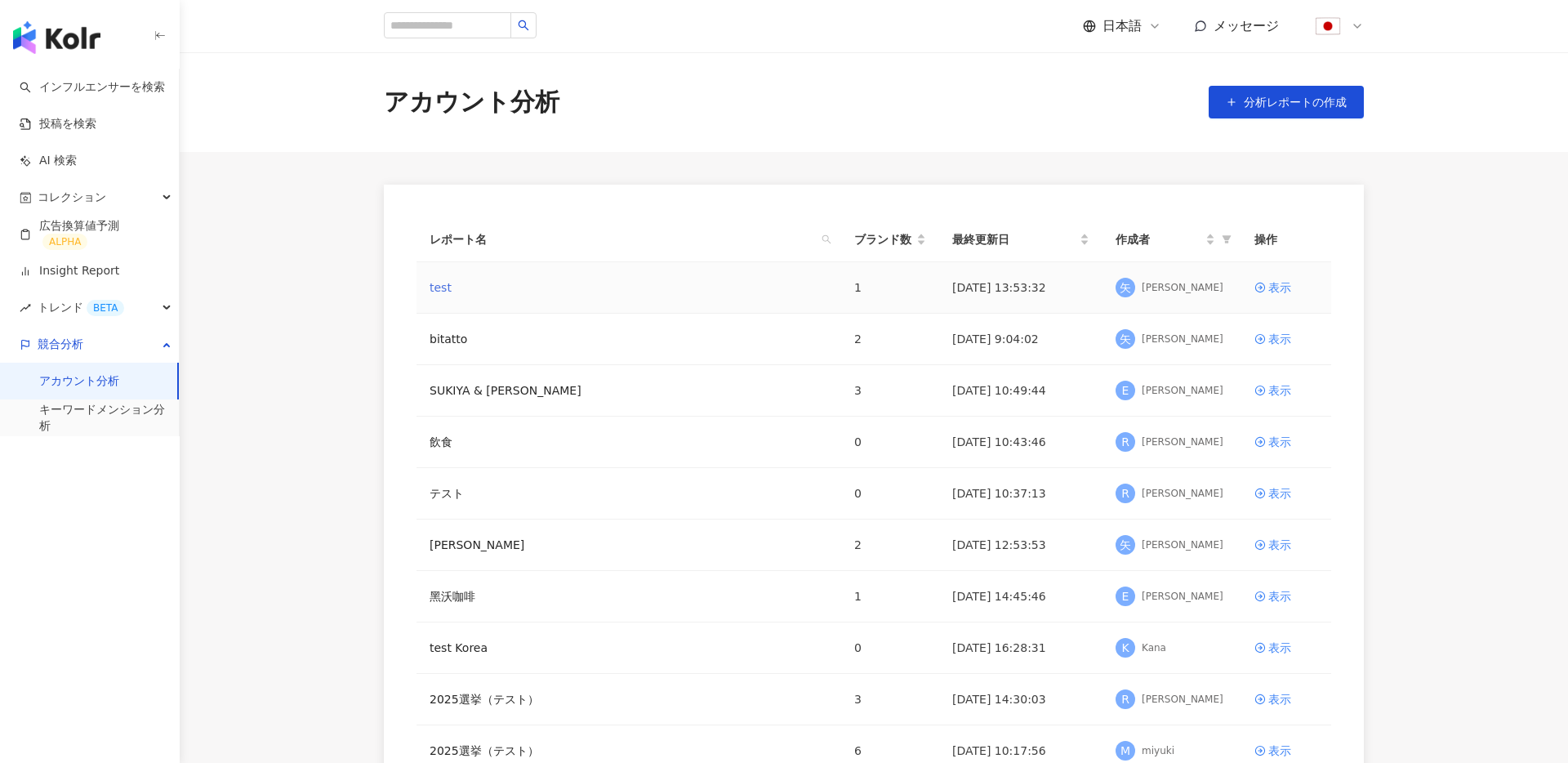
click at [437, 284] on link "test" at bounding box center [440, 287] width 22 height 18
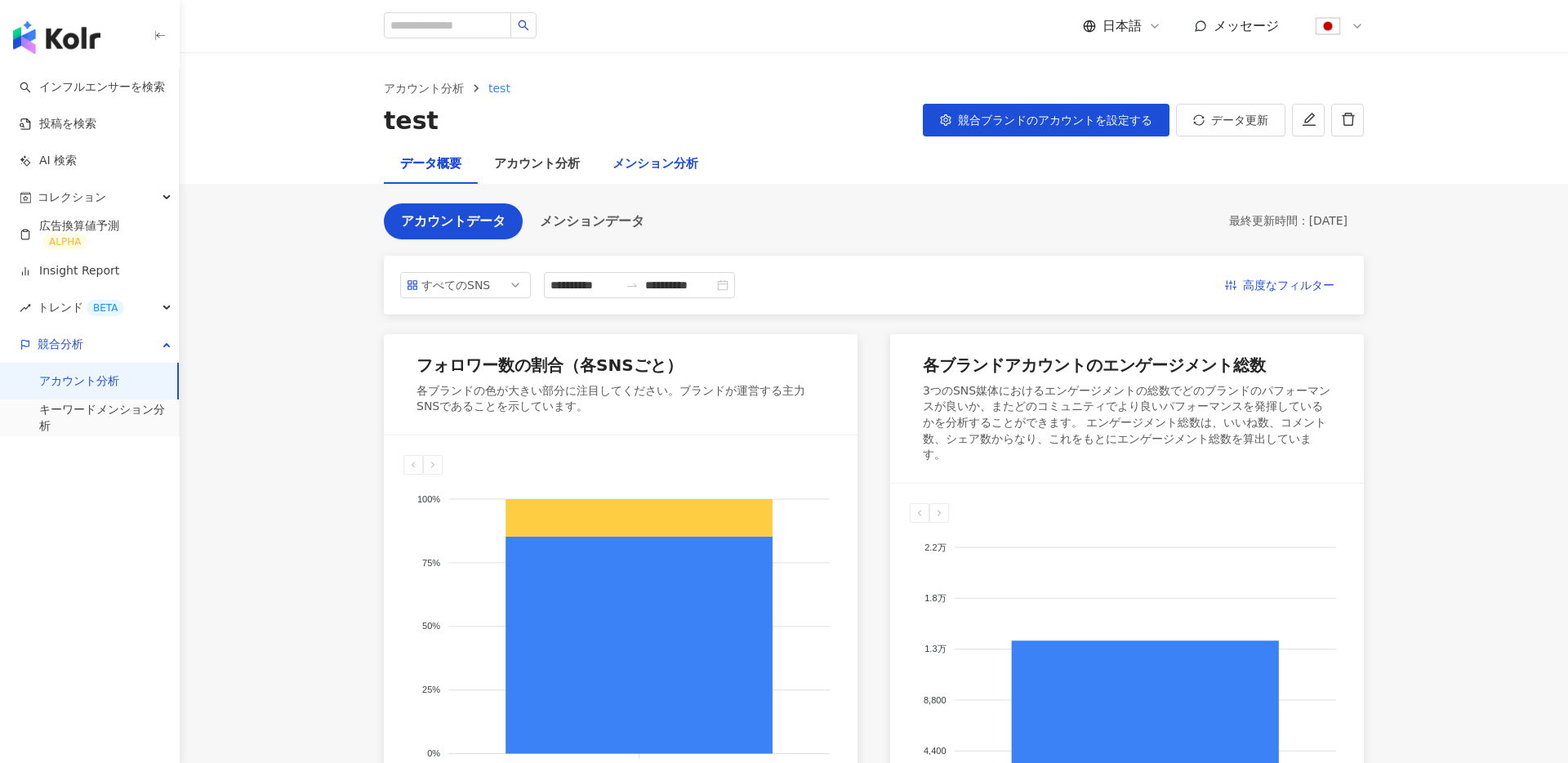
click at [682, 171] on div "メンション分析" at bounding box center [656, 165] width 86 height 20
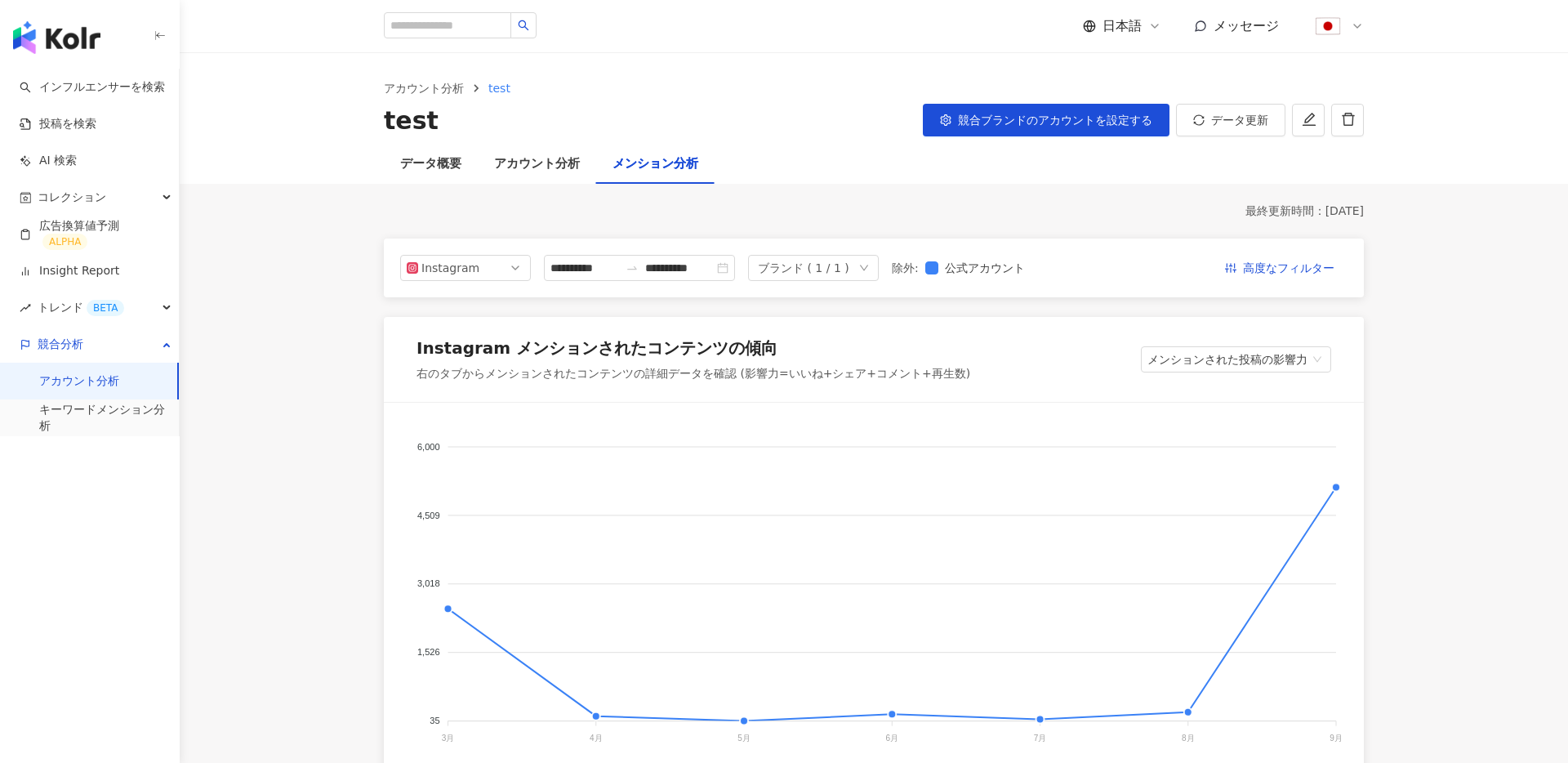
click at [448, 297] on div "**********" at bounding box center [874, 268] width 980 height 59
click at [446, 422] on foreignobject at bounding box center [874, 585] width 941 height 326
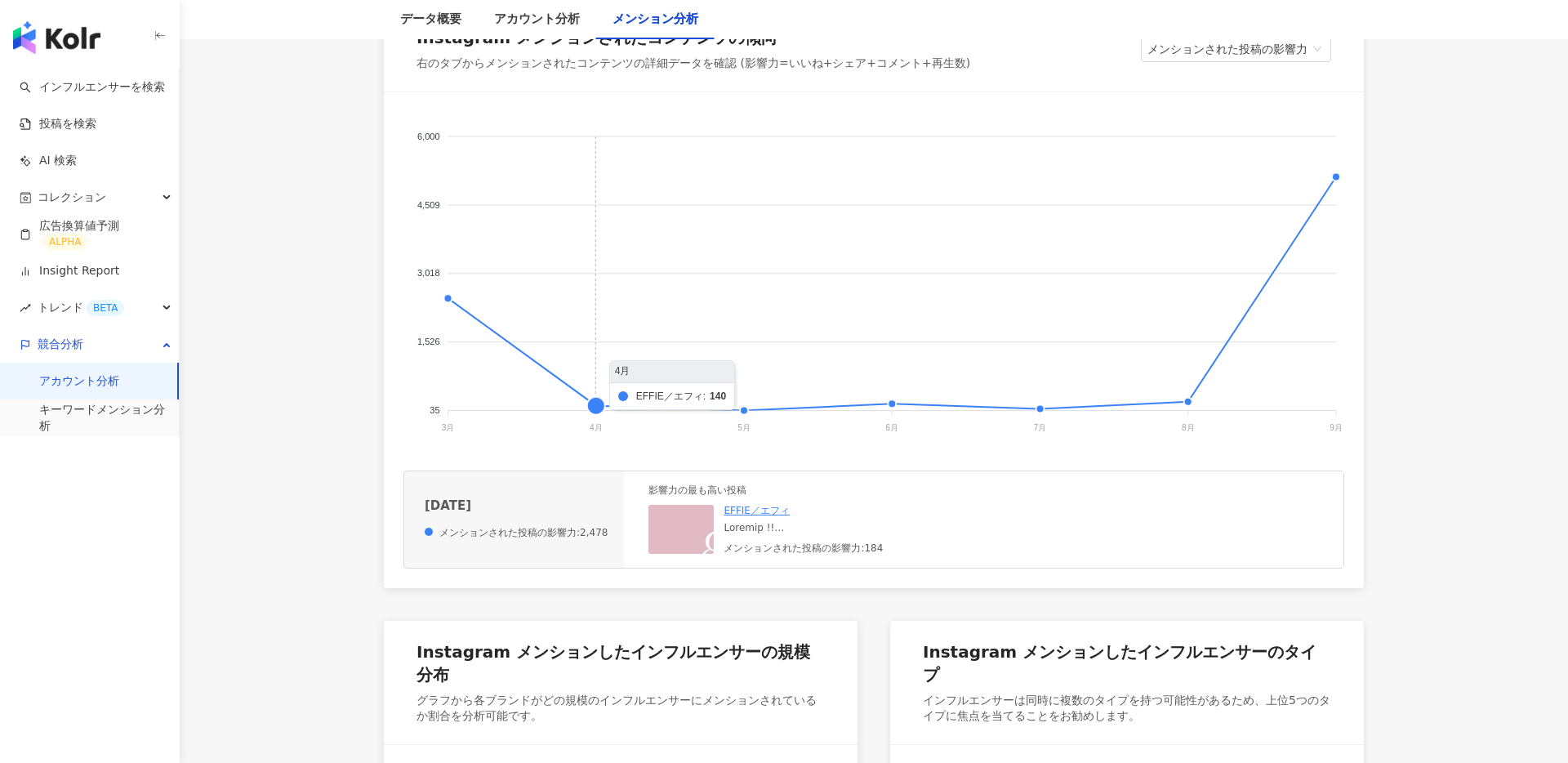
click at [667, 532] on img at bounding box center [730, 586] width 164 height 164
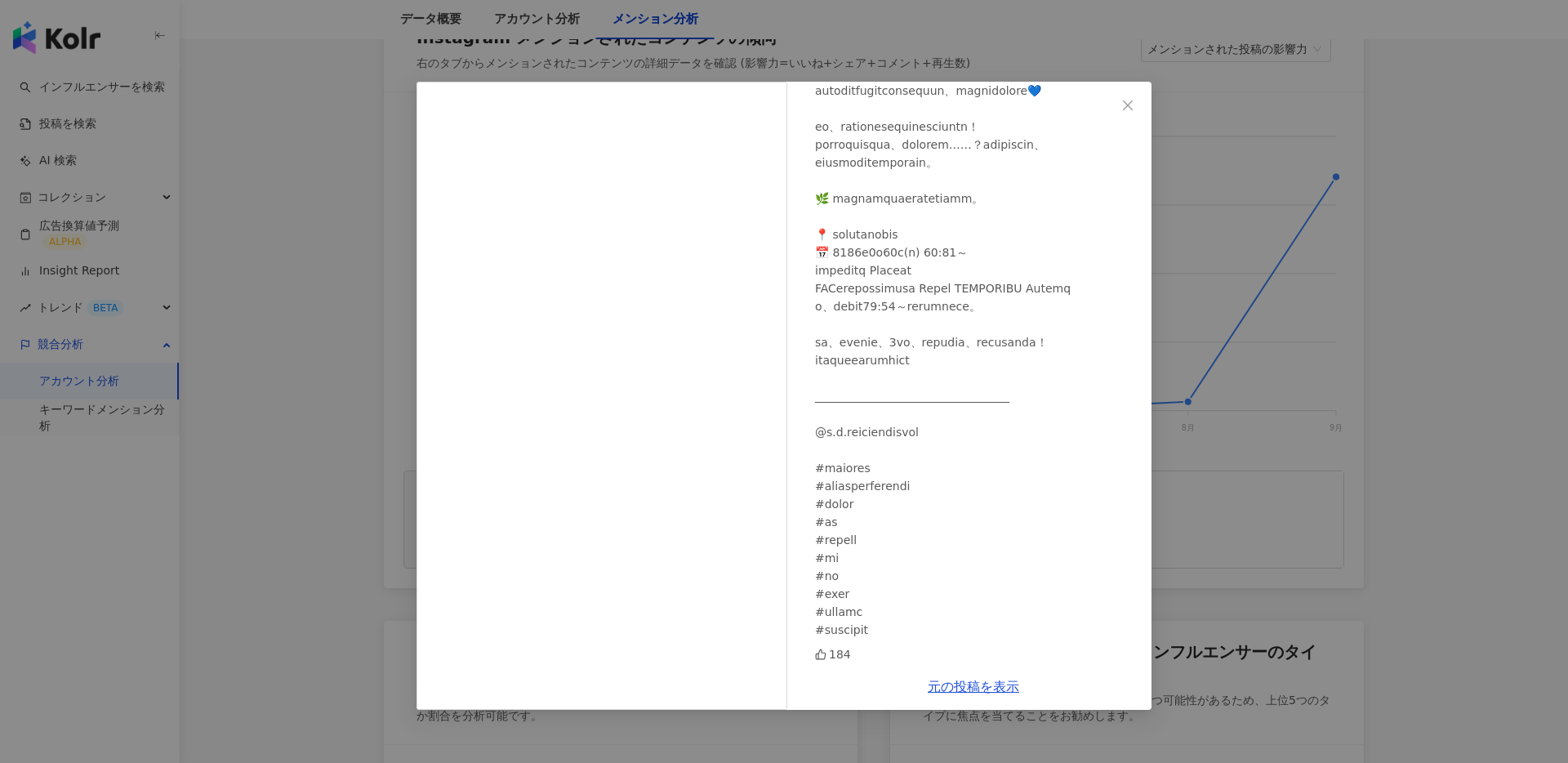
scroll to position [377, 0]
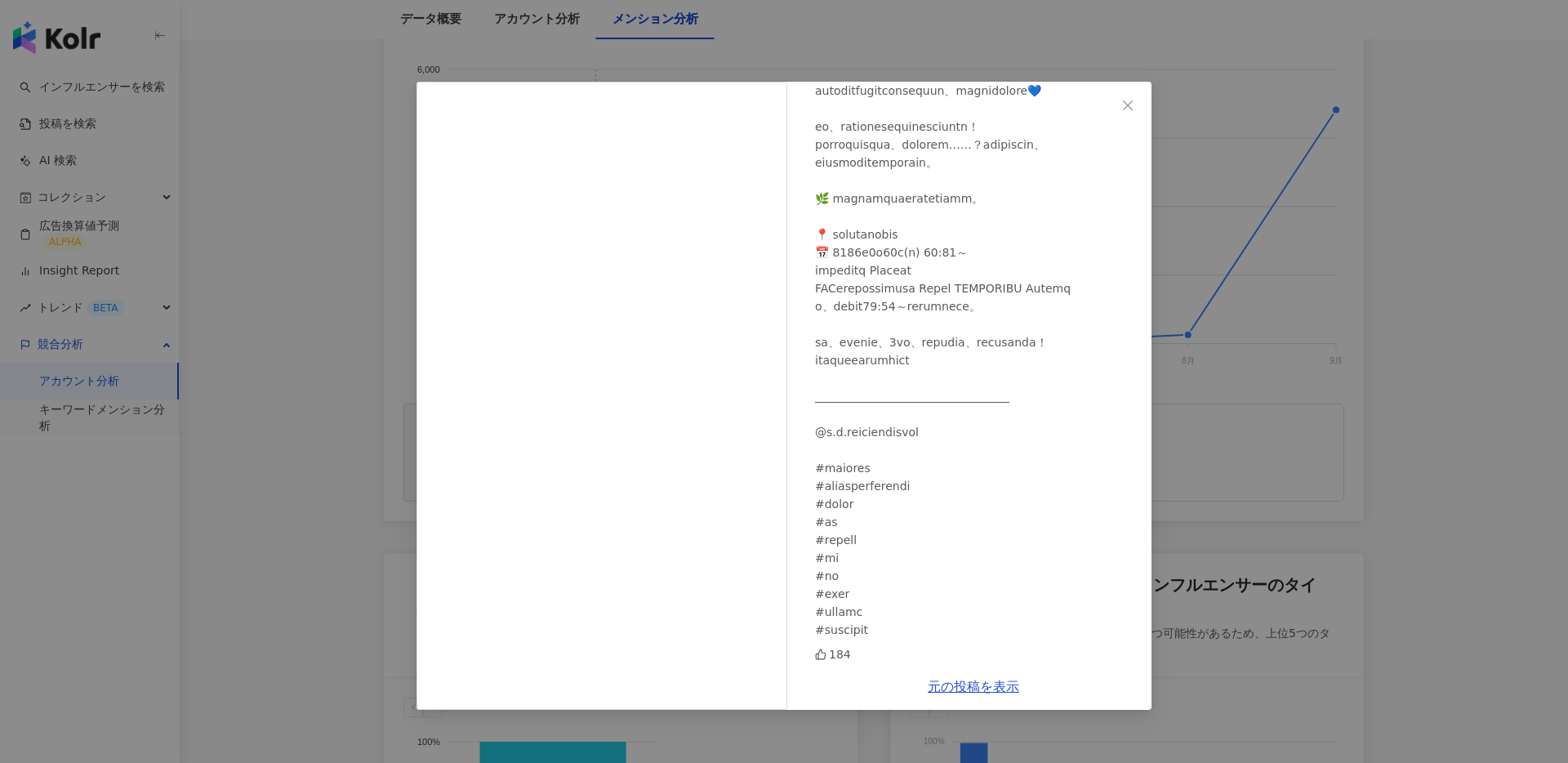
click at [1366, 287] on div "EFFIE／エフィ 2025/03/16 184 元の投稿を表示" at bounding box center [784, 381] width 1568 height 763
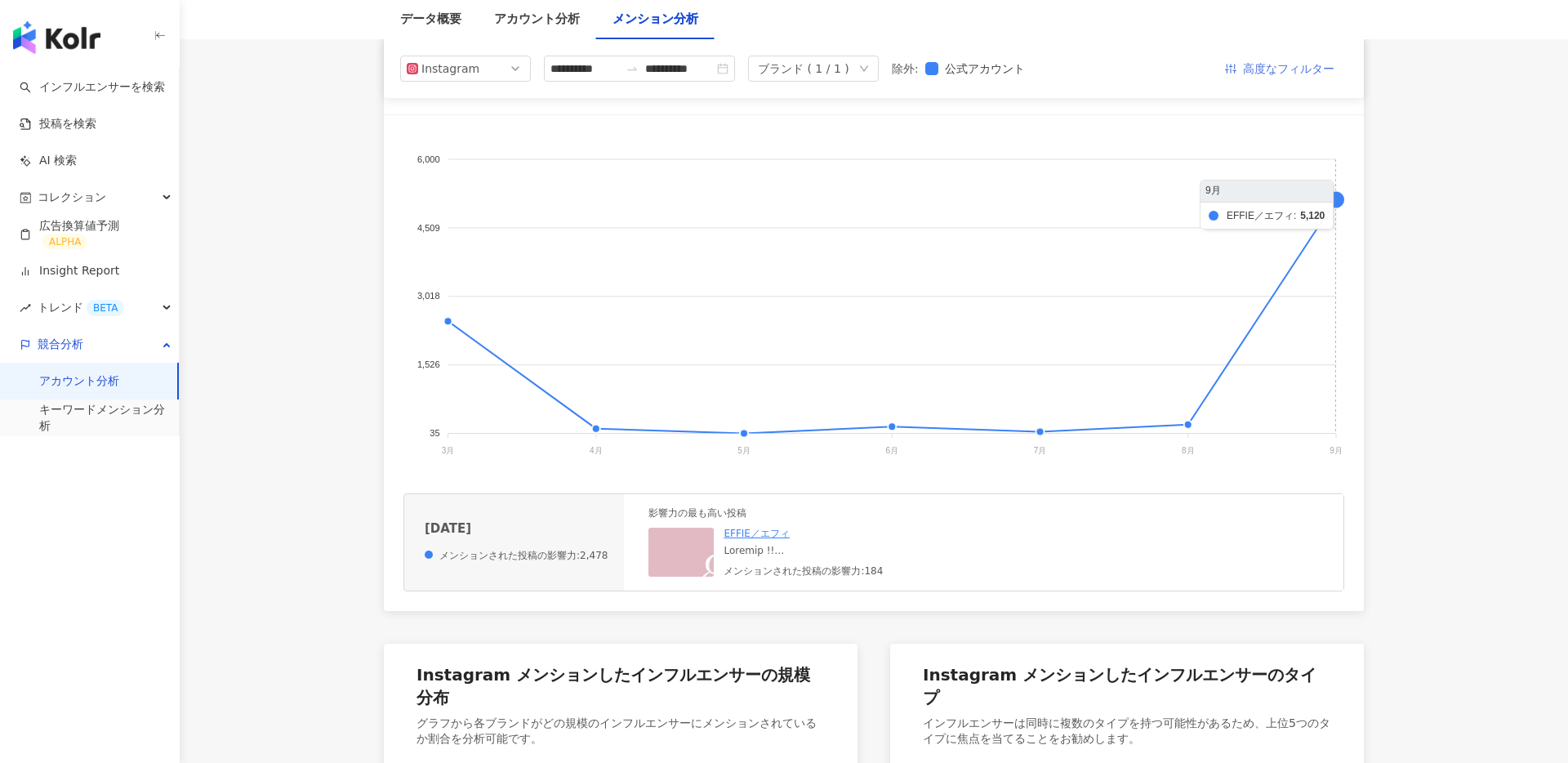
scroll to position [0, 0]
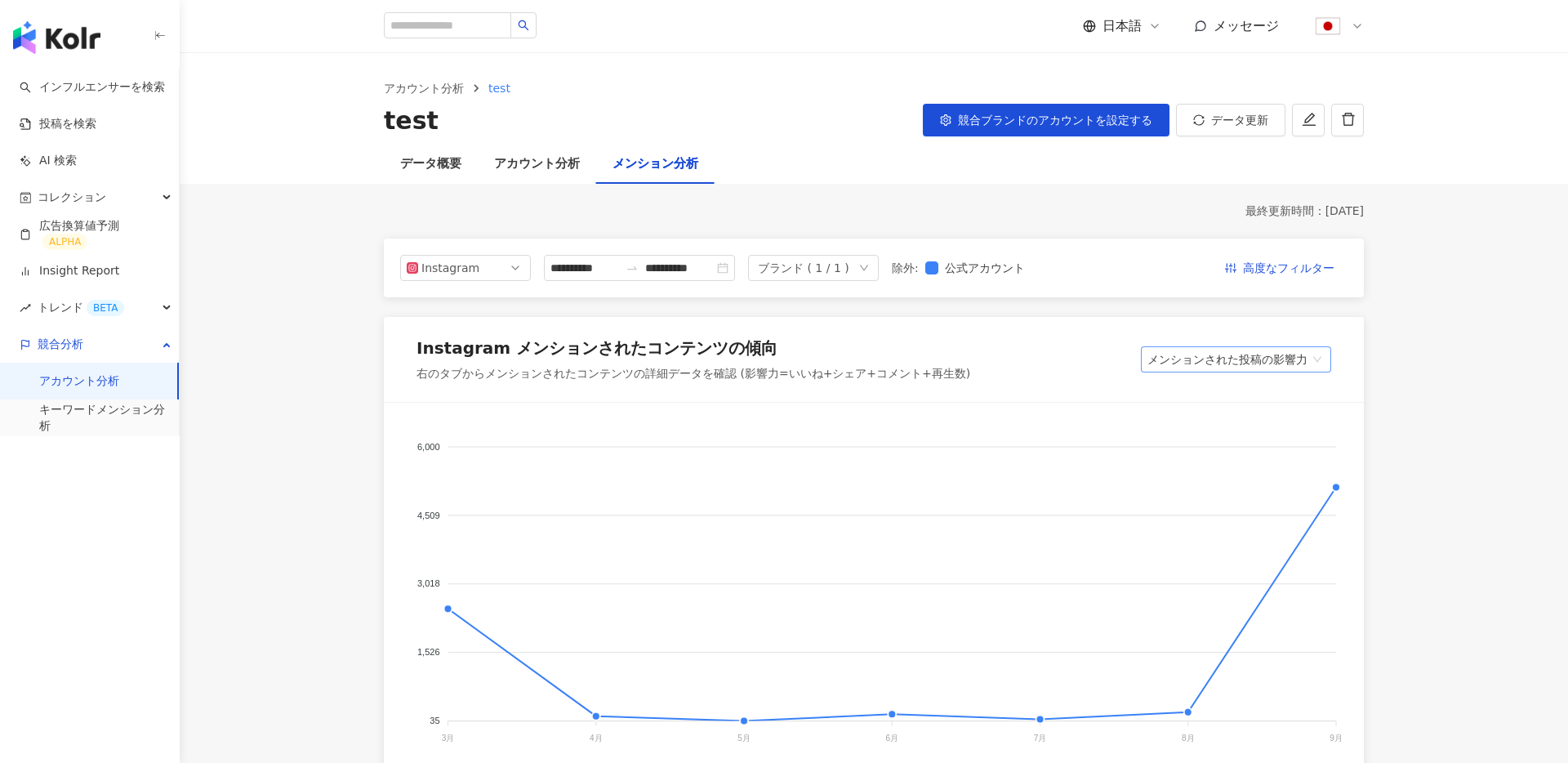
click at [1272, 358] on span "メンションされた投稿の影響力" at bounding box center [1236, 359] width 177 height 24
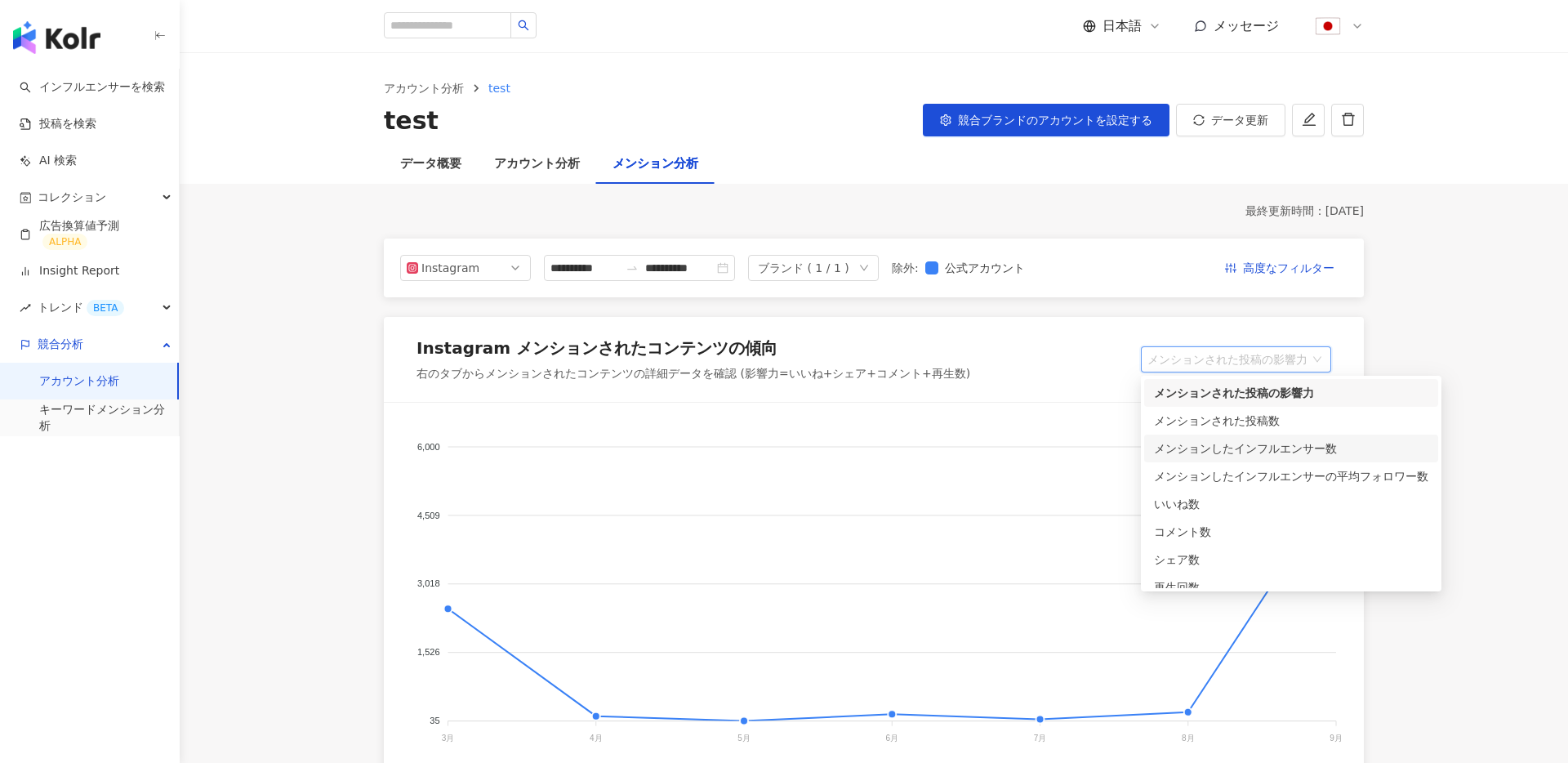
click at [1250, 446] on div "メンションしたインフルエンサー数" at bounding box center [1291, 448] width 275 height 18
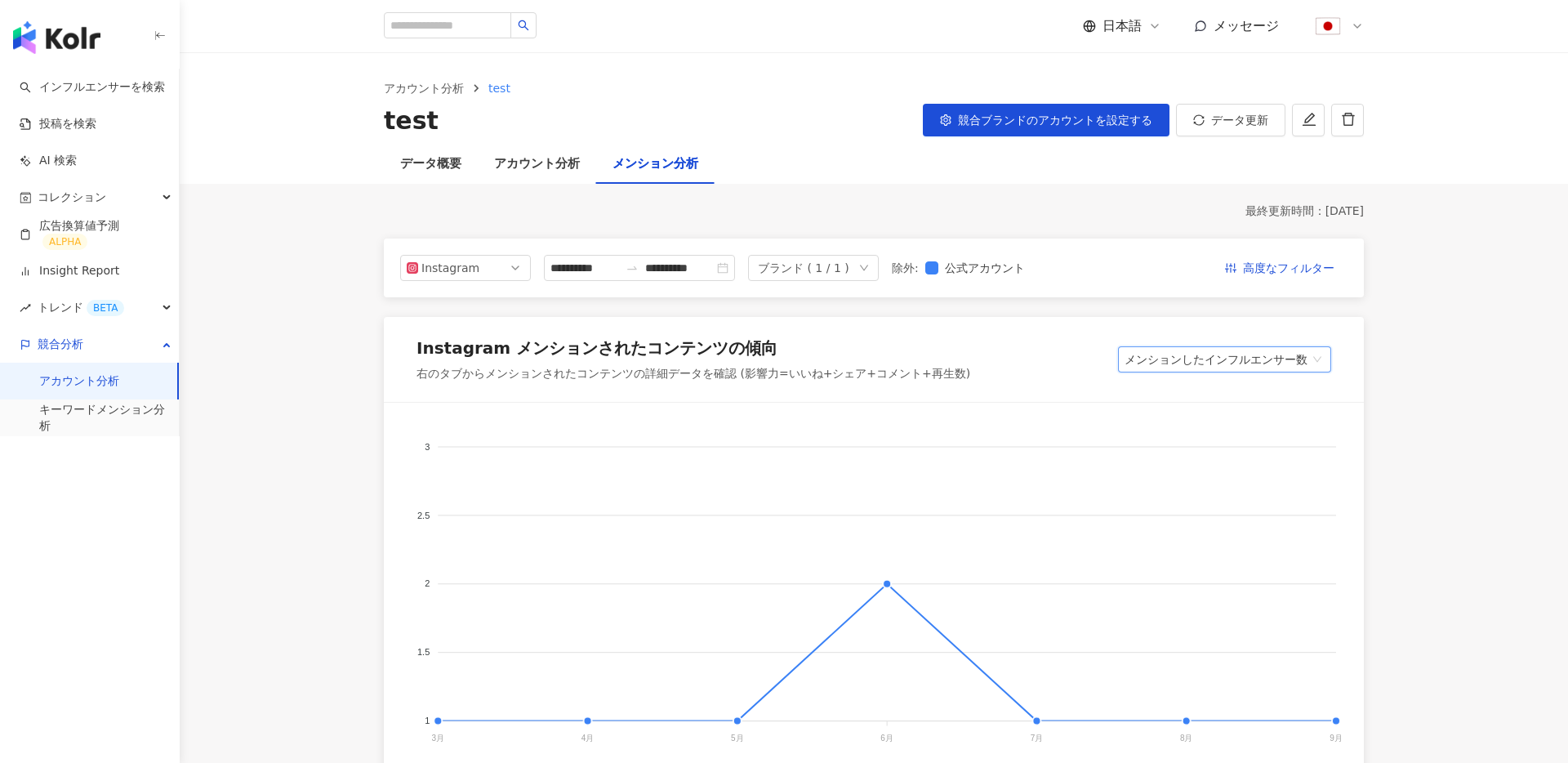
click at [1225, 360] on span "メンションしたインフルエンサー数" at bounding box center [1225, 359] width 200 height 24
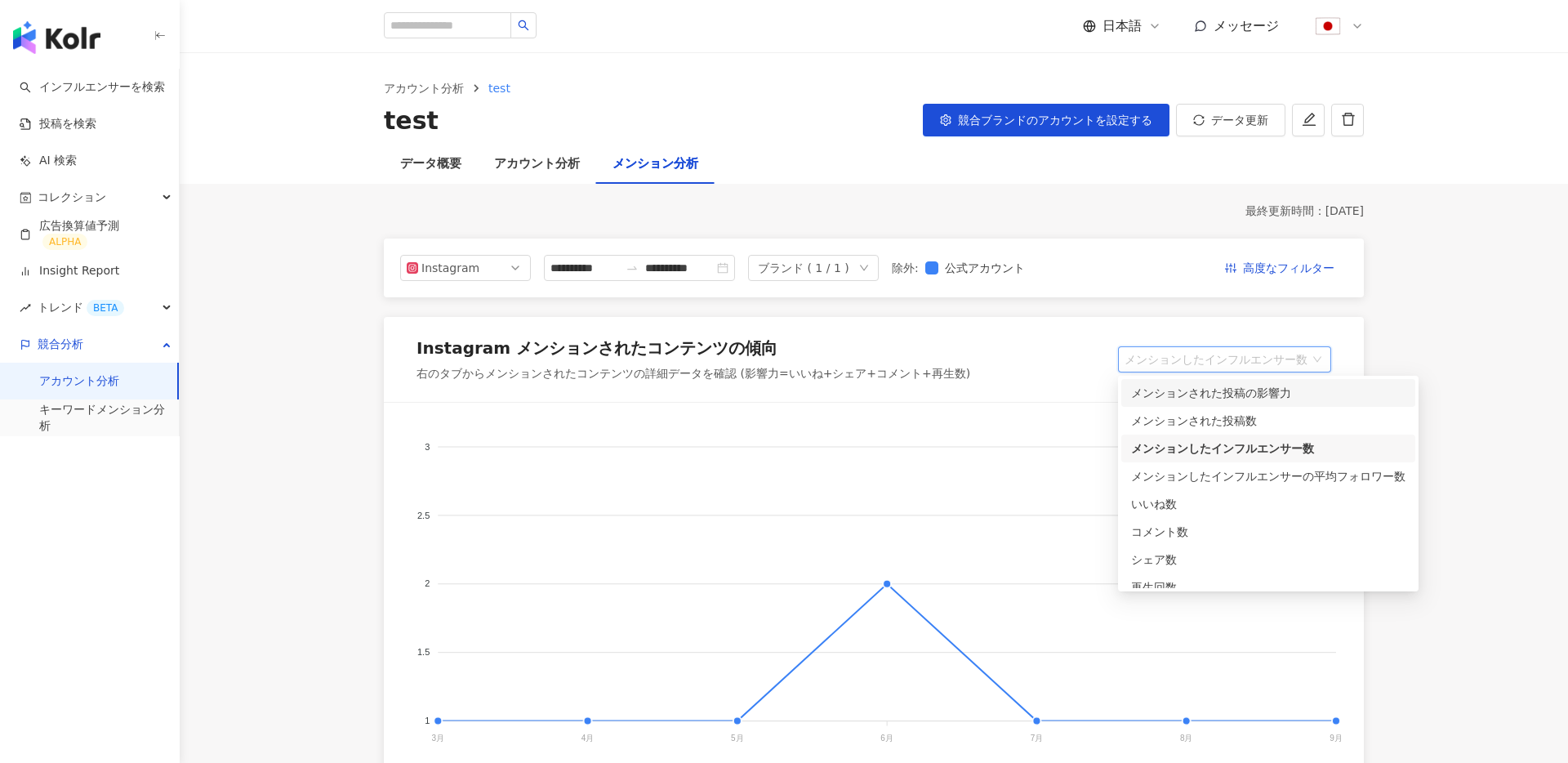
click at [1233, 388] on div "メンションされた投稿の影響力" at bounding box center [1268, 393] width 275 height 18
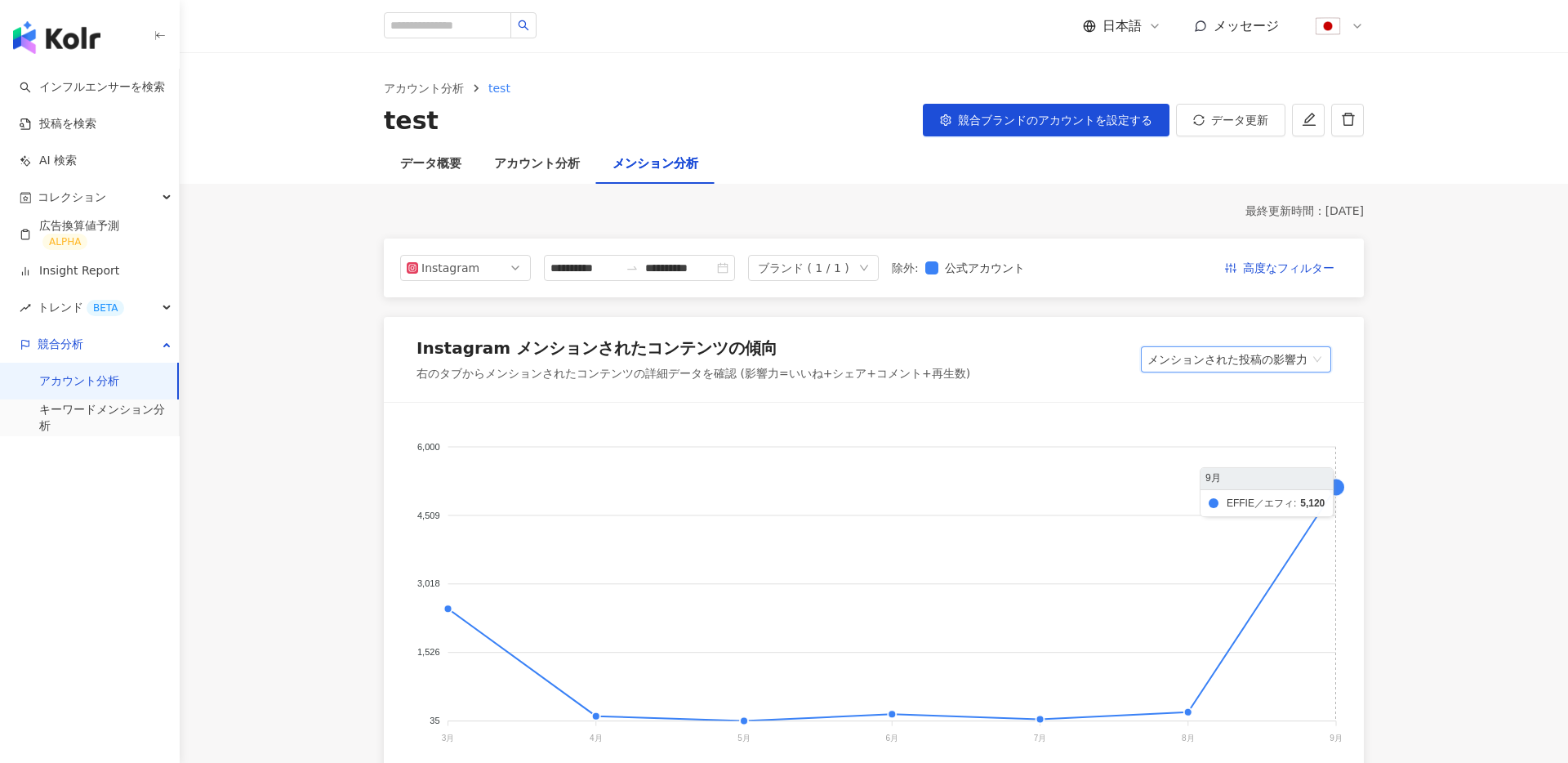
click at [1332, 500] on foreignobject at bounding box center [874, 585] width 941 height 326
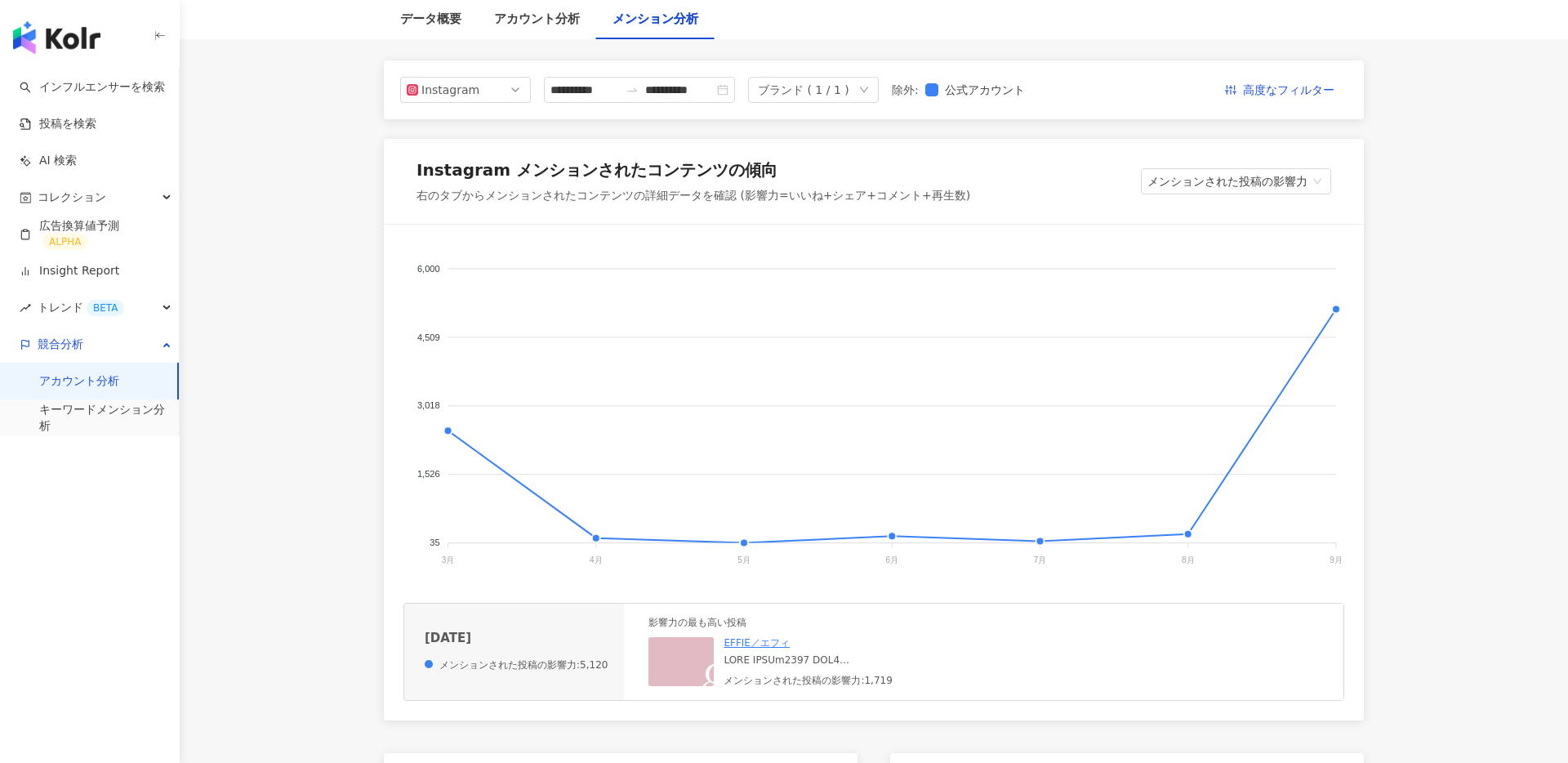
click at [676, 671] on img at bounding box center [730, 718] width 164 height 164
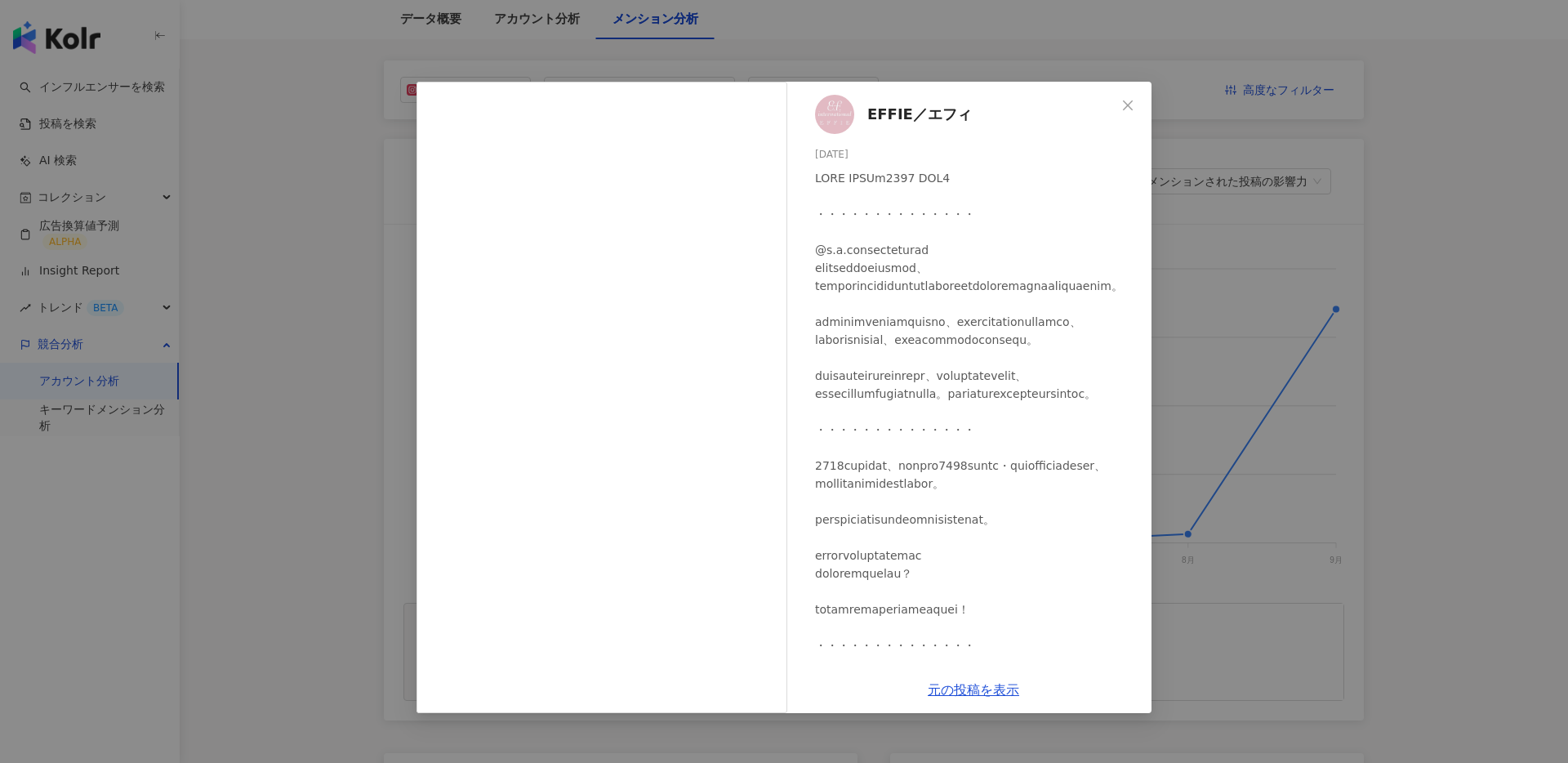
click at [1384, 337] on div "EFFIE／エフィ 2025/09/03 43 1,676 元の投稿を表示" at bounding box center [784, 381] width 1568 height 763
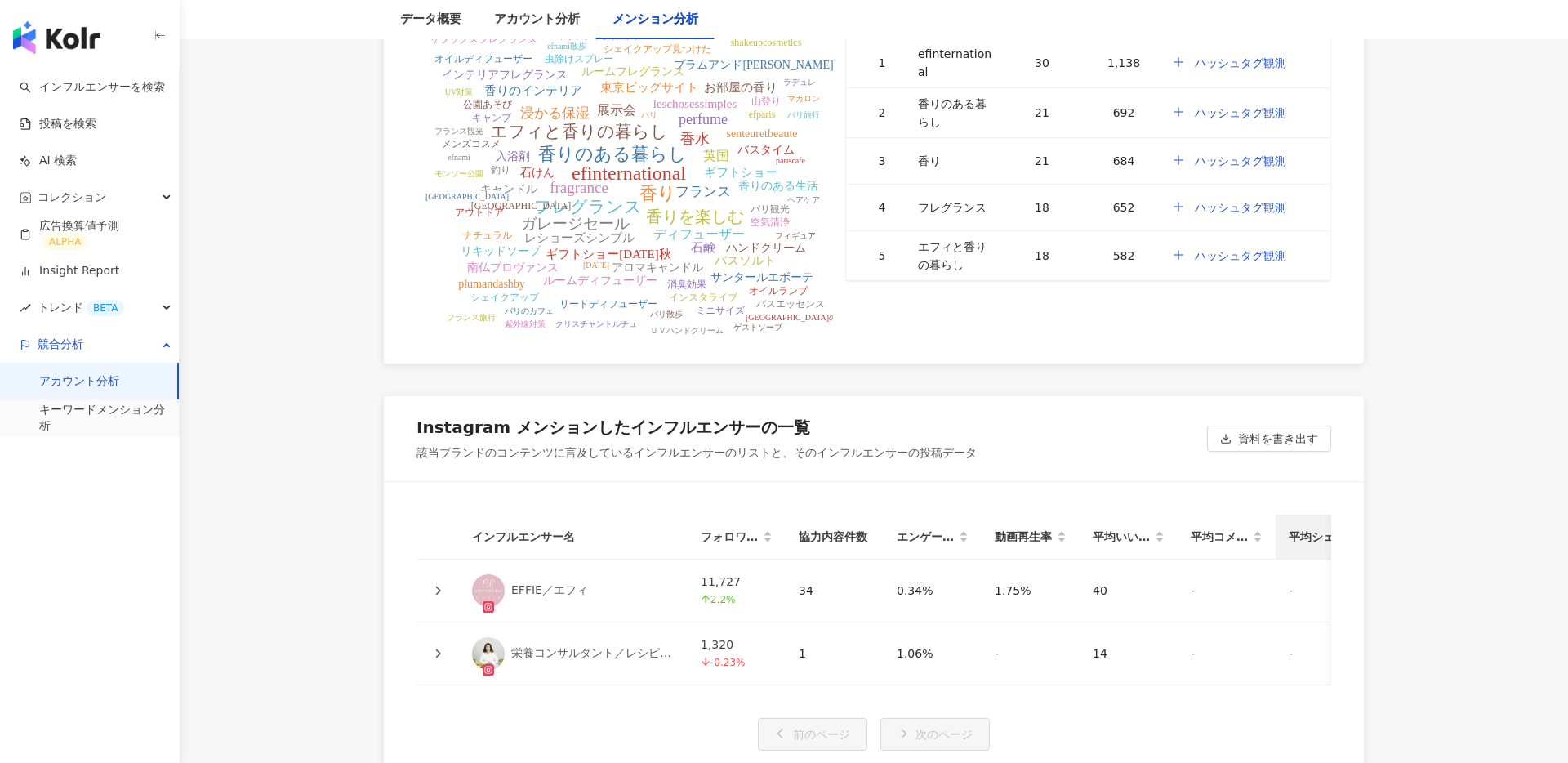
scroll to position [2999, 0]
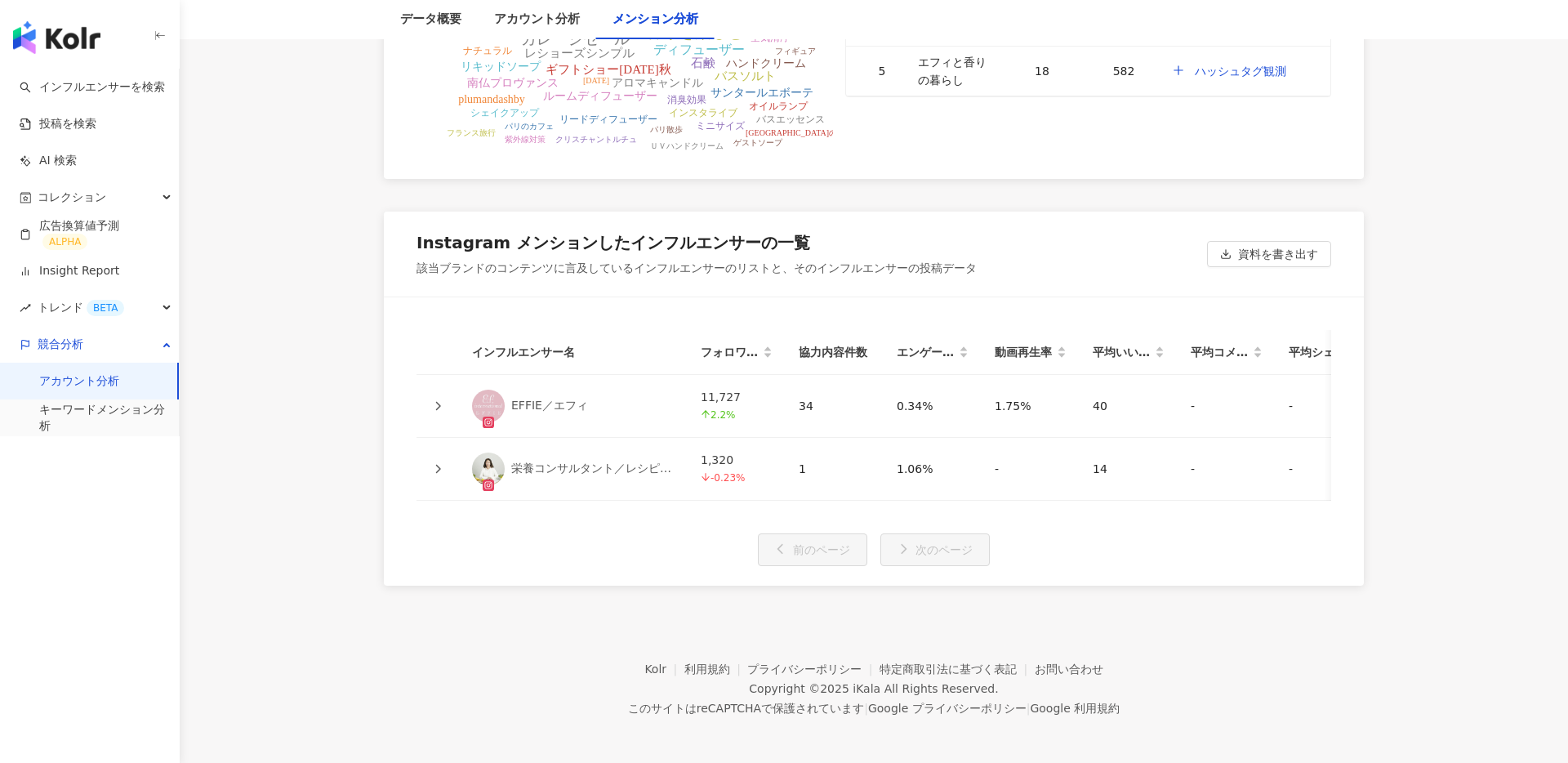
click at [562, 468] on div "栄養コンサルタント／レシピエール／中根知子" at bounding box center [593, 469] width 164 height 16
click at [442, 466] on icon at bounding box center [437, 469] width 10 height 10
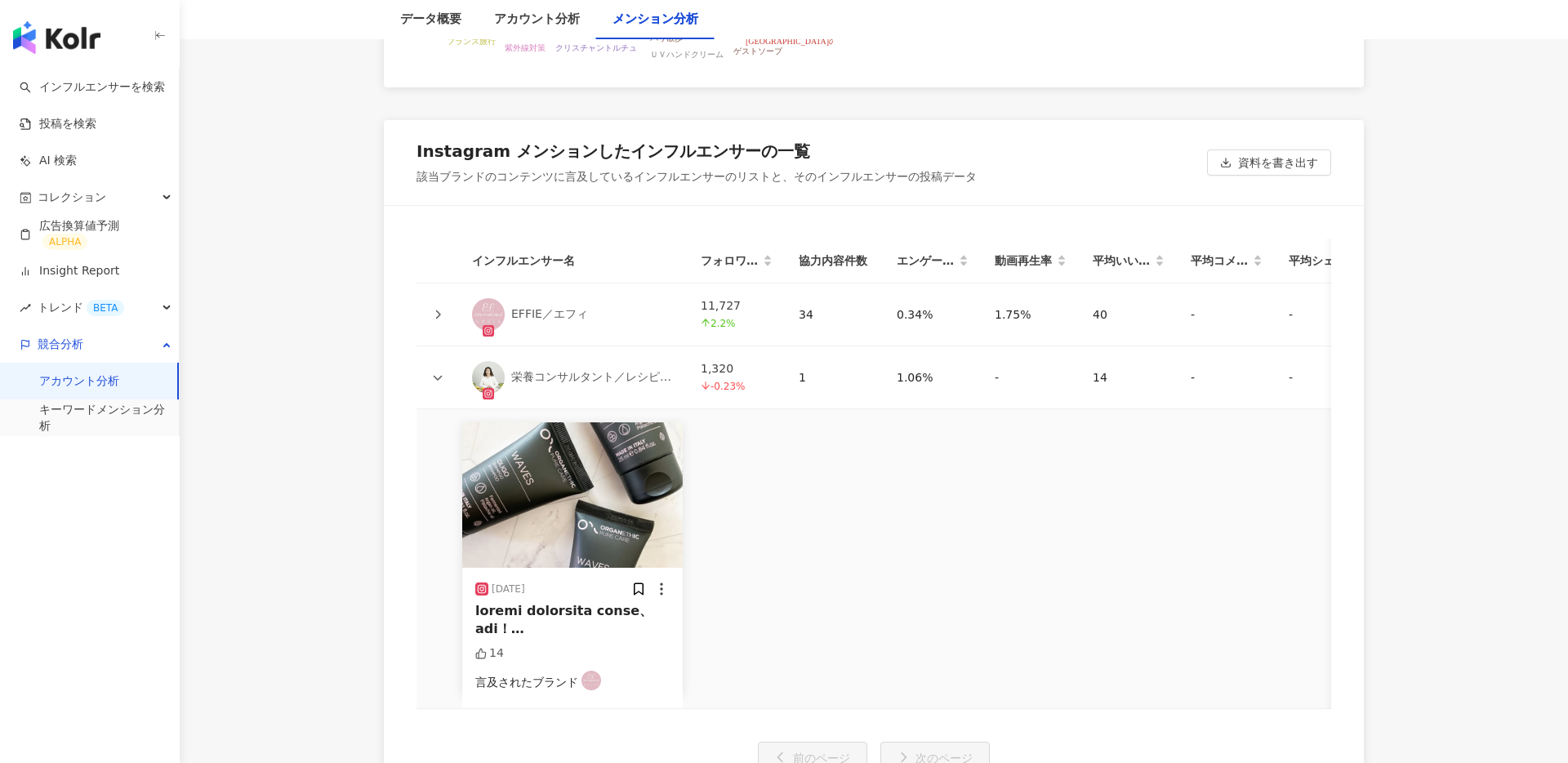
scroll to position [3123, 0]
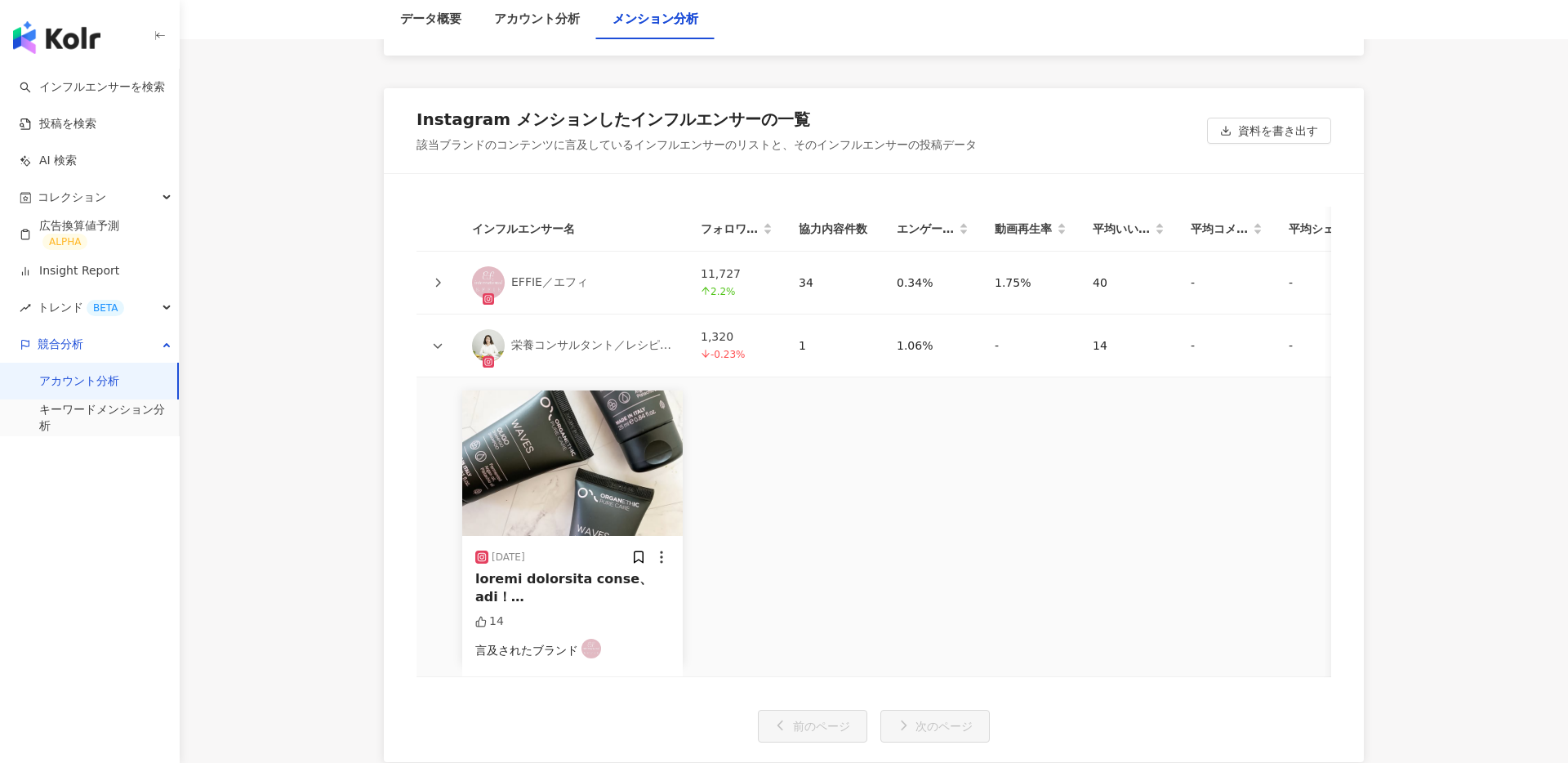
click at [585, 592] on div at bounding box center [572, 588] width 194 height 37
click at [519, 587] on div "View post on Instagram 元の投稿を表示" at bounding box center [784, 381] width 1568 height 763
click at [544, 579] on div at bounding box center [572, 588] width 194 height 37
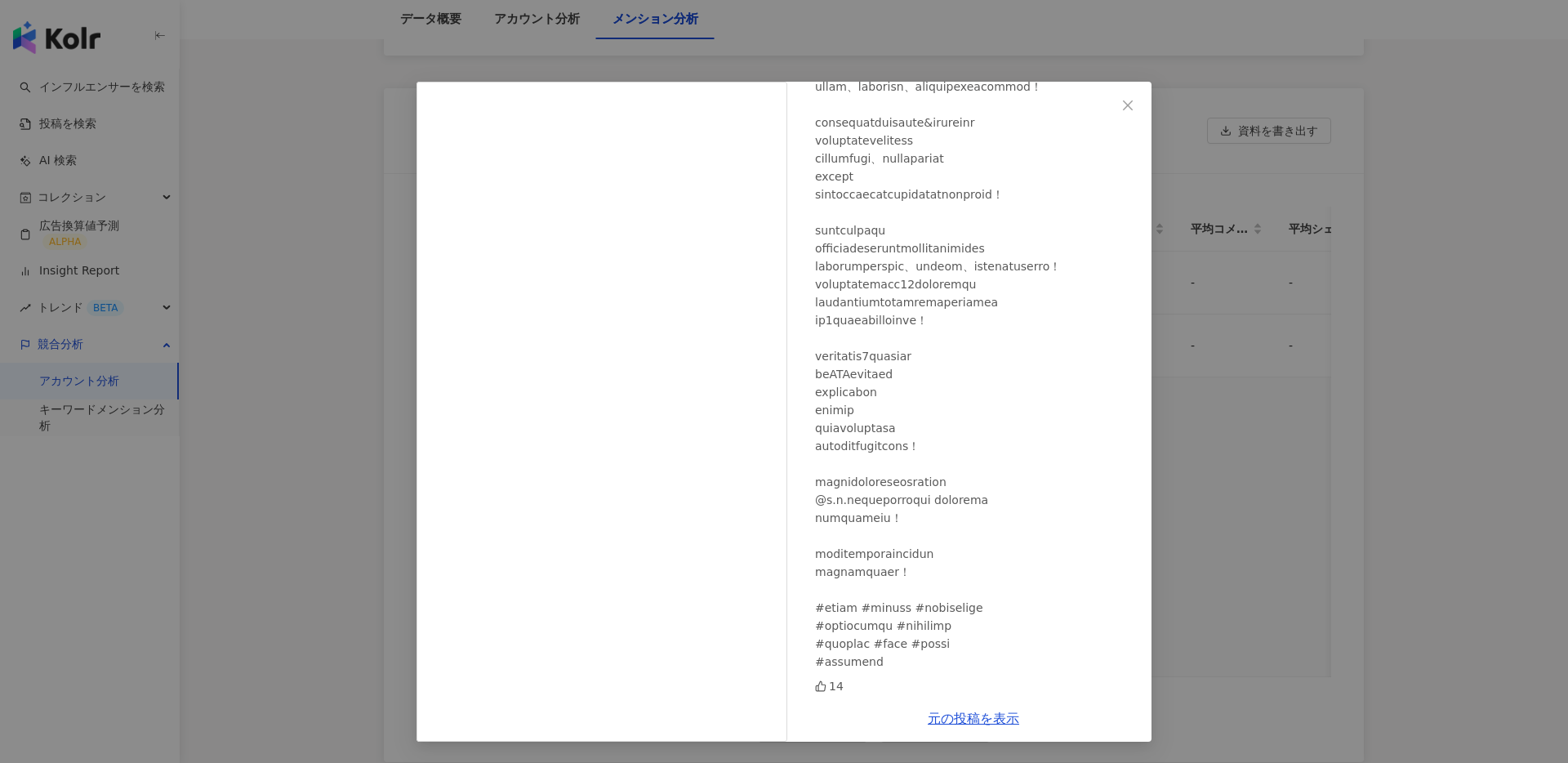
scroll to position [350, 0]
click at [1122, 99] on icon "close" at bounding box center [1128, 106] width 13 height 13
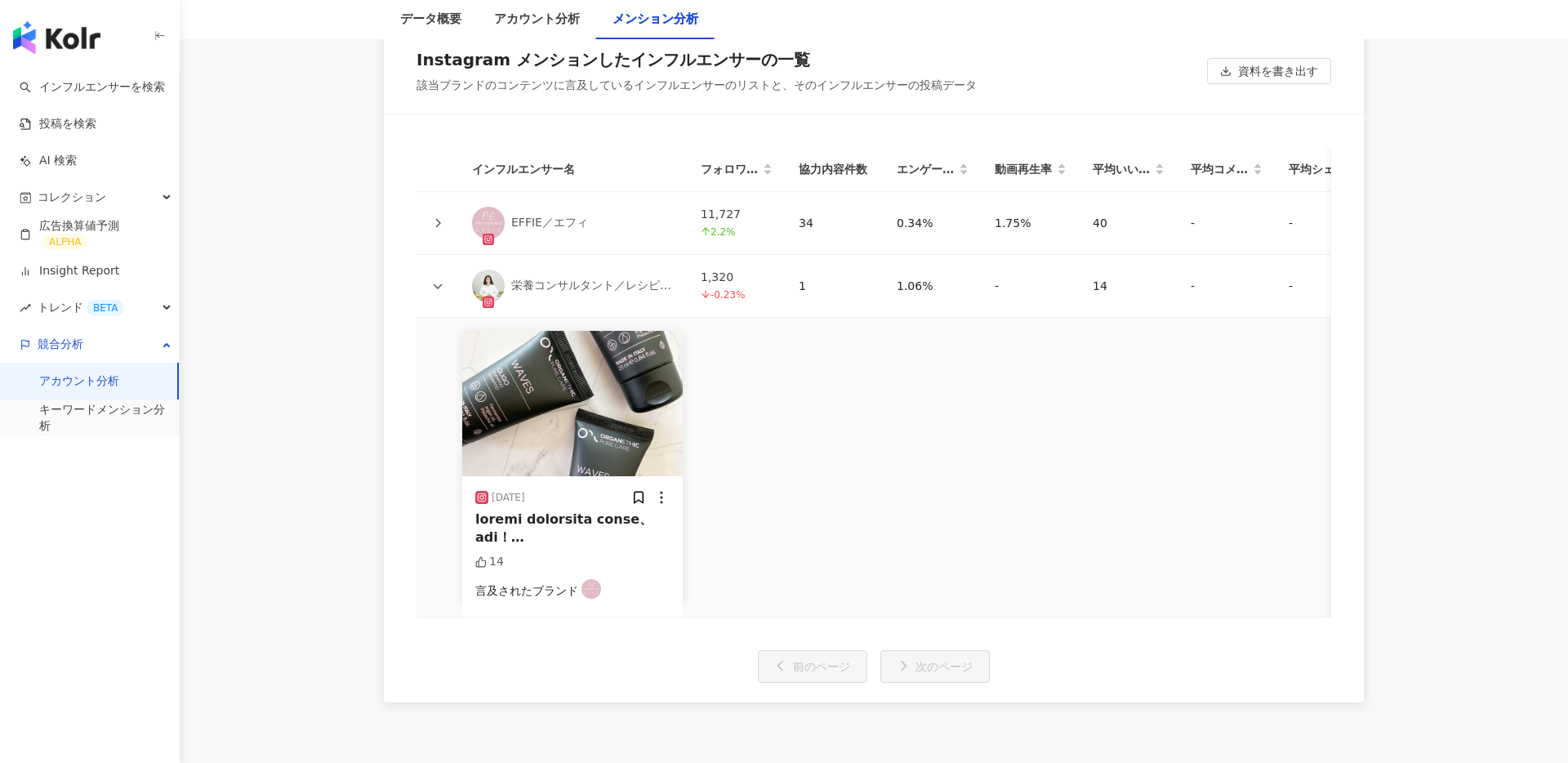
scroll to position [3300, 0]
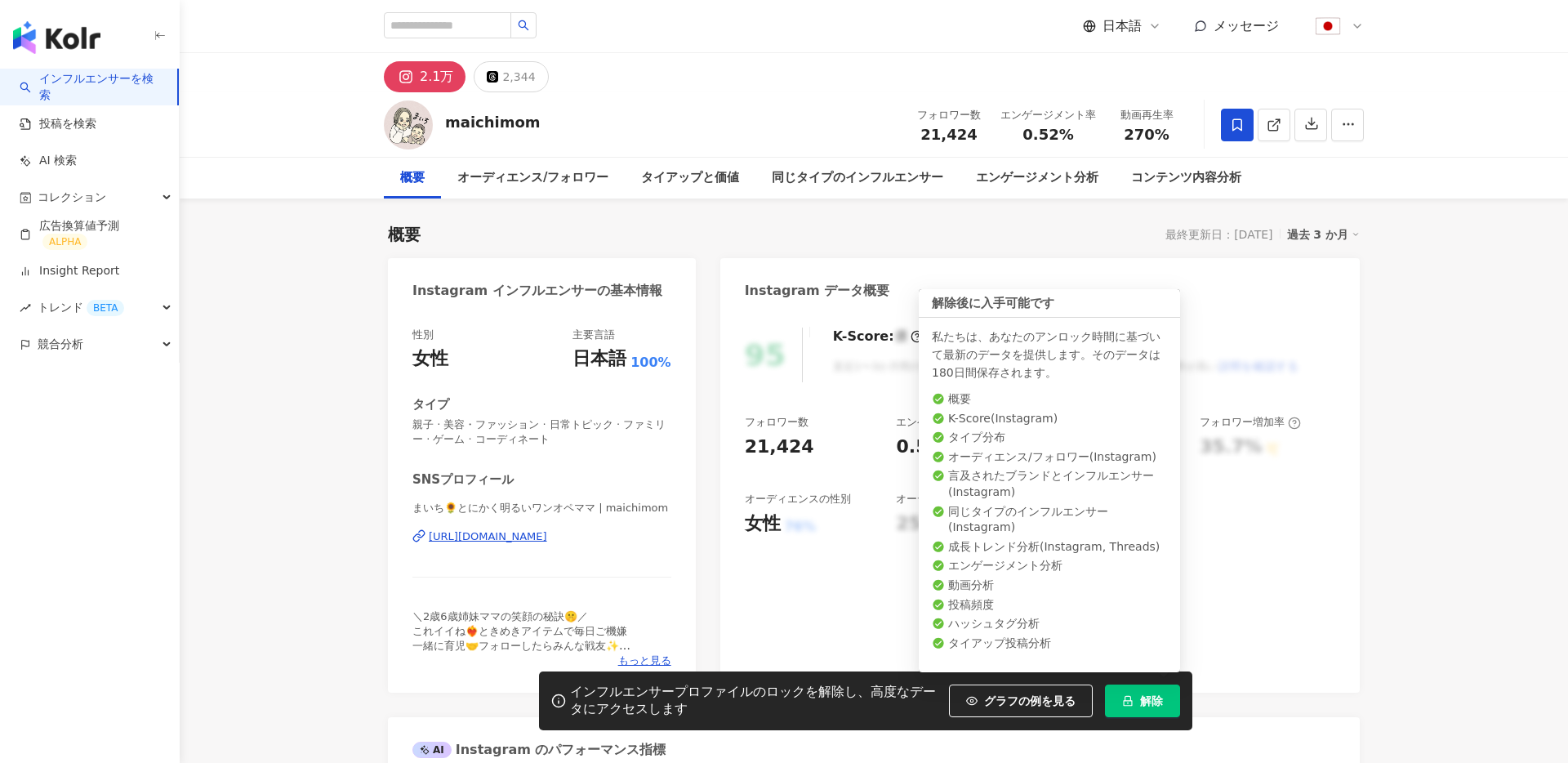
click at [1152, 700] on span "解除" at bounding box center [1152, 700] width 23 height 13
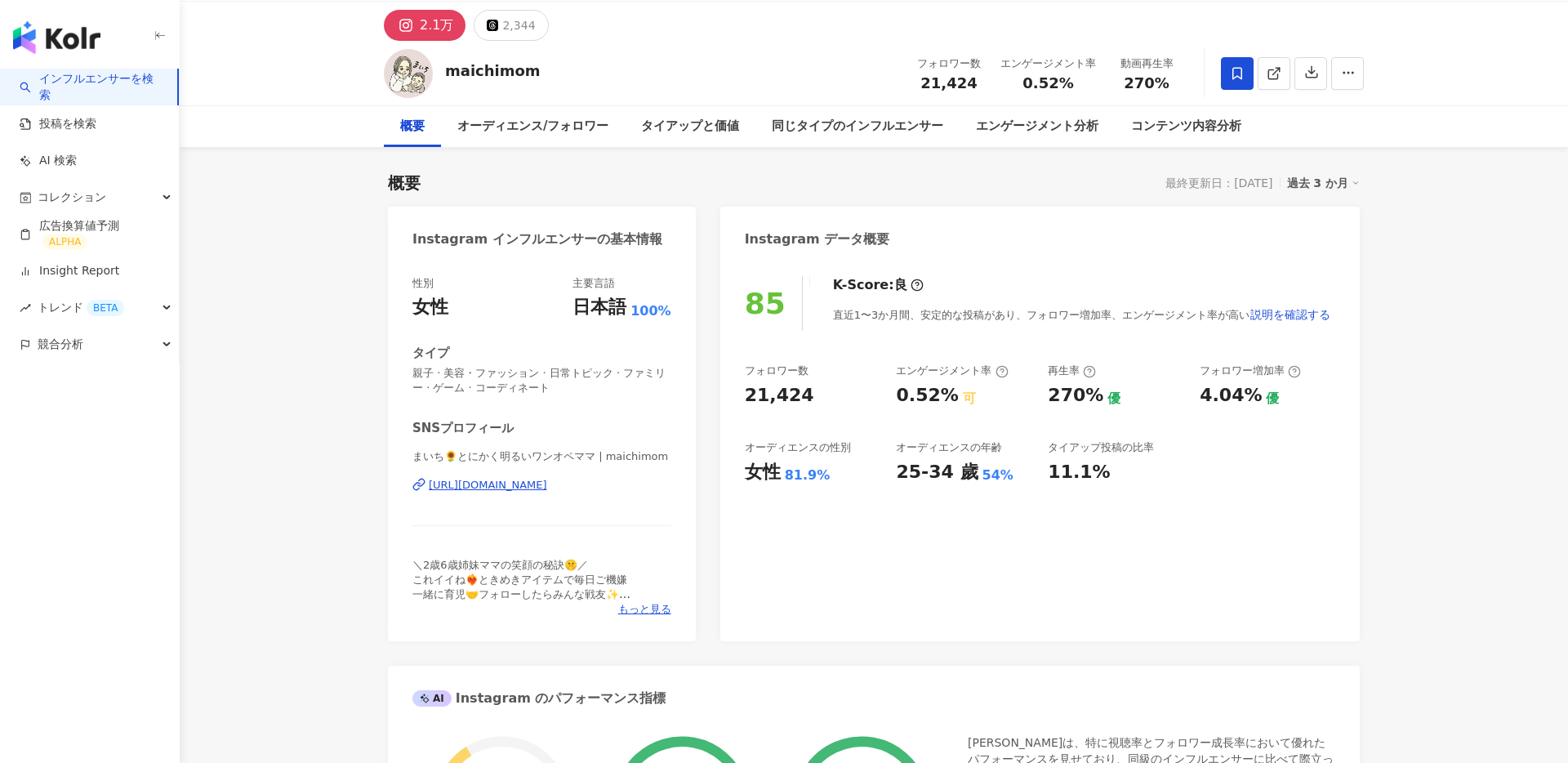
scroll to position [49, 0]
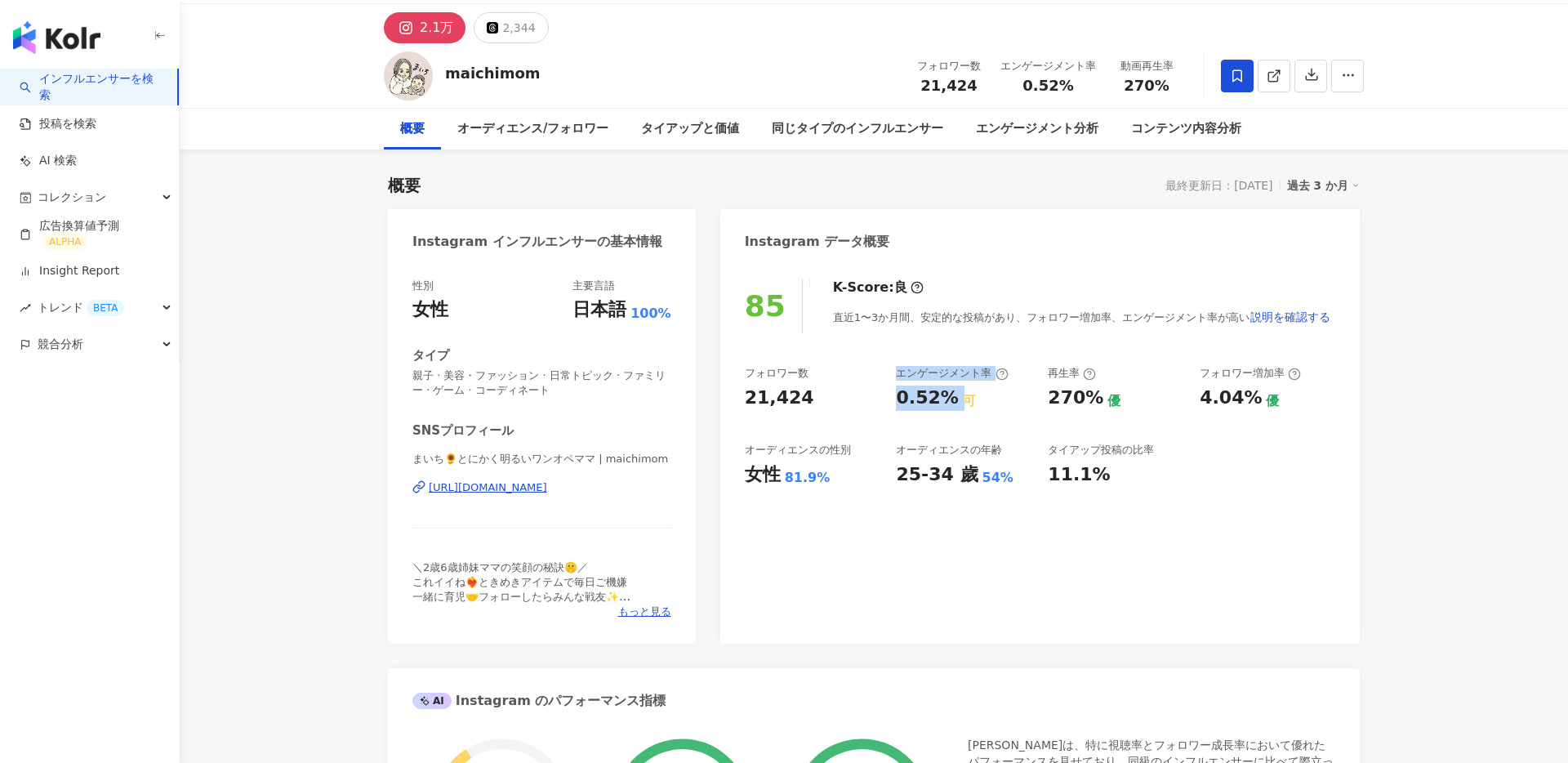
drag, startPoint x: 883, startPoint y: 403, endPoint x: 955, endPoint y: 402, distance: 72.0
click at [955, 402] on div "フォロワー数 21,424 エンゲージメント率 0.52% 可 再生率 270% 優 フォロワー増加率 4.04% 優 オーディエンスの性別 女性 81.9%…" at bounding box center [1040, 426] width 590 height 121
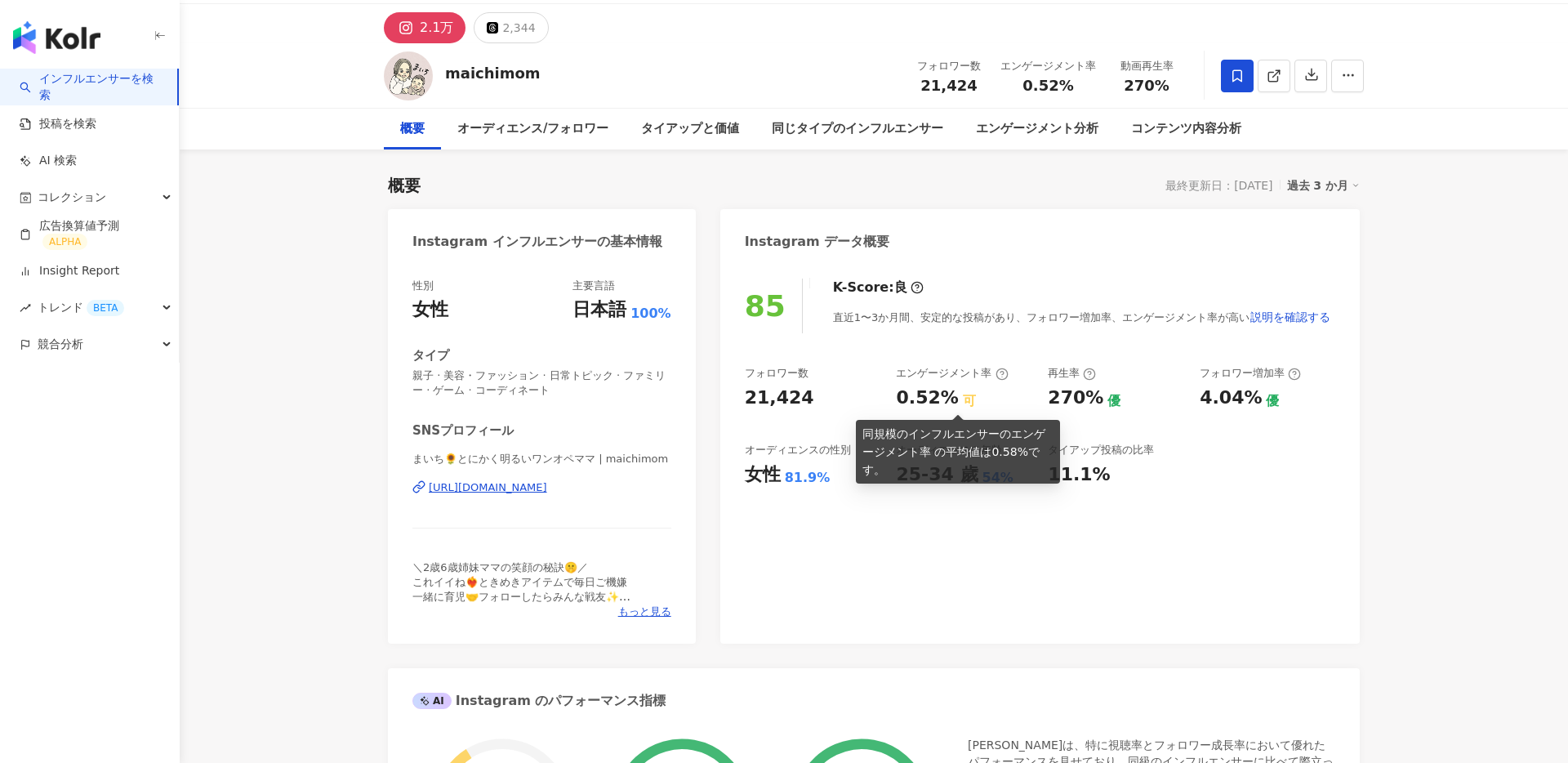
click at [995, 396] on div "0.52% 可" at bounding box center [964, 398] width 136 height 25
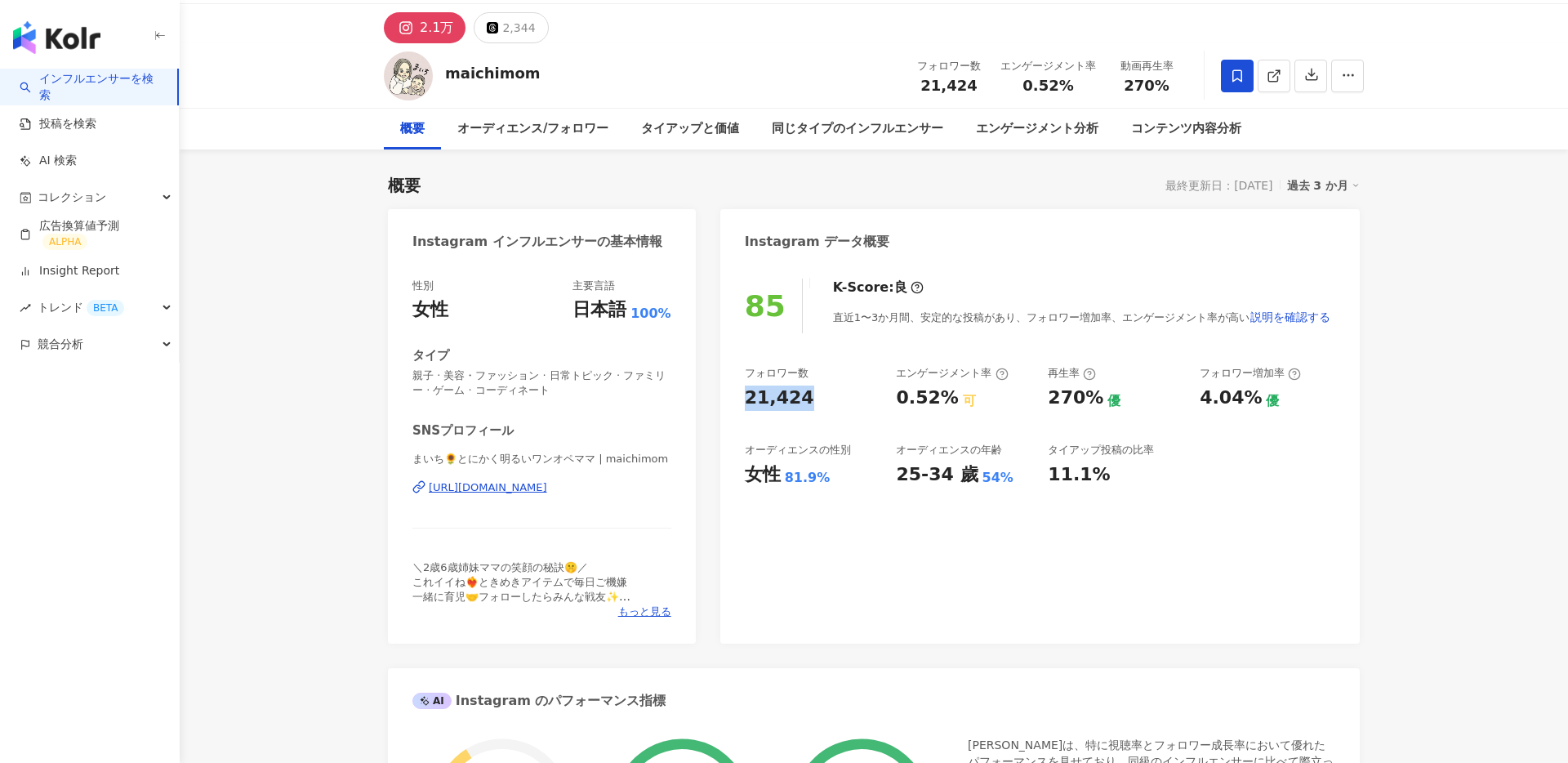
drag, startPoint x: 738, startPoint y: 401, endPoint x: 812, endPoint y: 400, distance: 74.0
click at [812, 400] on div "85 K-Score : 良 直近1〜3か月間、安定的な投稿があり、フォロワー増加率、エンゲージメント率が高い 説明を確認する フォロワー数 21,424 エ…" at bounding box center [1039, 453] width 640 height 381
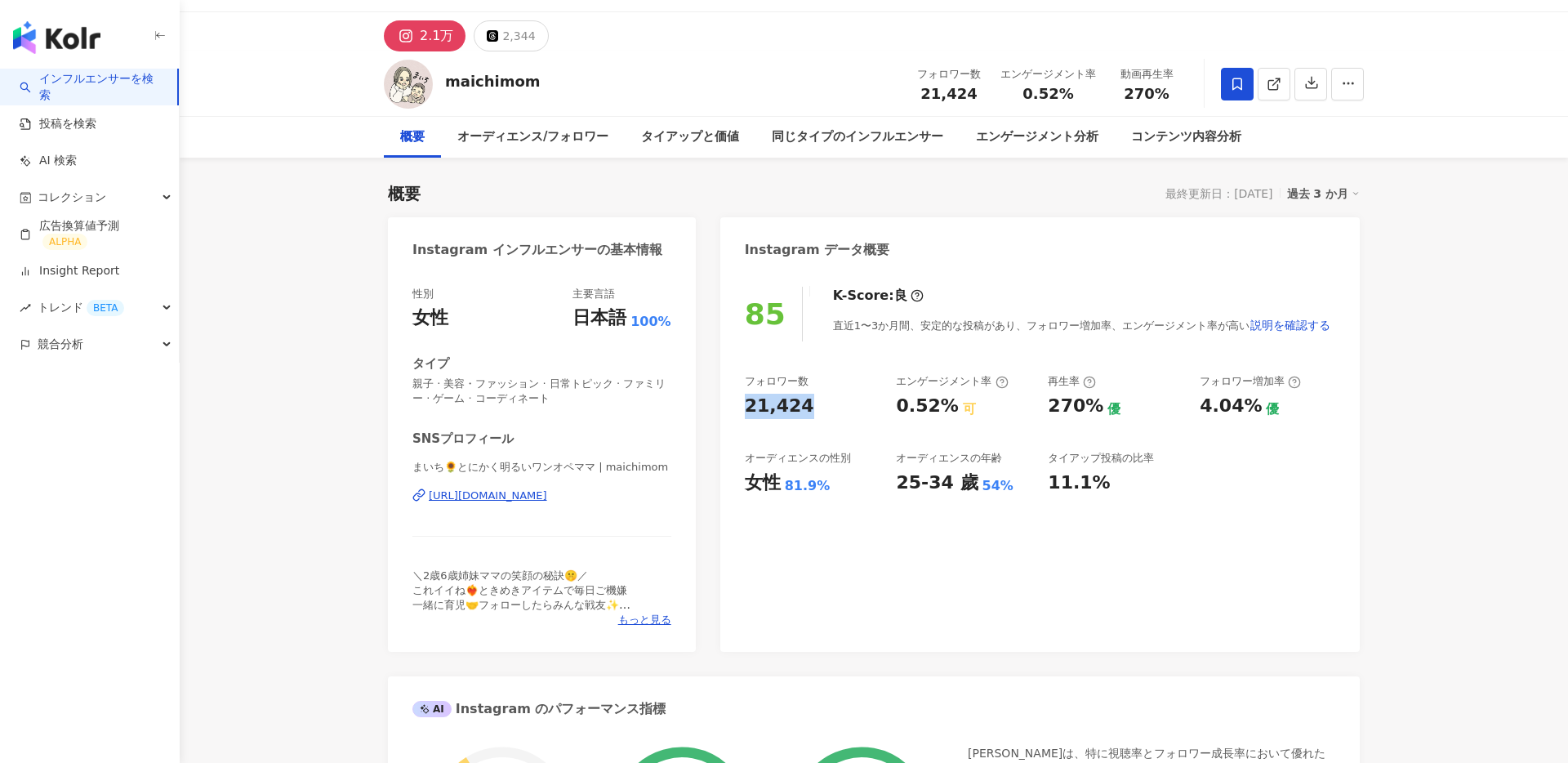
scroll to position [44, 0]
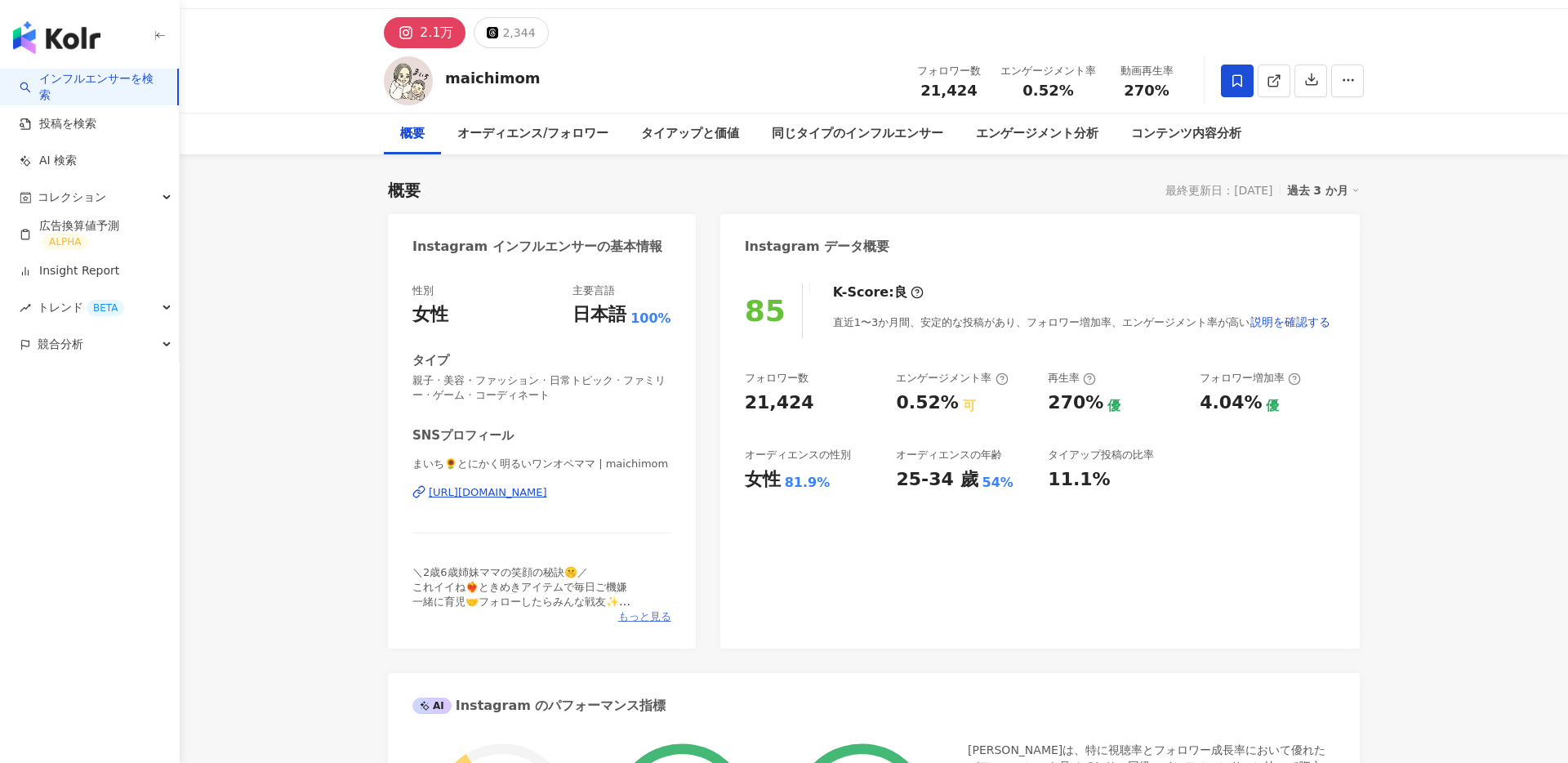
click at [632, 611] on span "もっと見る" at bounding box center [644, 616] width 53 height 14
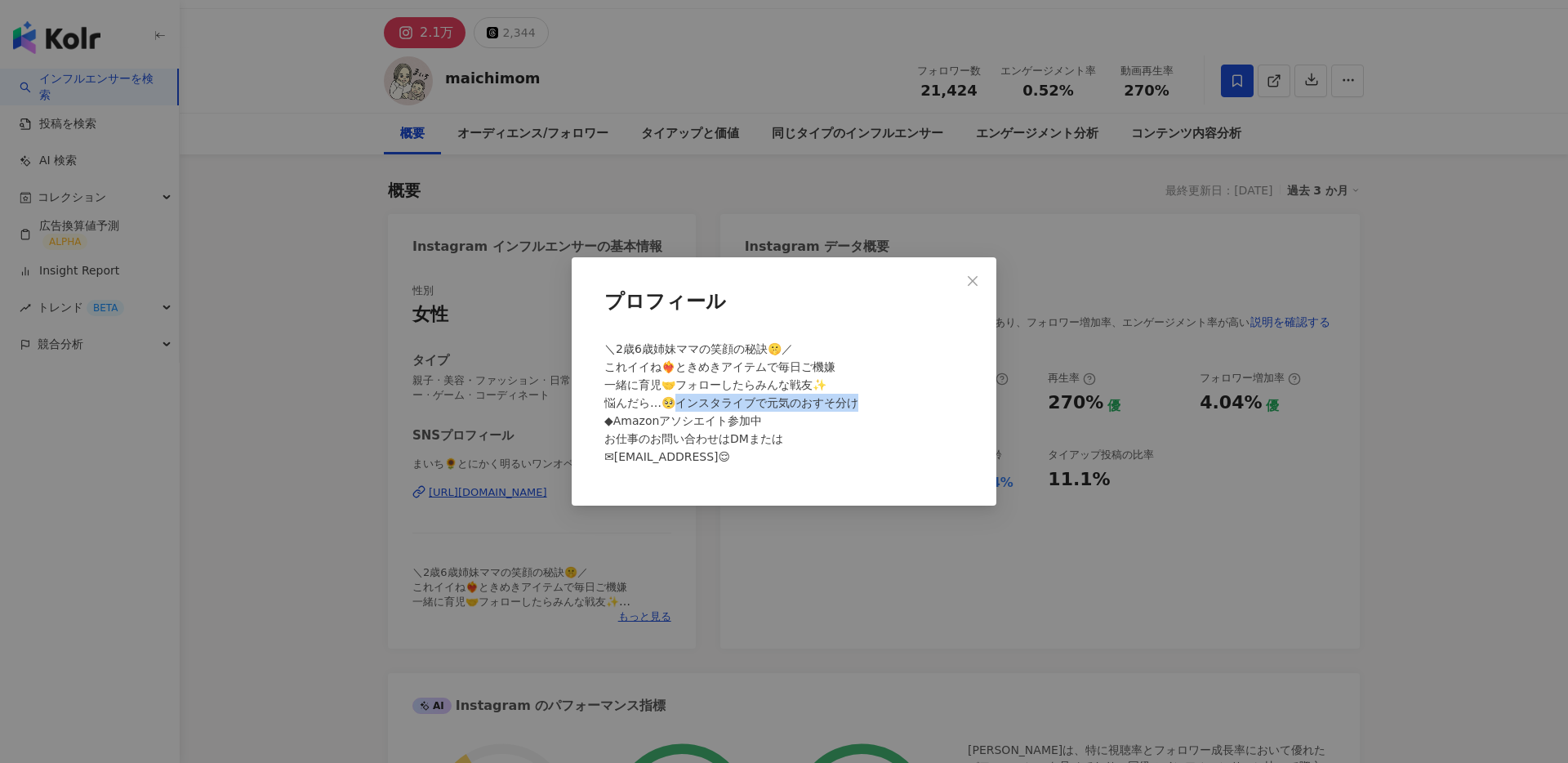
drag, startPoint x: 681, startPoint y: 406, endPoint x: 869, endPoint y: 403, distance: 188.0
click at [869, 403] on div "＼2歳6歳姉妹ママの笑顔の秘訣🤫／ これイイね❤️‍🔥ときめきアイテムで毎日ご機嫌 一緒に育児🤝フォローしたらみんな戦友✨ 悩んだら…🥺インスタライブで元気の…" at bounding box center [784, 410] width 372 height 153
drag, startPoint x: 688, startPoint y: 372, endPoint x: 826, endPoint y: 372, distance: 138.0
click at [826, 372] on div "＼2歳6歳姉妹ママの笑顔の秘訣🤫／ これイイね❤️‍🔥ときめきアイテムで毎日ご機嫌 一緒に育児🤝フォローしたらみんな戦友✨ 悩んだら…🥺インスタライブで元気の…" at bounding box center [784, 410] width 372 height 153
click at [734, 384] on span "＼2歳6歳姉妹ママの笑顔の秘訣🤫／ これイイね❤️‍🔥ときめきアイテムで毎日ご機嫌 一緒に育児🤝フォローしたらみんな戦友✨ 悩んだら…🥺インスタライブで元気の…" at bounding box center [732, 403] width 254 height 121
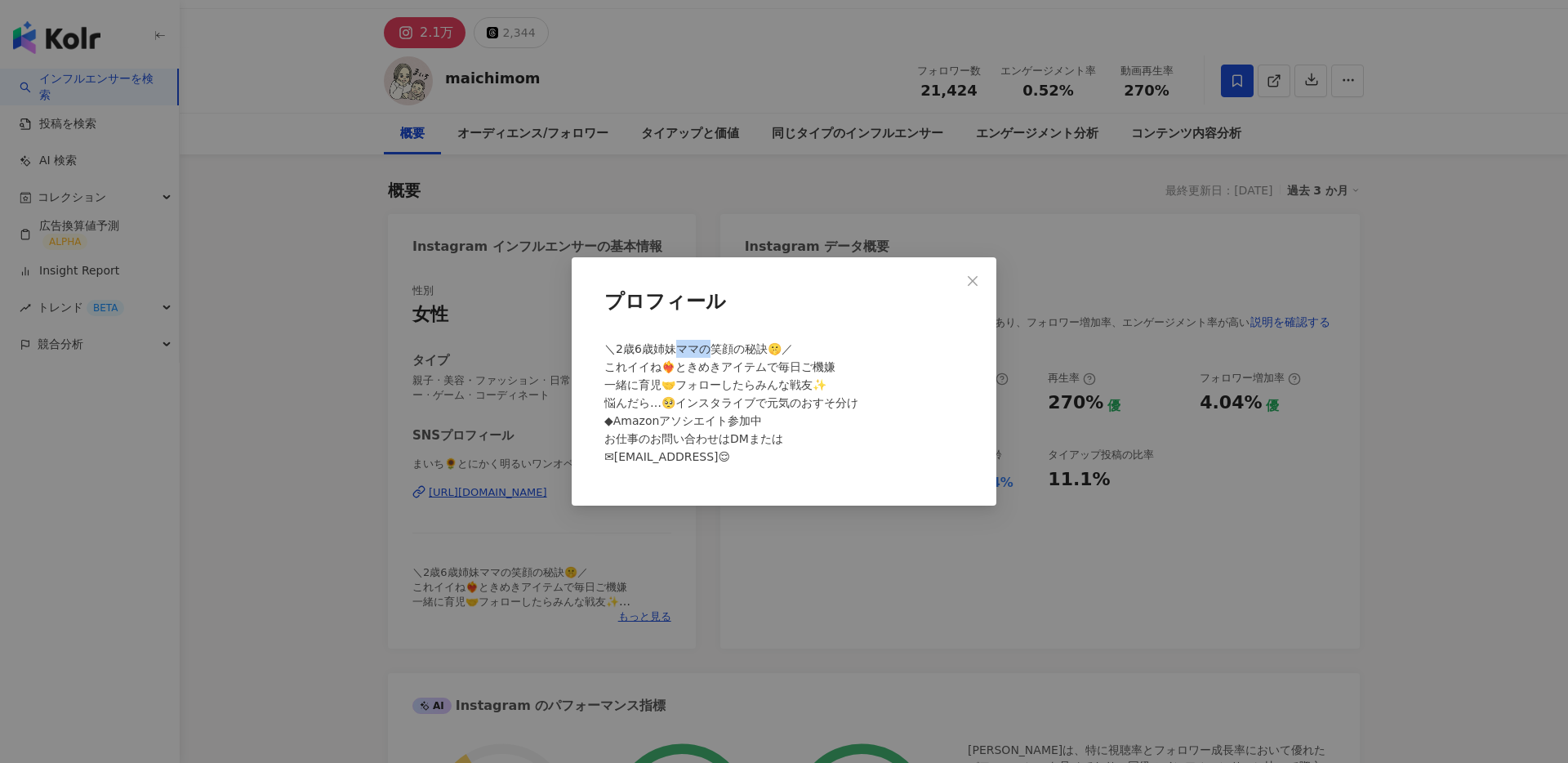
drag, startPoint x: 674, startPoint y: 349, endPoint x: 727, endPoint y: 352, distance: 53.1
click at [712, 350] on span "＼2歳6歳姉妹ママの笑顔の秘訣🤫／ これイイね❤️‍🔥ときめきアイテムで毎日ご機嫌 一緒に育児🤝フォローしたらみんな戦友✨ 悩んだら…🥺インスタライブで元気の…" at bounding box center [732, 403] width 254 height 121
click at [763, 360] on div "＼2歳6歳姉妹ママの笑顔の秘訣🤫／ これイイね❤️‍🔥ときめきアイテムで毎日ご機嫌 一緒に育児🤝フォローしたらみんな戦友✨ 悩んだら…🥺インスタライブで元気の…" at bounding box center [784, 410] width 372 height 153
click at [1075, 340] on div "プロフィール ＼2歳6歳姉妹ママの笑顔の秘訣🤫／ これイイね❤️‍🔥ときめきアイテムで毎日ご機嫌 一緒に育児🤝フォローしたらみんな戦友✨ 悩んだら…🥺インスタ…" at bounding box center [784, 381] width 1568 height 763
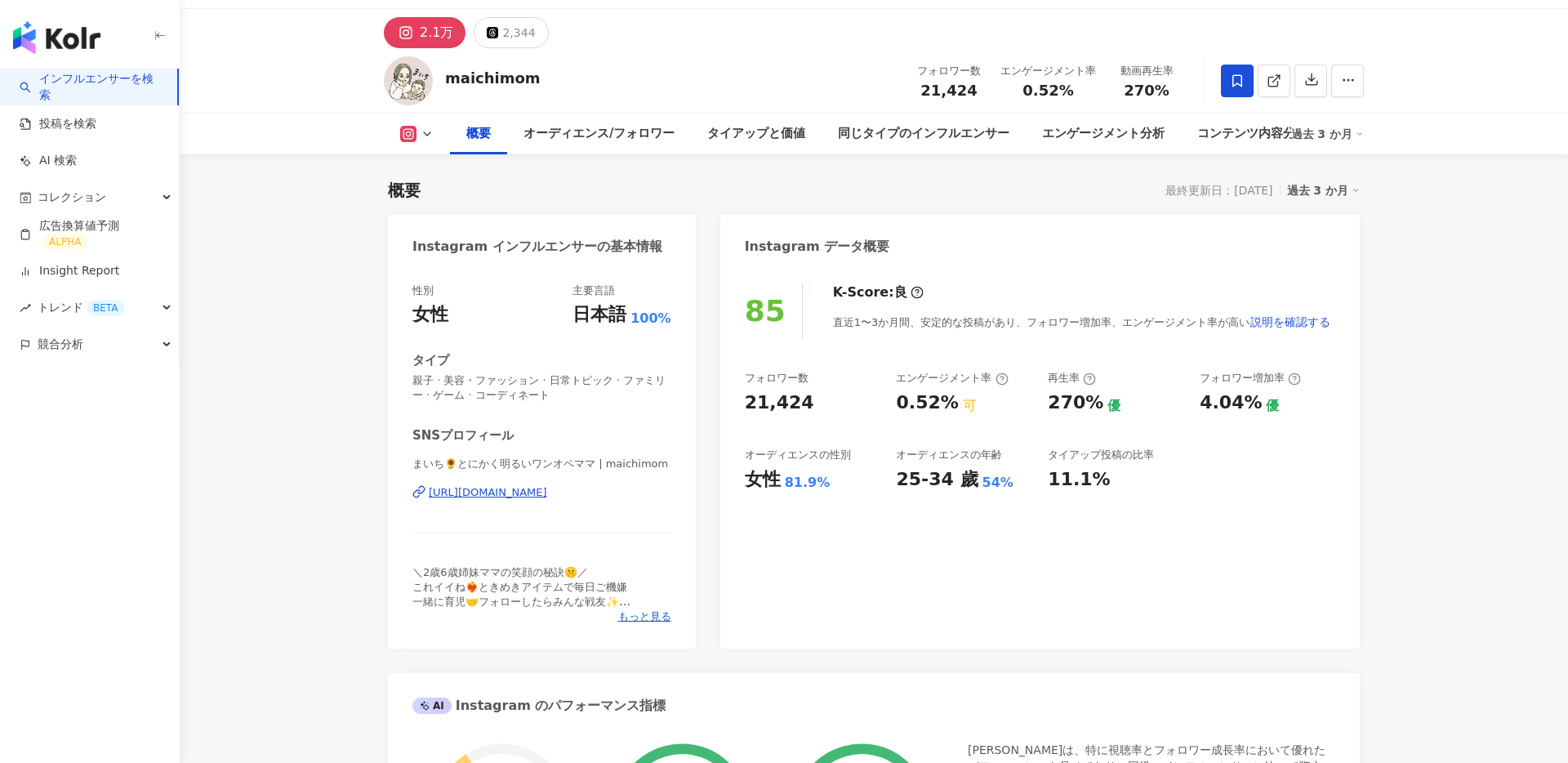
scroll to position [133, 0]
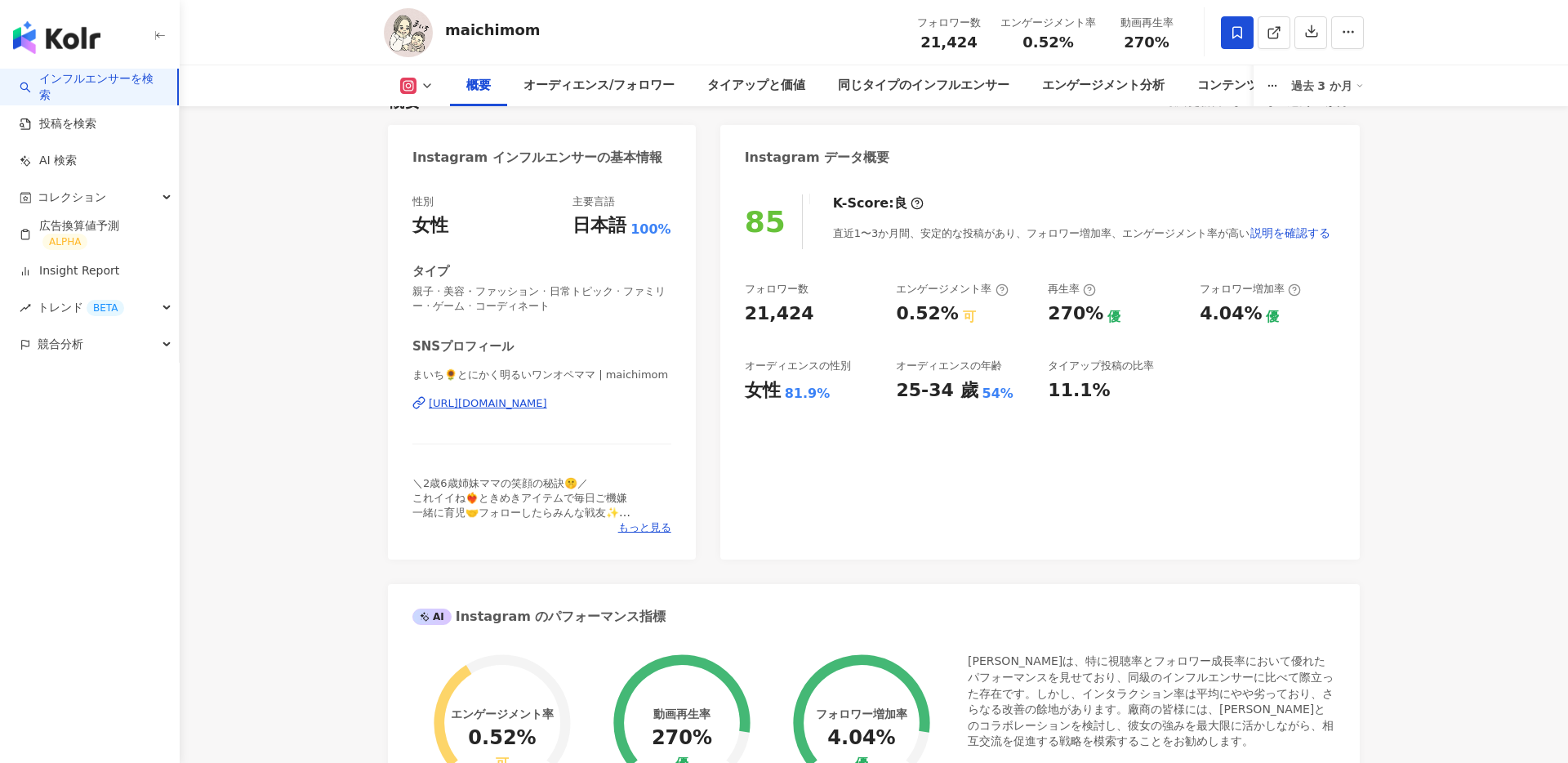
click at [649, 538] on div "性別 女性 主要言語 日本語 100% タイプ 親子 · 美容・ファッション · 日常トピック · ファミリー · ゲーム · コーディネート SNSプロフィ…" at bounding box center [542, 369] width 308 height 381
click at [654, 523] on span "もっと見る" at bounding box center [644, 528] width 53 height 14
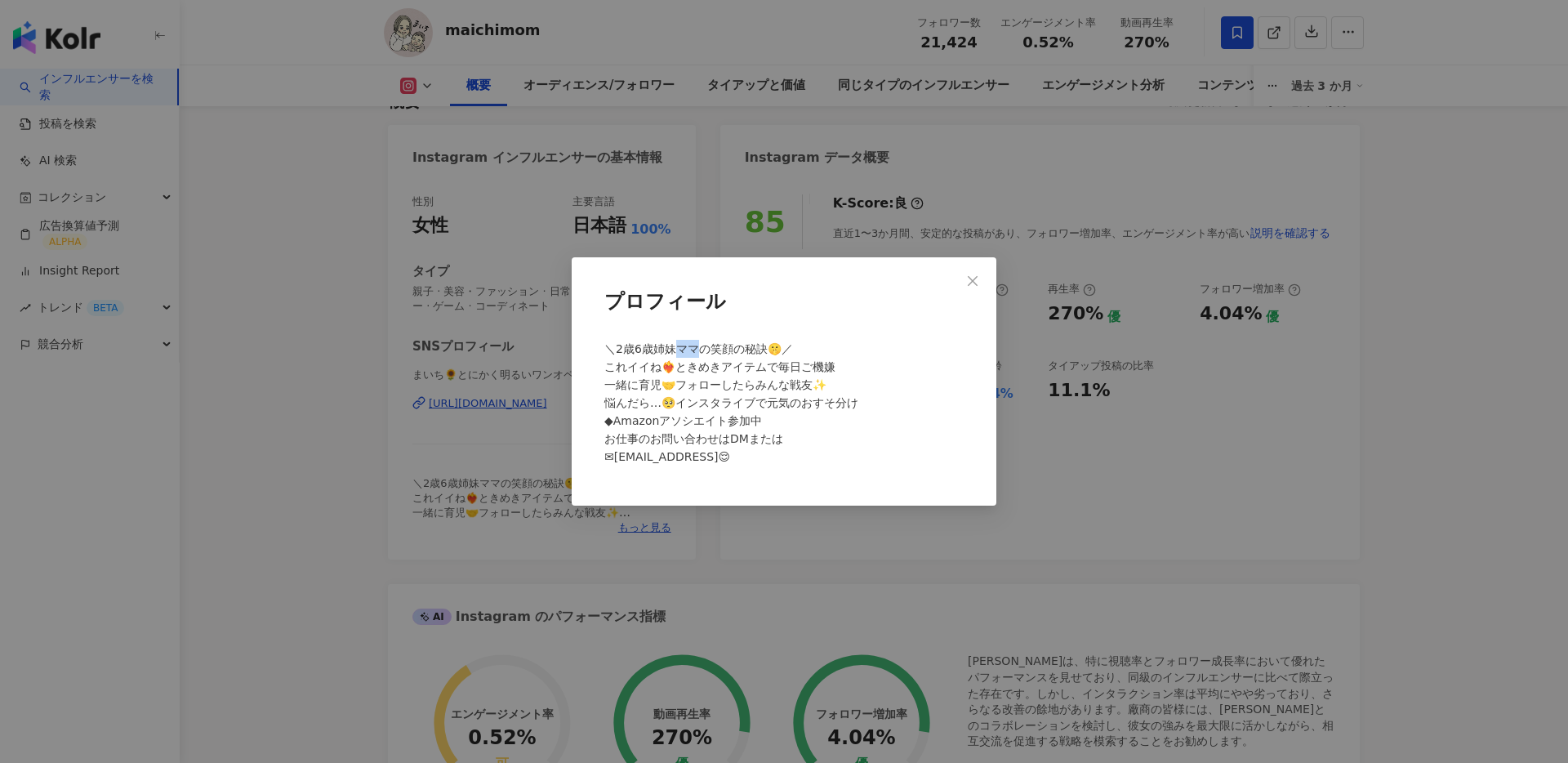
drag, startPoint x: 674, startPoint y: 353, endPoint x: 701, endPoint y: 352, distance: 27.0
click at [701, 352] on span "＼2歳6歳姉妹ママの笑顔の秘訣🤫／ これイイね❤️‍🔥ときめきアイテムで毎日ご機嫌 一緒に育児🤝フォローしたらみんな戦友✨ 悩んだら…🥺インスタライブで元気の…" at bounding box center [732, 403] width 254 height 121
copy span "ママ"
click at [955, 280] on div "プロフィール ＼2歳6歳姉妹ママの笑顔の秘訣🤫／ これイイね❤️‍🔥ときめきアイテムで毎日ご機嫌 一緒に育児🤝フォローしたらみんな戦友✨ 悩んだら…🥺インスタ…" at bounding box center [784, 382] width 425 height 249
click at [964, 279] on span "Close" at bounding box center [972, 281] width 33 height 13
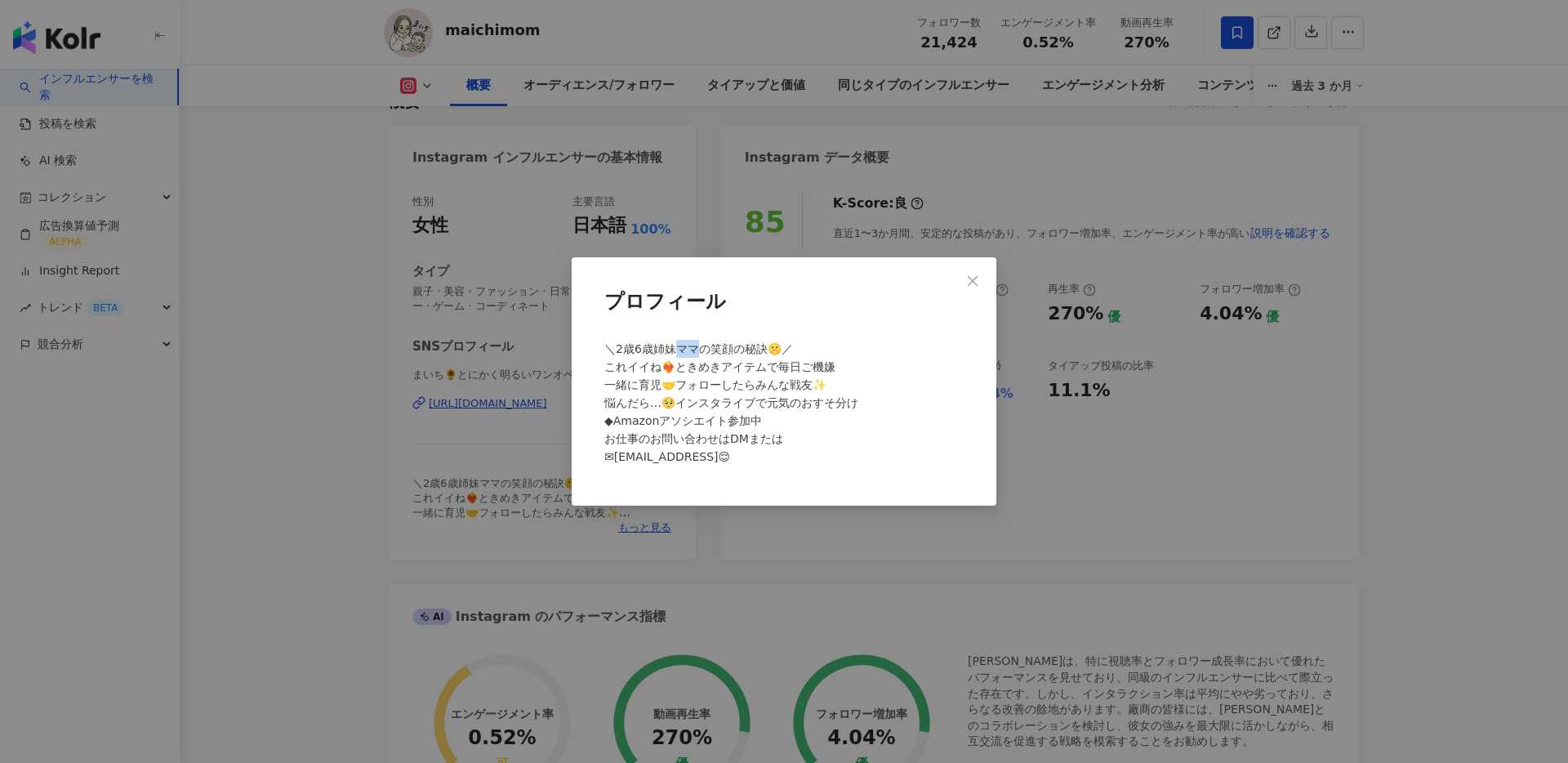
click at [974, 279] on div "プロフィール ＼2歳6歳姉妹ママの笑顔の秘訣🤫／ これイイね❤️‍🔥ときめきアイテムで毎日ご機嫌 一緒に育児🤝フォローしたらみんな戦友✨ 悩んだら…🥺インスタ…" at bounding box center [784, 381] width 1568 height 763
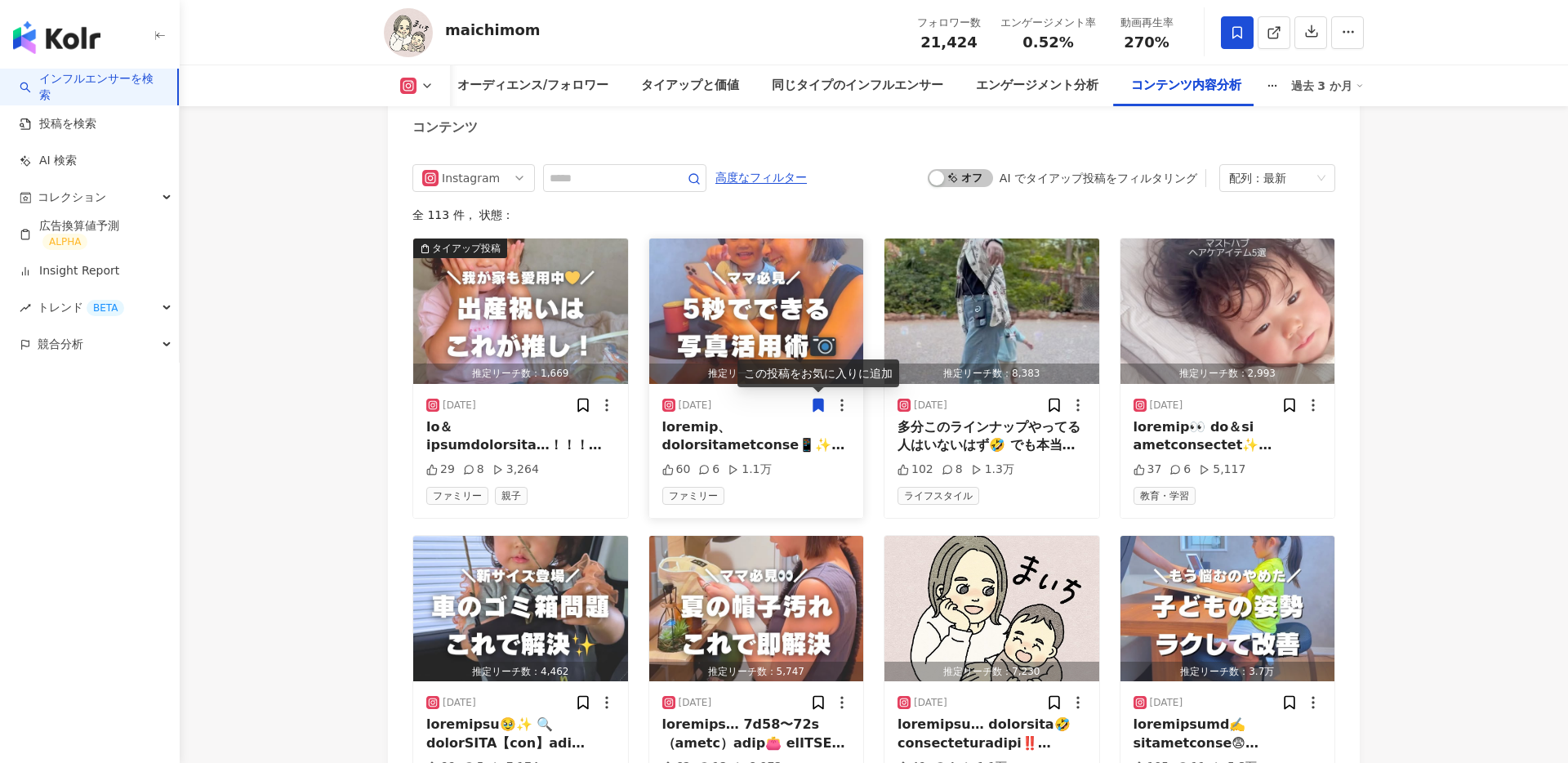
scroll to position [5070, 0]
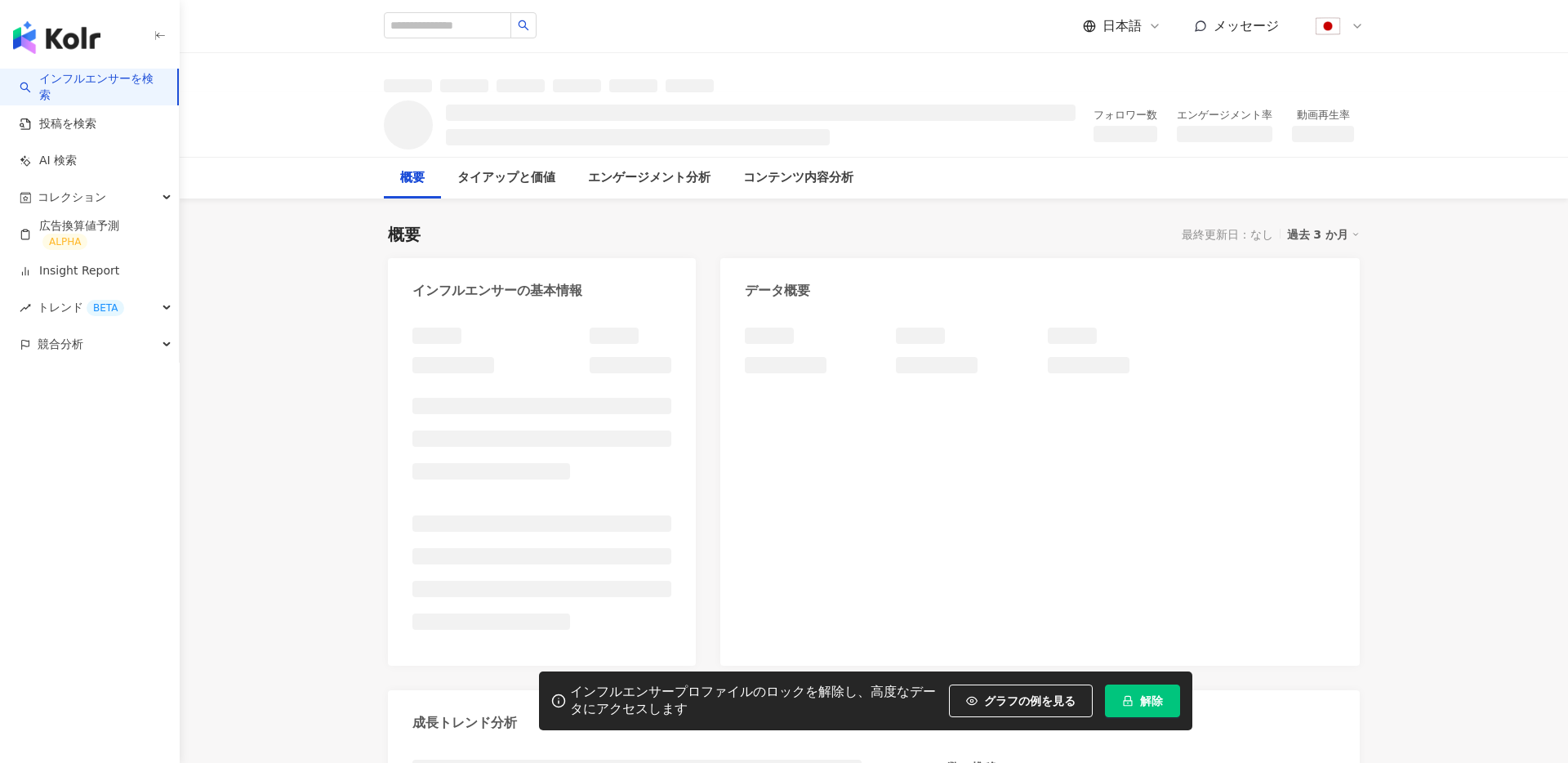
click at [1145, 694] on span "解除" at bounding box center [1152, 700] width 23 height 13
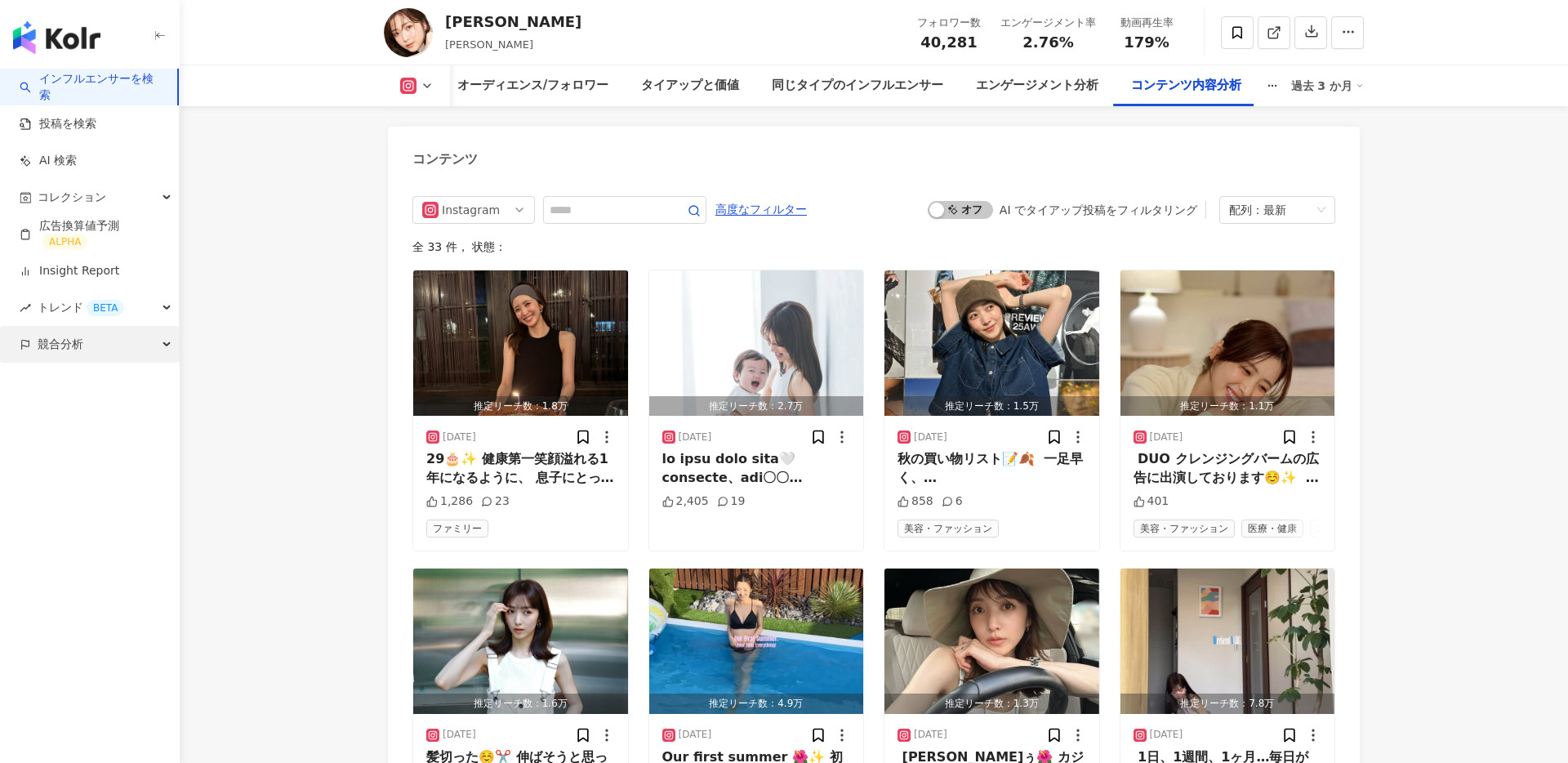
scroll to position [5063, 0]
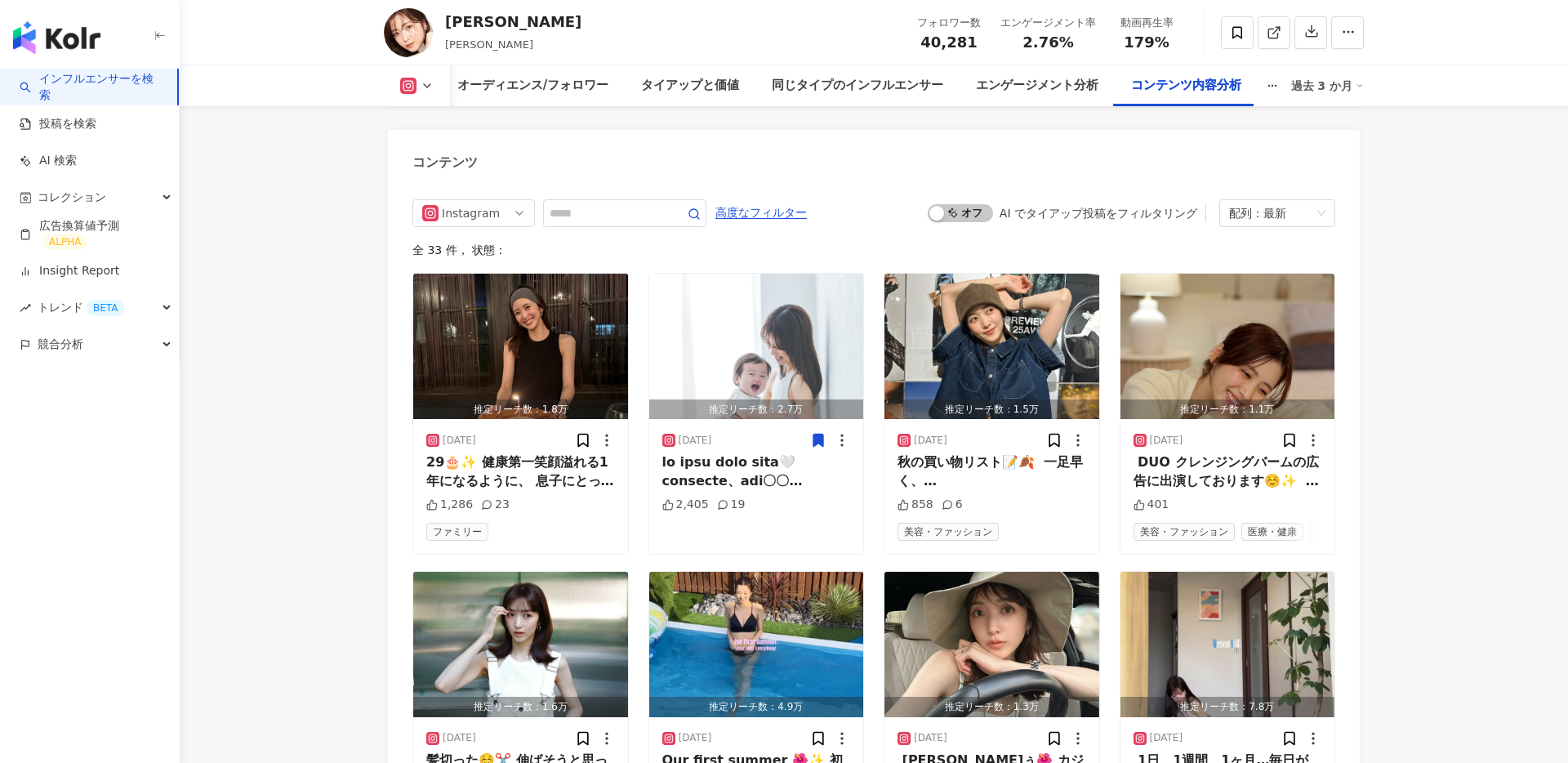
click at [880, 502] on div "推定リーチ数：1.8万 [DATE] 29🎂✨ 健康第一笑顔溢れる1年になるように、 息子にとって自慢の母になれるように、 22時以降疲労から現れるモンスター…" at bounding box center [874, 711] width 923 height 877
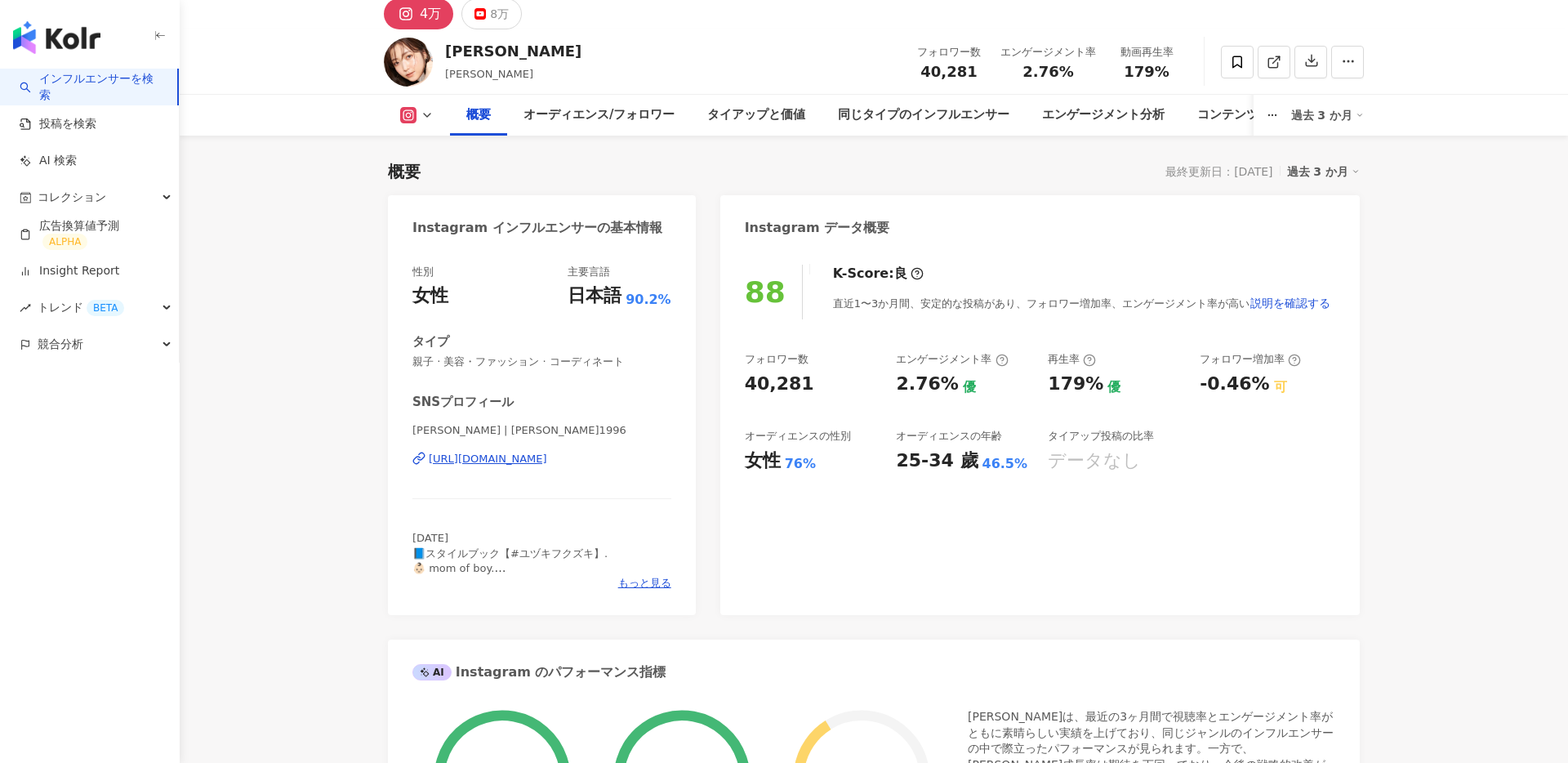
scroll to position [0, 0]
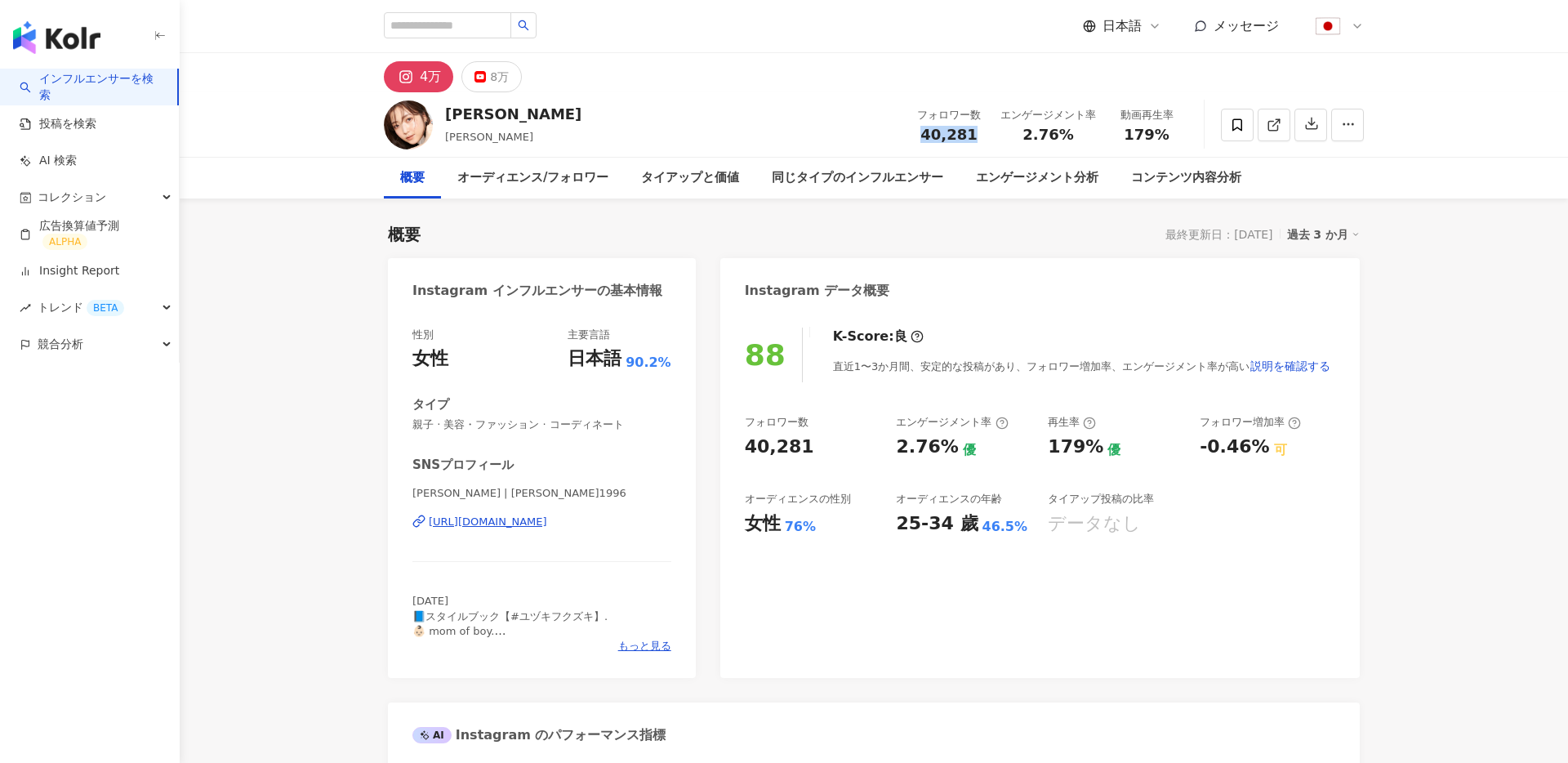
drag, startPoint x: 920, startPoint y: 136, endPoint x: 987, endPoint y: 138, distance: 67.0
click at [987, 138] on div "フォロワー数 40,281" at bounding box center [949, 124] width 83 height 35
drag, startPoint x: 1016, startPoint y: 137, endPoint x: 1076, endPoint y: 137, distance: 60.0
click at [1076, 137] on div "2.76%" at bounding box center [1048, 135] width 96 height 16
click at [966, 240] on div "概要 最終更新日：2025/09/16 過去 3 か月" at bounding box center [874, 234] width 972 height 23
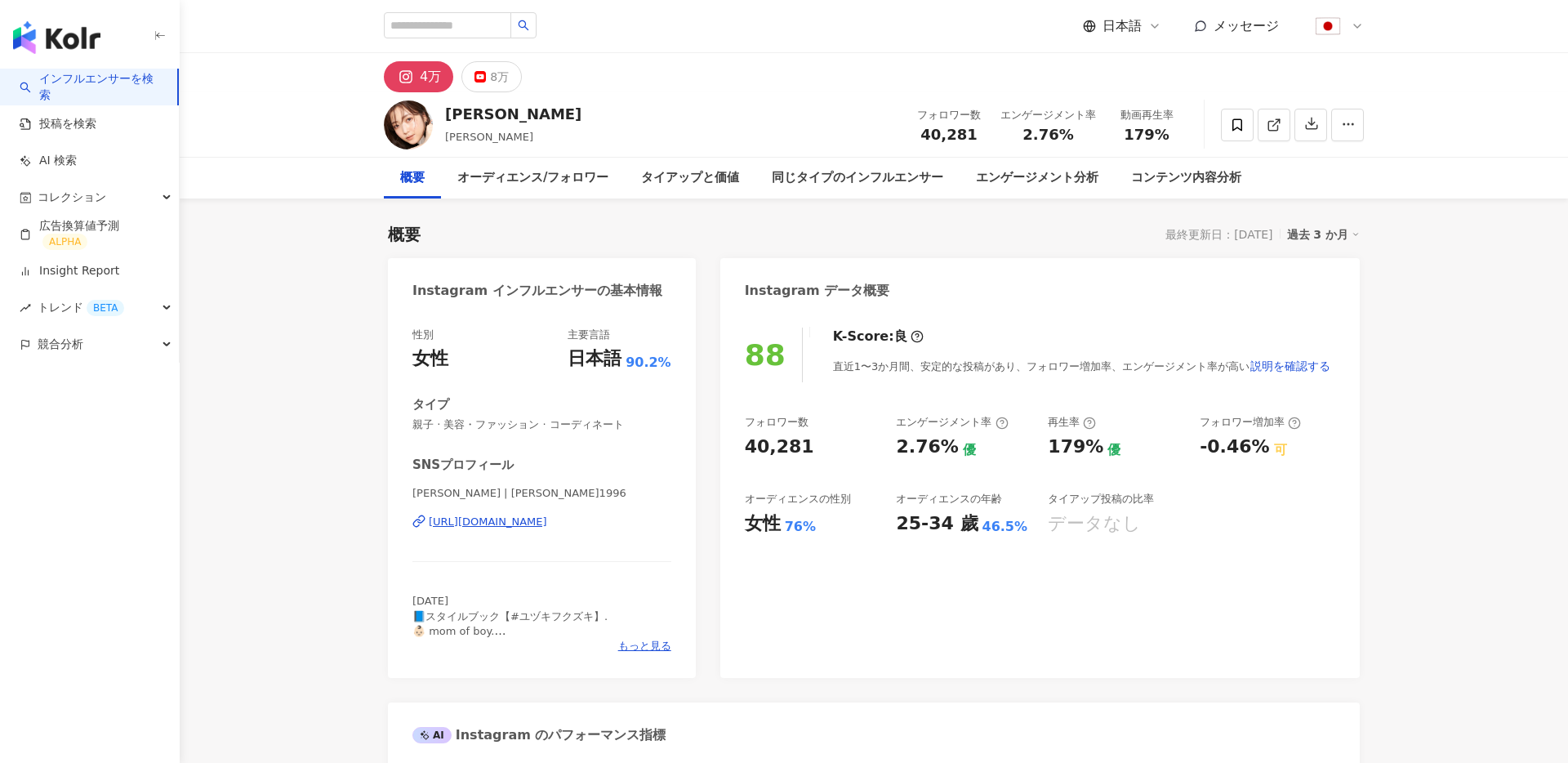
drag, startPoint x: 924, startPoint y: 248, endPoint x: 946, endPoint y: 242, distance: 22.8
click at [968, 229] on div "概要 最終更新日：2025/09/16 過去 3 か月" at bounding box center [874, 234] width 972 height 23
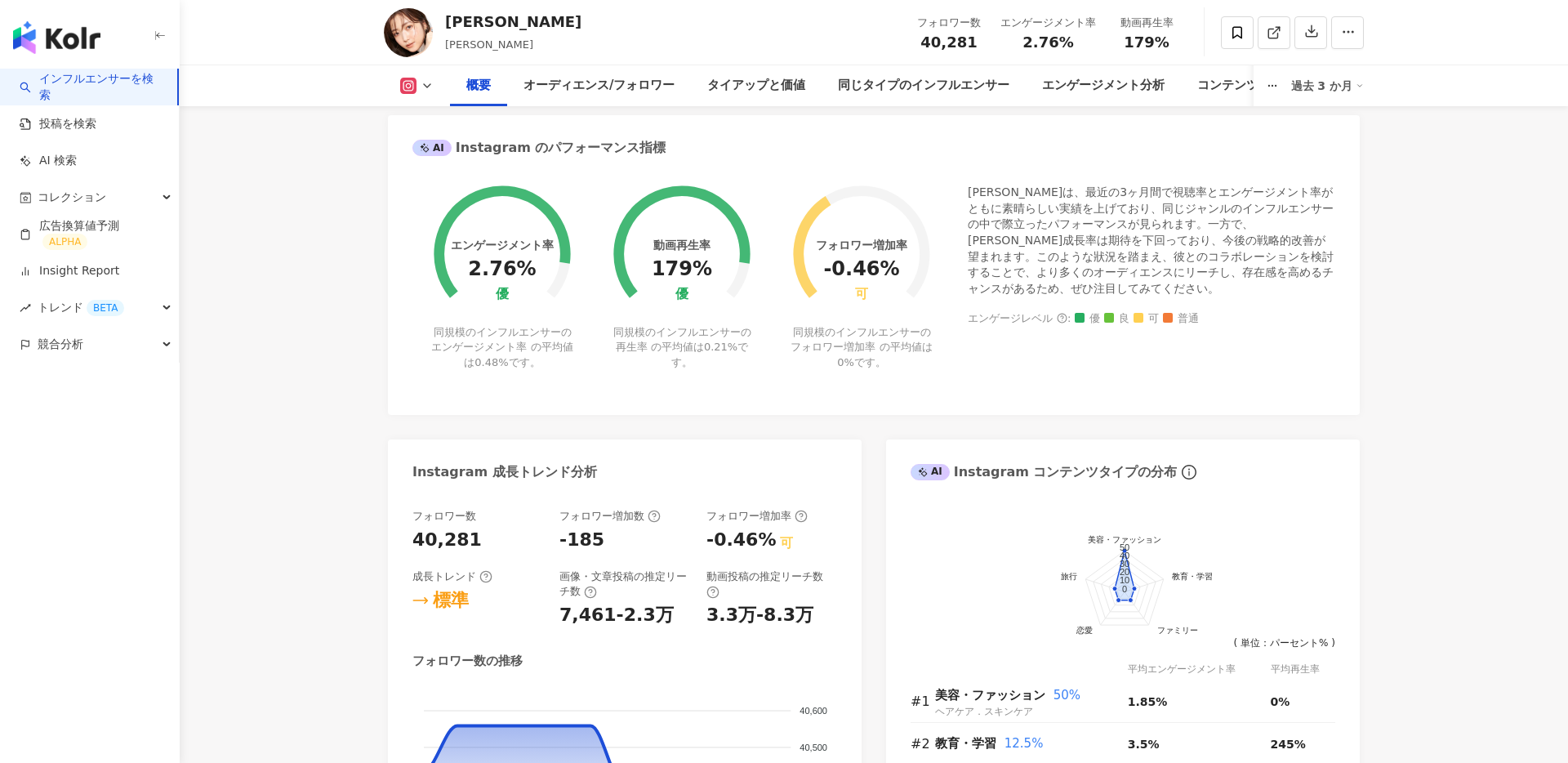
scroll to position [372, 0]
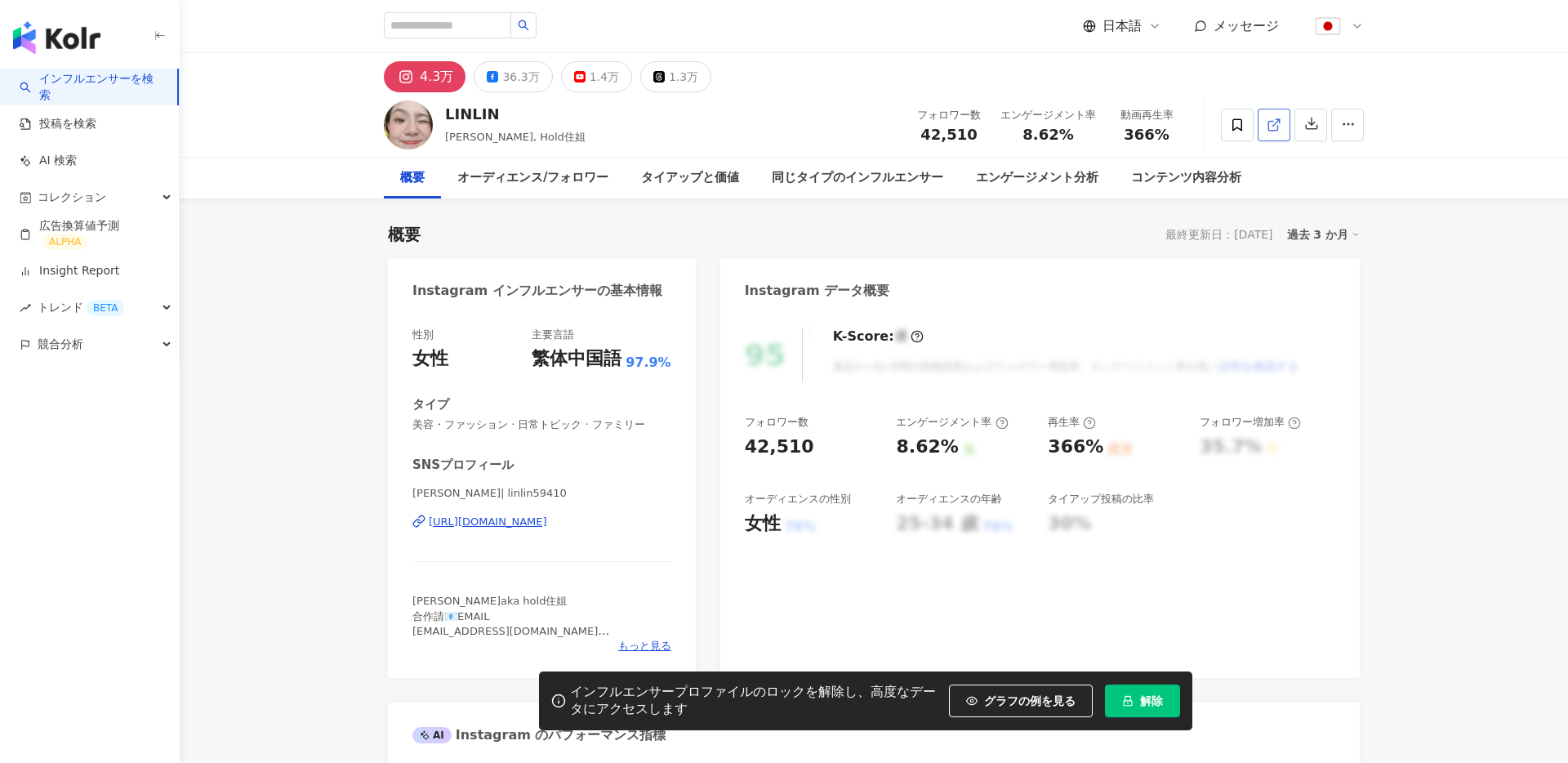
click at [1276, 128] on icon at bounding box center [1274, 125] width 14 height 14
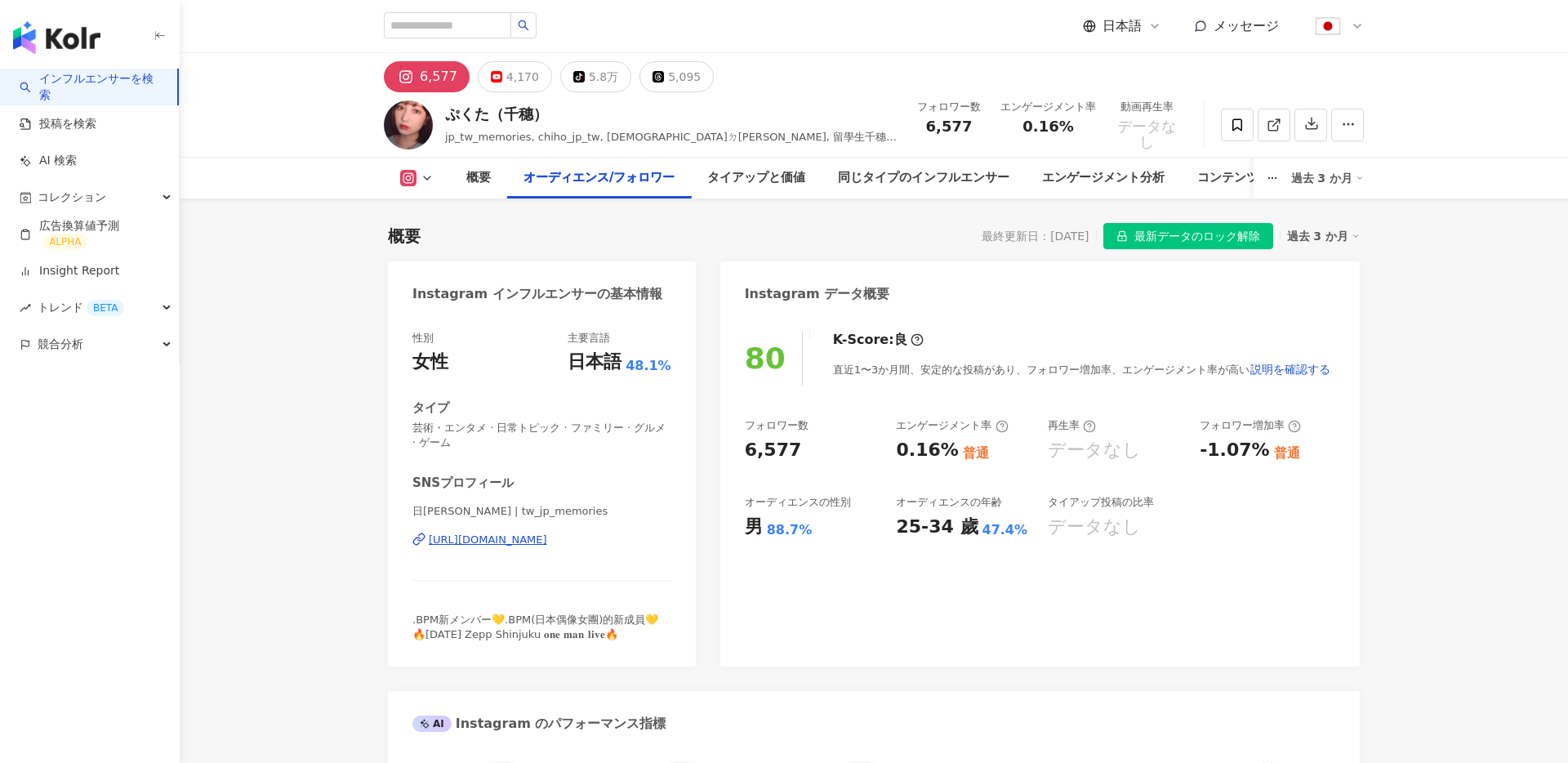
scroll to position [1432, 0]
